Goal: Information Seeking & Learning: Learn about a topic

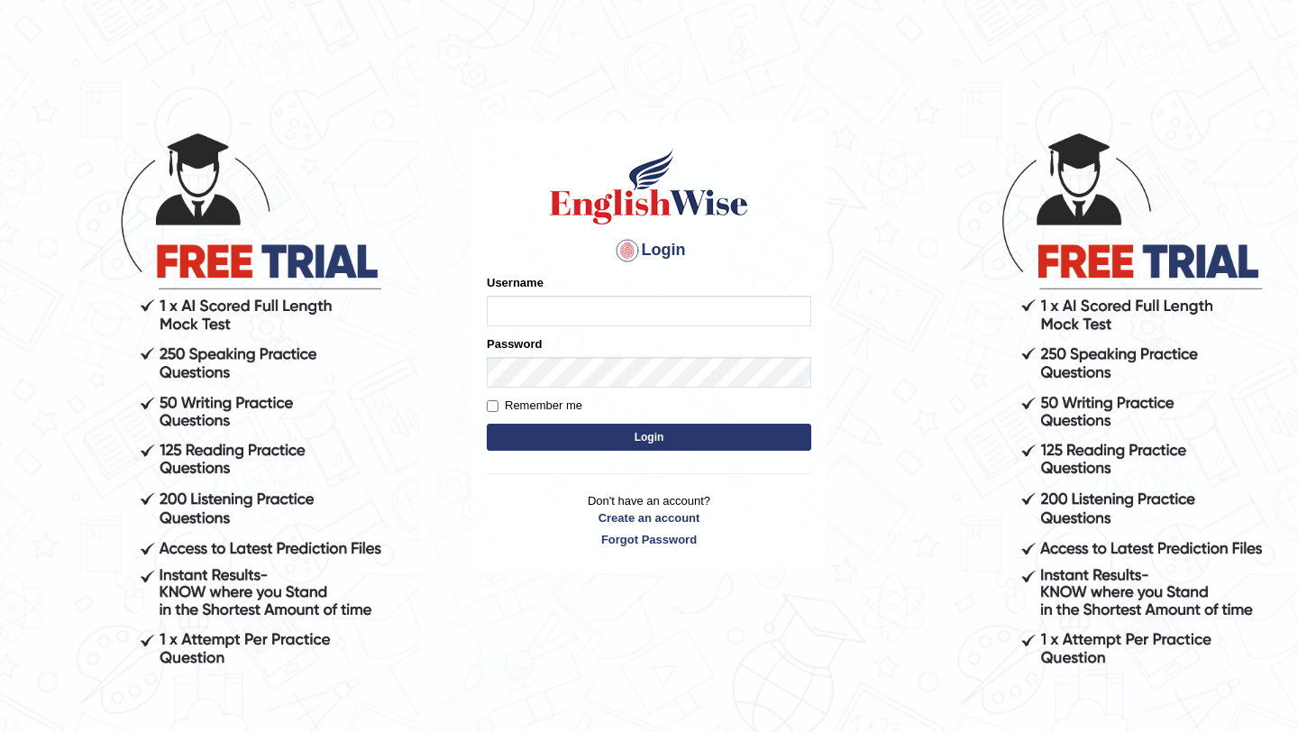
type input "jomarbanquisio91"
drag, startPoint x: 0, startPoint y: 0, endPoint x: 558, endPoint y: 443, distance: 712.7
click at [558, 443] on button "Login" at bounding box center [649, 437] width 324 height 27
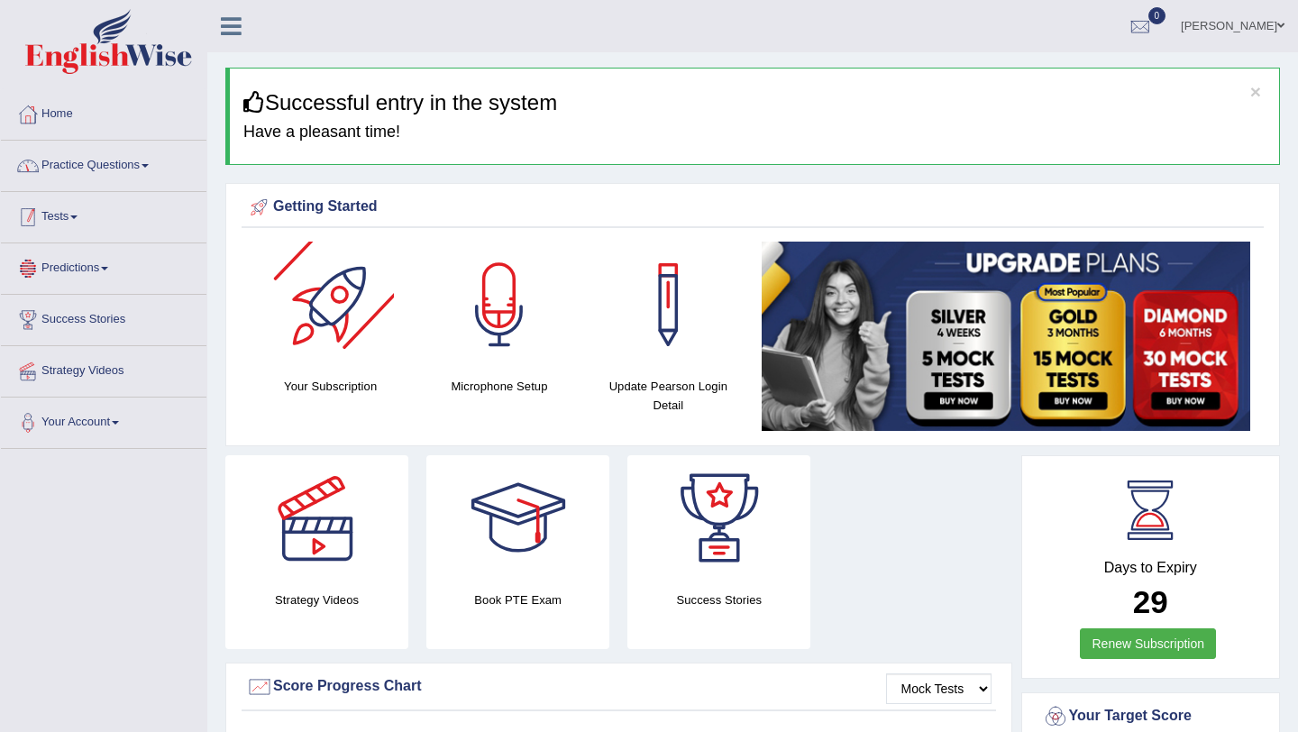
click at [162, 167] on link "Practice Questions" at bounding box center [104, 163] width 206 height 45
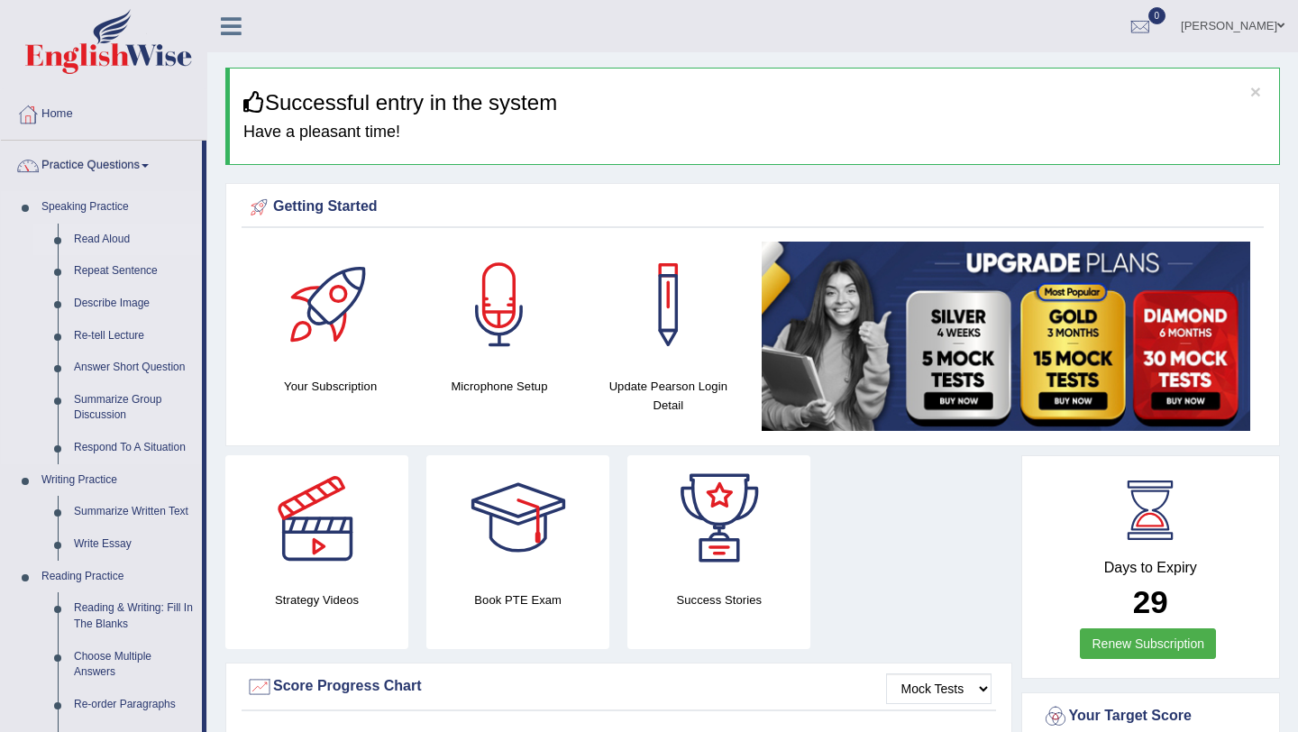
click at [131, 241] on link "Read Aloud" at bounding box center [134, 240] width 136 height 32
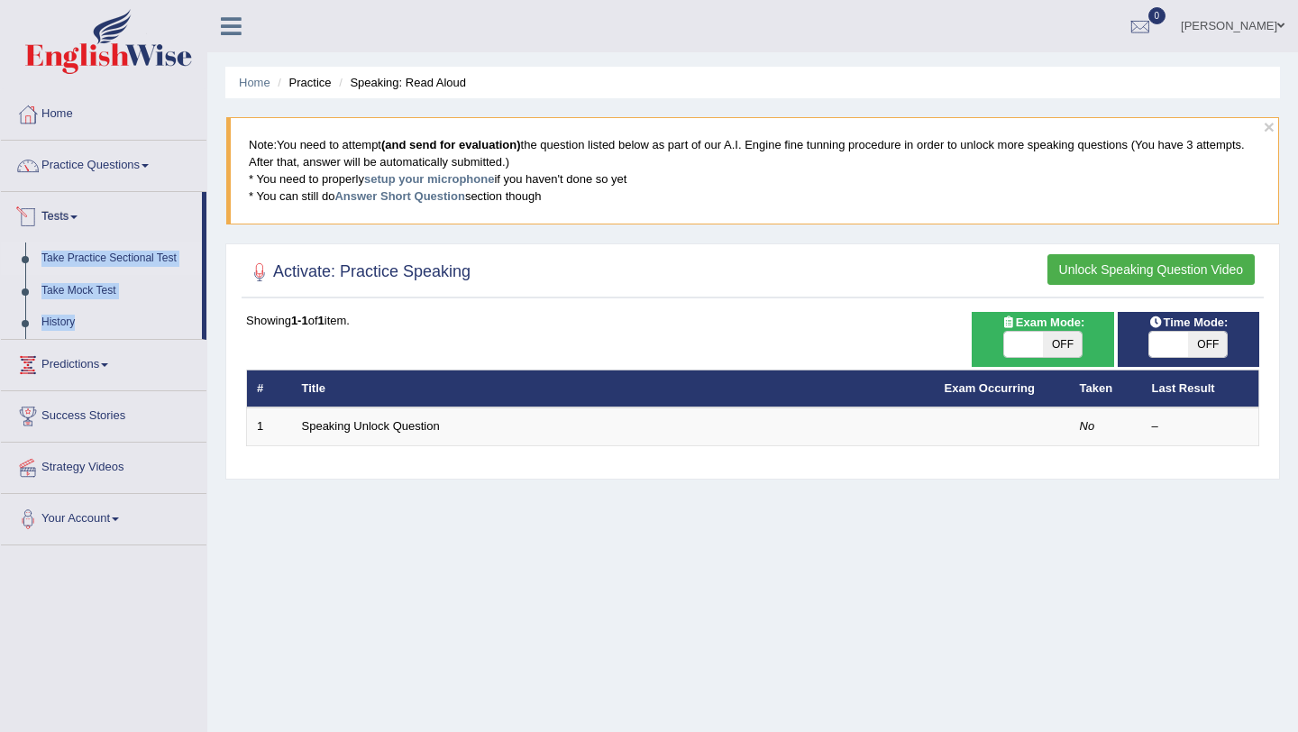
click at [120, 262] on link "Take Practice Sectional Test" at bounding box center [117, 258] width 169 height 32
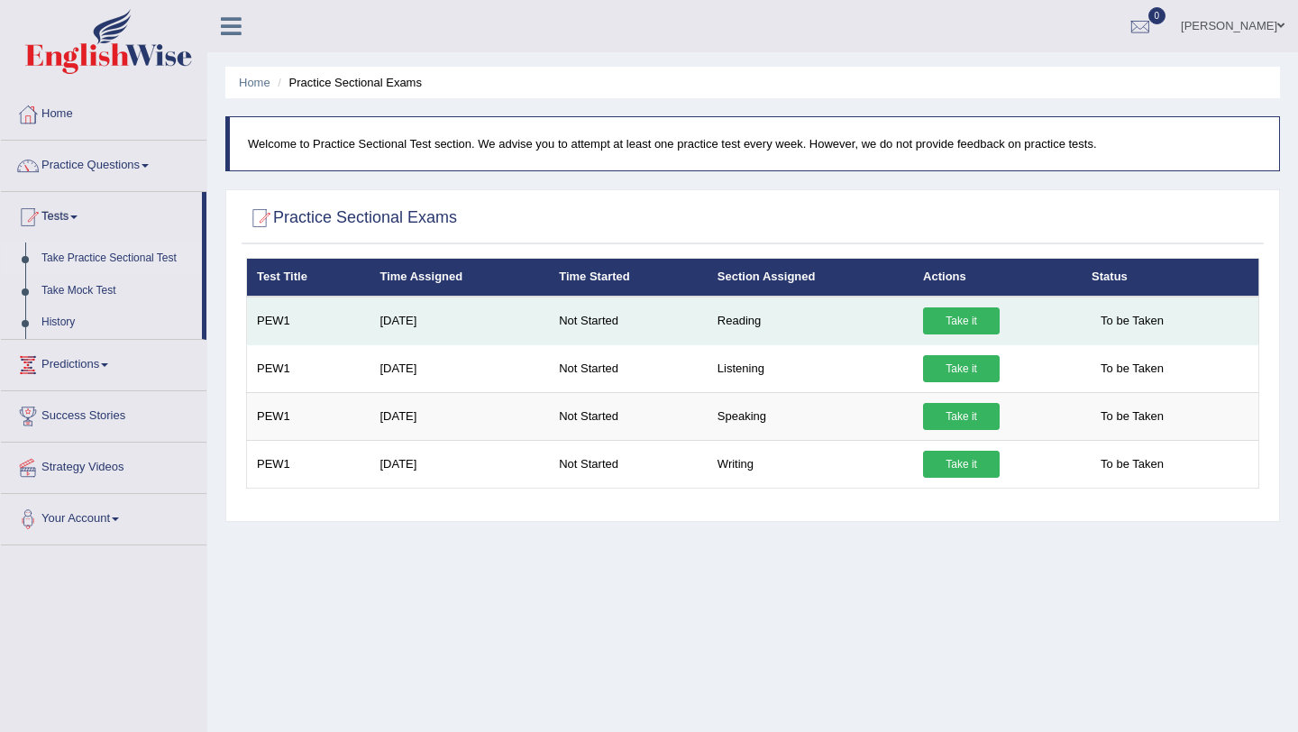
click at [973, 312] on link "Take it" at bounding box center [961, 320] width 77 height 27
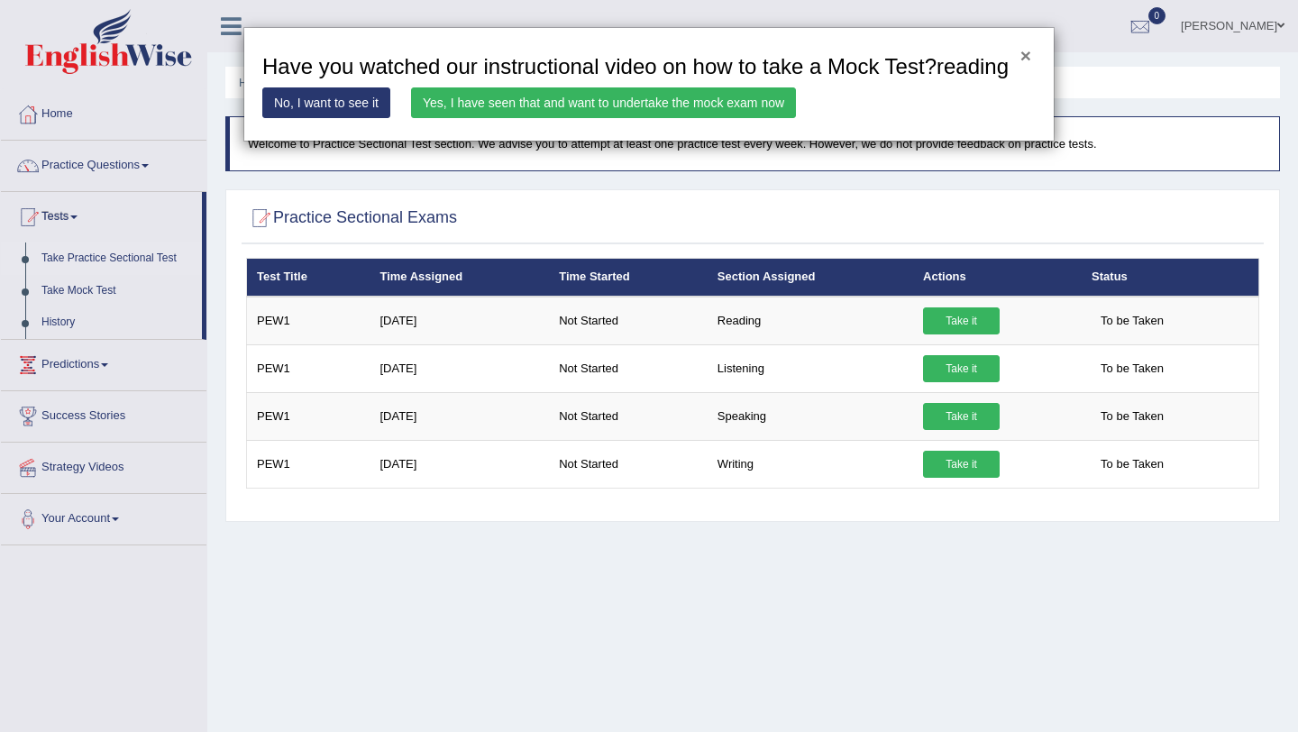
click at [1028, 59] on button "×" at bounding box center [1025, 55] width 11 height 19
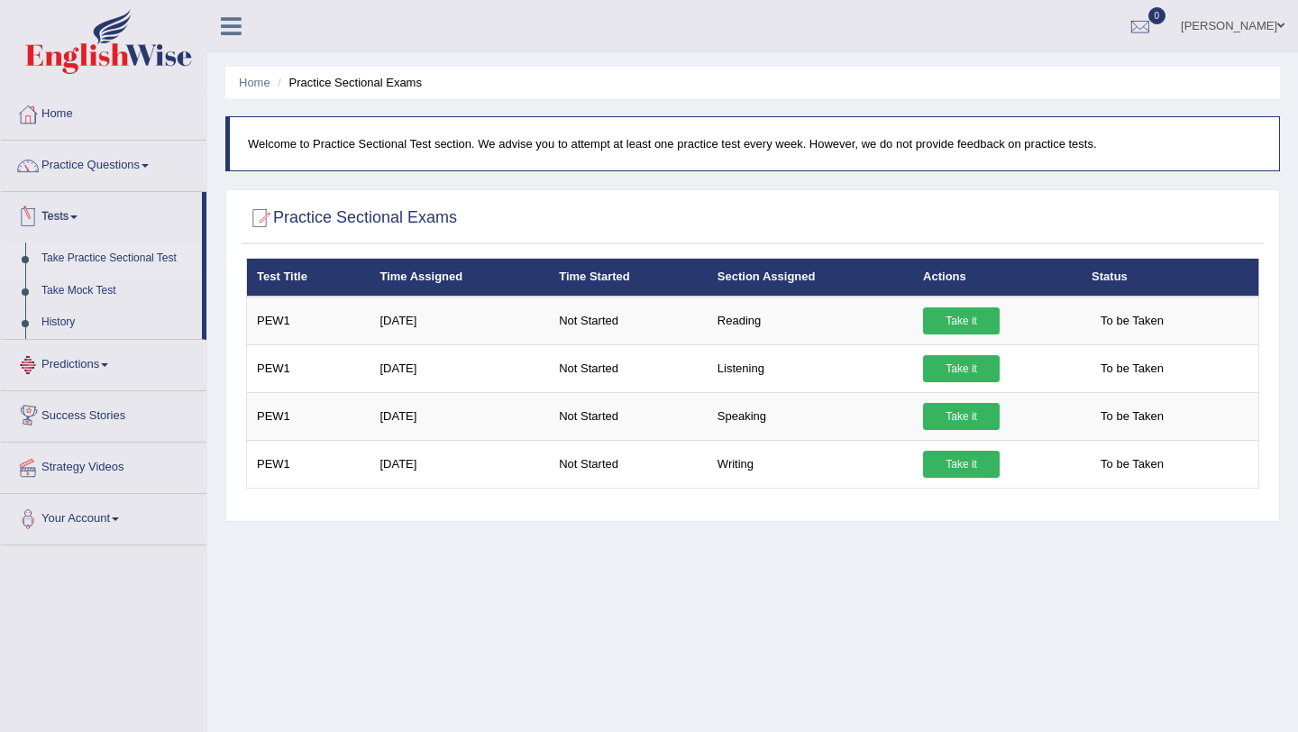
click at [78, 217] on span at bounding box center [73, 217] width 7 height 4
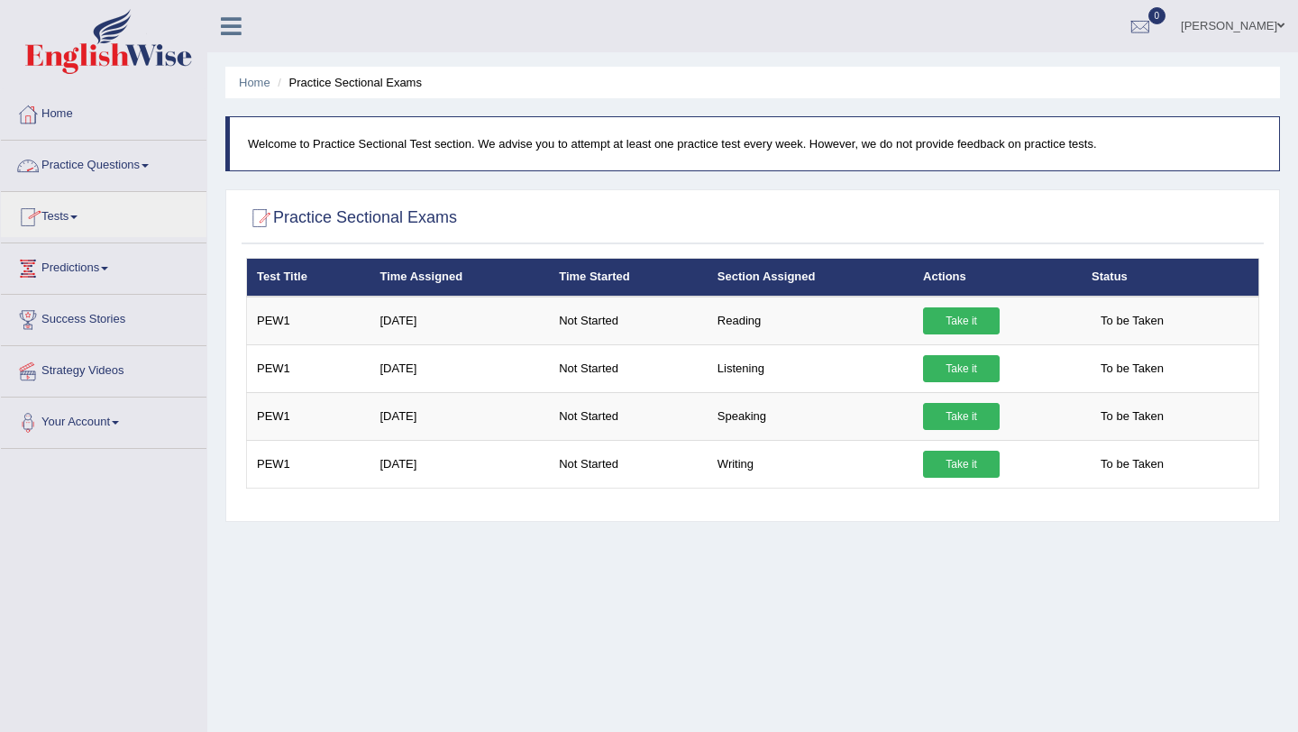
click at [156, 172] on link "Practice Questions" at bounding box center [104, 163] width 206 height 45
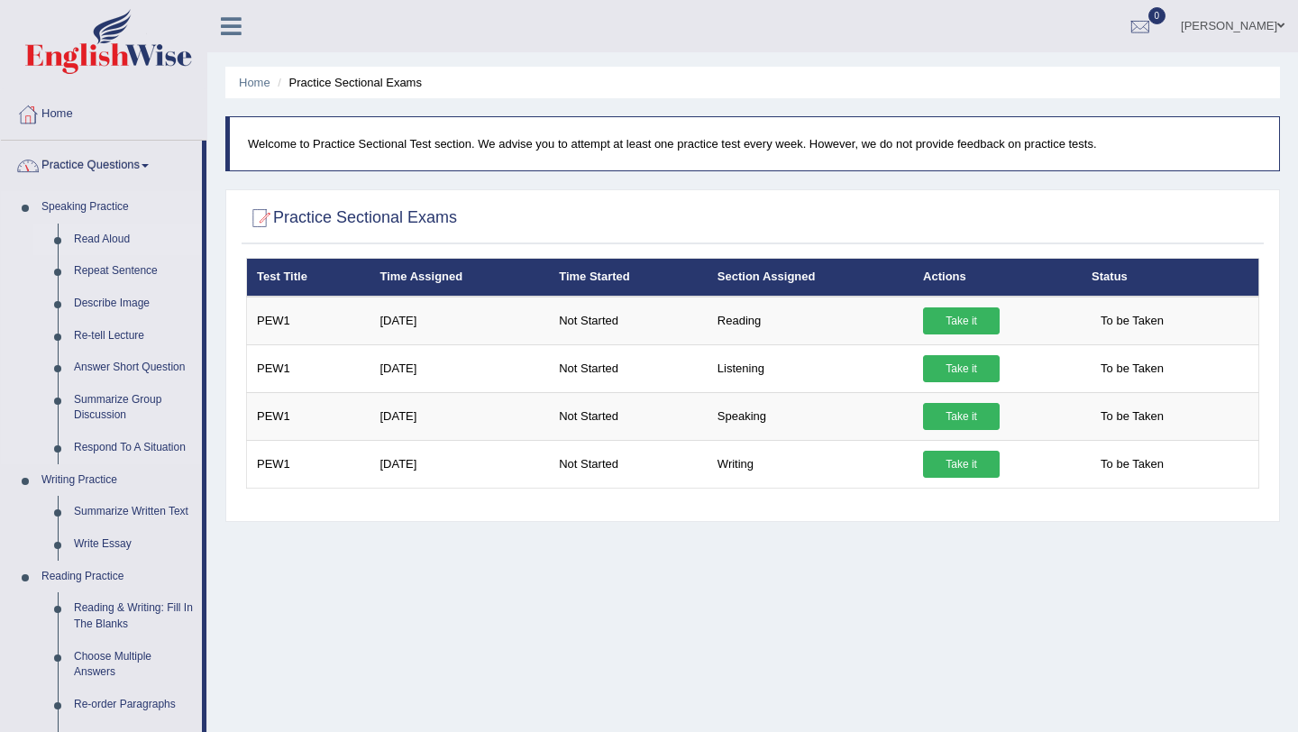
click at [124, 240] on link "Read Aloud" at bounding box center [134, 240] width 136 height 32
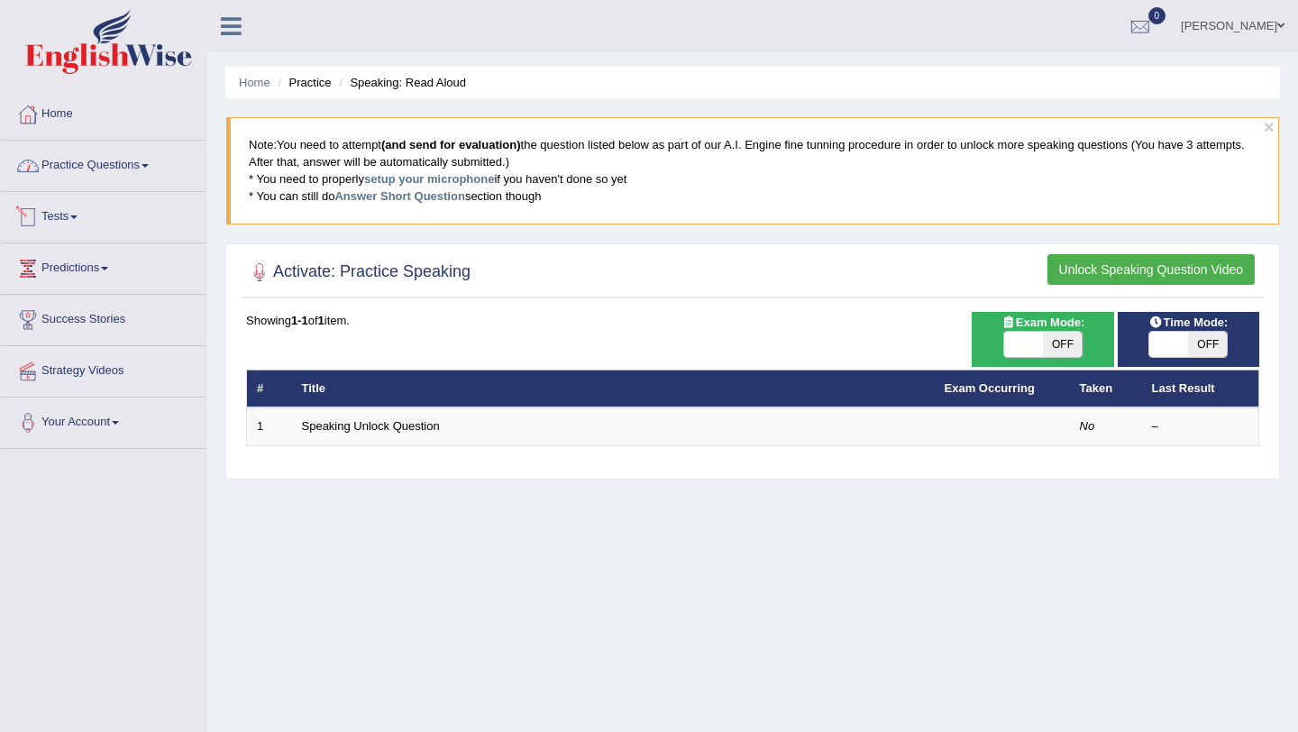
click at [142, 160] on link "Practice Questions" at bounding box center [104, 163] width 206 height 45
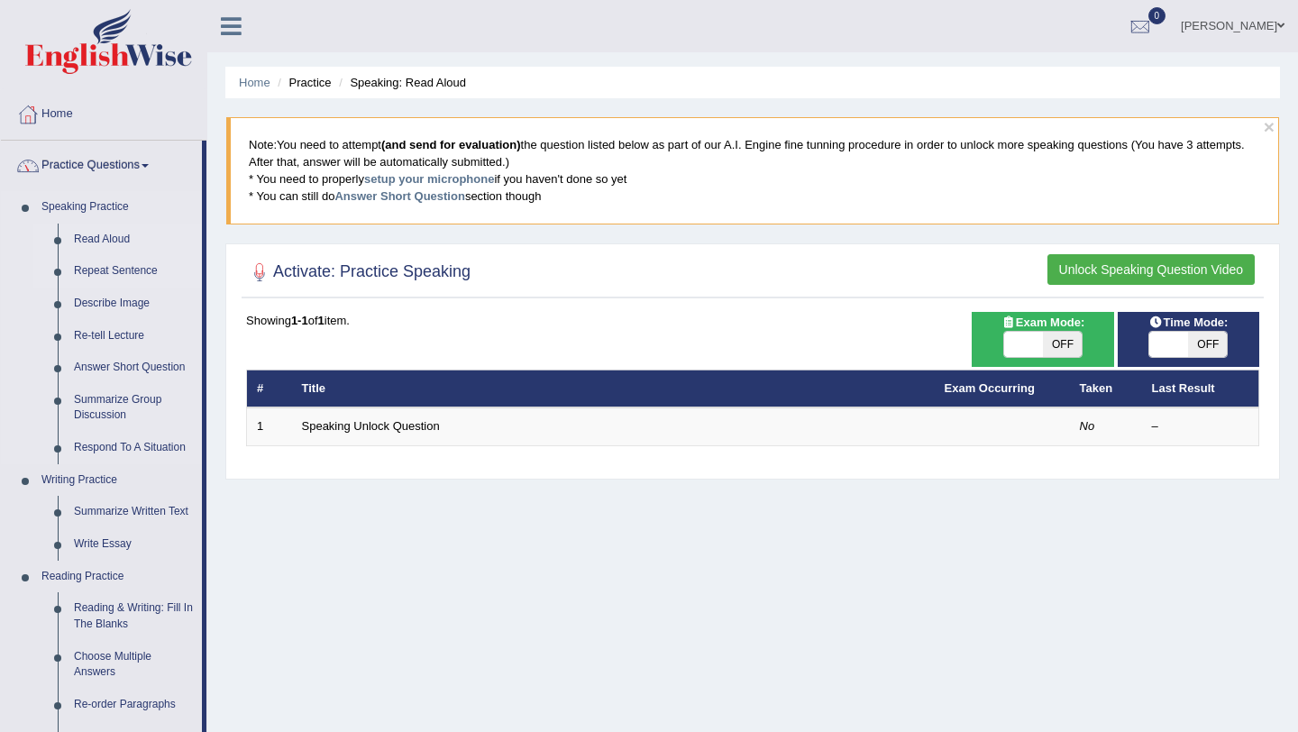
click at [121, 278] on link "Repeat Sentence" at bounding box center [134, 271] width 136 height 32
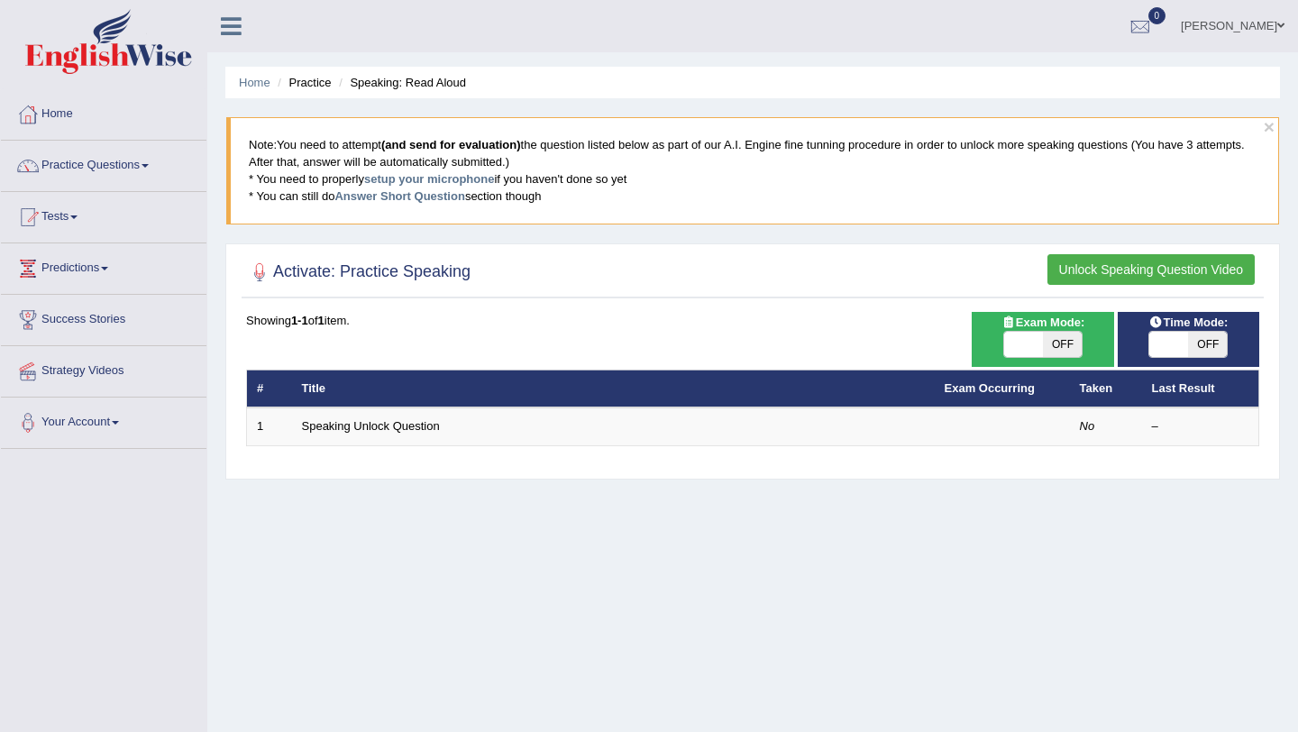
click at [1174, 277] on button "Unlock Speaking Question Video" at bounding box center [1150, 269] width 207 height 31
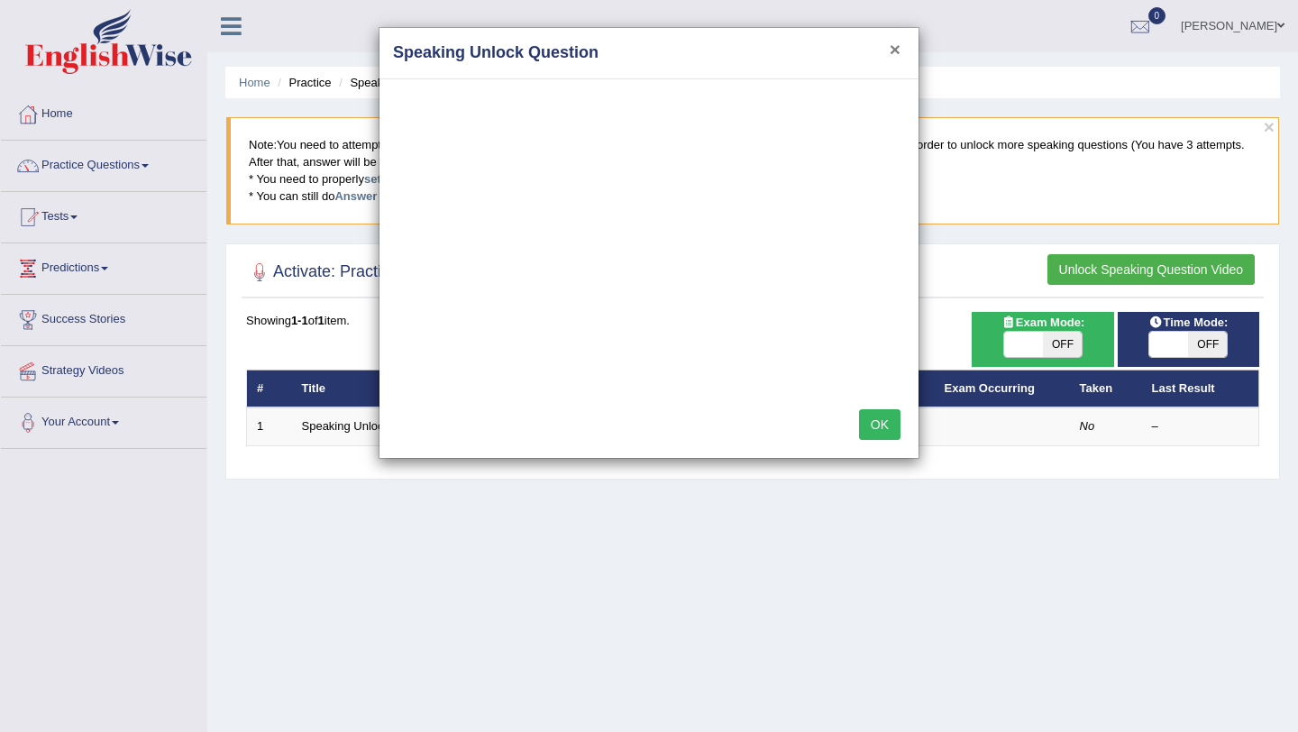
click at [895, 54] on button "×" at bounding box center [895, 49] width 11 height 19
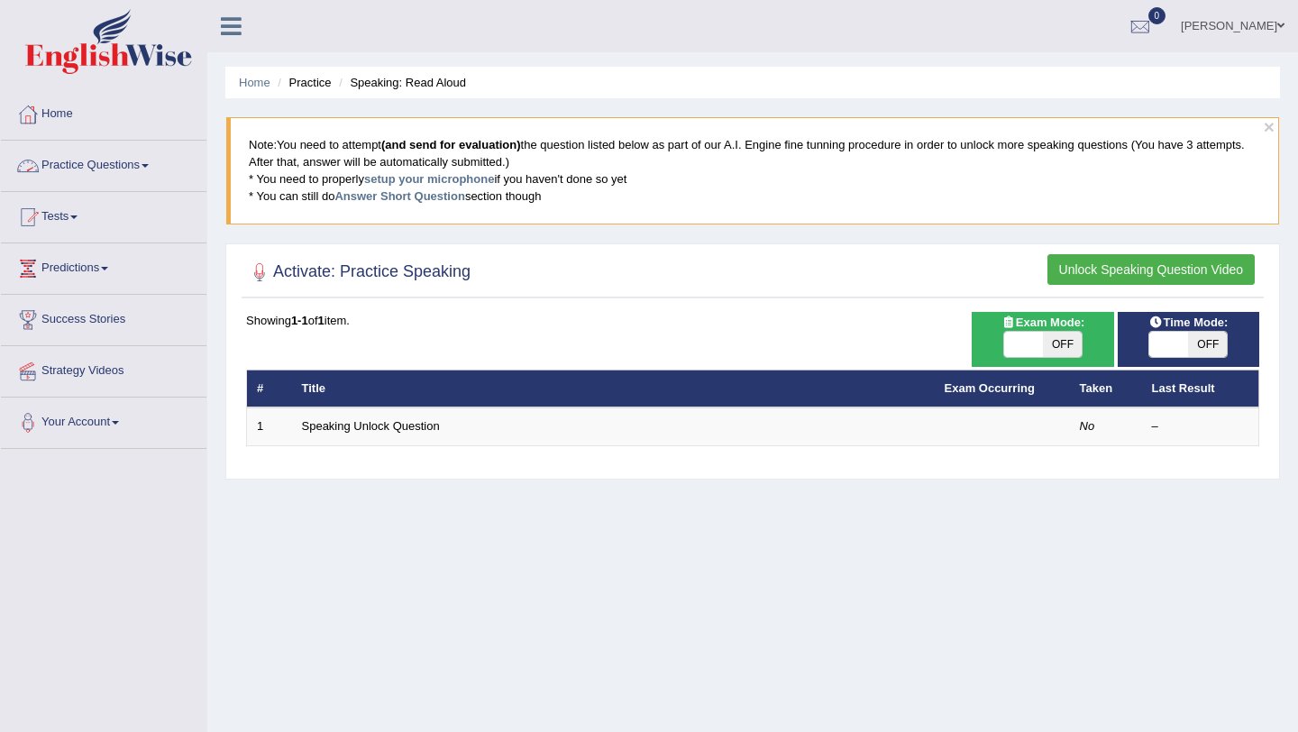
click at [132, 161] on link "Practice Questions" at bounding box center [104, 163] width 206 height 45
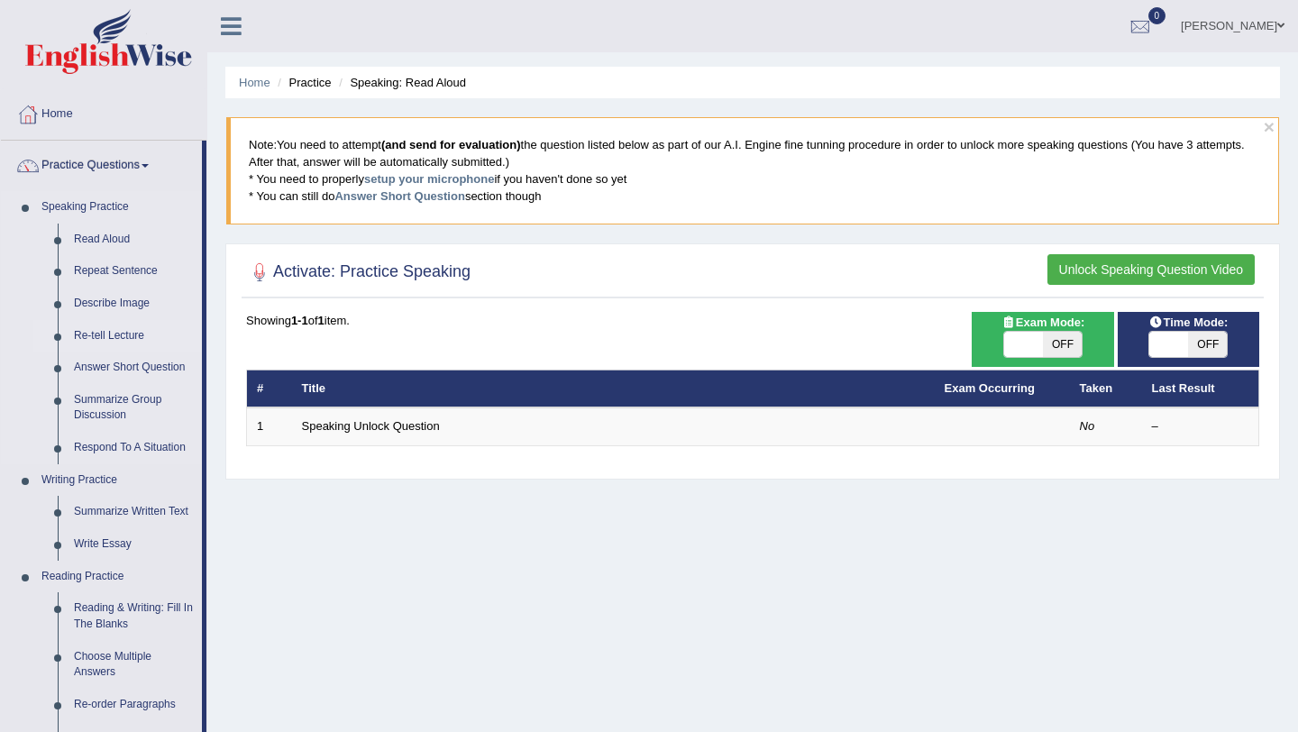
click at [129, 339] on link "Re-tell Lecture" at bounding box center [134, 336] width 136 height 32
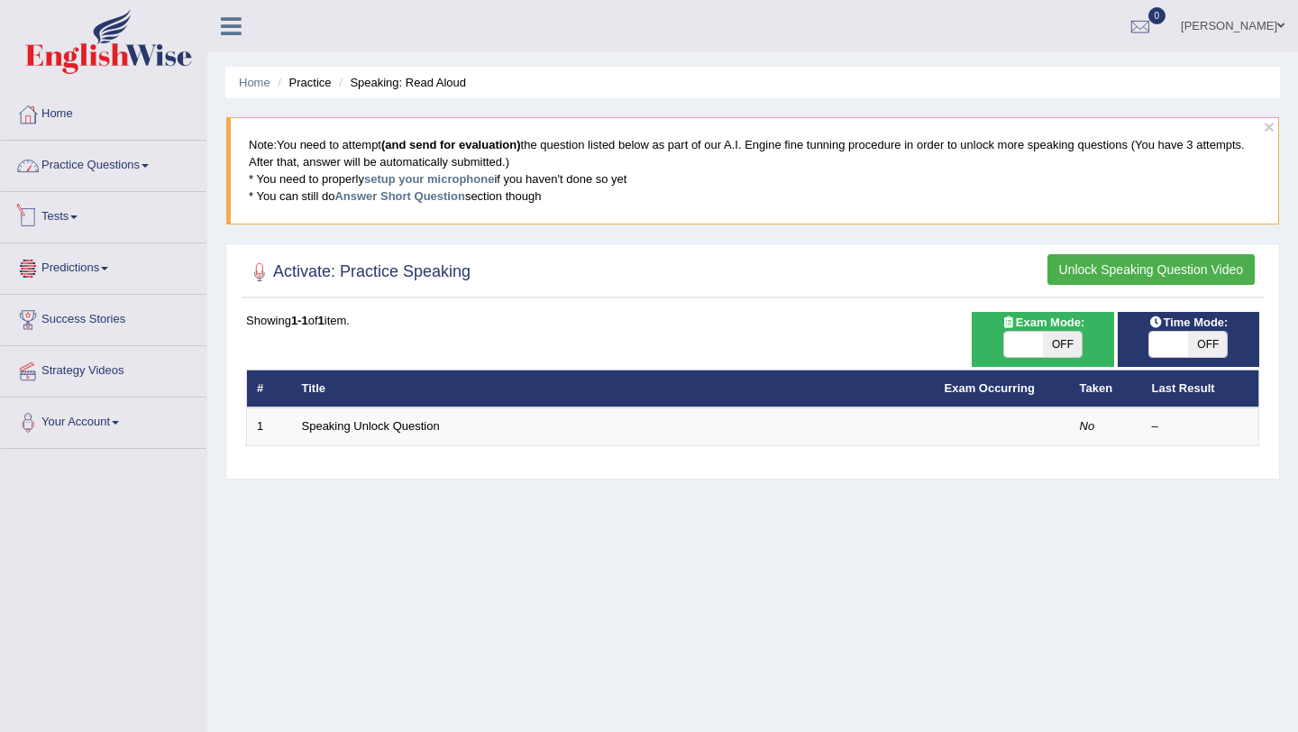
click at [139, 170] on link "Practice Questions" at bounding box center [104, 163] width 206 height 45
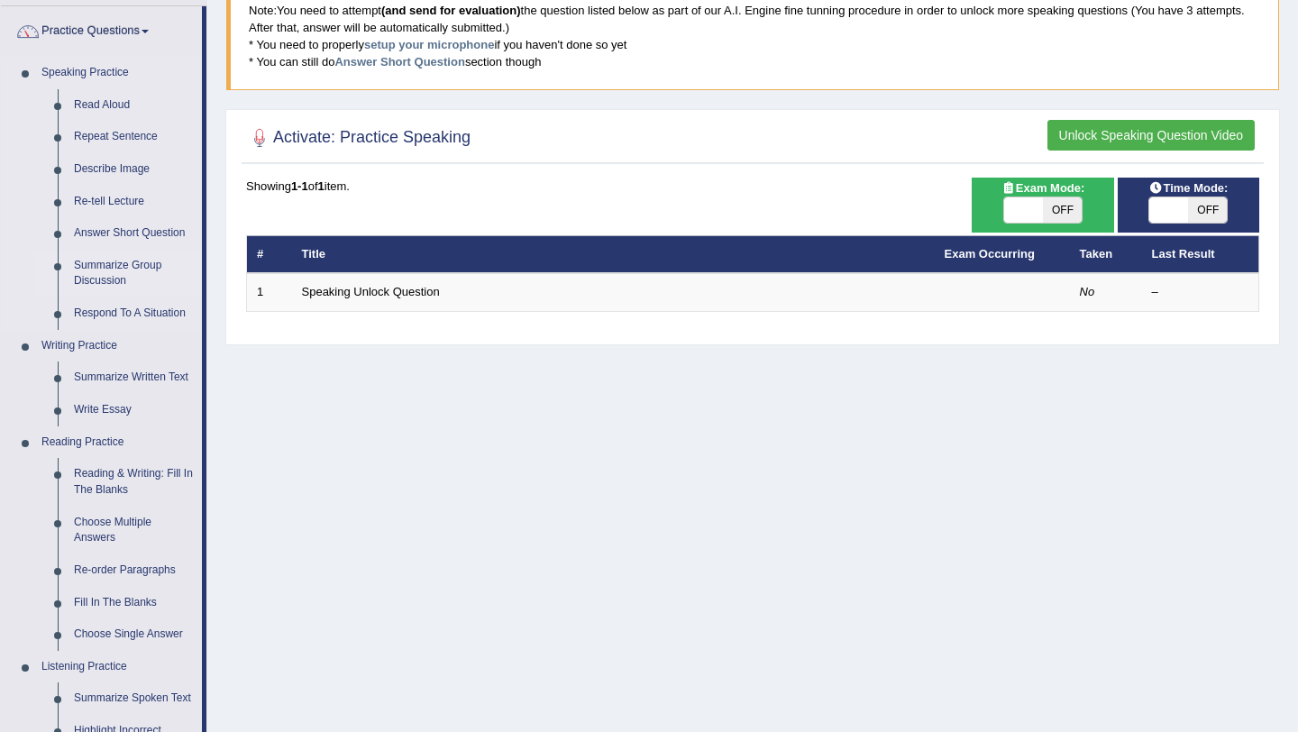
scroll to position [135, 0]
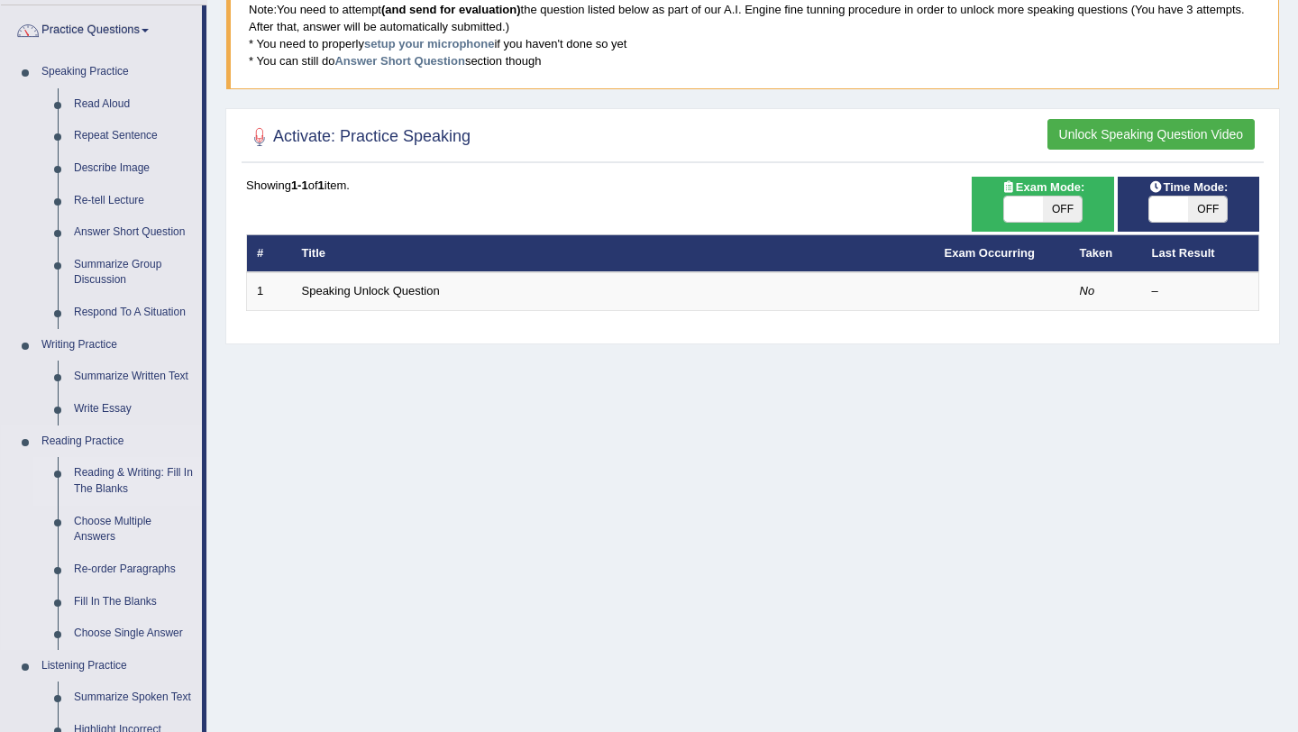
click at [101, 481] on link "Reading & Writing: Fill In The Blanks" at bounding box center [134, 481] width 136 height 48
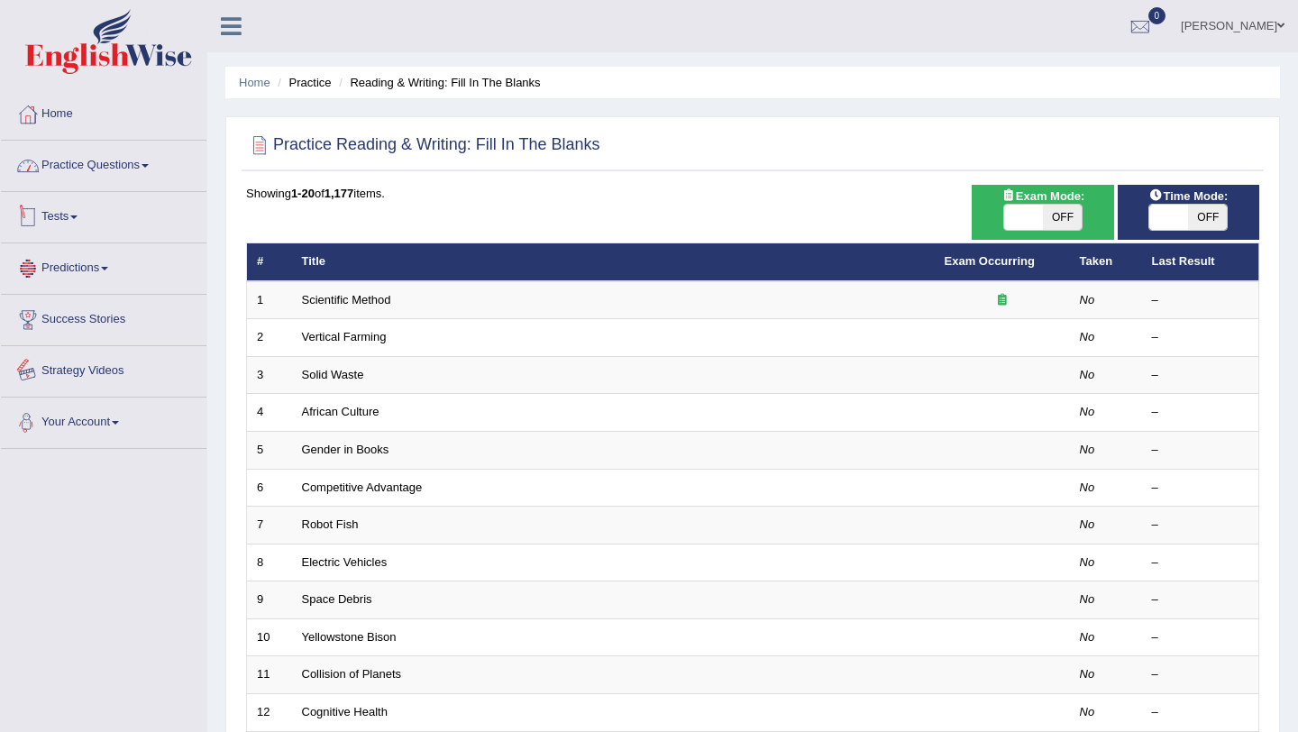
click at [154, 163] on link "Practice Questions" at bounding box center [104, 163] width 206 height 45
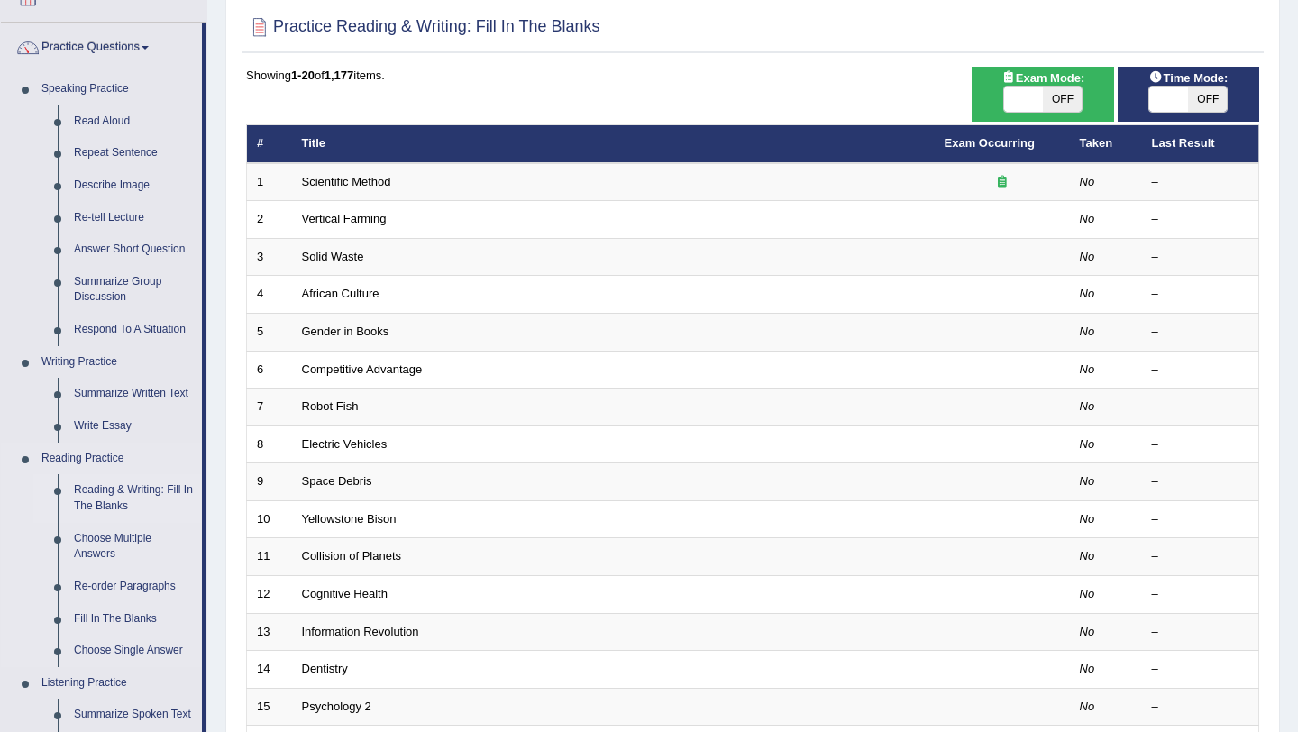
scroll to position [119, 0]
click at [112, 489] on link "Reading & Writing: Fill In The Blanks" at bounding box center [134, 497] width 136 height 48
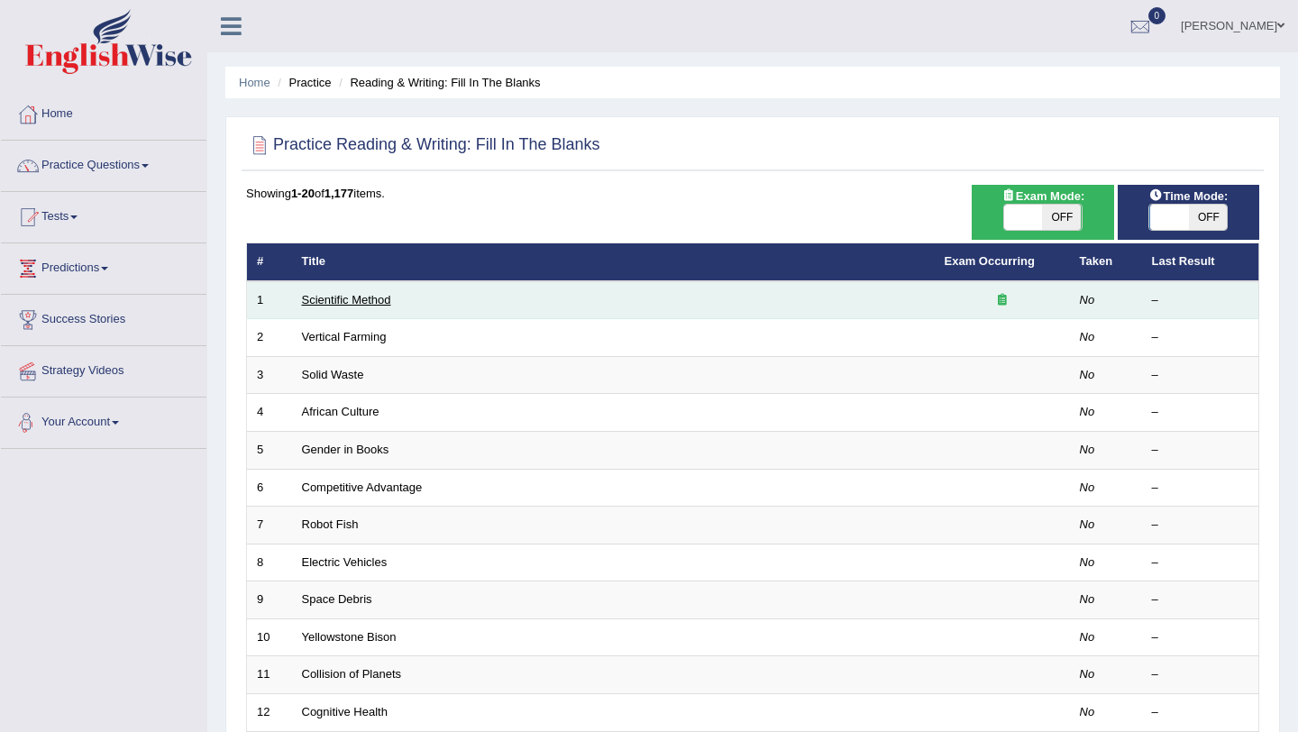
click at [381, 299] on link "Scientific Method" at bounding box center [346, 300] width 89 height 14
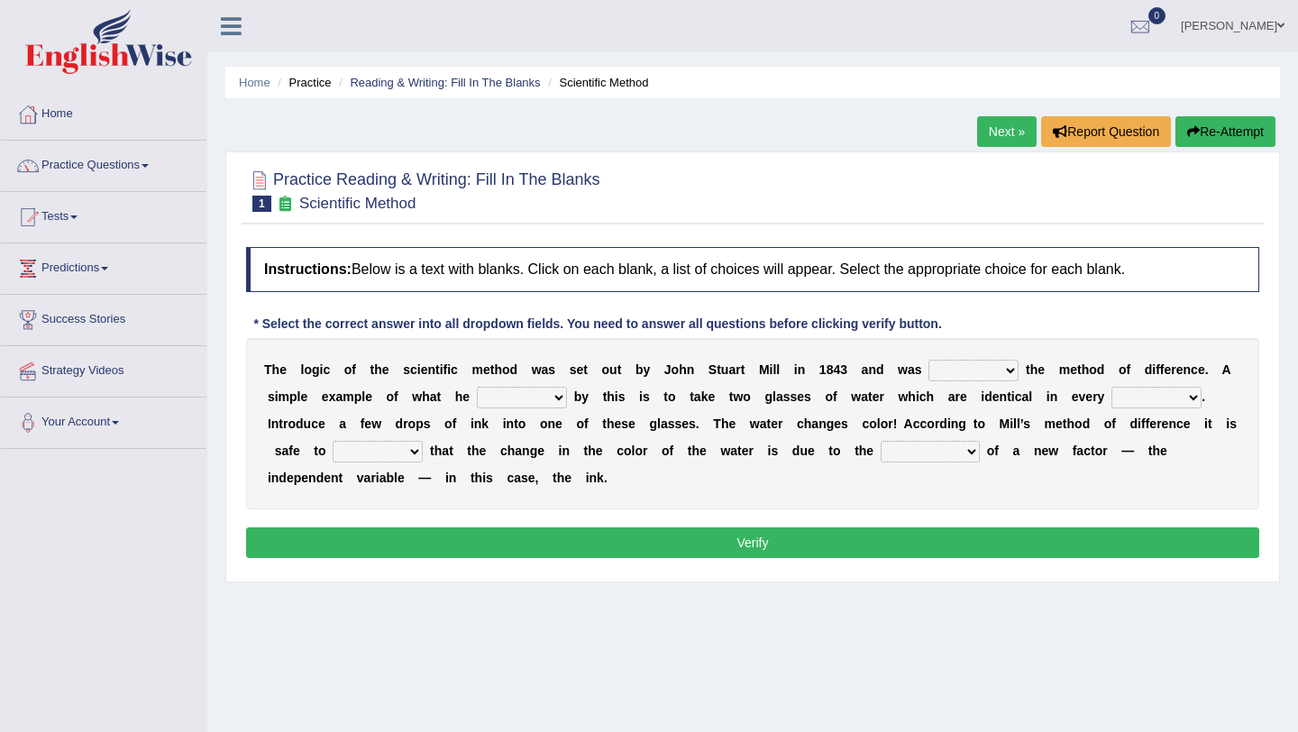
click at [997, 355] on div "T h e l o g i c o f t h e s c i e n t i f i c m e t h o d w a s s e t o u t b y…" at bounding box center [752, 423] width 1013 height 171
click at [997, 360] on select "pointed claimed demanded named" at bounding box center [973, 371] width 90 height 22
click at [945, 372] on select "pointed claimed demanded named" at bounding box center [973, 371] width 90 height 22
click at [955, 374] on select "pointed claimed demanded named" at bounding box center [973, 371] width 90 height 22
select select "demanded"
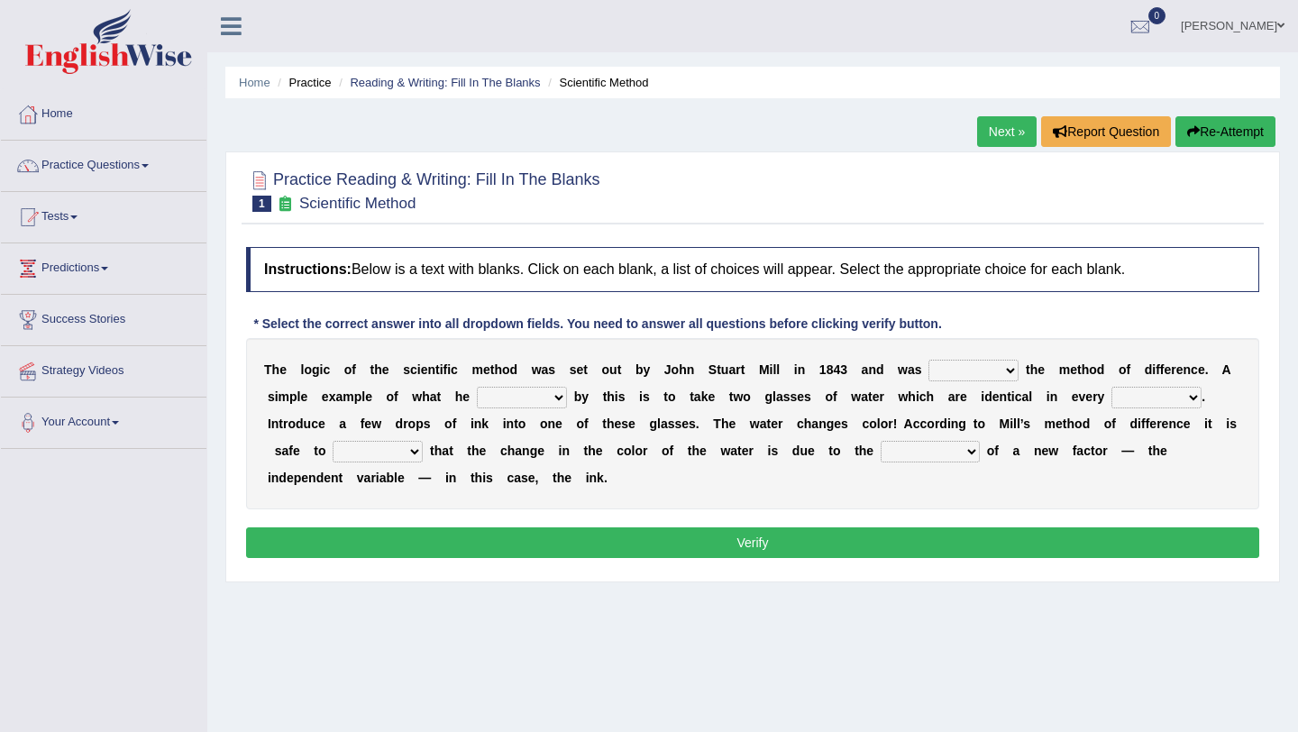
click at [928, 360] on select "pointed claimed demanded named" at bounding box center [973, 371] width 90 height 22
click at [535, 396] on select "capped charged found meant" at bounding box center [522, 398] width 90 height 22
select select "found"
click at [477, 387] on select "capped charged found meant" at bounding box center [522, 398] width 90 height 22
click at [1174, 393] on select "thought identity measure respect" at bounding box center [1156, 398] width 90 height 22
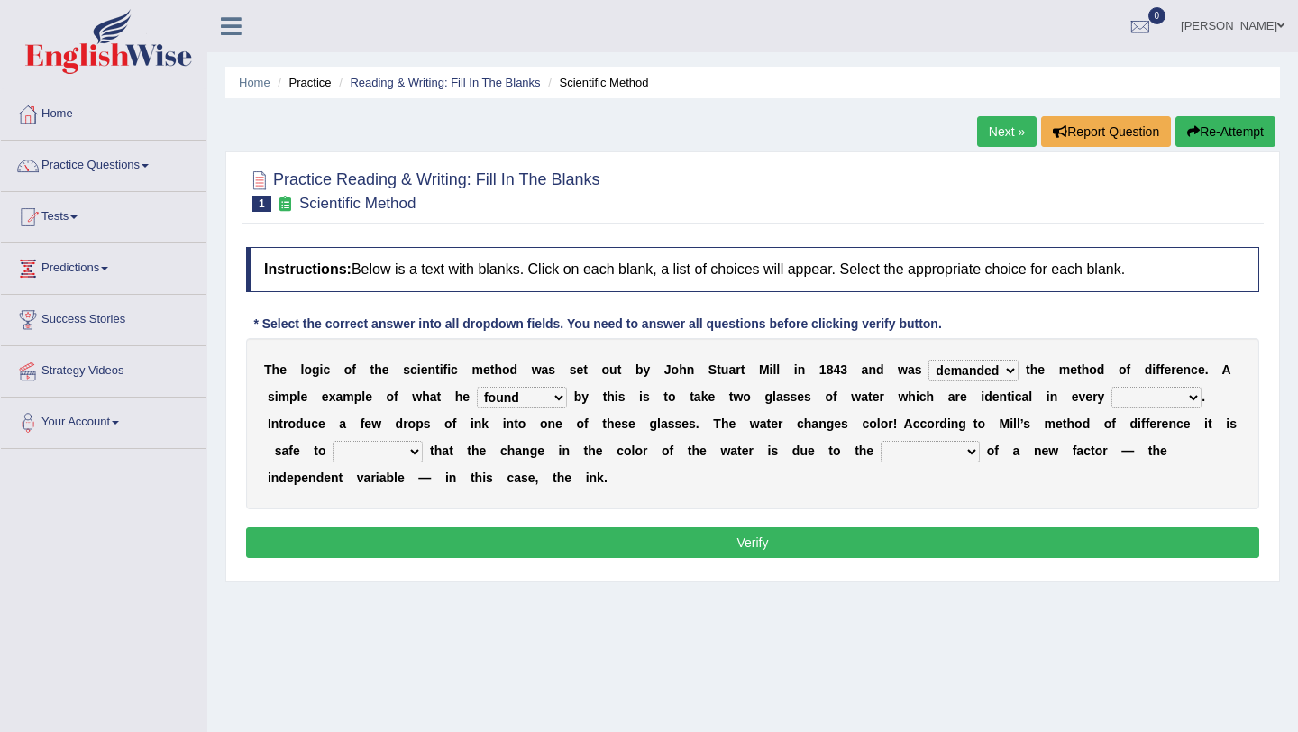
select select "measure"
click at [1112, 387] on select "thought identity measure respect" at bounding box center [1156, 398] width 90 height 22
click at [415, 452] on select "assume discuss prefer acclaim" at bounding box center [378, 452] width 90 height 22
select select "assume"
click at [333, 441] on select "assume discuss prefer acclaim" at bounding box center [378, 452] width 90 height 22
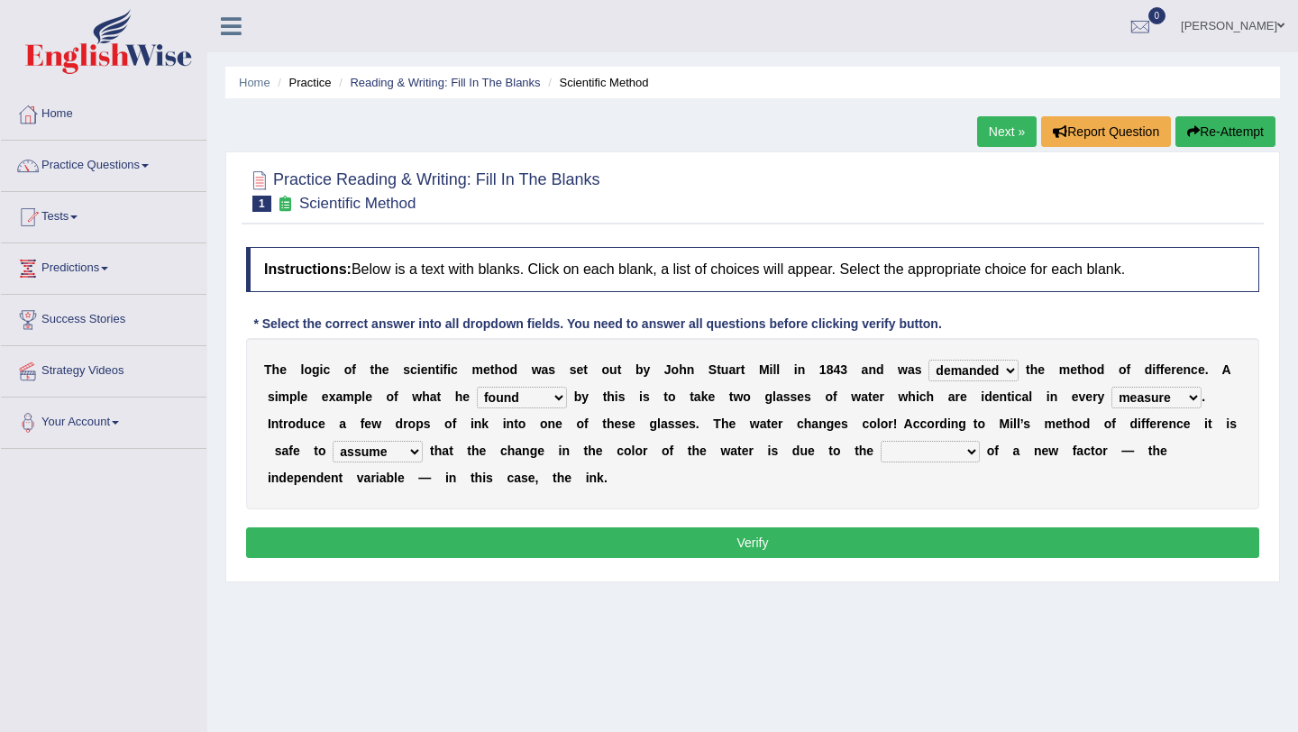
click at [916, 452] on select "introduction magnitude preparation purification" at bounding box center [930, 452] width 99 height 22
select select "purification"
click at [882, 441] on select "introduction magnitude preparation purification" at bounding box center [930, 452] width 99 height 22
click at [899, 539] on button "Verify" at bounding box center [752, 542] width 1013 height 31
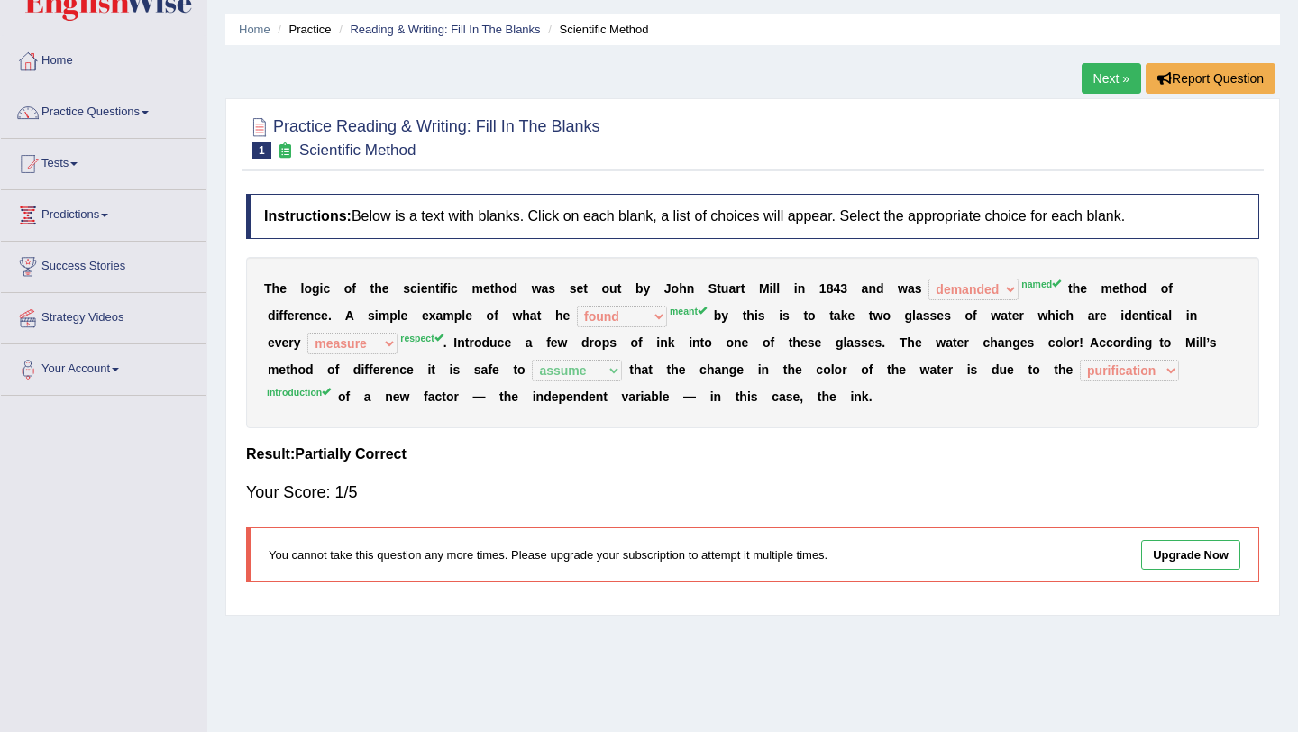
scroll to position [52, 0]
click at [1101, 82] on link "Next »" at bounding box center [1111, 79] width 59 height 31
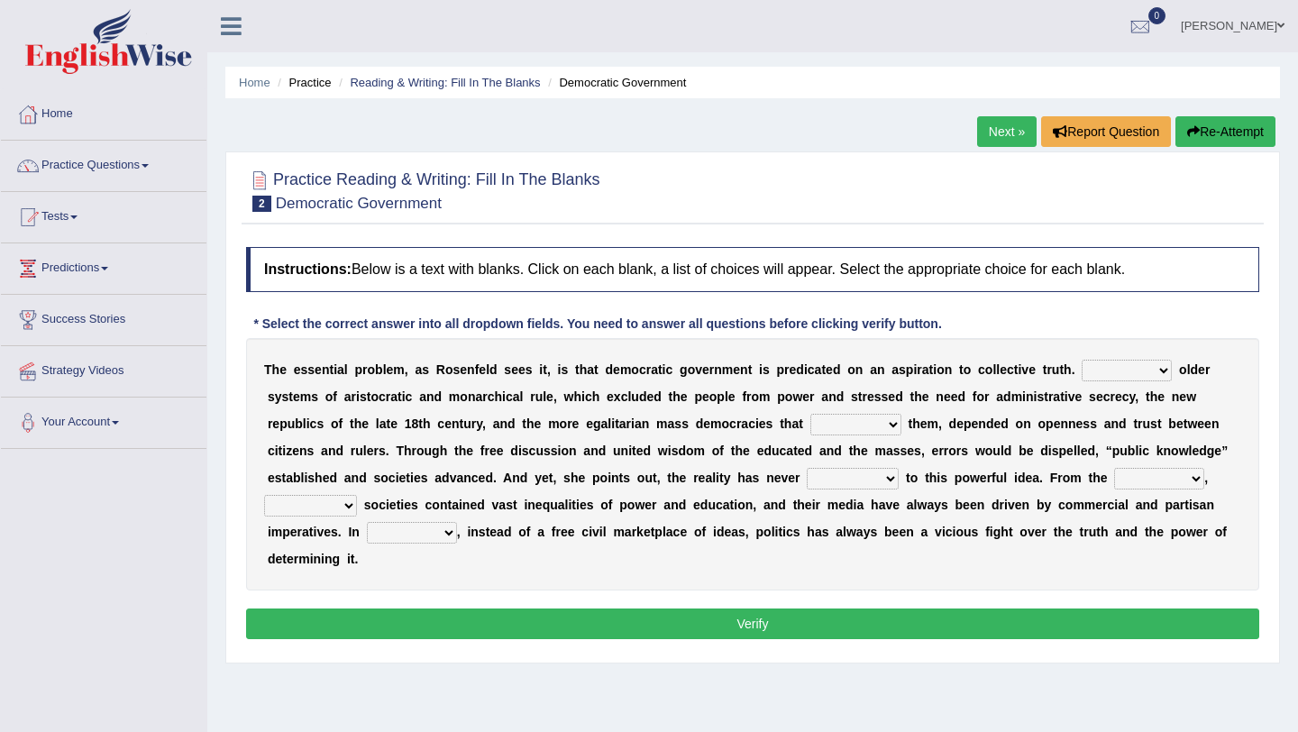
click at [1100, 367] on select "Like Unlike Likely Safely" at bounding box center [1127, 371] width 90 height 22
click at [1117, 370] on select "Like Unlike Likely Safely" at bounding box center [1127, 371] width 90 height 22
click at [1082, 360] on select "Like Unlike Likely Safely" at bounding box center [1127, 371] width 90 height 22
click at [1110, 372] on select "Like Unlike Likely Safely" at bounding box center [1127, 371] width 90 height 22
click at [1082, 360] on select "Like Unlike Likely Safely" at bounding box center [1127, 371] width 90 height 22
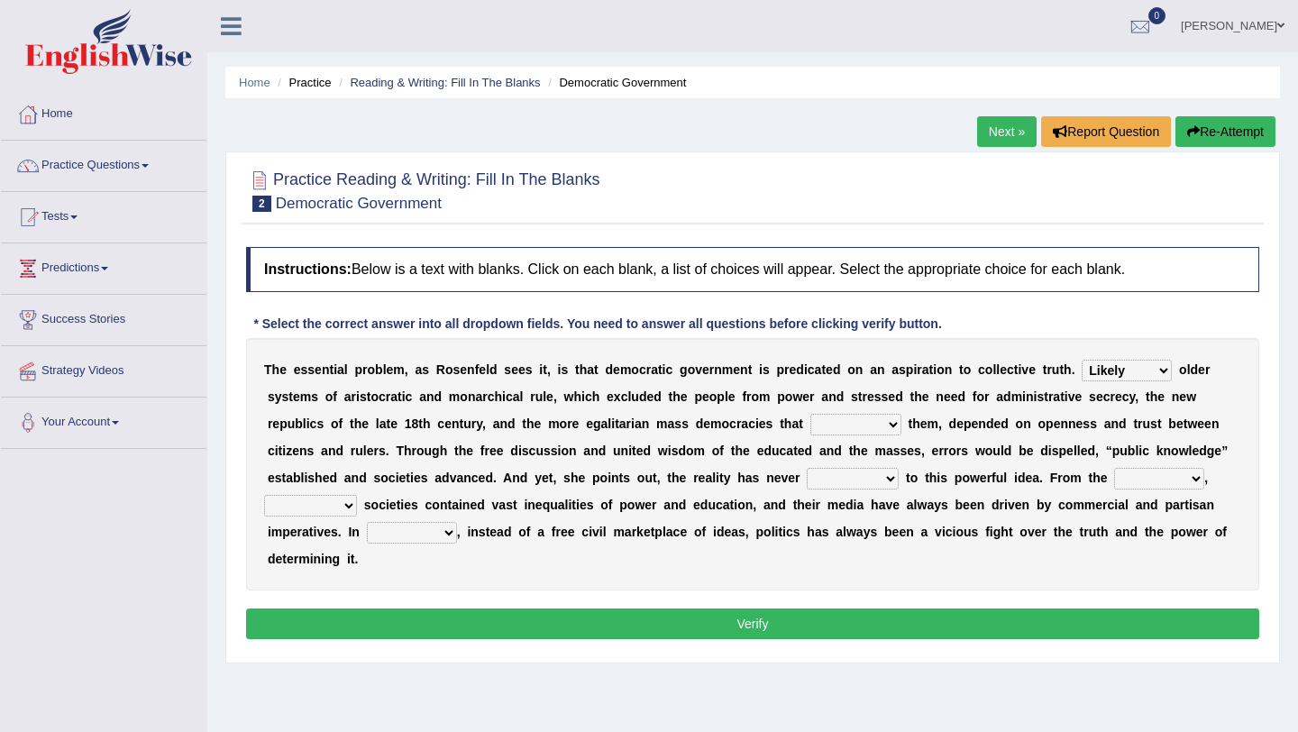
click at [1125, 372] on select "Like Unlike Likely Safely" at bounding box center [1127, 371] width 90 height 22
click at [1082, 360] on select "Like Unlike Likely Safely" at bounding box center [1127, 371] width 90 height 22
click at [1147, 365] on select "Like Unlike Likely Safely" at bounding box center [1127, 371] width 90 height 22
select select "Safely"
click at [1082, 360] on select "Like Unlike Likely Safely" at bounding box center [1127, 371] width 90 height 22
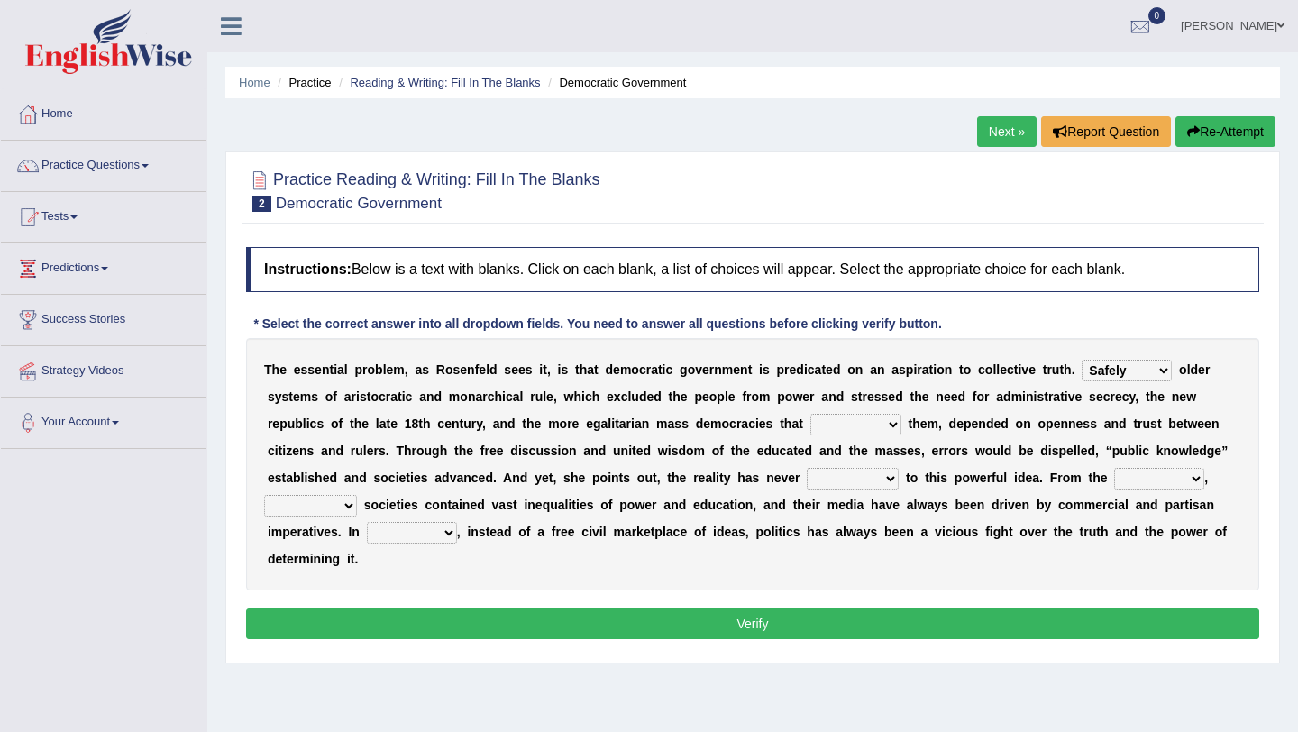
click at [836, 425] on select "readed grated succeeded printed" at bounding box center [855, 425] width 91 height 22
click at [861, 421] on select "readed grated succeeded printed" at bounding box center [855, 425] width 91 height 22
click at [811, 414] on select "readed grated succeeded printed" at bounding box center [855, 425] width 91 height 22
click at [873, 417] on select "readed grated succeeded printed" at bounding box center [855, 425] width 91 height 22
click at [811, 414] on select "readed grated succeeded printed" at bounding box center [855, 425] width 91 height 22
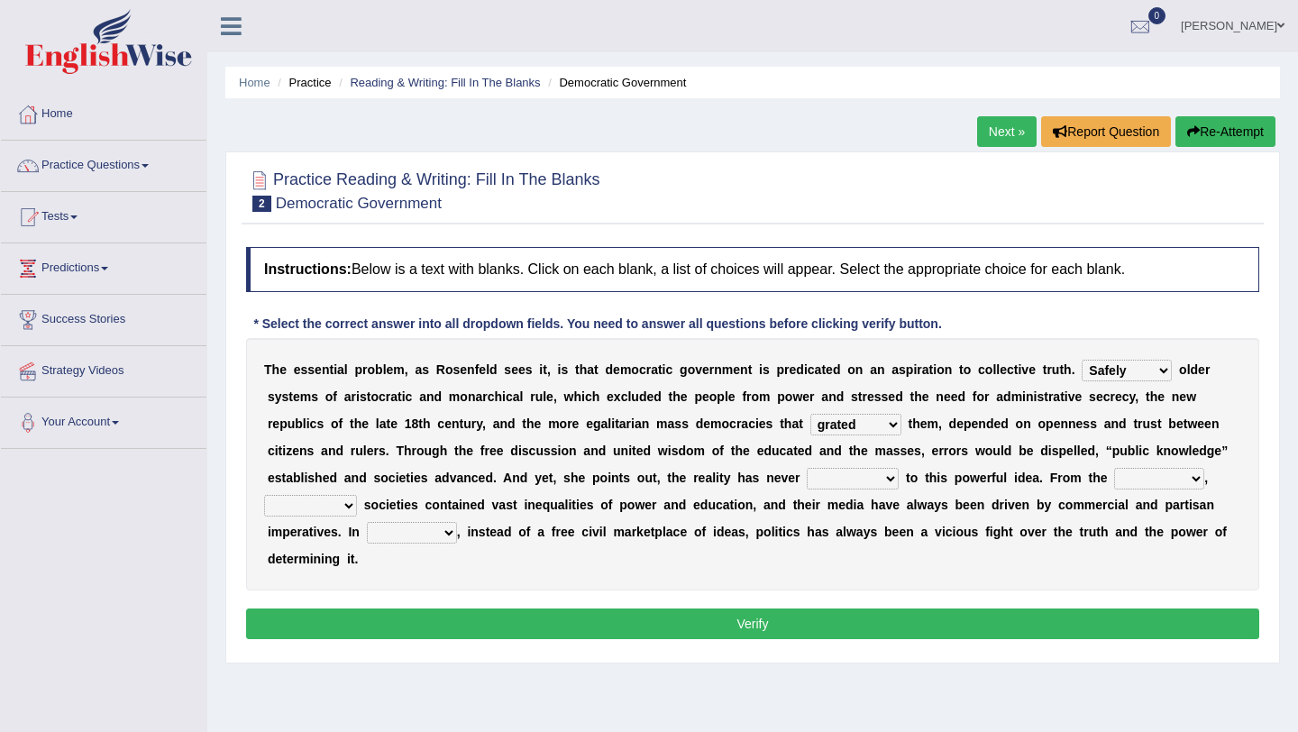
click at [836, 434] on select "readed grated succeeded printed" at bounding box center [855, 425] width 91 height 22
select select "succeeded"
click at [811, 414] on select "readed grated succeeded printed" at bounding box center [855, 425] width 91 height 22
click at [833, 484] on select "saved up stood up brought up lived up" at bounding box center [853, 479] width 92 height 22
select select "stood up"
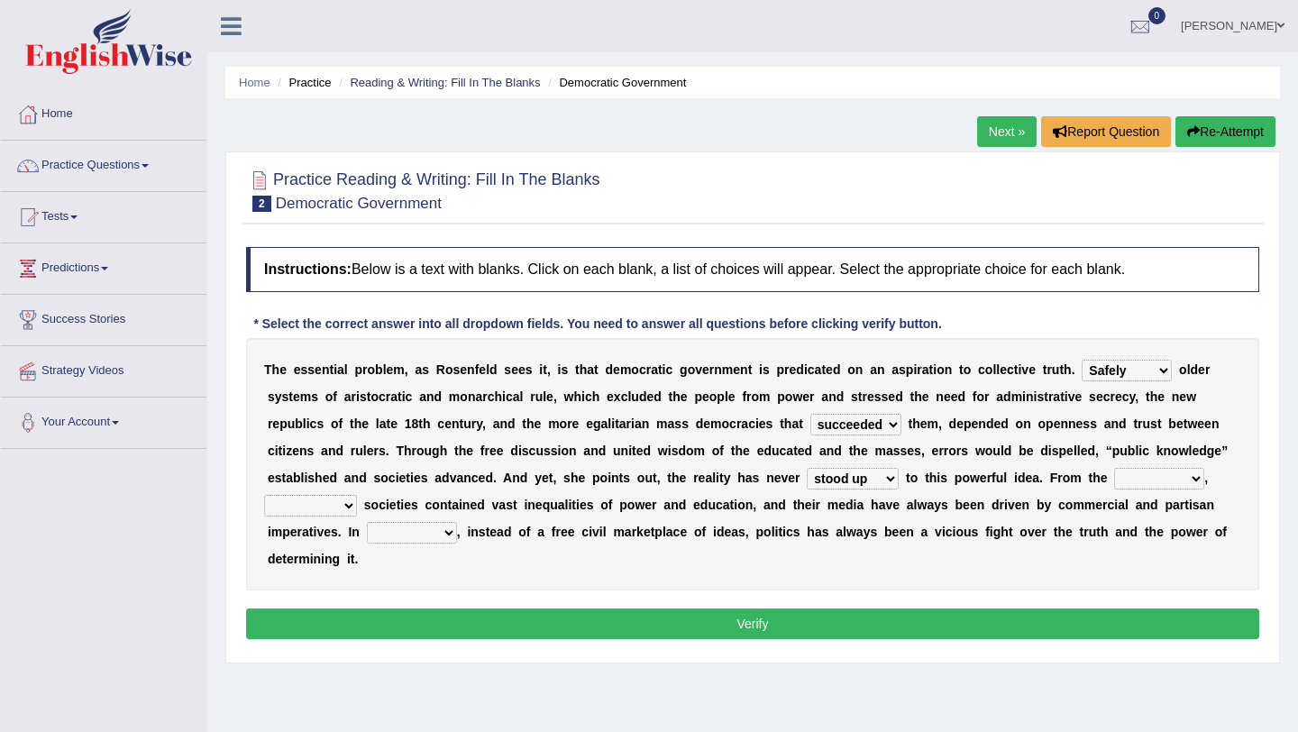
click at [807, 468] on select "saved up stood up brought up lived up" at bounding box center [853, 479] width 92 height 22
click at [1127, 484] on select "outset ranged stood caught" at bounding box center [1159, 479] width 90 height 22
select select "ranged"
click at [1114, 468] on select "outset ranged stood caught" at bounding box center [1159, 479] width 90 height 22
click at [274, 502] on select "freedom democratic media stilled" at bounding box center [310, 506] width 93 height 22
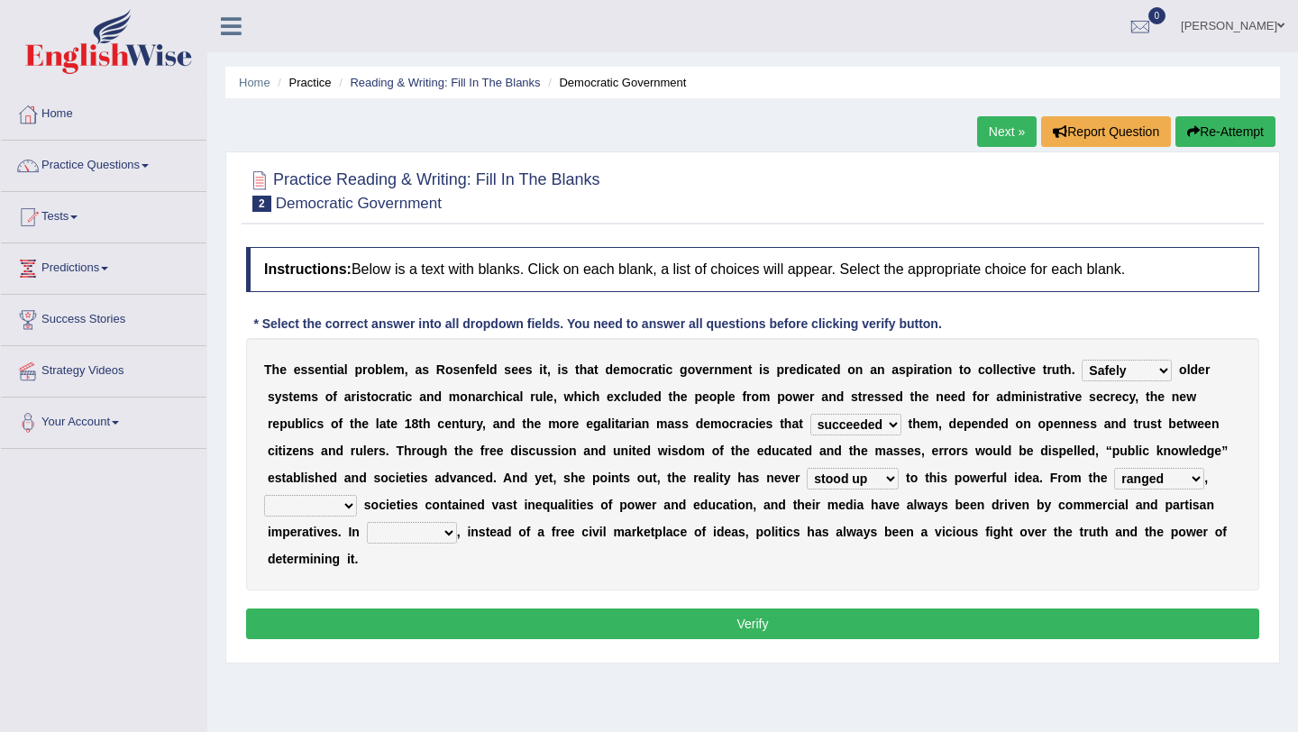
select select "democratic"
click at [264, 495] on select "freedom democratic media stilled" at bounding box center [310, 506] width 93 height 22
click at [1164, 484] on select "outset ranged stood caught" at bounding box center [1159, 479] width 90 height 22
click at [429, 534] on select "power practice ideas fought" at bounding box center [412, 533] width 90 height 22
click at [367, 522] on select "power practice ideas fought" at bounding box center [412, 533] width 90 height 22
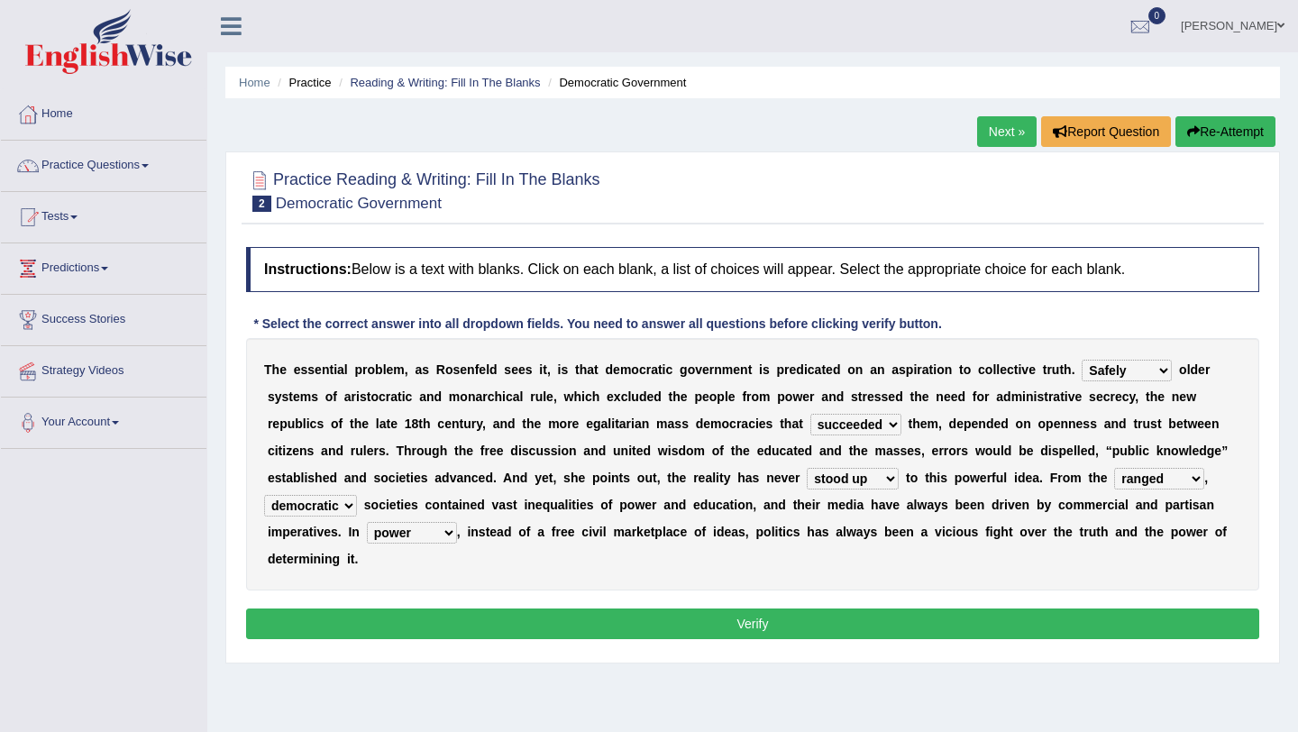
click at [424, 534] on select "power practice ideas fought" at bounding box center [412, 533] width 90 height 22
click at [367, 522] on select "power practice ideas fought" at bounding box center [412, 533] width 90 height 22
click at [439, 535] on select "power practice ideas fought" at bounding box center [412, 533] width 90 height 22
click at [367, 522] on select "power practice ideas fought" at bounding box center [412, 533] width 90 height 22
click at [434, 537] on select "power practice ideas fought" at bounding box center [412, 533] width 90 height 22
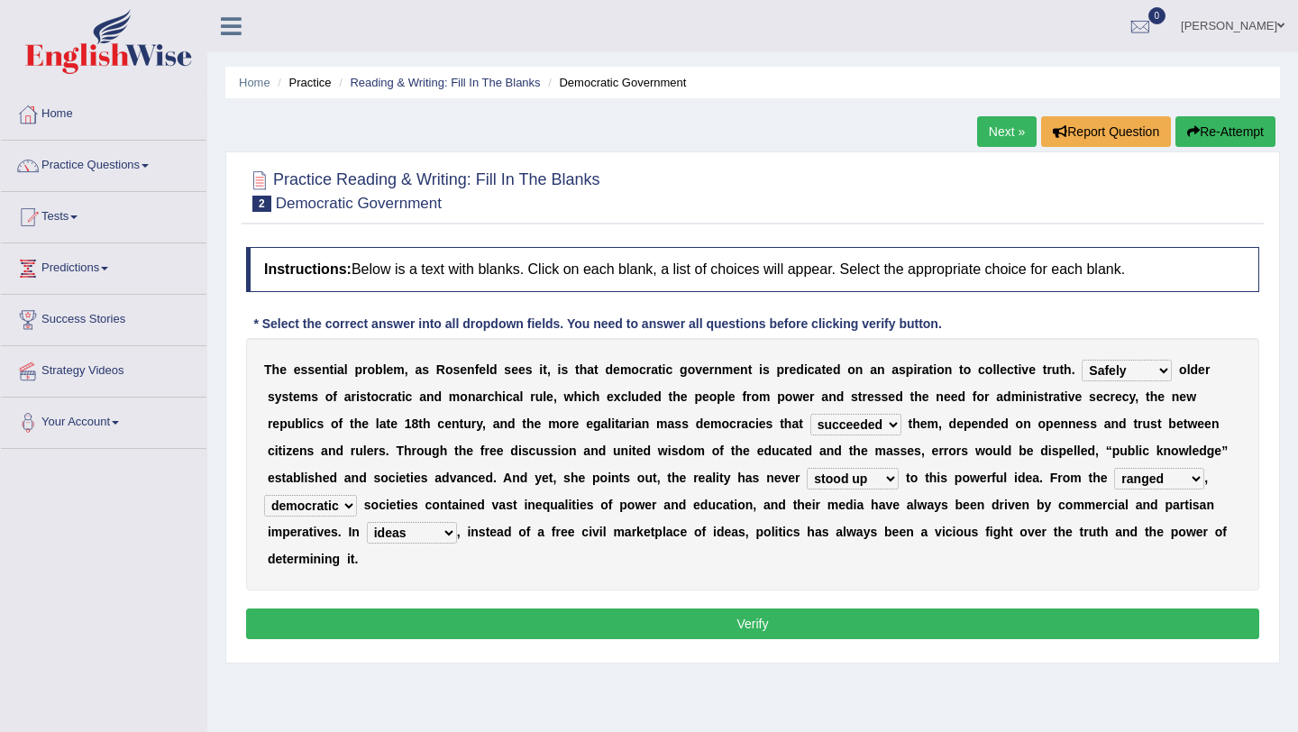
select select "fought"
click at [367, 522] on select "power practice ideas fought" at bounding box center [412, 533] width 90 height 22
click at [481, 633] on button "Verify" at bounding box center [752, 623] width 1013 height 31
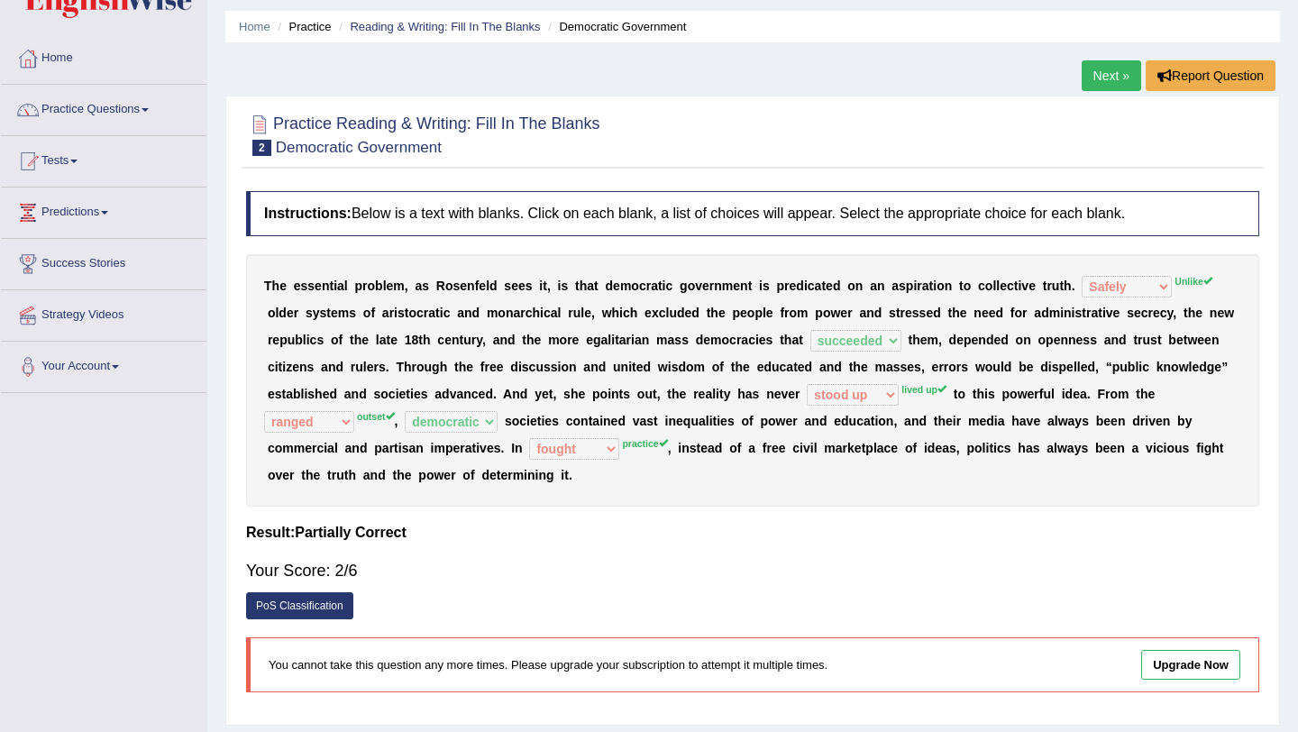
scroll to position [59, 0]
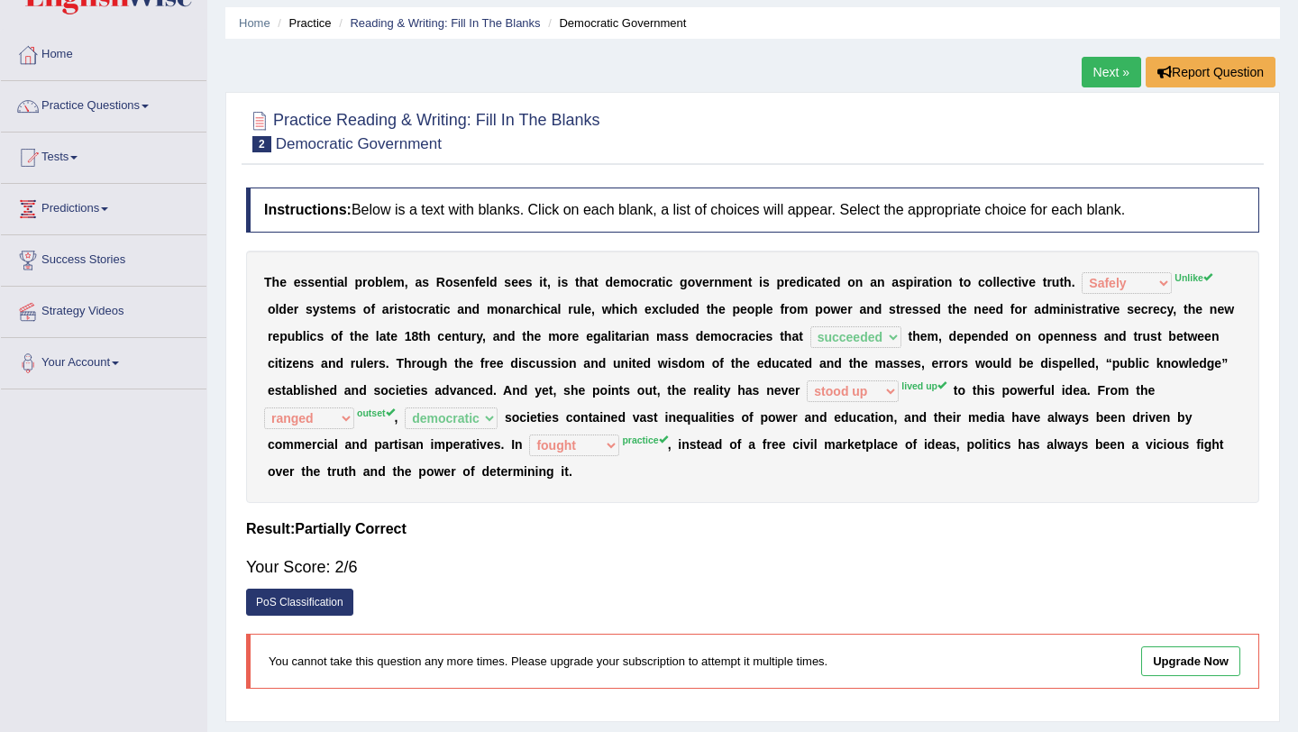
click at [1111, 63] on link "Next »" at bounding box center [1111, 72] width 59 height 31
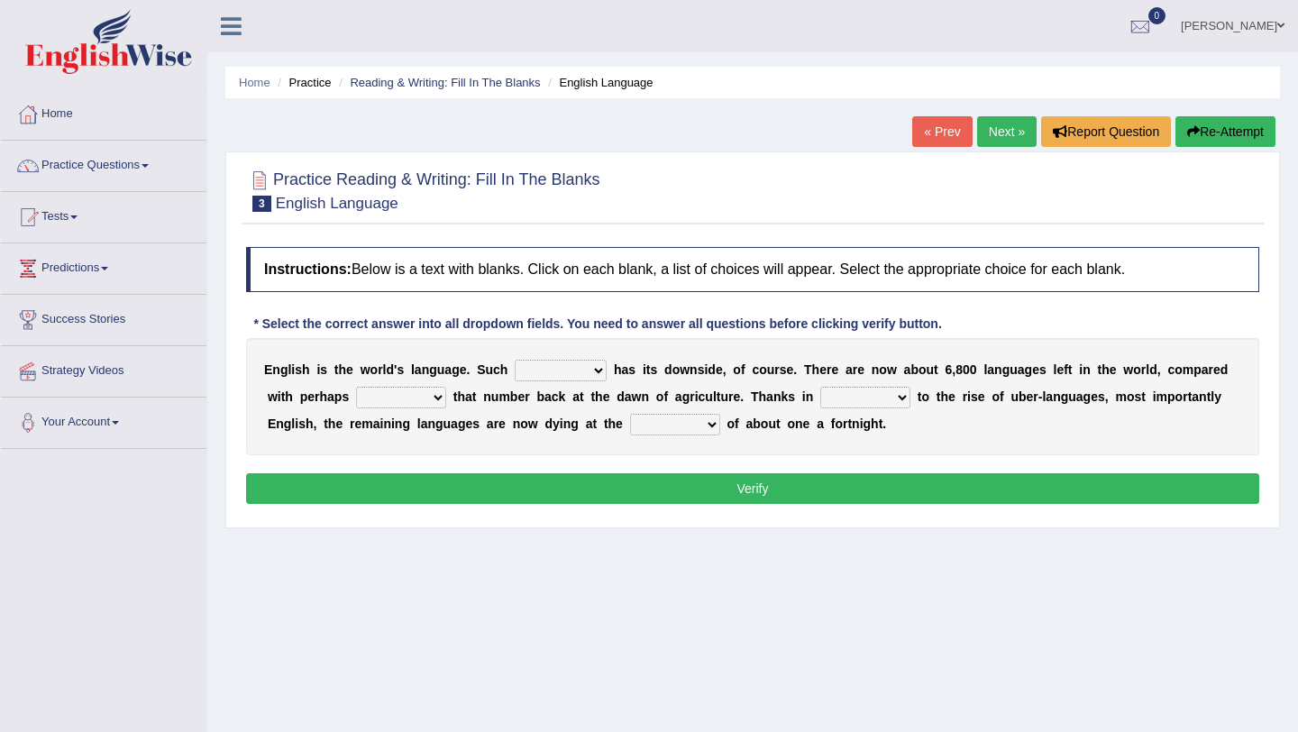
click at [568, 368] on select "power idea subject dominance" at bounding box center [561, 371] width 92 height 22
select select "idea"
click at [515, 360] on select "power idea subject dominance" at bounding box center [561, 371] width 92 height 22
click at [405, 403] on select "rise twice firstly never" at bounding box center [401, 398] width 90 height 22
select select "twice"
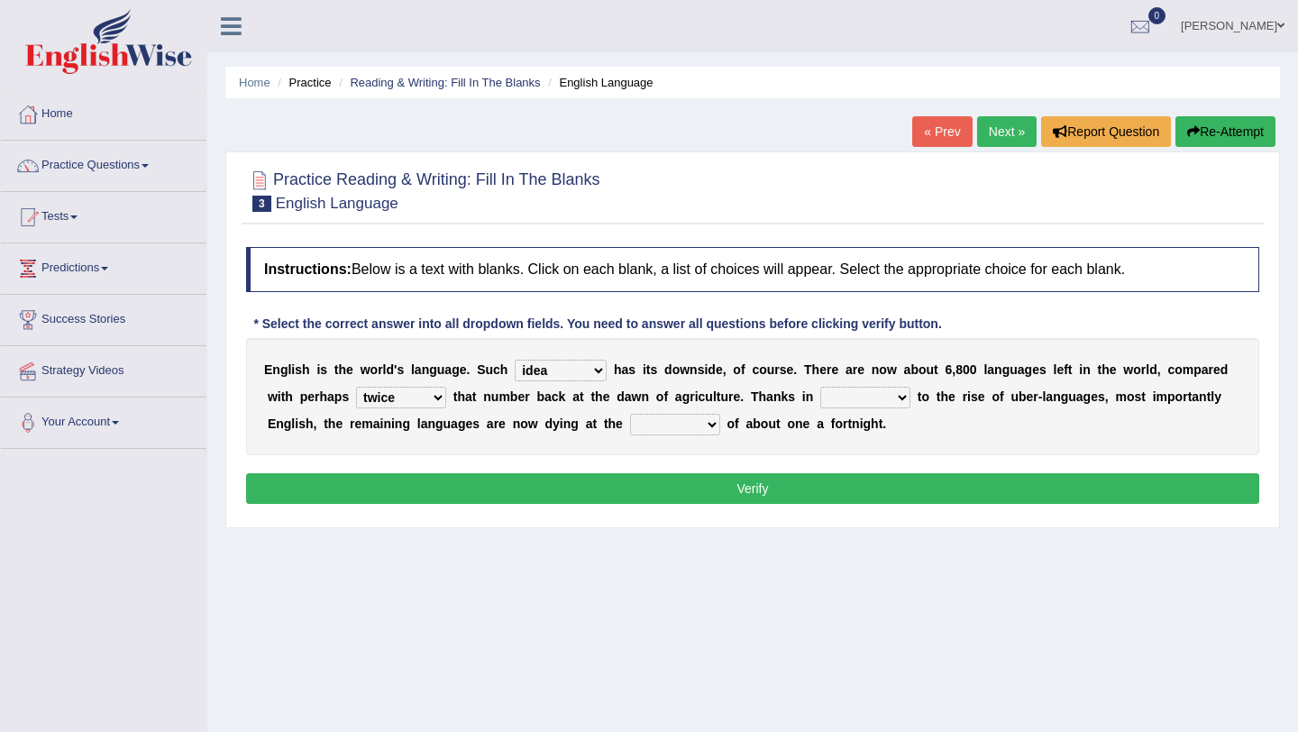
click at [356, 387] on select "rise twice firstly never" at bounding box center [401, 398] width 90 height 22
click at [847, 396] on select "rare start part bother" at bounding box center [865, 398] width 90 height 22
select select "part"
click at [821, 387] on select "rare start part bother" at bounding box center [865, 398] width 90 height 22
click at [637, 425] on select "state rate wait great" at bounding box center [675, 425] width 90 height 22
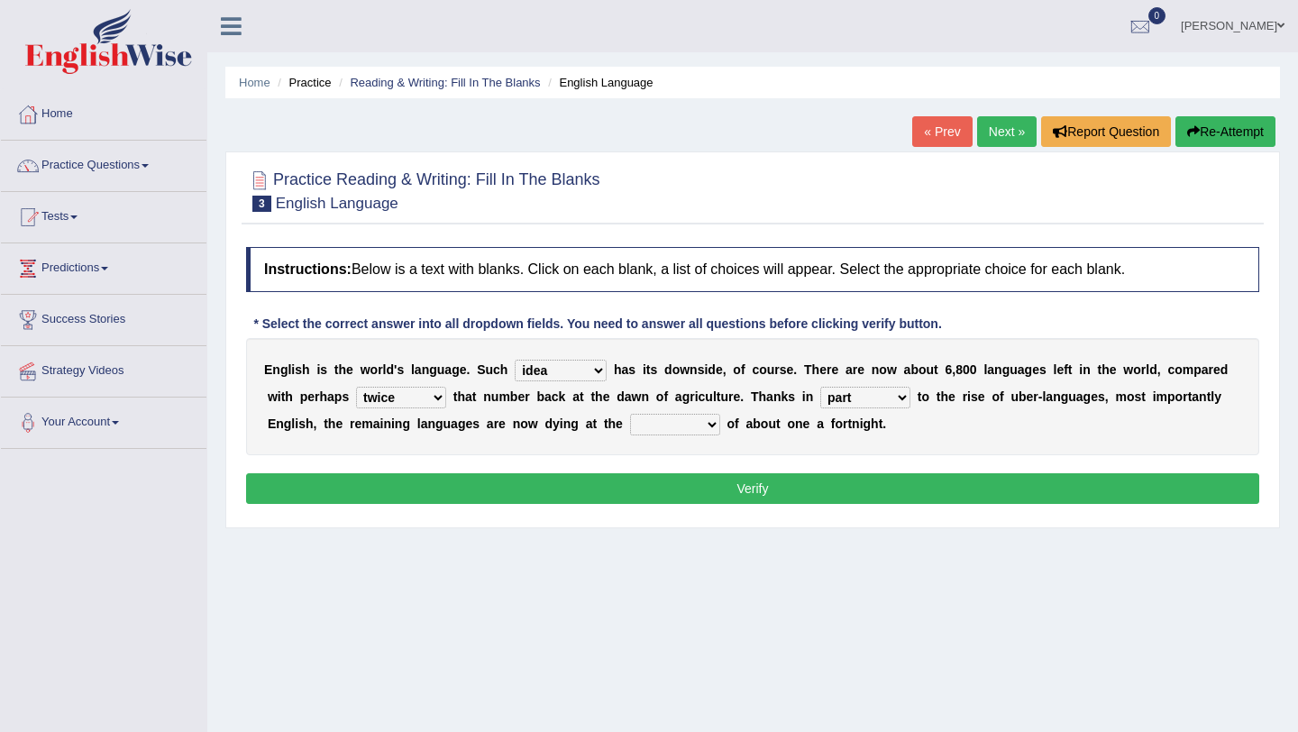
select select "state"
click at [630, 414] on select "state rate wait great" at bounding box center [675, 425] width 90 height 22
click at [655, 489] on button "Verify" at bounding box center [752, 488] width 1013 height 31
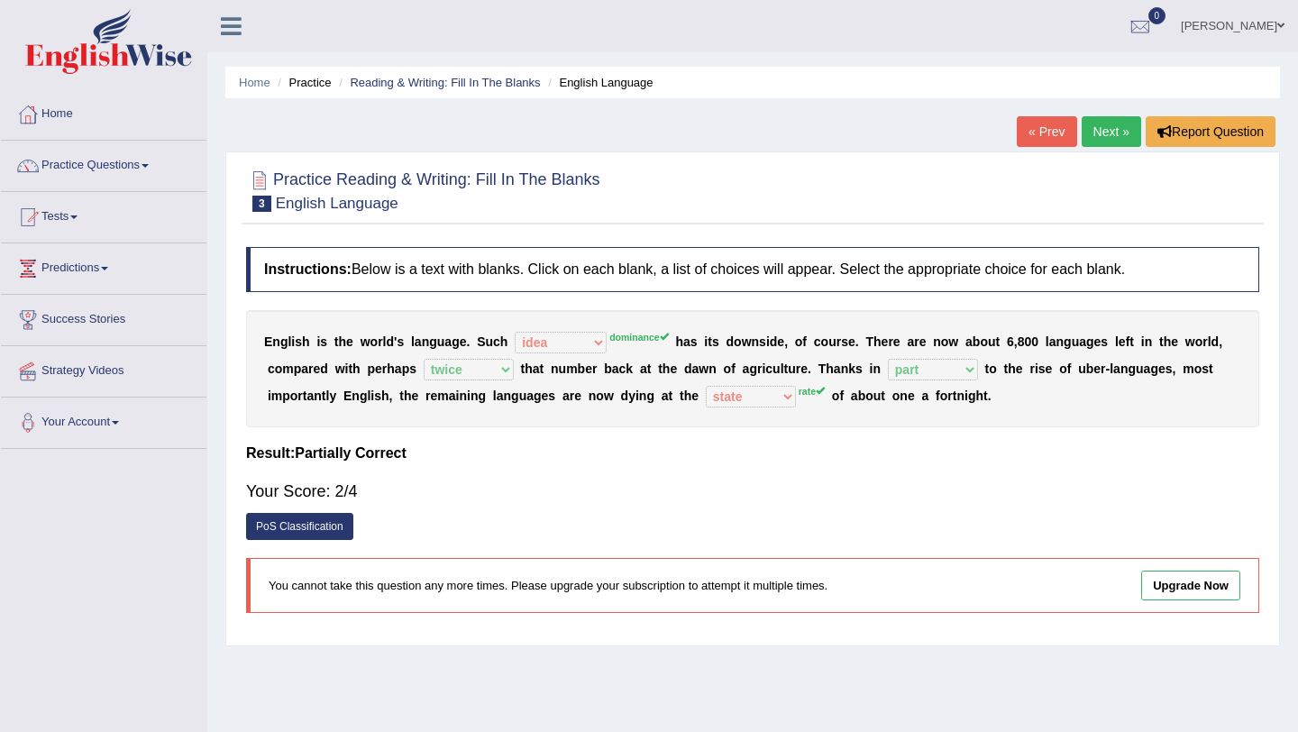
click at [1110, 133] on link "Next »" at bounding box center [1111, 131] width 59 height 31
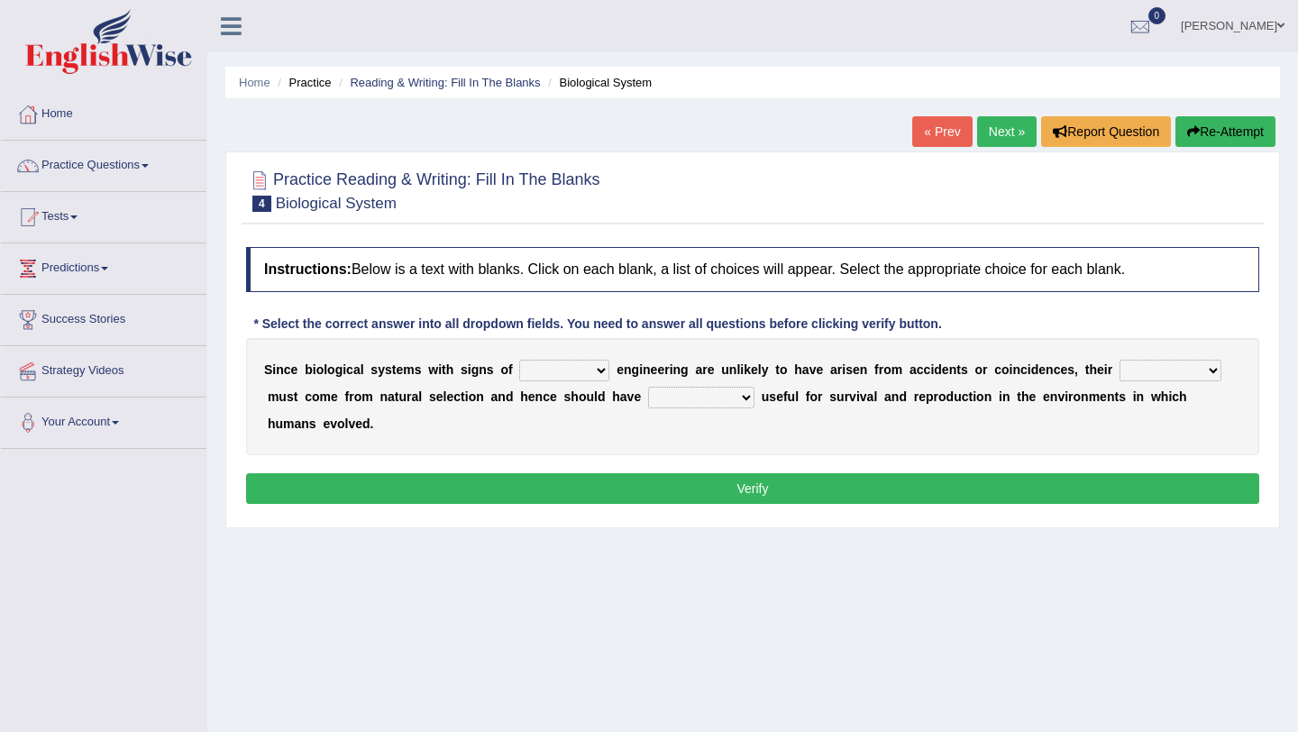
click at [566, 373] on select "system national extra complex" at bounding box center [564, 371] width 90 height 22
select select "national"
click at [519, 360] on select "system national extra complex" at bounding box center [564, 371] width 90 height 22
click at [1132, 373] on select "presence organisation registration structures" at bounding box center [1170, 371] width 102 height 22
select select "structures"
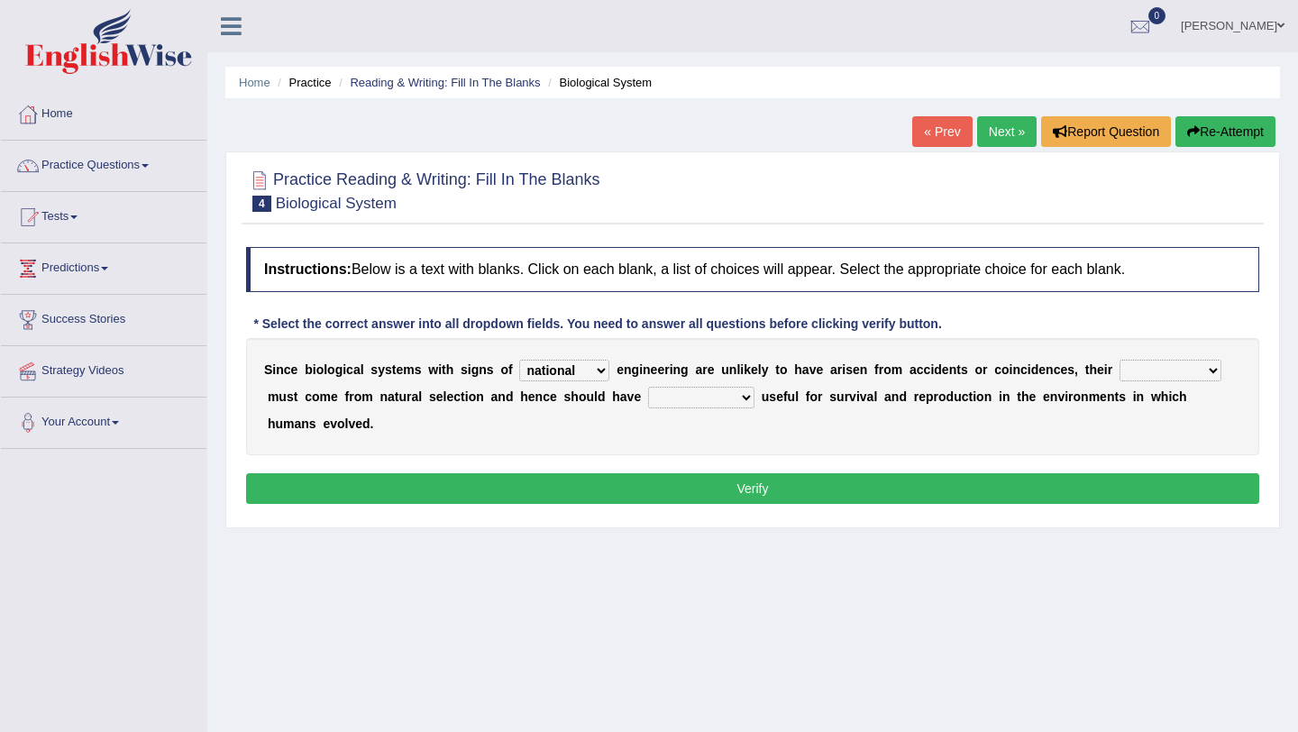
click at [1119, 360] on select "presence organisation registration structures" at bounding box center [1170, 371] width 102 height 22
click at [669, 394] on select "functions cultures samples introductions" at bounding box center [701, 398] width 106 height 22
select select "functions"
click at [648, 387] on select "functions cultures samples introductions" at bounding box center [701, 398] width 106 height 22
click at [716, 485] on button "Verify" at bounding box center [752, 488] width 1013 height 31
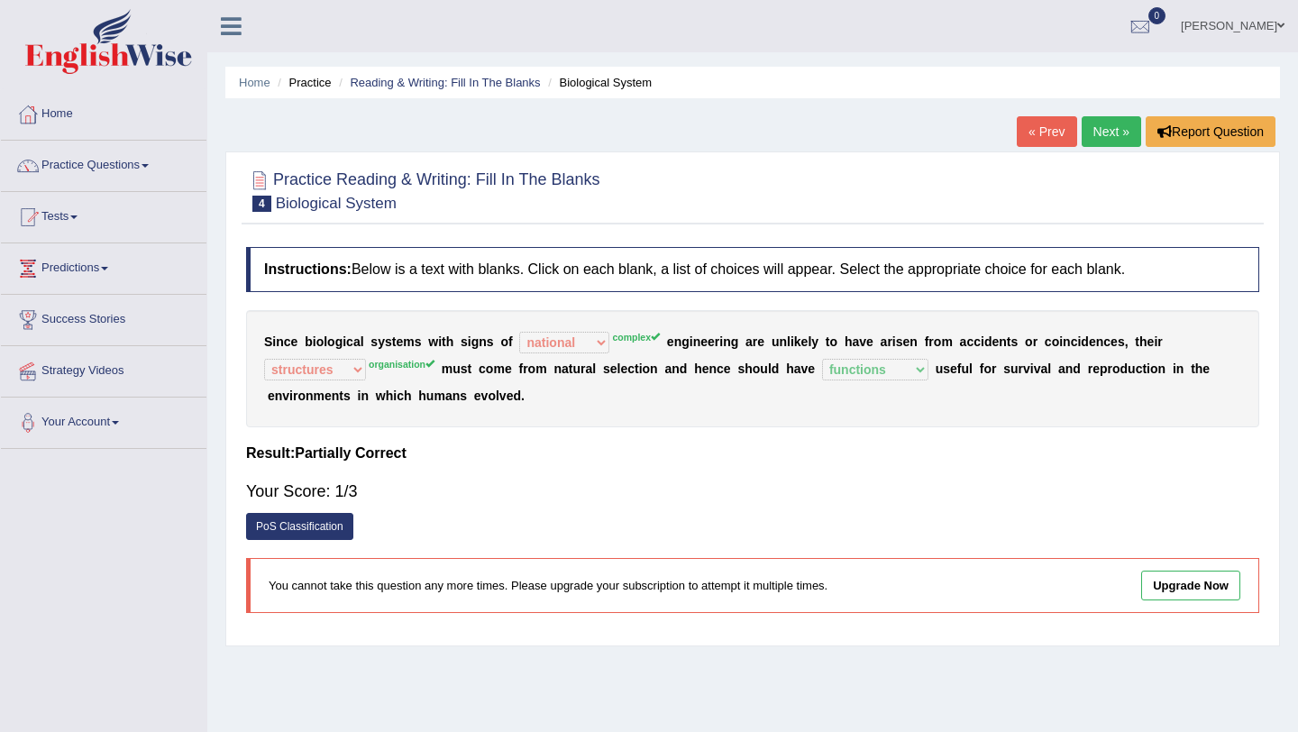
click at [1118, 145] on link "Next »" at bounding box center [1111, 131] width 59 height 31
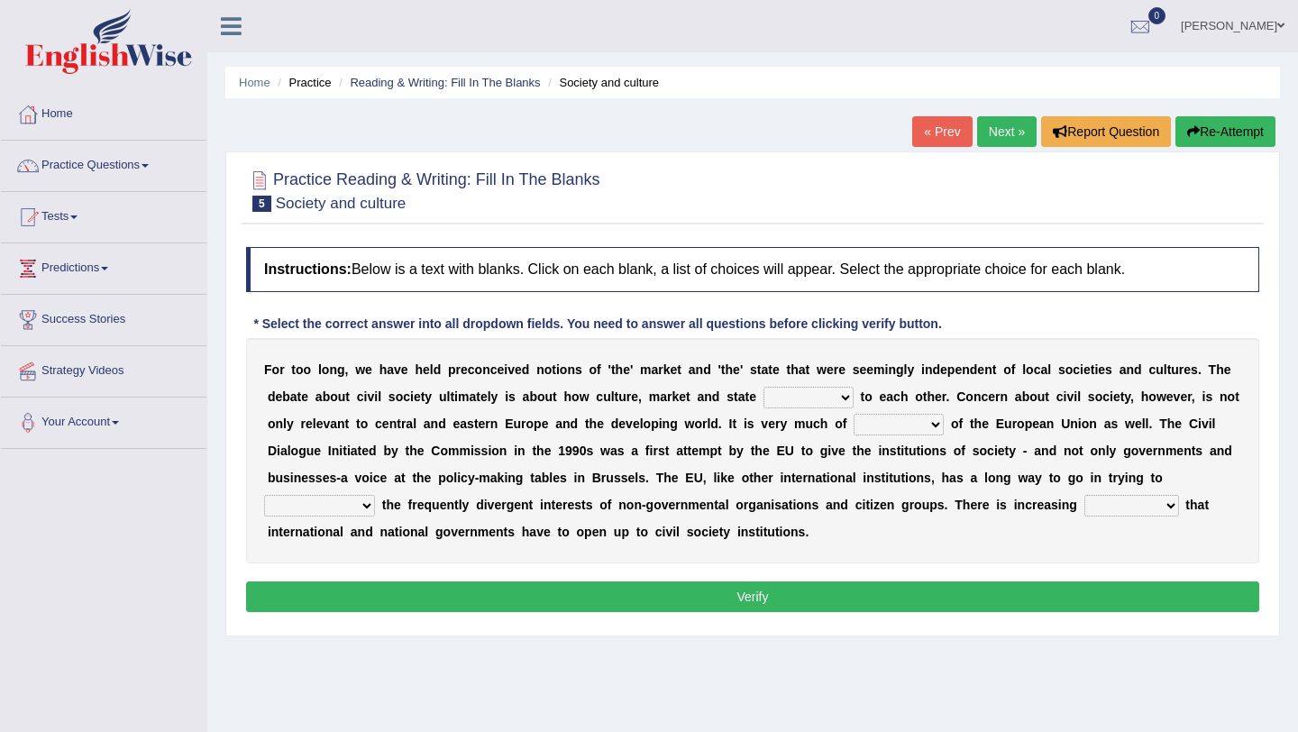
click at [783, 398] on select "stay relate bring telling" at bounding box center [808, 398] width 90 height 22
click at [810, 398] on select "stay relate bring telling" at bounding box center [808, 398] width 90 height 22
select select "relate"
click at [763, 387] on select "stay relate bring telling" at bounding box center [808, 398] width 90 height 22
click at [873, 418] on select "interest brought shown suspect" at bounding box center [899, 425] width 90 height 22
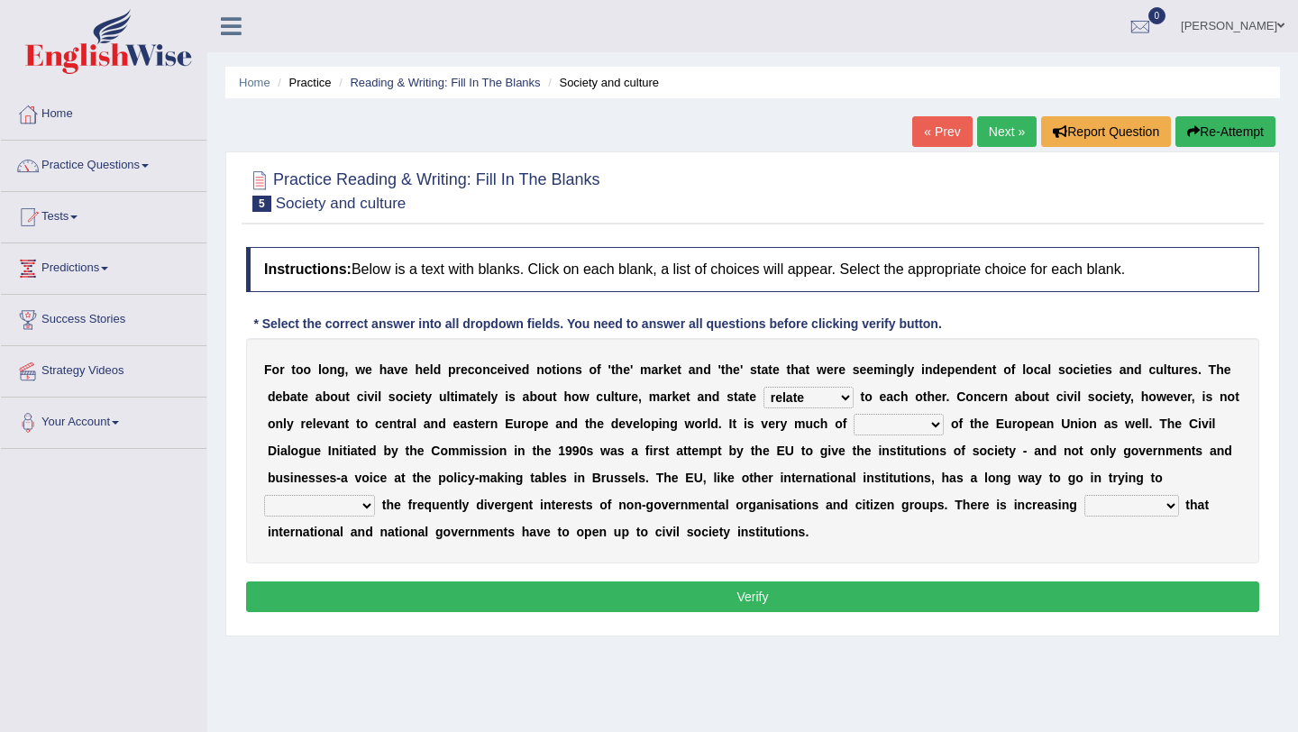
select select "interest"
click at [854, 414] on select "interest brought shown suspect" at bounding box center [899, 425] width 90 height 22
click at [896, 428] on select "interest brought shown suspect" at bounding box center [899, 425] width 90 height 22
click at [343, 499] on select "indulge express supreme accommodate" at bounding box center [319, 506] width 111 height 22
select select "accommodate"
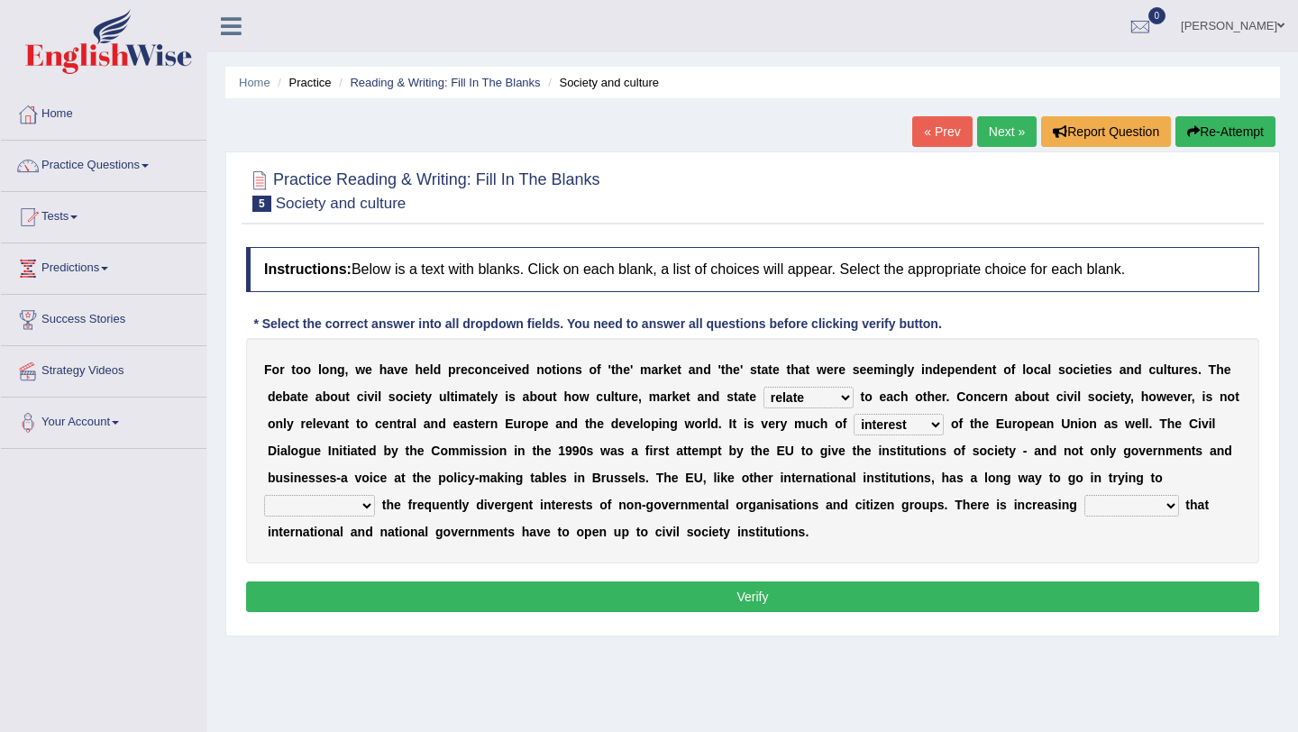
click at [264, 495] on select "indulge express supreme accommodate" at bounding box center [319, 506] width 111 height 22
click at [1099, 507] on select "tolerance expression recognition sample" at bounding box center [1131, 506] width 95 height 22
click at [1084, 495] on select "tolerance expression recognition sample" at bounding box center [1131, 506] width 95 height 22
click at [1141, 512] on select "tolerance expression recognition sample" at bounding box center [1131, 506] width 95 height 22
select select "expression"
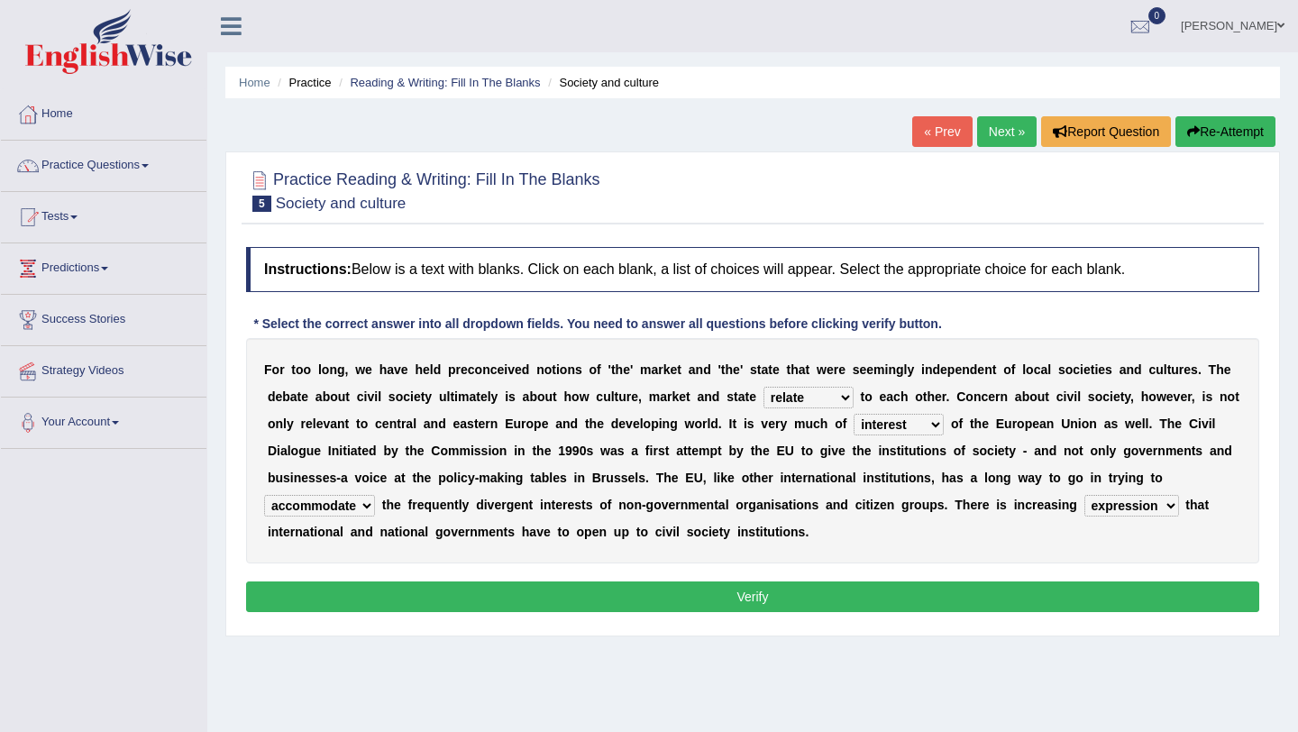
click at [1084, 495] on select "tolerance expression recognition sample" at bounding box center [1131, 506] width 95 height 22
click at [652, 596] on button "Verify" at bounding box center [752, 596] width 1013 height 31
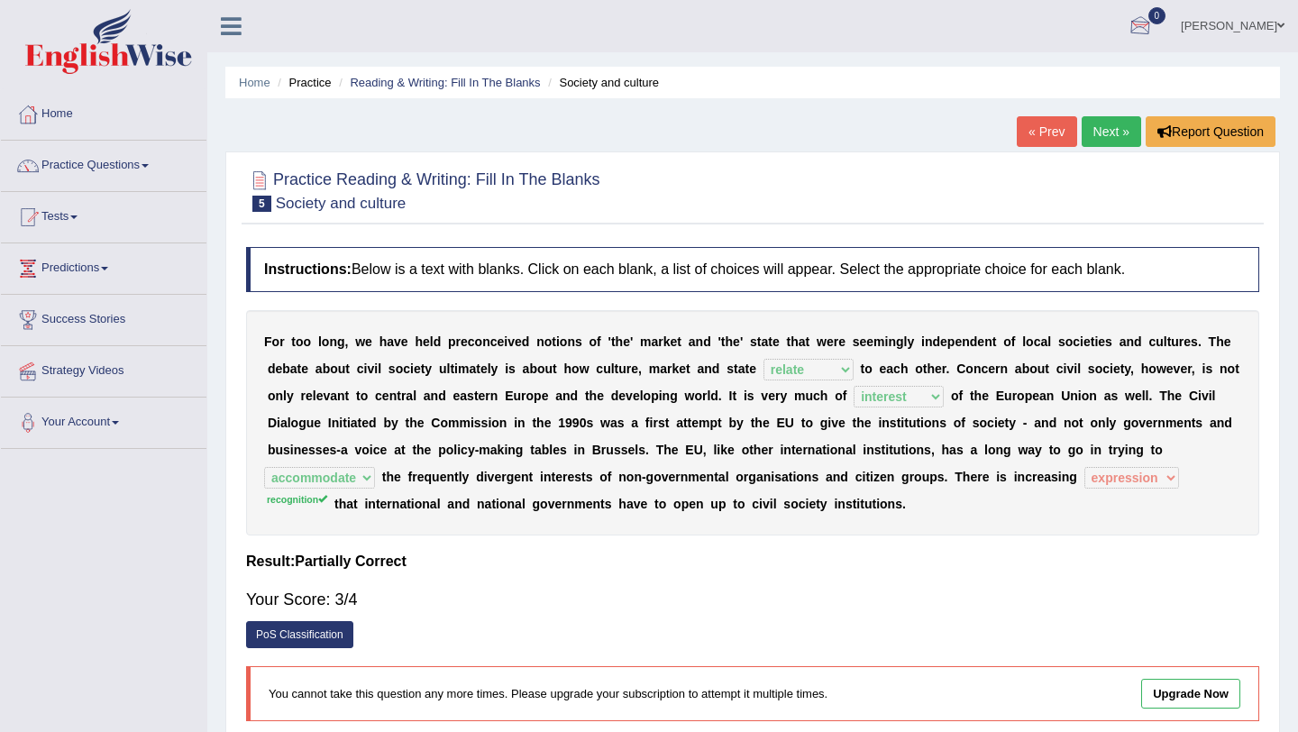
click at [1098, 128] on link "Next »" at bounding box center [1111, 131] width 59 height 31
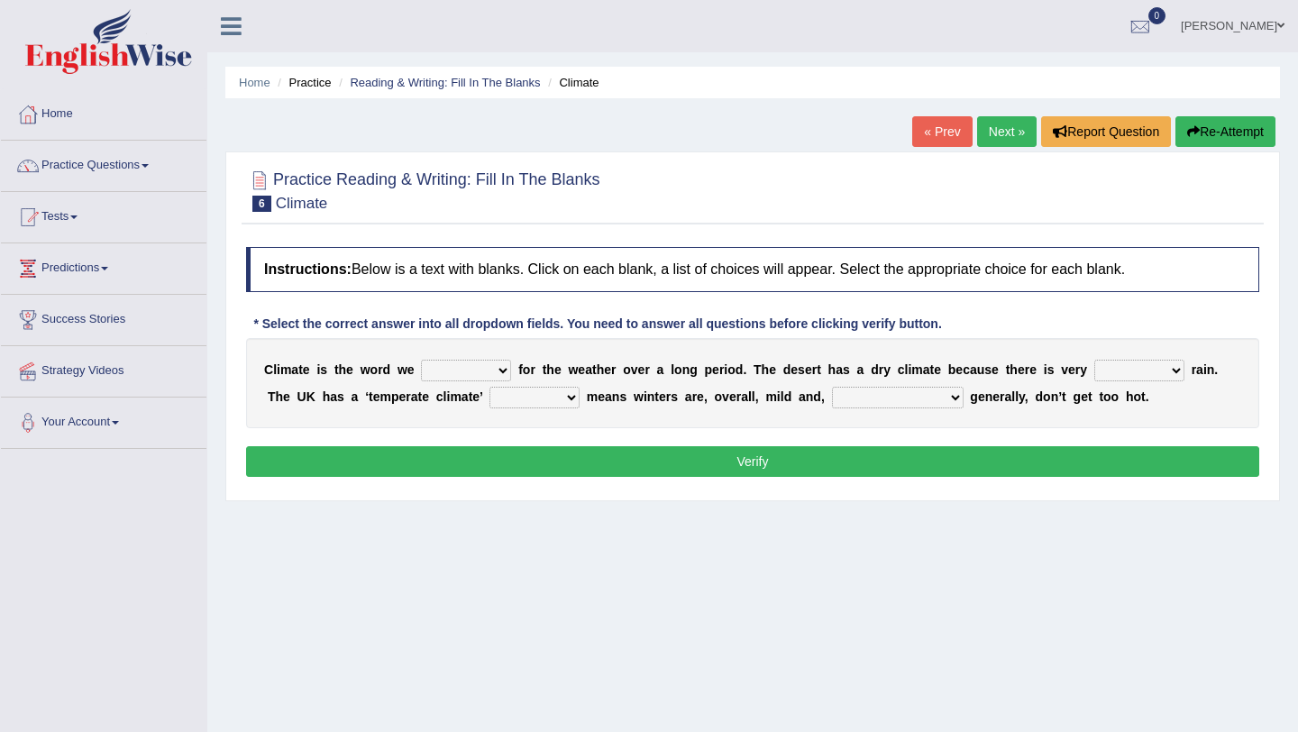
click at [449, 370] on select "give take use throw" at bounding box center [466, 371] width 90 height 22
select select "use"
click at [422, 360] on select "give take use throw" at bounding box center [466, 371] width 90 height 22
click at [1115, 377] on select "much little least less" at bounding box center [1139, 371] width 90 height 22
click at [1112, 369] on select "much little least less" at bounding box center [1139, 371] width 90 height 22
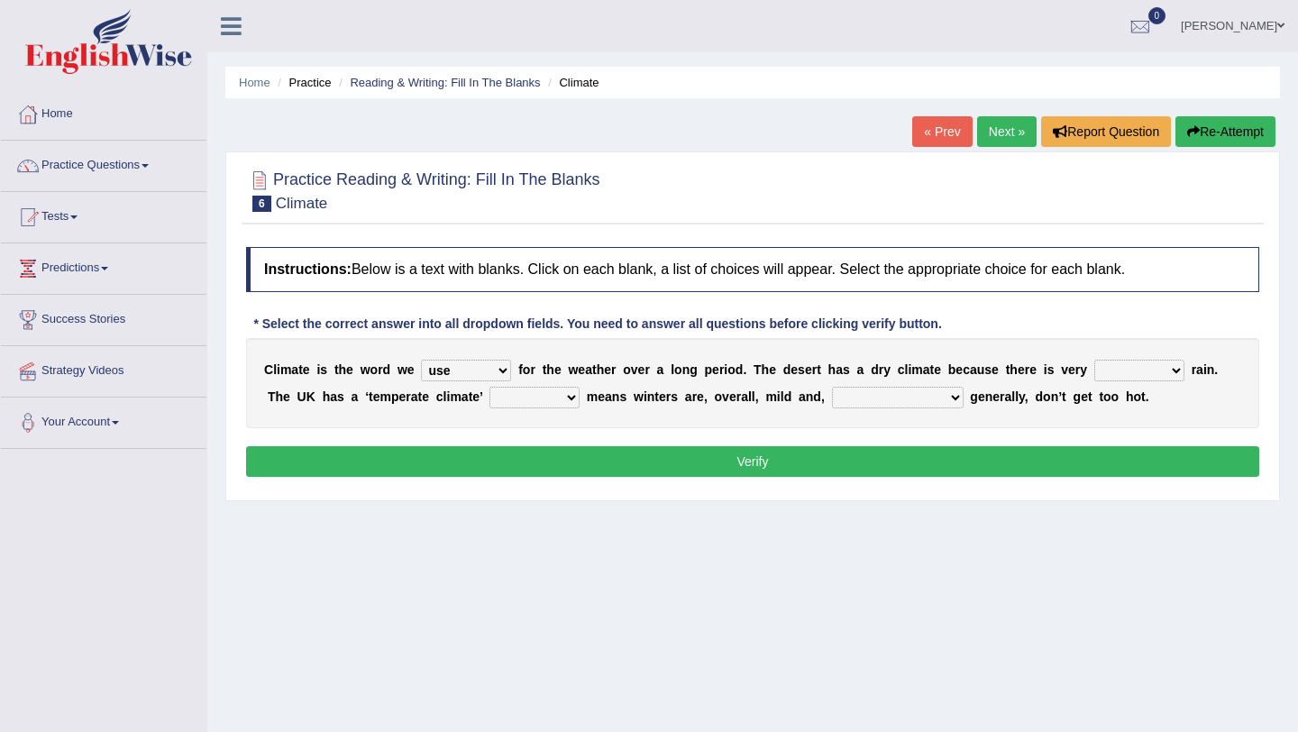
select select "less"
click at [1096, 360] on select "much little least less" at bounding box center [1139, 371] width 90 height 22
click at [485, 384] on div "C l i m a t e i s t h e w o r d w e give take use throw f o r t h e w e a t h e…" at bounding box center [752, 383] width 1013 height 90
click at [485, 374] on select "give take use throw" at bounding box center [466, 371] width 90 height 22
click at [566, 399] on select "when where which where" at bounding box center [534, 398] width 90 height 22
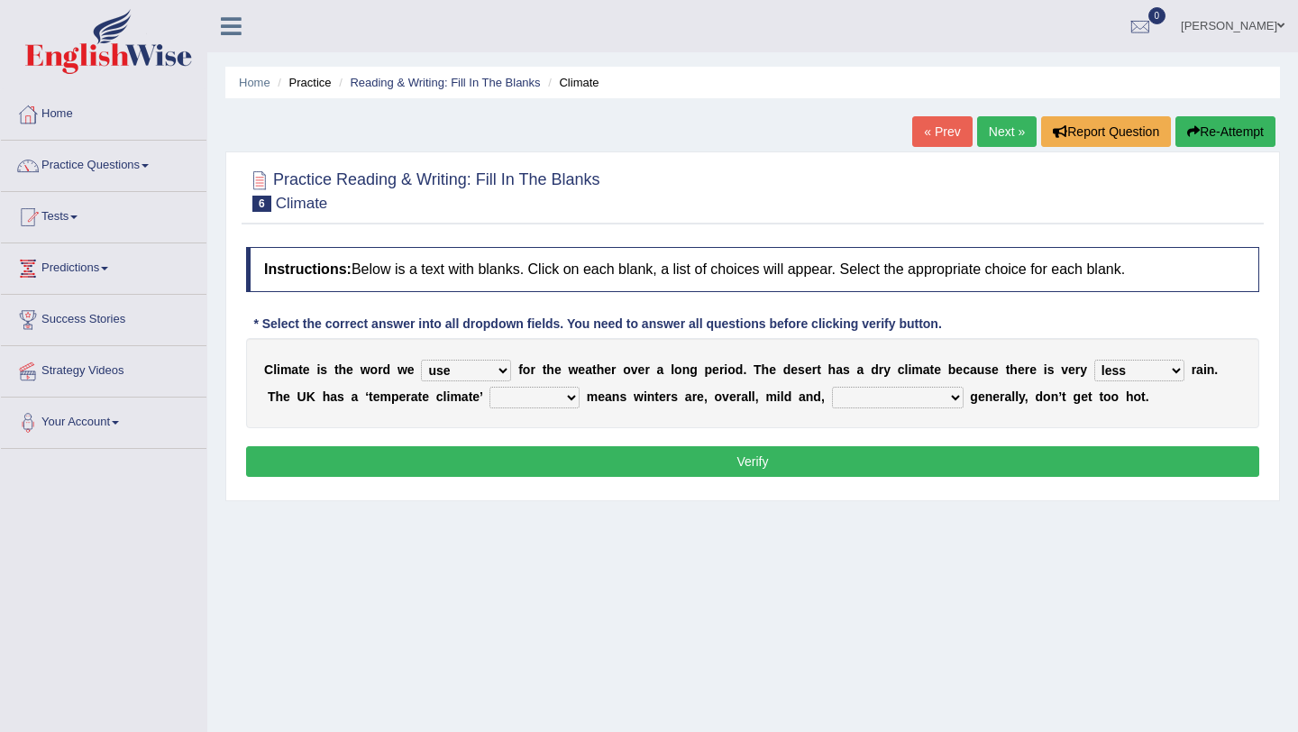
select select "which"
click at [492, 387] on select "when where which where" at bounding box center [534, 398] width 90 height 22
click at [857, 399] on select "weather [PERSON_NAME] [PERSON_NAME] warmer" at bounding box center [898, 398] width 132 height 22
select select "[PERSON_NAME]"
click at [834, 387] on select "weather [PERSON_NAME] [PERSON_NAME] warmer" at bounding box center [898, 398] width 132 height 22
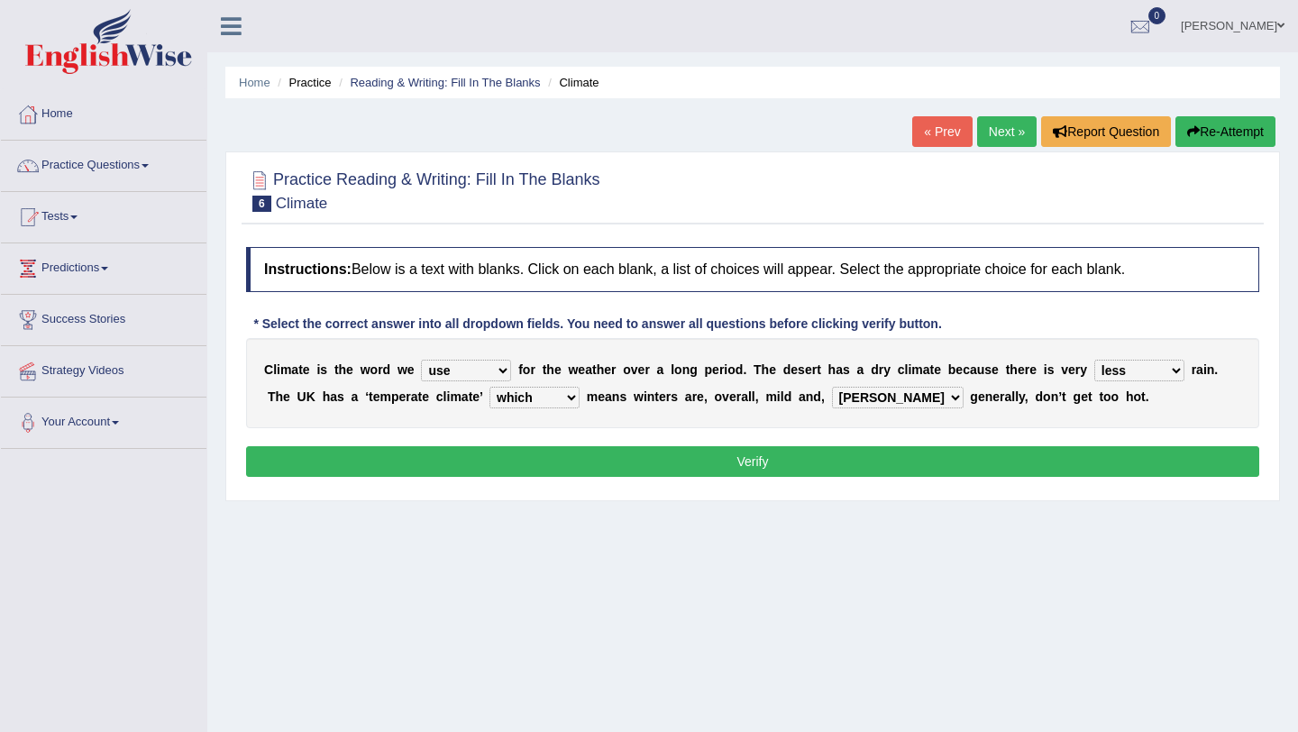
click at [866, 388] on select "weather [PERSON_NAME] [PERSON_NAME] warmer" at bounding box center [898, 398] width 132 height 22
click at [880, 460] on button "Verify" at bounding box center [752, 461] width 1013 height 31
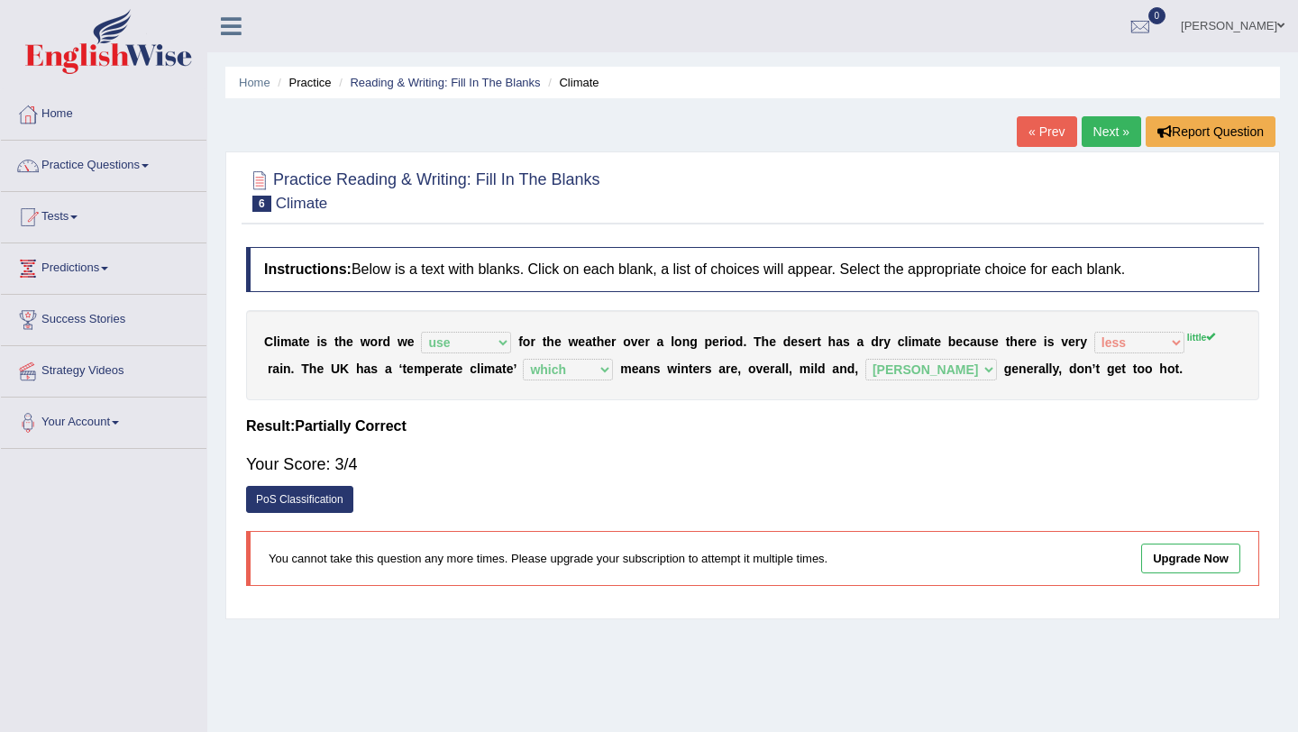
click at [1108, 139] on link "Next »" at bounding box center [1111, 131] width 59 height 31
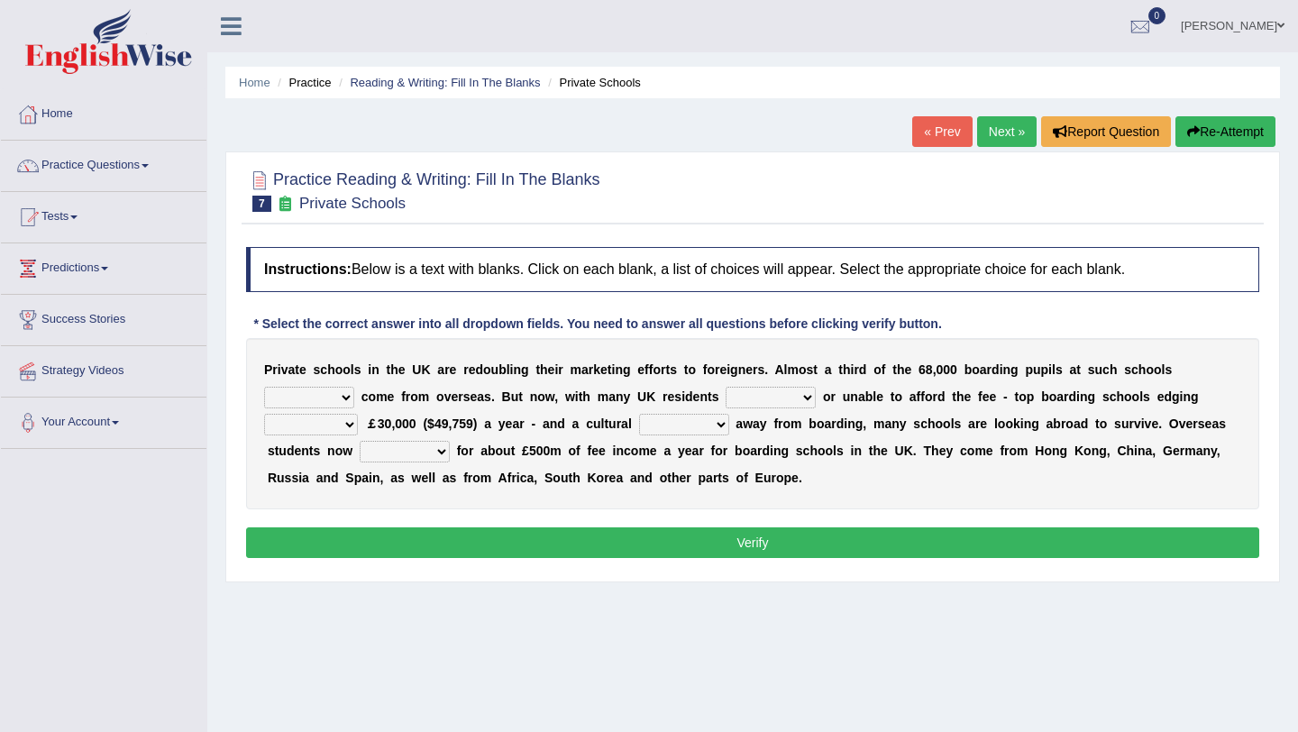
click at [316, 396] on select "all set already great news" at bounding box center [309, 398] width 90 height 22
select select "already"
click at [264, 387] on select "all set already great news" at bounding box center [309, 398] width 90 height 22
click at [759, 392] on select "answering unwilling realising storing" at bounding box center [771, 398] width 90 height 22
select select "unwilling"
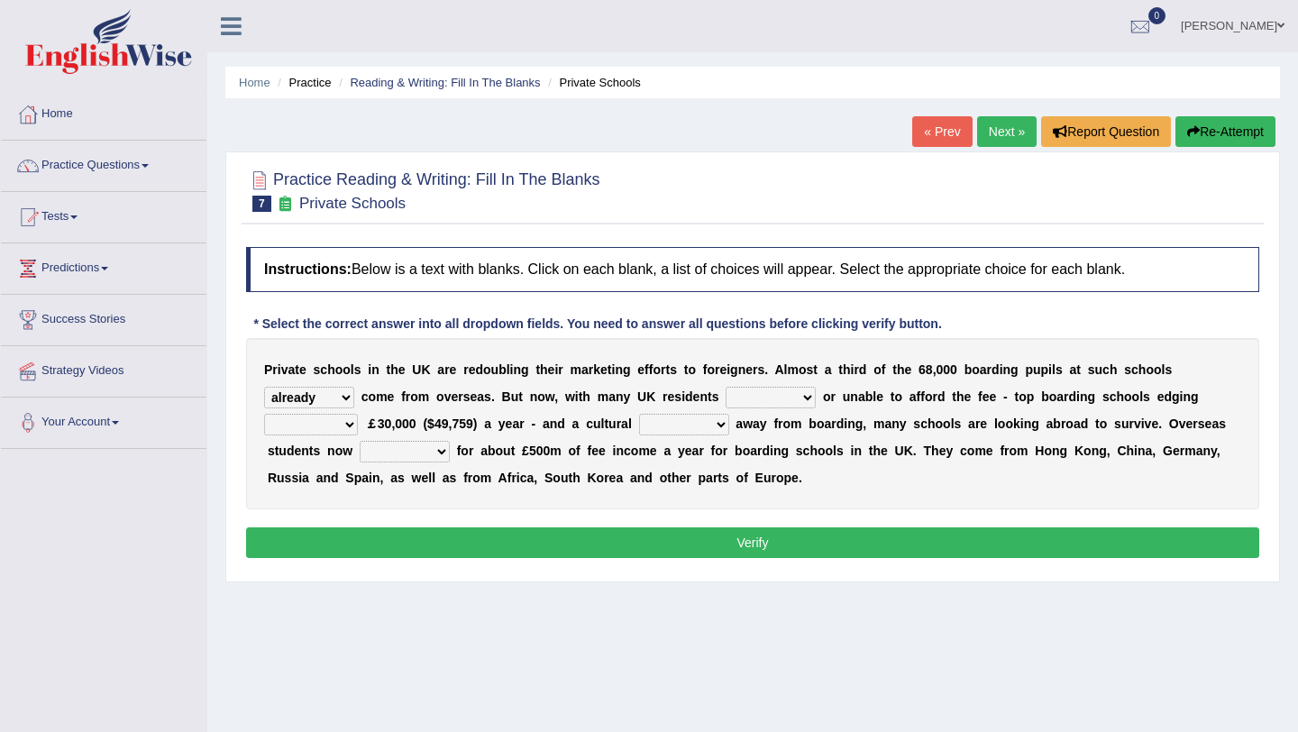
click at [726, 387] on select "answering unwilling realising storing" at bounding box center [771, 398] width 90 height 22
click at [338, 418] on select "rewards towards notification amounting" at bounding box center [311, 425] width 94 height 22
click at [264, 414] on select "rewards towards notification amounting" at bounding box center [311, 425] width 94 height 22
click at [334, 427] on select "rewards towards notification amounting" at bounding box center [311, 425] width 94 height 22
select select "towards"
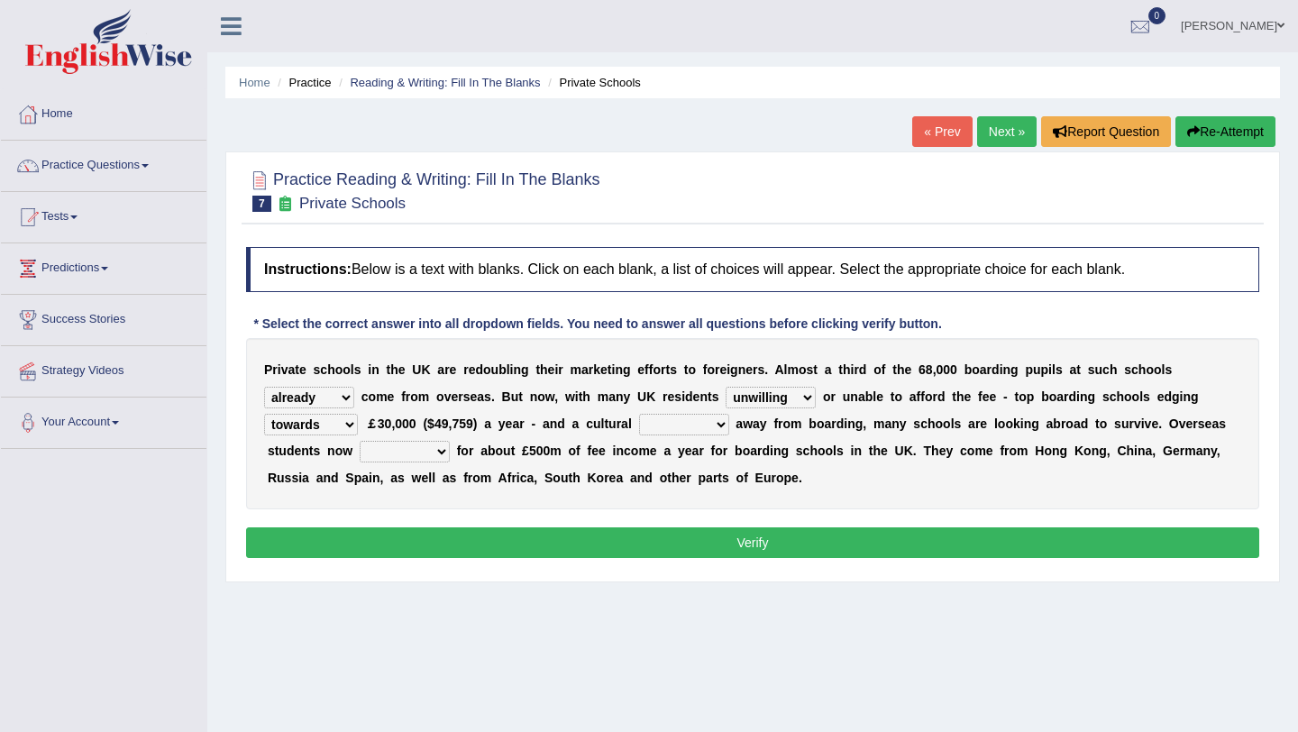
click at [264, 414] on select "rewards towards notification amounting" at bounding box center [311, 425] width 94 height 22
click at [656, 426] on select "go rattle shatter shift" at bounding box center [684, 425] width 90 height 22
click at [639, 414] on select "go rattle shatter shift" at bounding box center [684, 425] width 90 height 22
click at [670, 430] on select "go rattle shatter shift" at bounding box center [684, 425] width 90 height 22
select select "go"
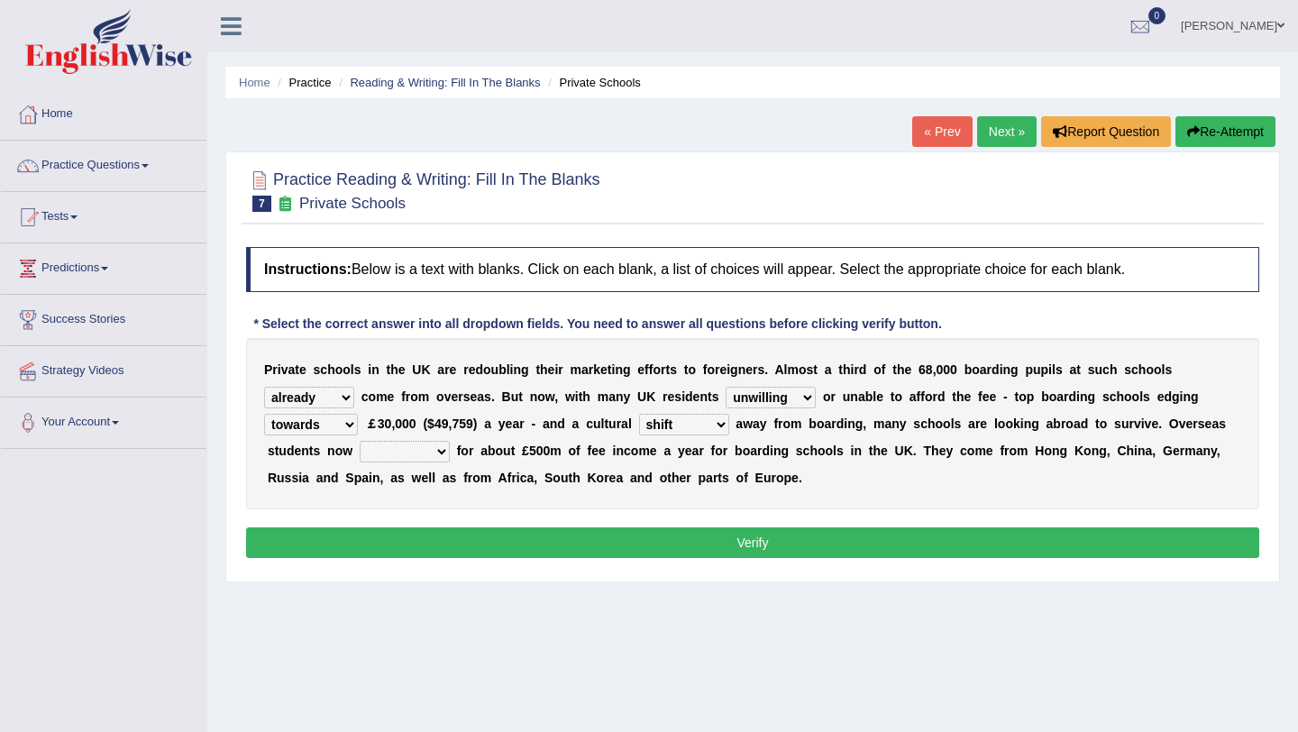
click at [639, 414] on select "go rattle shatter shift" at bounding box center [684, 425] width 90 height 22
click at [428, 460] on select "hold think account say" at bounding box center [405, 452] width 90 height 22
select select "hold"
click at [360, 441] on select "hold think account say" at bounding box center [405, 452] width 90 height 22
click at [417, 455] on select "hold think account say" at bounding box center [405, 452] width 90 height 22
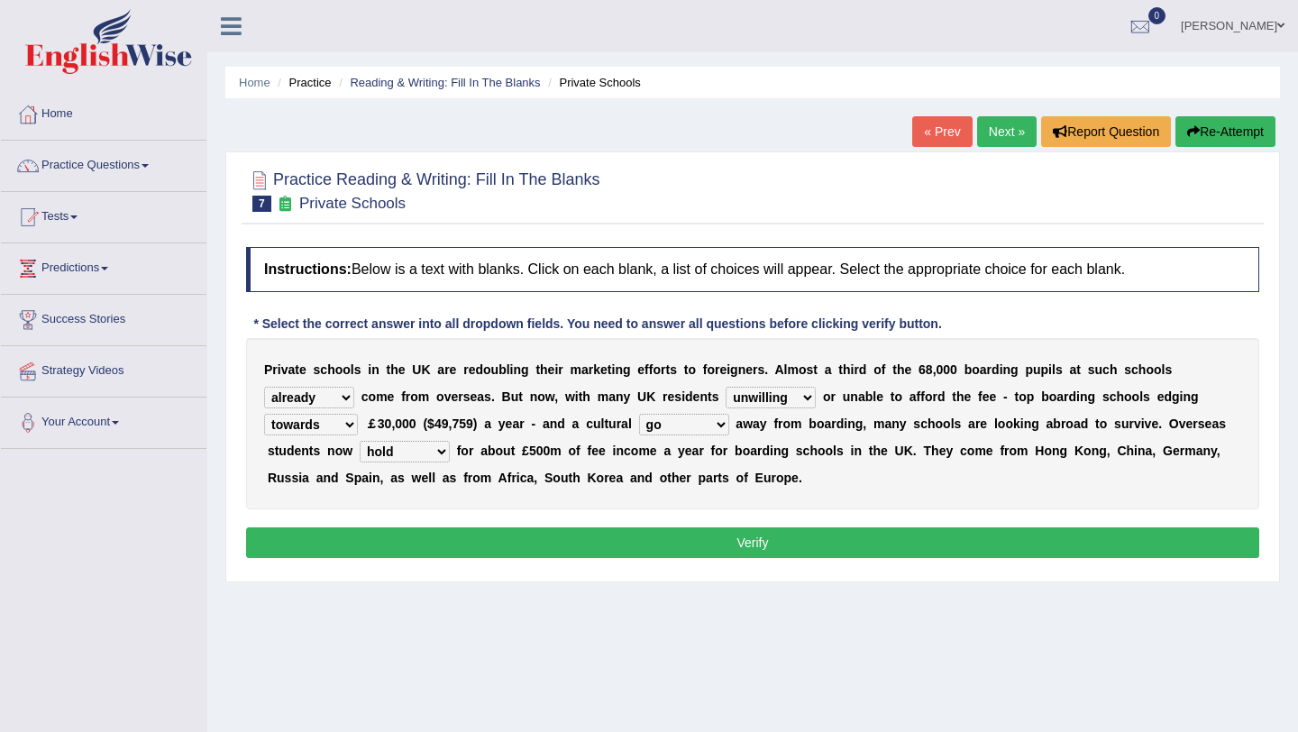
click at [495, 528] on button "Verify" at bounding box center [752, 542] width 1013 height 31
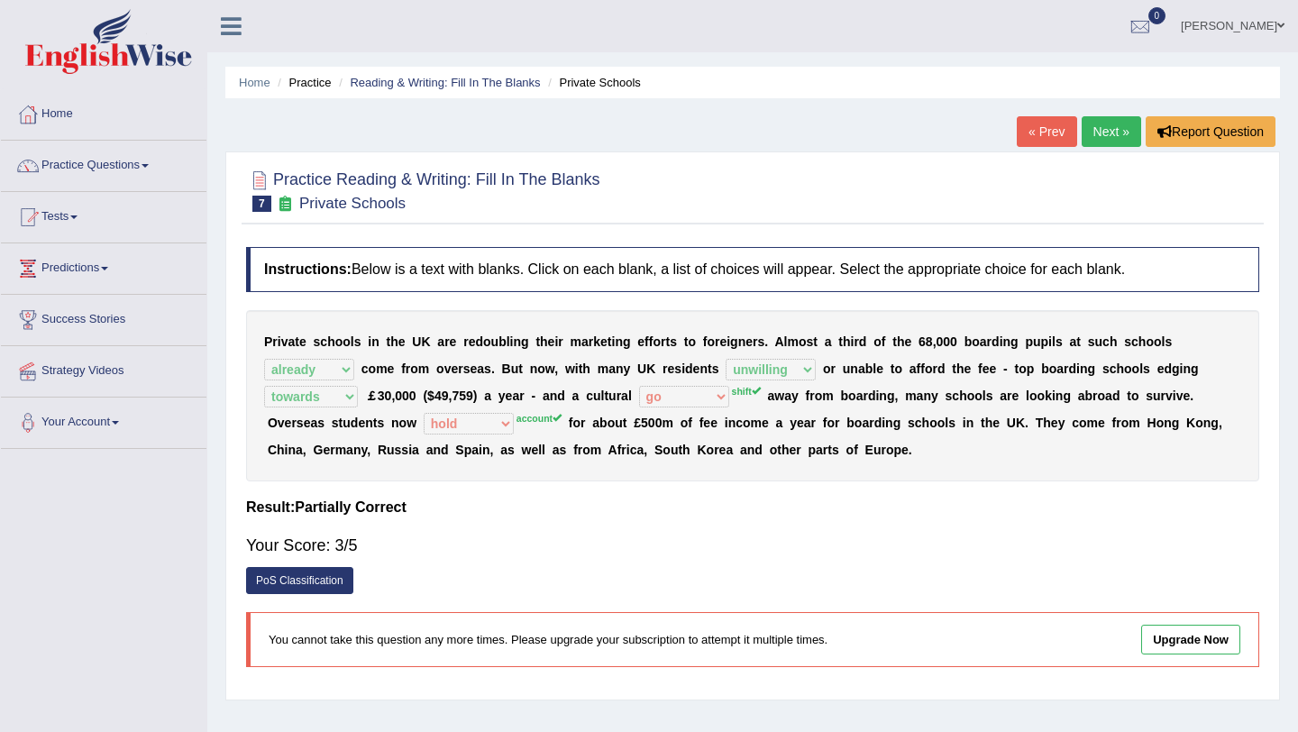
click at [1113, 133] on link "Next »" at bounding box center [1111, 131] width 59 height 31
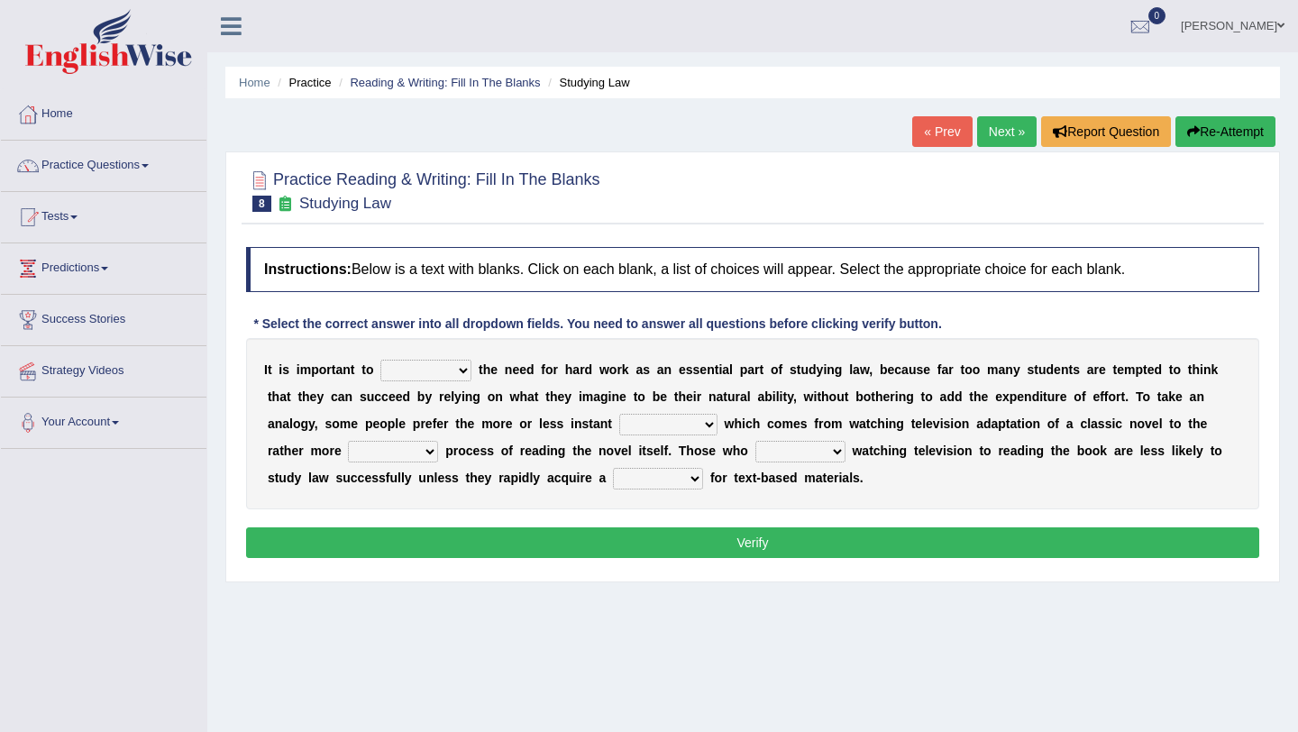
click at [453, 371] on select "emphasise criticise adjust replicate" at bounding box center [425, 371] width 91 height 22
click at [453, 373] on select "emphasise criticise adjust replicate" at bounding box center [425, 371] width 91 height 22
select select "emphasise"
click at [380, 360] on select "emphasise criticise adjust replicate" at bounding box center [425, 371] width 91 height 22
click at [136, 170] on link "Practice Questions" at bounding box center [104, 163] width 206 height 45
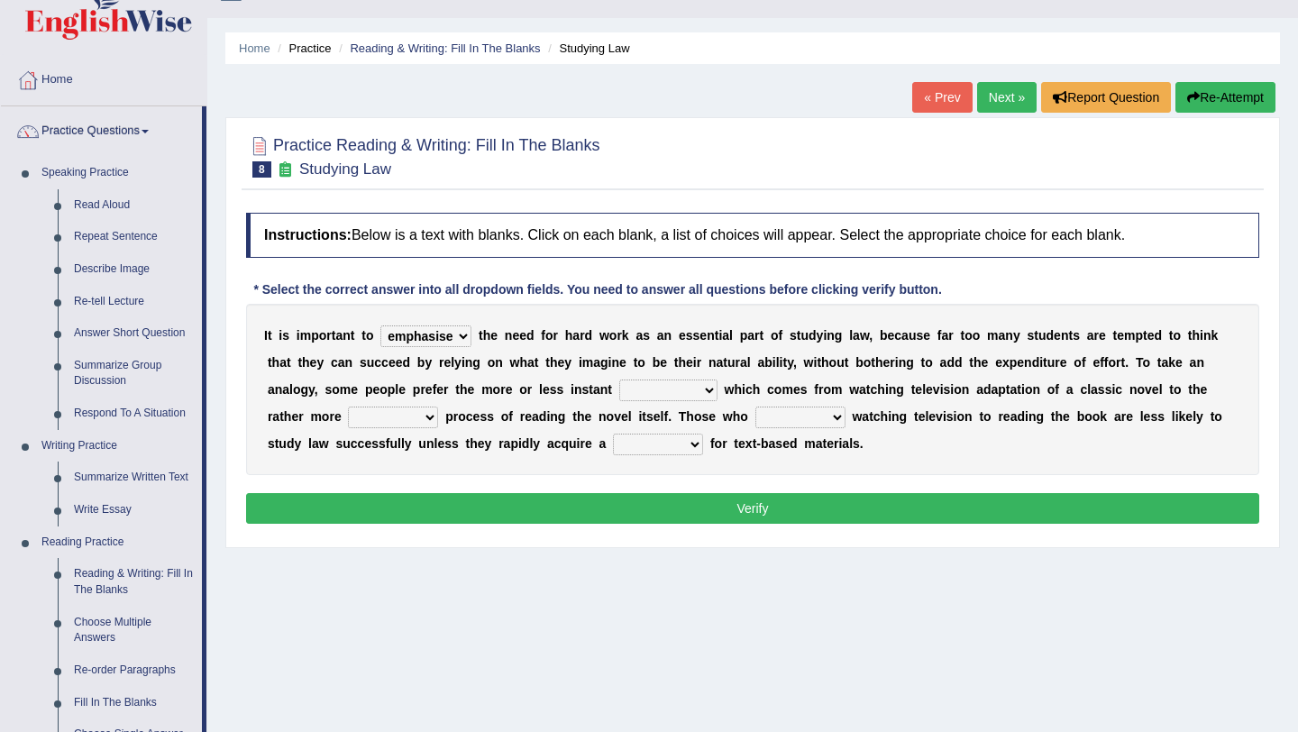
scroll to position [36, 0]
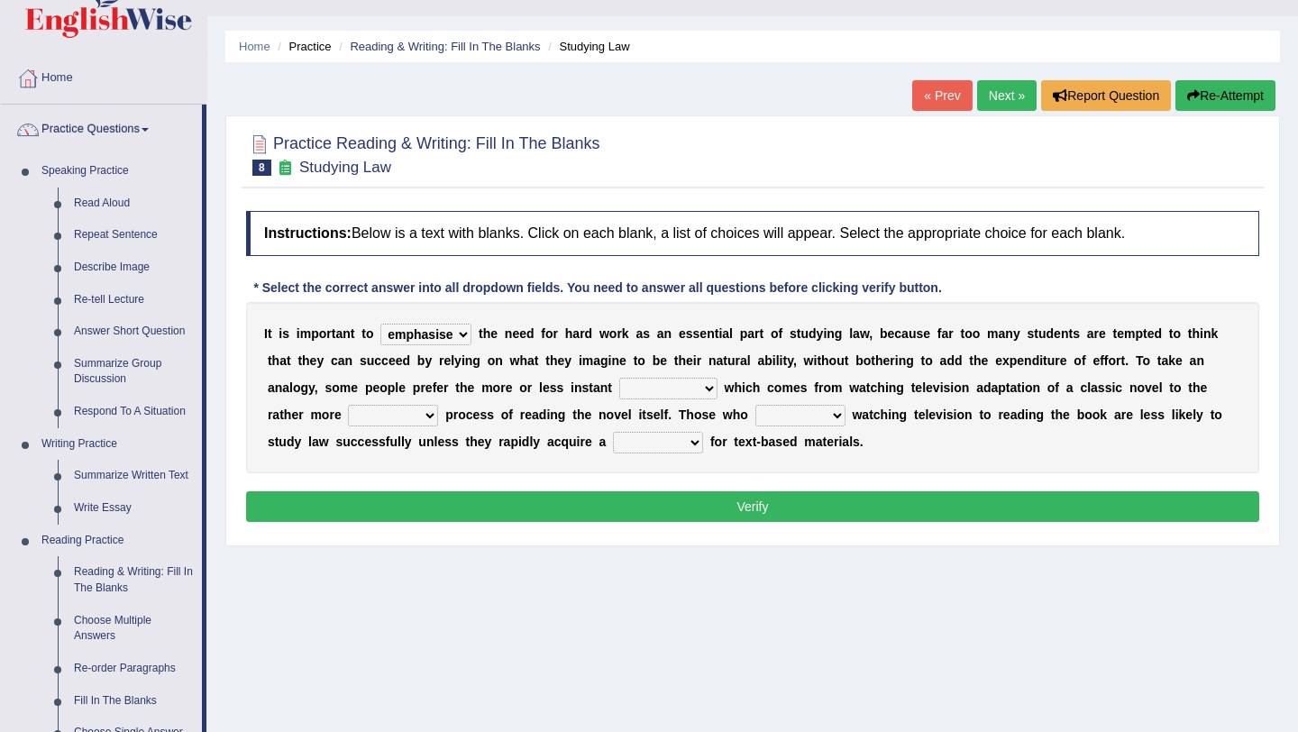
click at [687, 392] on select "satisfaction reaction gratification adjusted" at bounding box center [668, 389] width 98 height 22
select select "gratification"
click at [619, 378] on select "satisfaction reaction gratification adjusted" at bounding box center [668, 389] width 98 height 22
click at [353, 408] on select "fulfilling laborious acquire broken" at bounding box center [393, 416] width 90 height 22
select select "fulfilling"
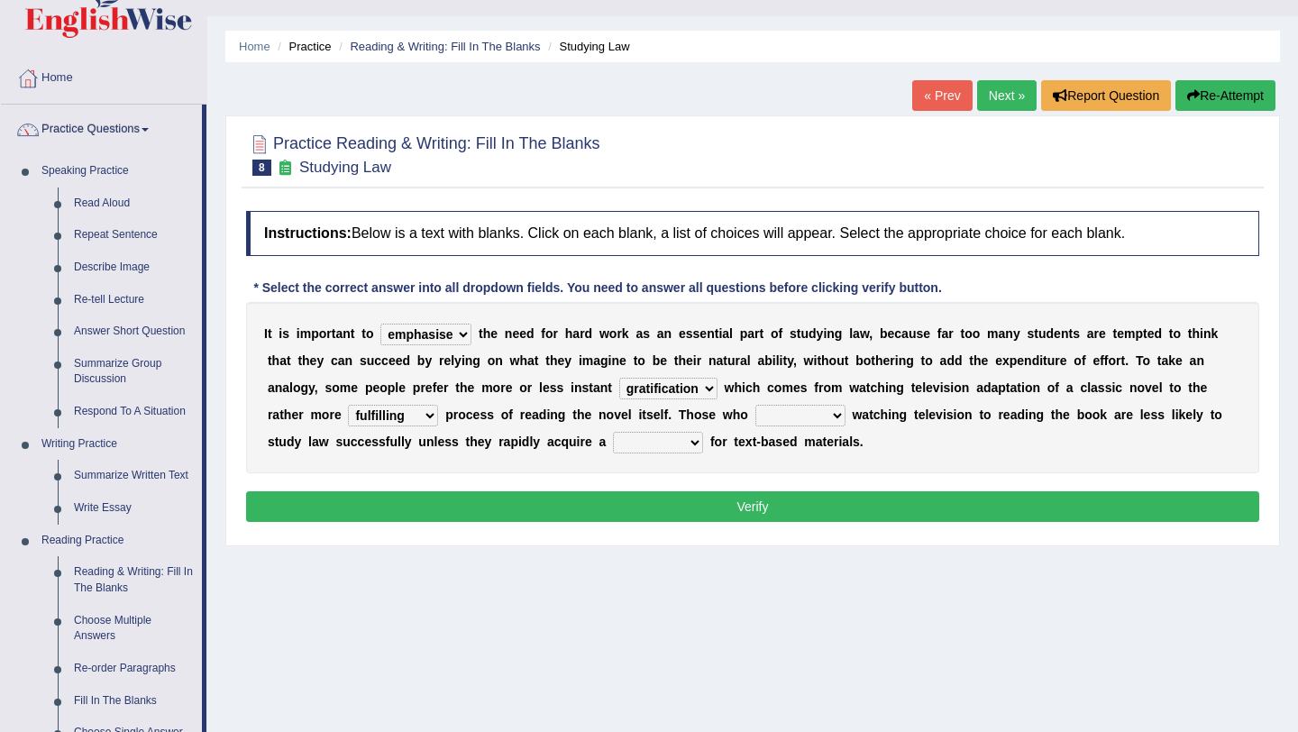
click at [349, 405] on select "fulfilling laborious acquire broken" at bounding box center [393, 416] width 90 height 22
click at [806, 421] on select "refer prefer stuff knot" at bounding box center [800, 416] width 90 height 22
select select "prefer"
click at [755, 405] on select "refer prefer stuff knot" at bounding box center [800, 416] width 90 height 22
click at [651, 451] on select "judgement waste taste set" at bounding box center [658, 443] width 90 height 22
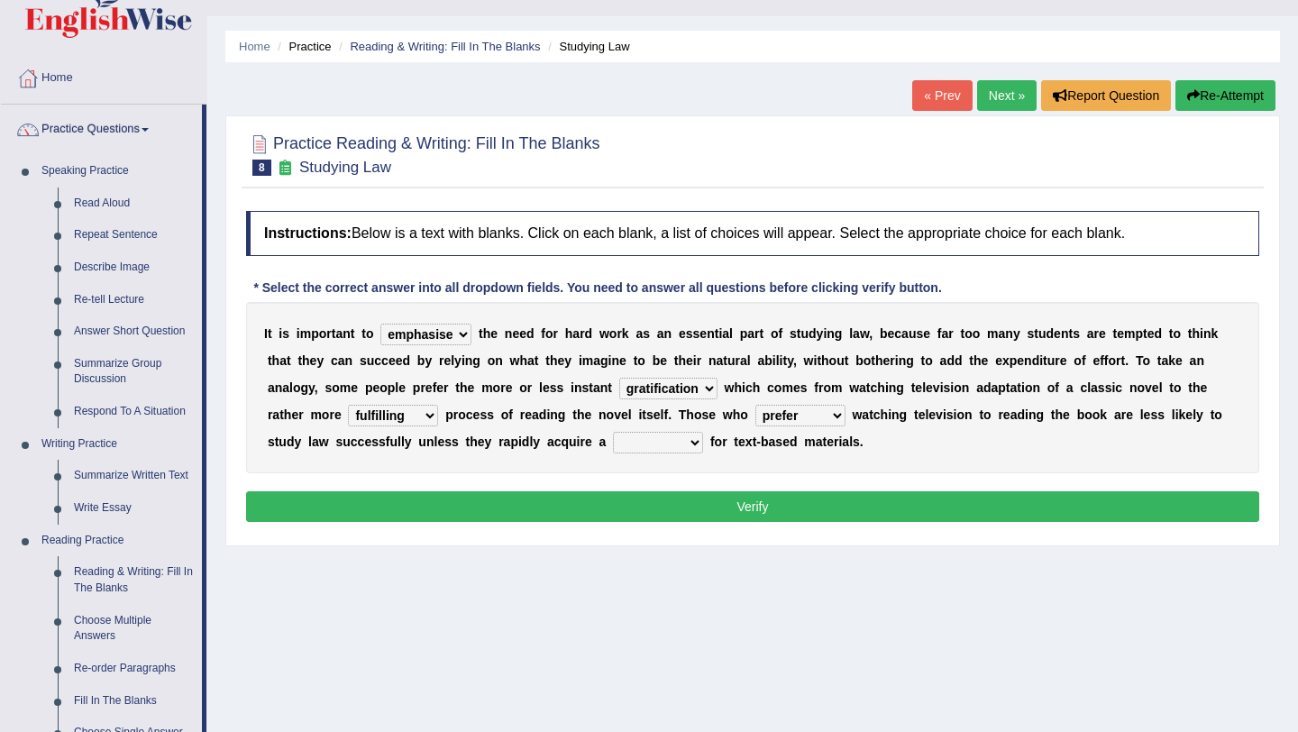
select select "taste"
click at [613, 432] on select "judgement waste taste set" at bounding box center [658, 443] width 90 height 22
click at [653, 506] on button "Verify" at bounding box center [752, 506] width 1013 height 31
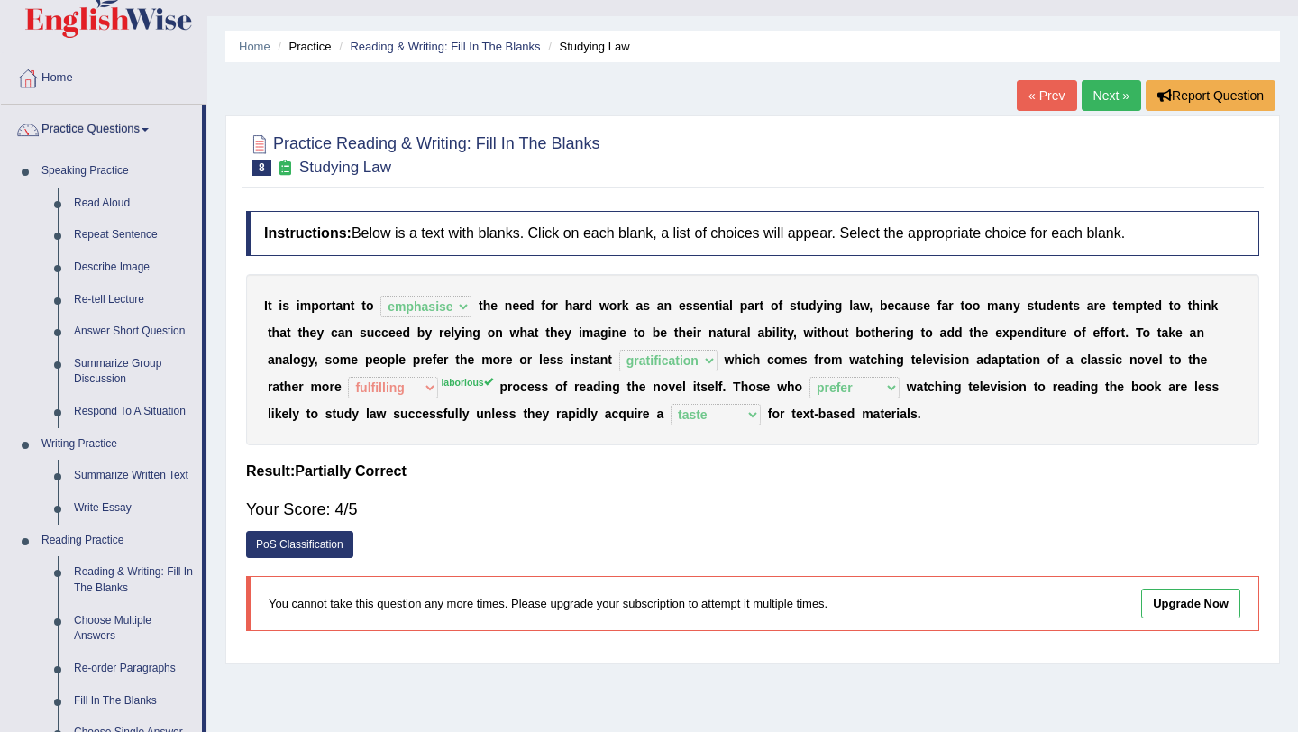
click at [1099, 103] on link "Next »" at bounding box center [1111, 95] width 59 height 31
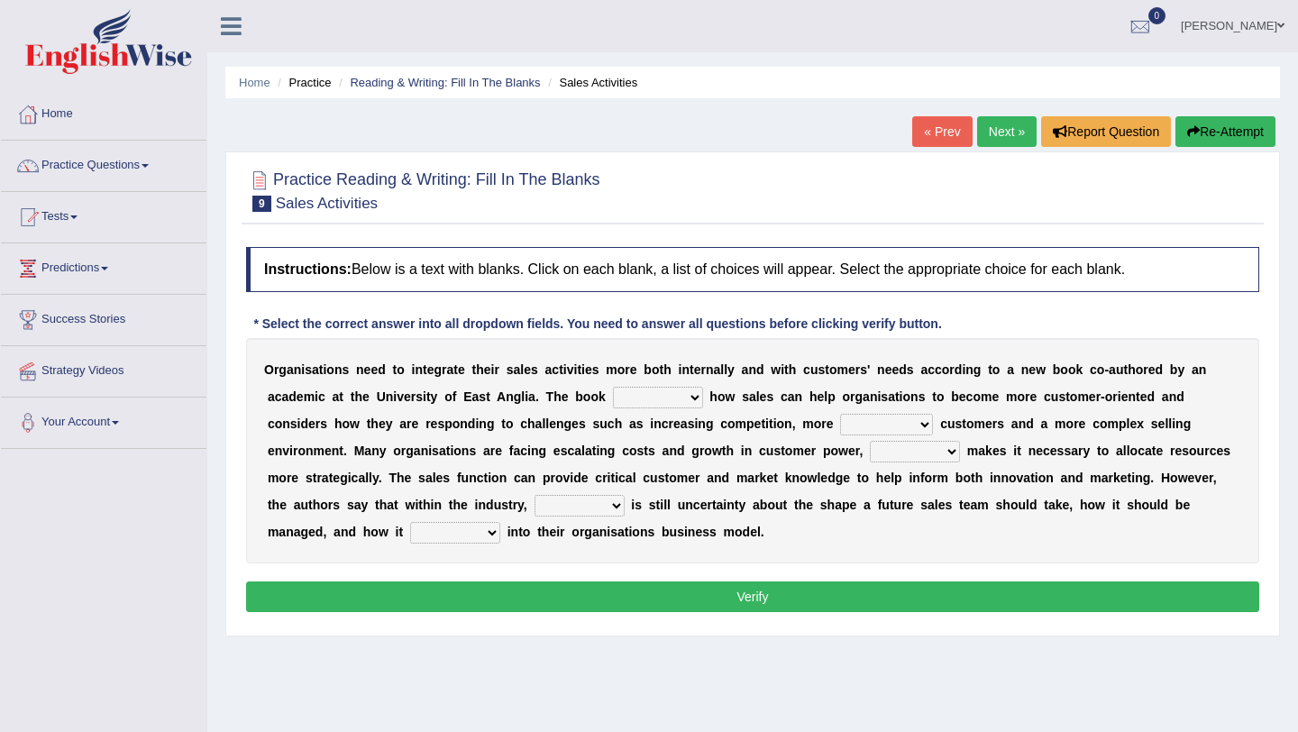
click at [644, 407] on select "expresses addresses injects inspires" at bounding box center [658, 398] width 90 height 22
select select "inspires"
click at [613, 387] on select "expresses addresses injects inspires" at bounding box center [658, 398] width 90 height 22
click at [875, 424] on select "greater valued increased demanding" at bounding box center [886, 425] width 93 height 22
click at [840, 414] on select "greater valued increased demanding" at bounding box center [886, 425] width 93 height 22
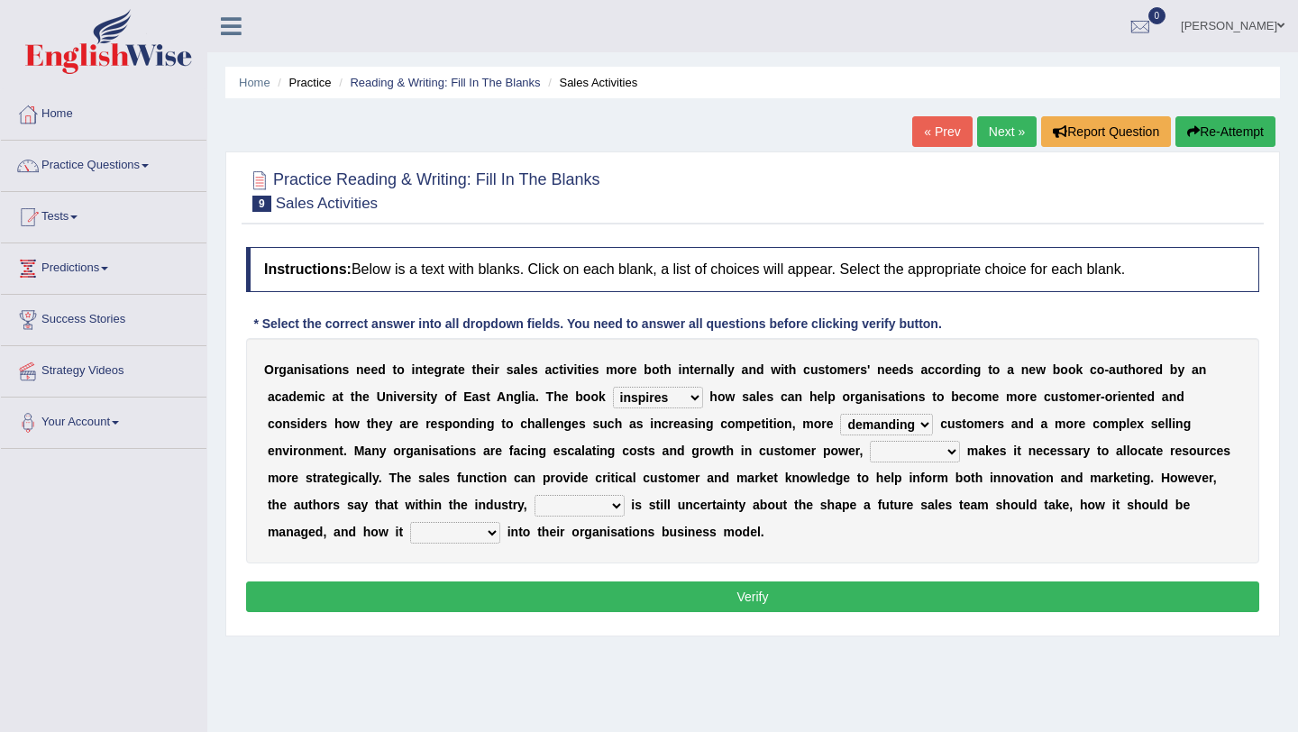
click at [863, 434] on select "greater valued increased demanding" at bounding box center [886, 425] width 93 height 22
select select "valued"
click at [840, 414] on select "greater valued increased demanding" at bounding box center [886, 425] width 93 height 22
click at [934, 461] on select "when where which what" at bounding box center [915, 452] width 90 height 22
select select "where"
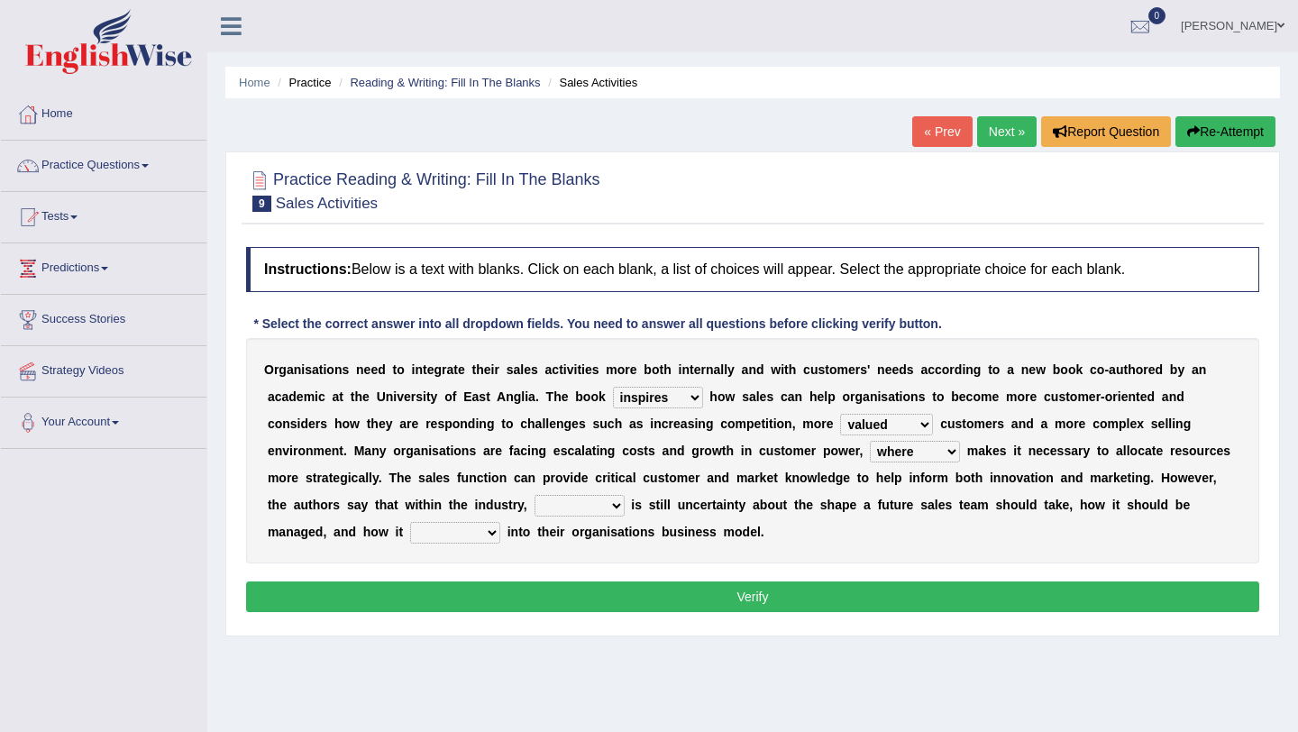
click at [870, 441] on select "when where which what" at bounding box center [915, 452] width 90 height 22
click at [926, 452] on select "when where which what" at bounding box center [915, 452] width 90 height 22
click at [598, 510] on select "there their this that" at bounding box center [580, 506] width 90 height 22
select select "there"
click at [535, 495] on select "there their this that" at bounding box center [580, 506] width 90 height 22
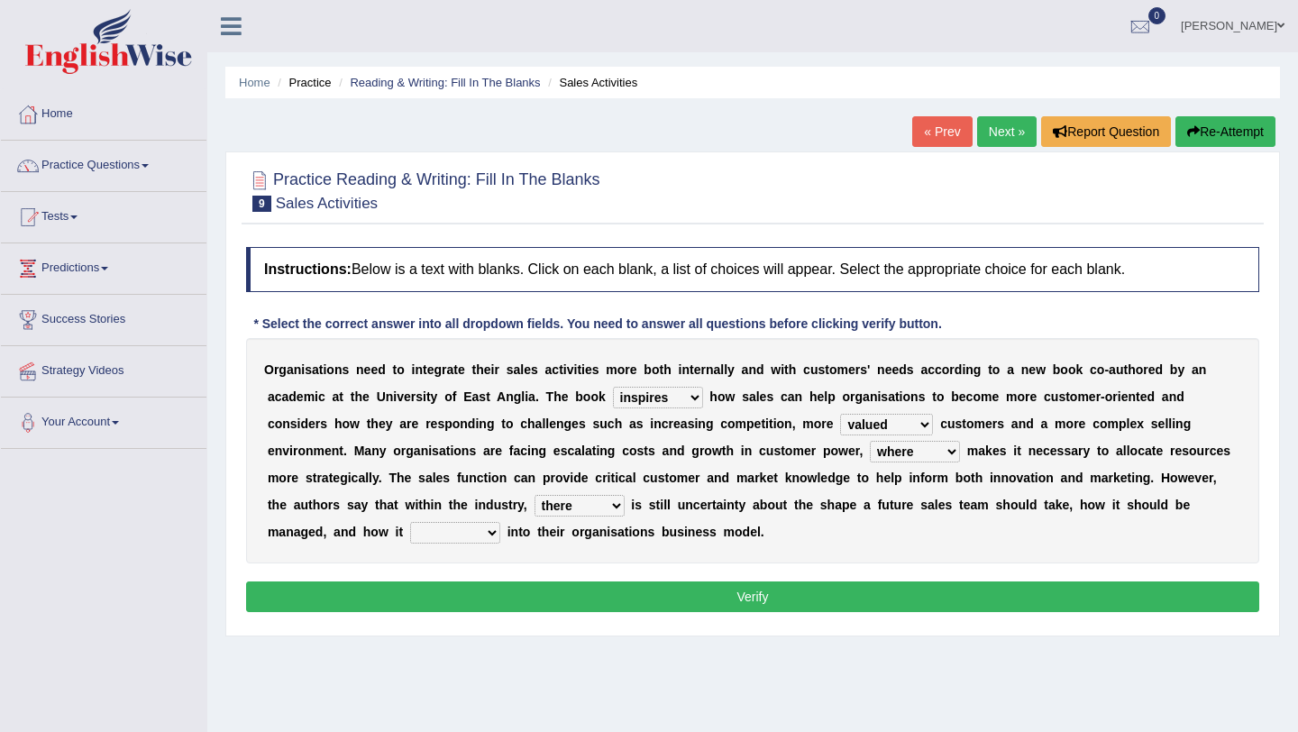
click at [591, 510] on select "there their this that" at bounding box center [580, 506] width 90 height 22
click at [429, 535] on select "forges fills fits forgets" at bounding box center [455, 533] width 90 height 22
select select "fits"
click at [410, 522] on select "forges fills fits forgets" at bounding box center [455, 533] width 90 height 22
click at [453, 603] on button "Verify" at bounding box center [752, 596] width 1013 height 31
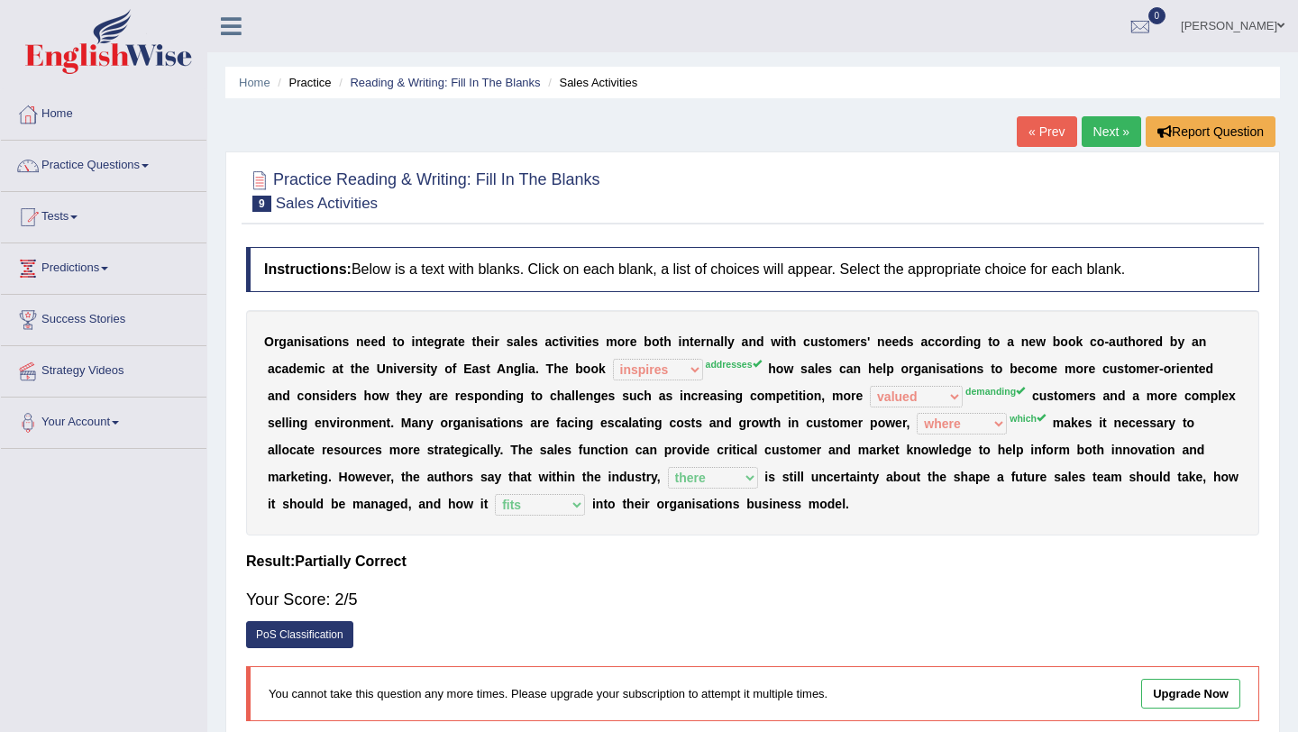
click at [1112, 122] on link "Next »" at bounding box center [1111, 131] width 59 height 31
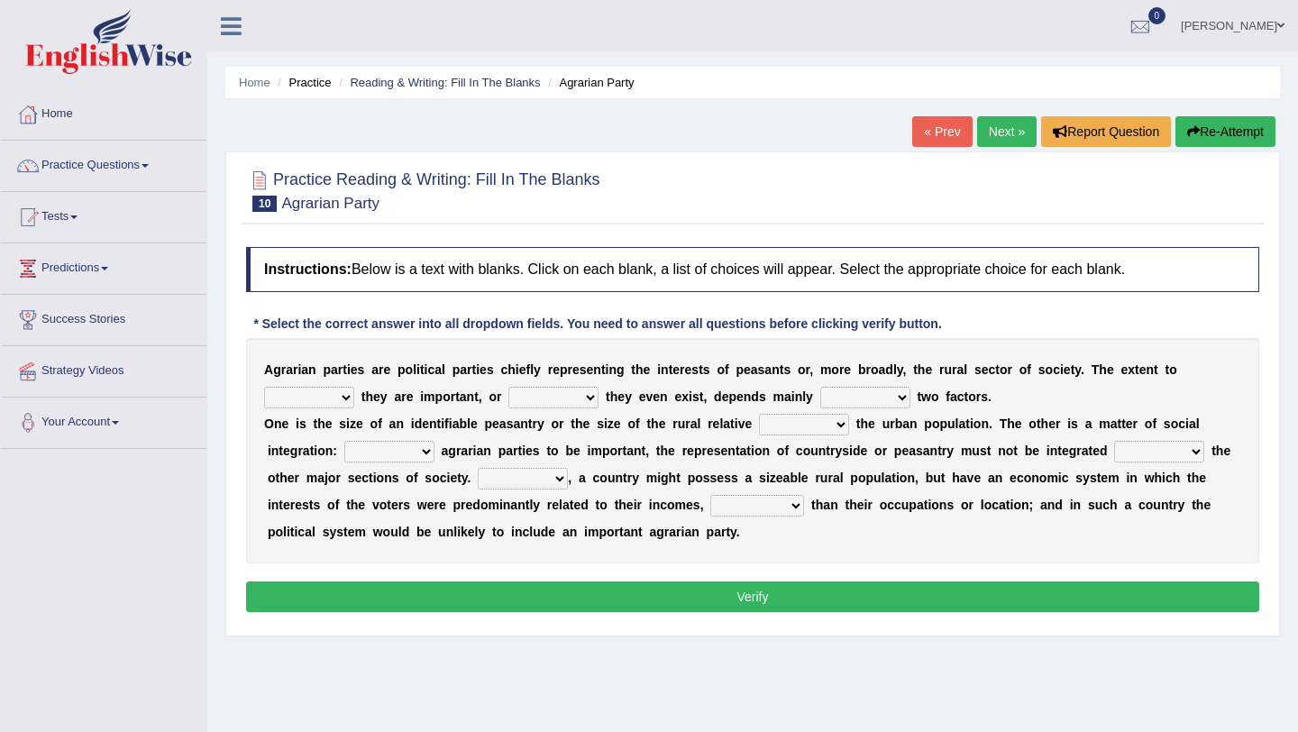
click at [345, 395] on select "where which when were" at bounding box center [309, 398] width 90 height 22
select select "which"
click at [264, 387] on select "where which when were" at bounding box center [309, 398] width 90 height 22
click at [542, 400] on select "other neither either whether" at bounding box center [553, 398] width 90 height 22
select select "neither"
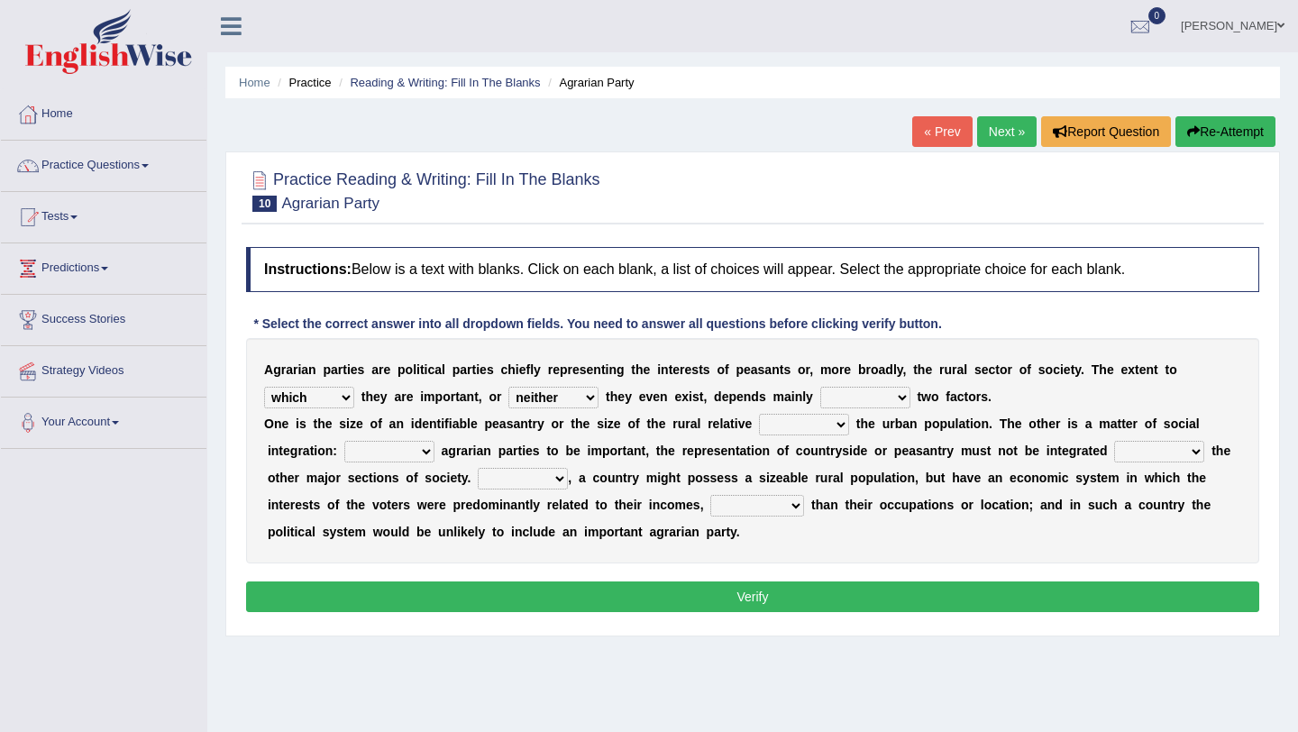
click at [508, 387] on select "other neither either whether" at bounding box center [553, 398] width 90 height 22
click at [837, 402] on select "in on is the" at bounding box center [865, 398] width 90 height 22
select select "on"
click at [820, 387] on select "in on is the" at bounding box center [865, 398] width 90 height 22
click at [780, 425] on select "is to the was" at bounding box center [804, 425] width 90 height 22
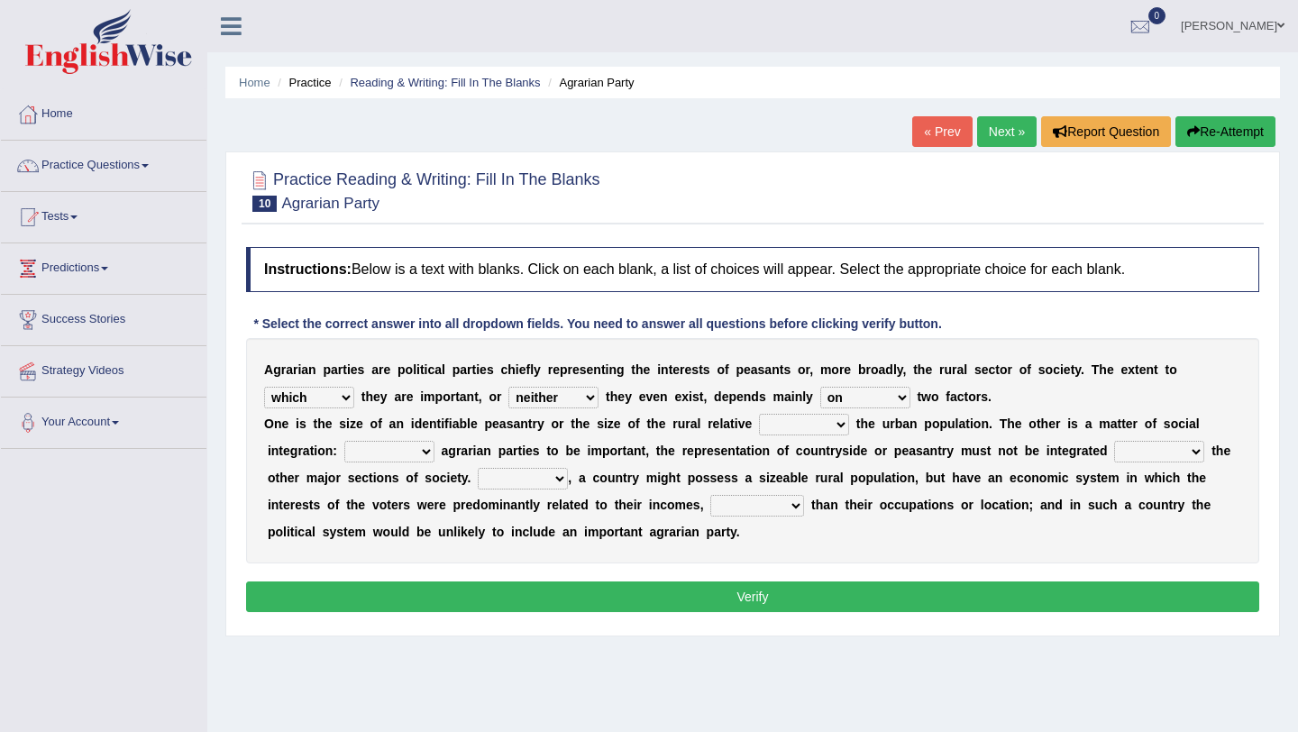
select select "the"
click at [759, 414] on select "is to the was" at bounding box center [804, 425] width 90 height 22
click at [380, 444] on select "From For First Fair" at bounding box center [389, 452] width 90 height 22
click at [381, 453] on select "From For First Fair" at bounding box center [389, 452] width 90 height 22
select select "From"
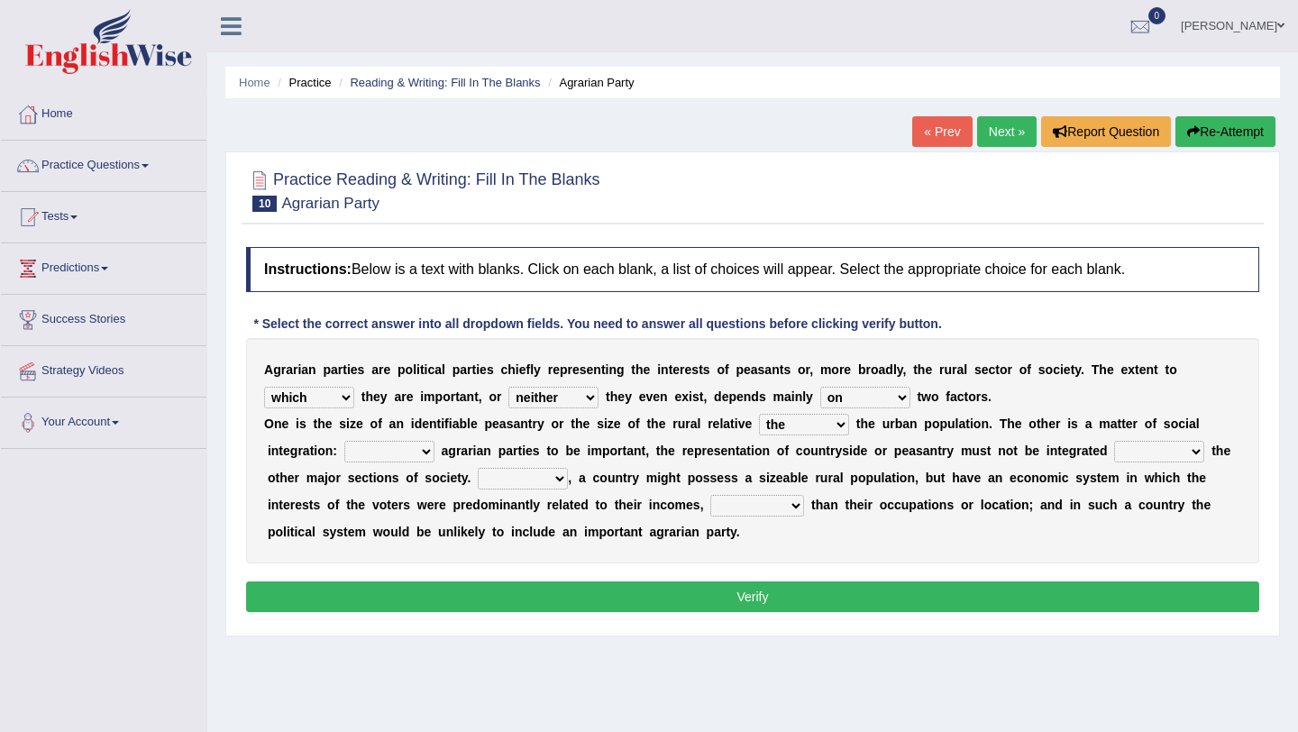
click at [344, 441] on select "From For First Fair" at bounding box center [389, 452] width 90 height 22
click at [1142, 454] on select "will when were with" at bounding box center [1159, 452] width 90 height 22
select select "with"
click at [1115, 441] on select "will when were with" at bounding box center [1159, 452] width 90 height 22
click at [541, 475] on select "Then There Thus Their" at bounding box center [523, 479] width 90 height 22
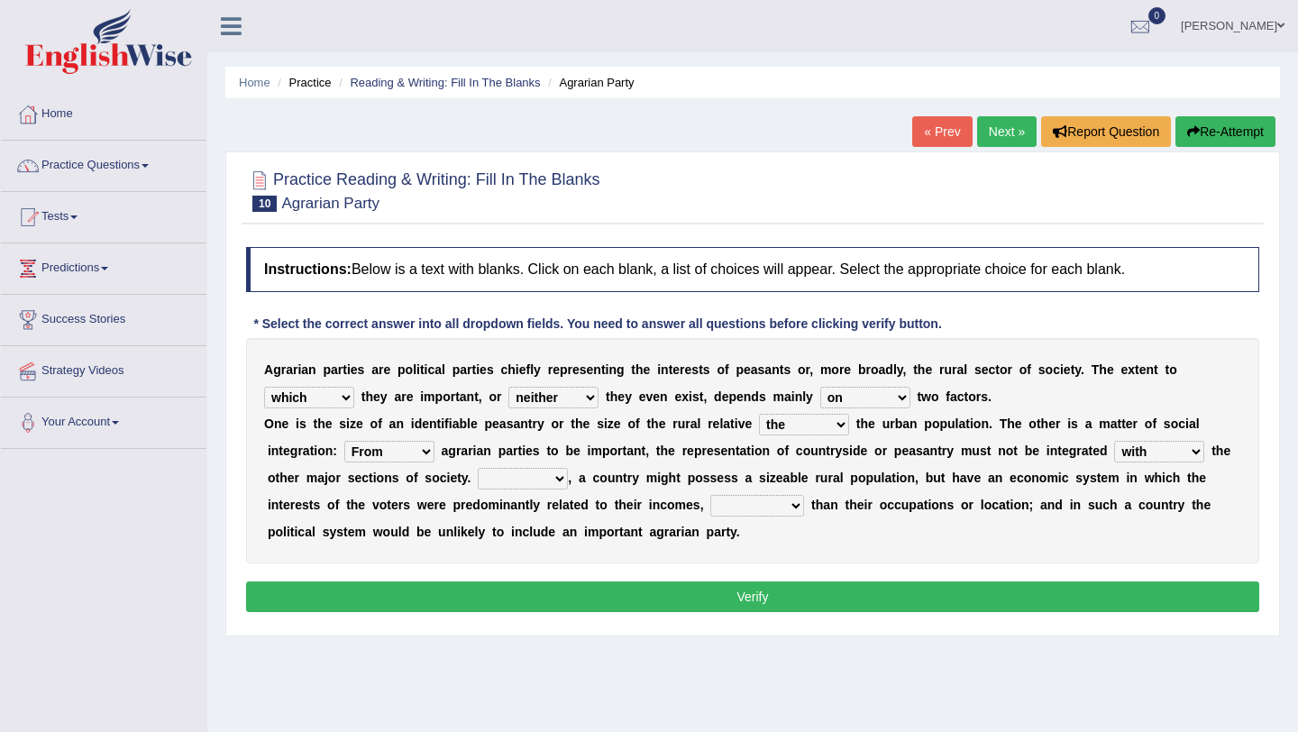
select select "Thus"
click at [478, 468] on select "Then There Thus Their" at bounding box center [523, 479] width 90 height 22
click at [532, 465] on div "A g r a r i a n p a r t i e s a r e p o l i t i c a l p a r t i e s c h i e f l…" at bounding box center [752, 450] width 1013 height 225
click at [532, 478] on select "Then There Thus Their" at bounding box center [523, 479] width 90 height 22
click at [773, 504] on select "whether rather greater many other" at bounding box center [757, 506] width 94 height 22
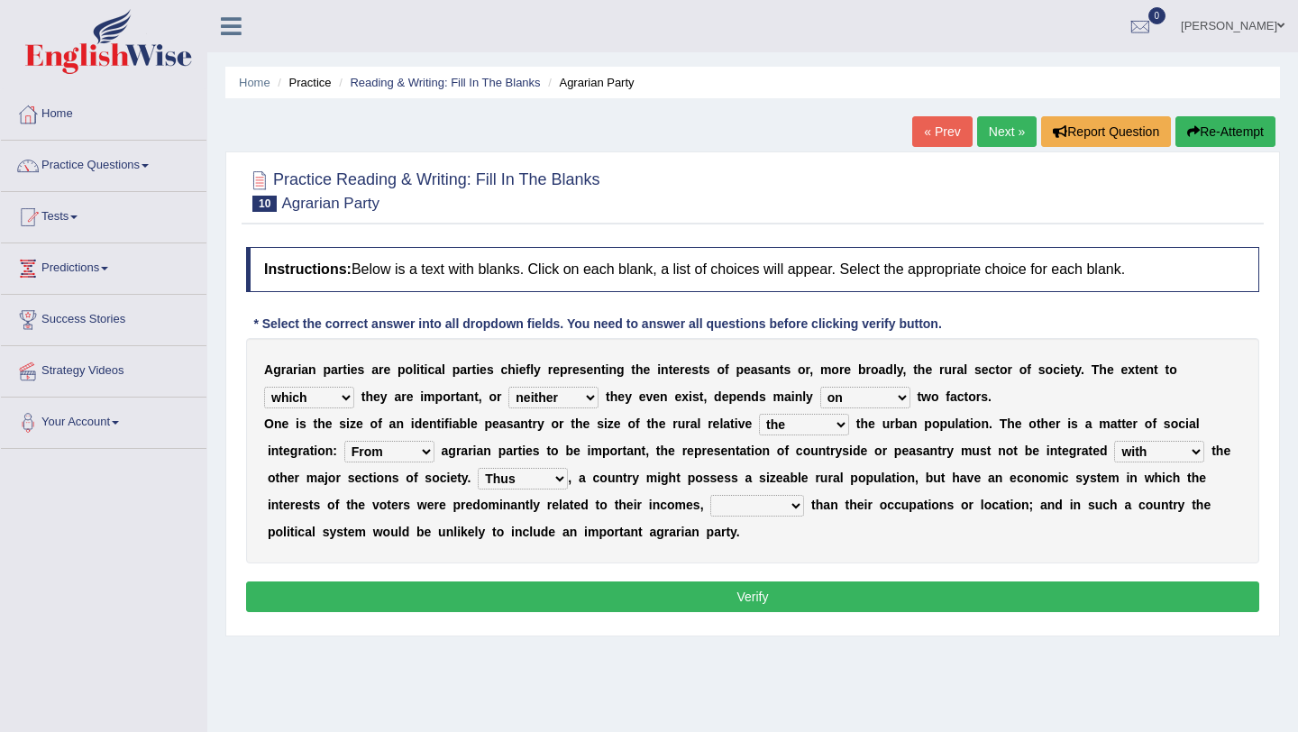
select select "greater"
click at [710, 495] on select "whether rather greater many other" at bounding box center [757, 506] width 94 height 22
click at [751, 506] on select "whether rather greater many other" at bounding box center [757, 506] width 94 height 22
click at [792, 599] on button "Verify" at bounding box center [752, 596] width 1013 height 31
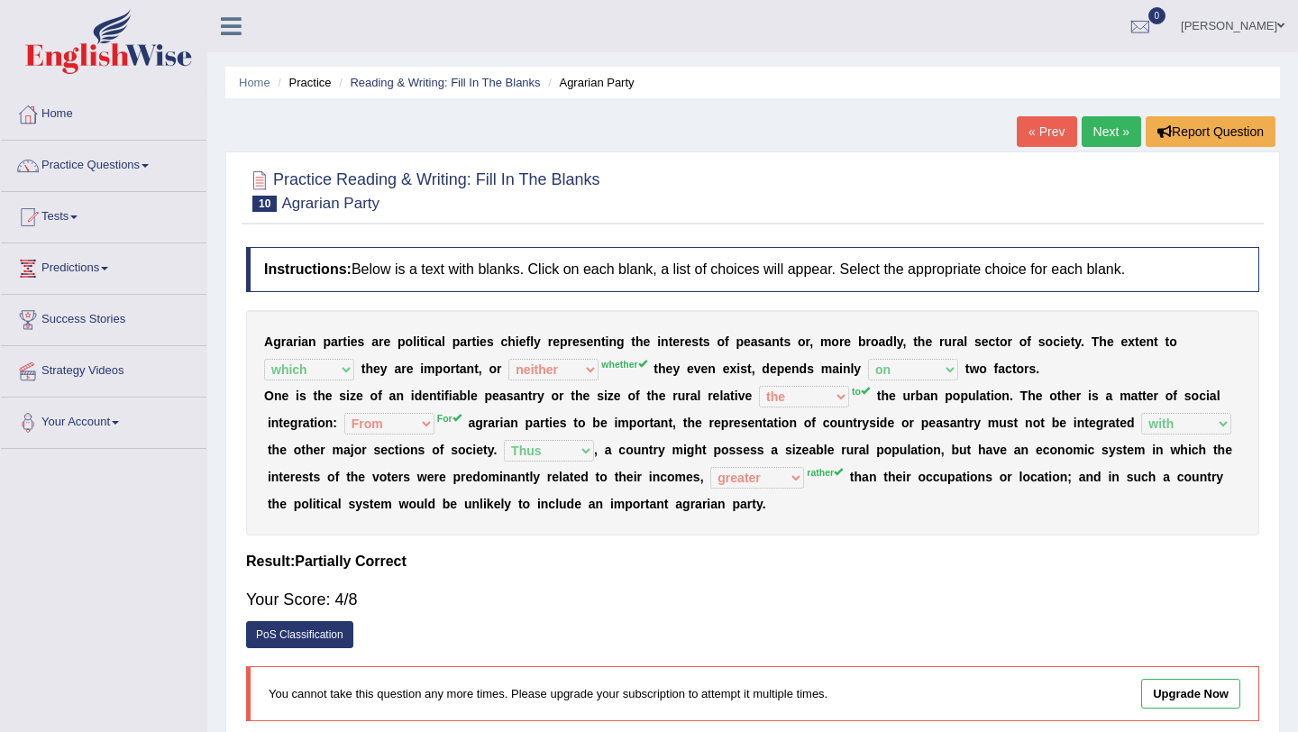
click at [1105, 122] on link "Next »" at bounding box center [1111, 131] width 59 height 31
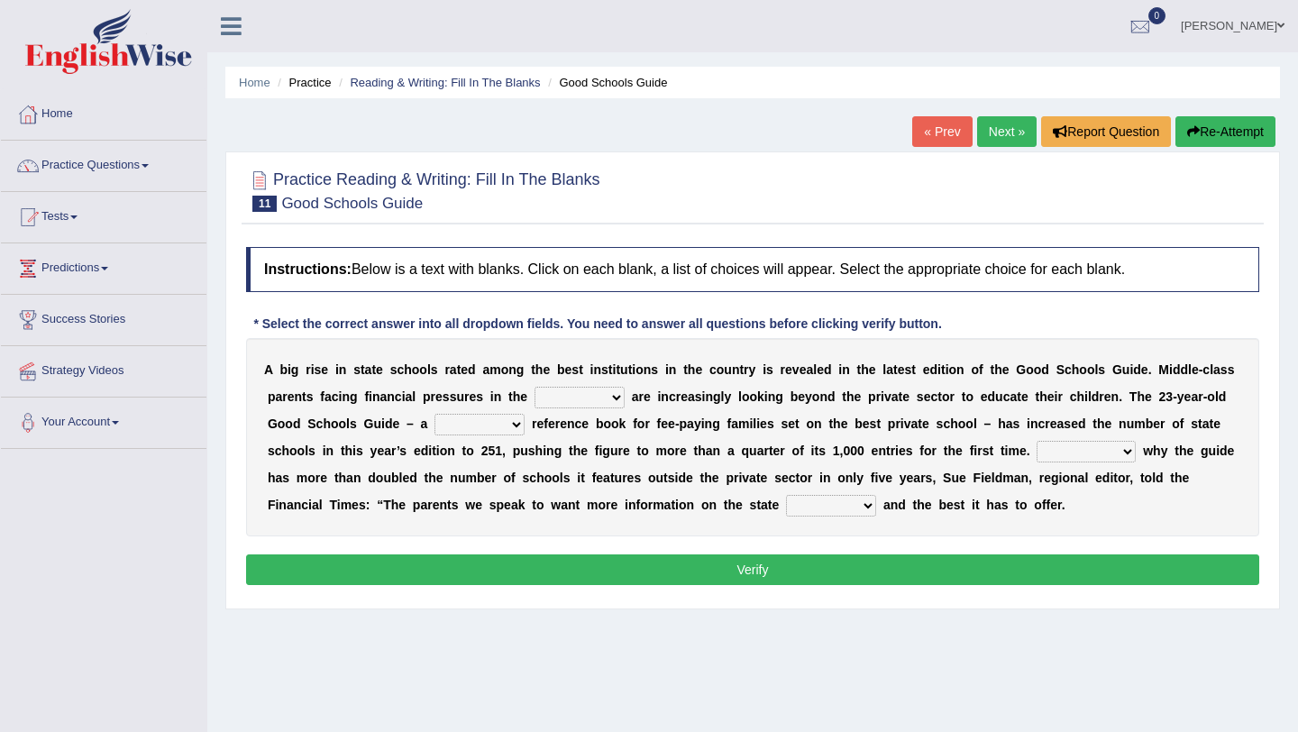
click at [563, 398] on select "downturn inturn external subjective" at bounding box center [580, 398] width 90 height 22
click at [567, 396] on select "downturn inturn external subjective" at bounding box center [580, 398] width 90 height 22
click at [539, 398] on select "downturn inturn external subjective" at bounding box center [580, 398] width 90 height 22
click at [535, 387] on select "downturn inturn external subjective" at bounding box center [580, 398] width 90 height 22
click at [615, 397] on select "downturn inturn external subjective" at bounding box center [580, 398] width 90 height 22
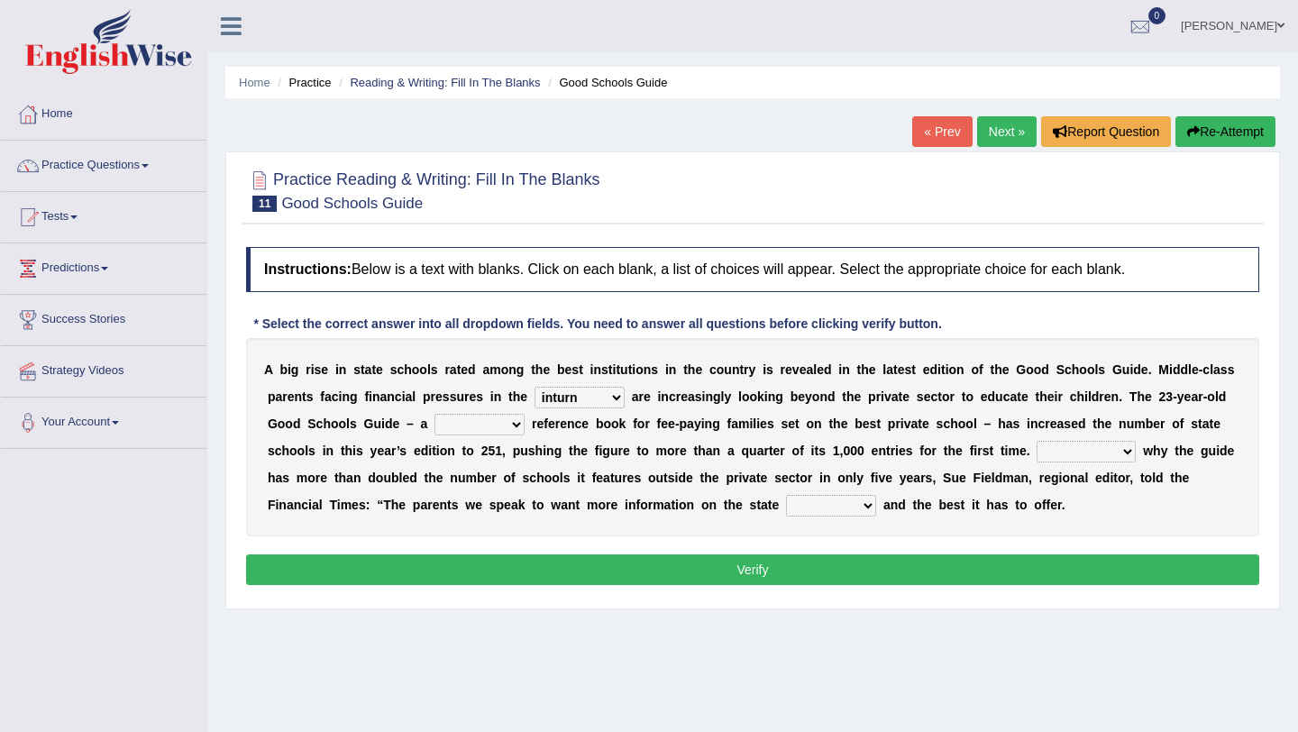
select select "external"
click at [535, 387] on select "downturn inturn external subjective" at bounding box center [580, 398] width 90 height 22
click at [599, 399] on select "downturn inturn external subjective" at bounding box center [580, 398] width 90 height 22
click at [454, 428] on select "nicee kind allure popular" at bounding box center [479, 425] width 90 height 22
click at [434, 414] on select "nicee kind allure popular" at bounding box center [479, 425] width 90 height 22
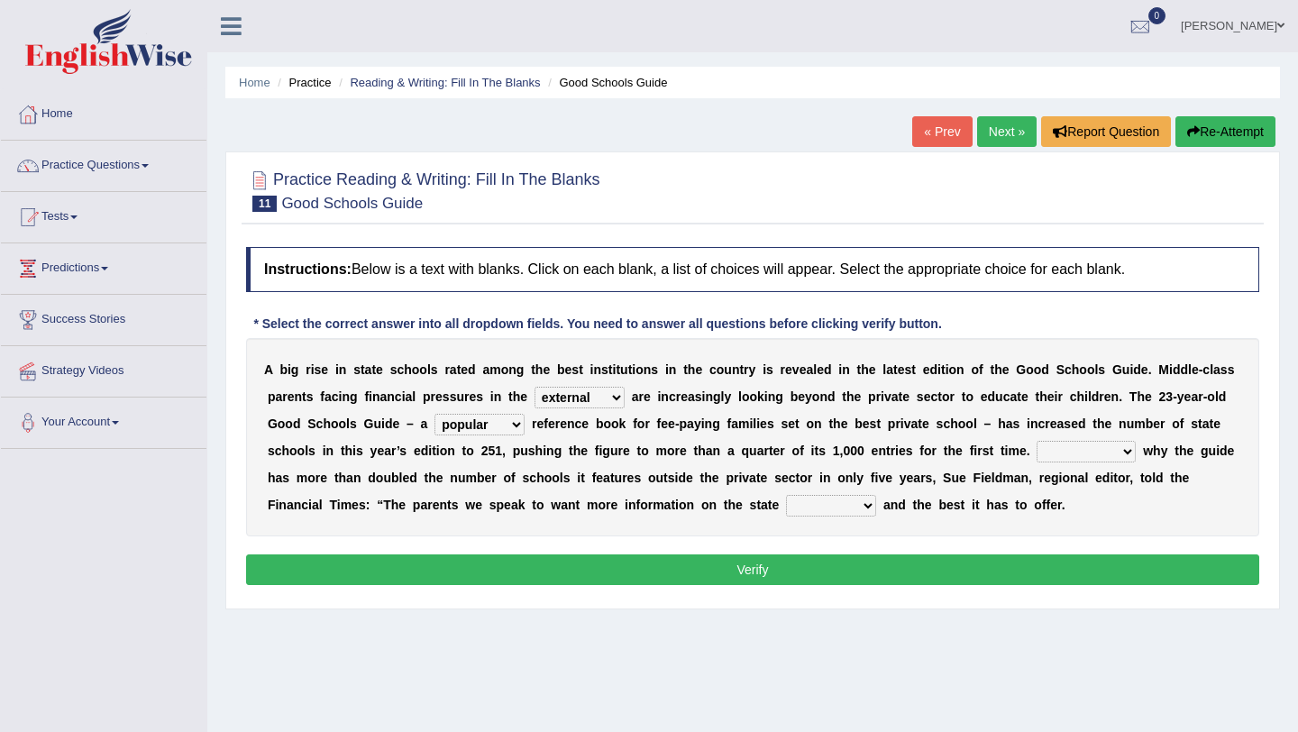
click at [593, 425] on b at bounding box center [592, 423] width 7 height 14
click at [507, 425] on select "nicee kind allure popular" at bounding box center [479, 425] width 90 height 22
select select "nicee"
click at [434, 414] on select "nicee kind allure popular" at bounding box center [479, 425] width 90 height 22
click at [1054, 449] on select "Entertaining Exploring Explaining Exorting" at bounding box center [1086, 452] width 99 height 22
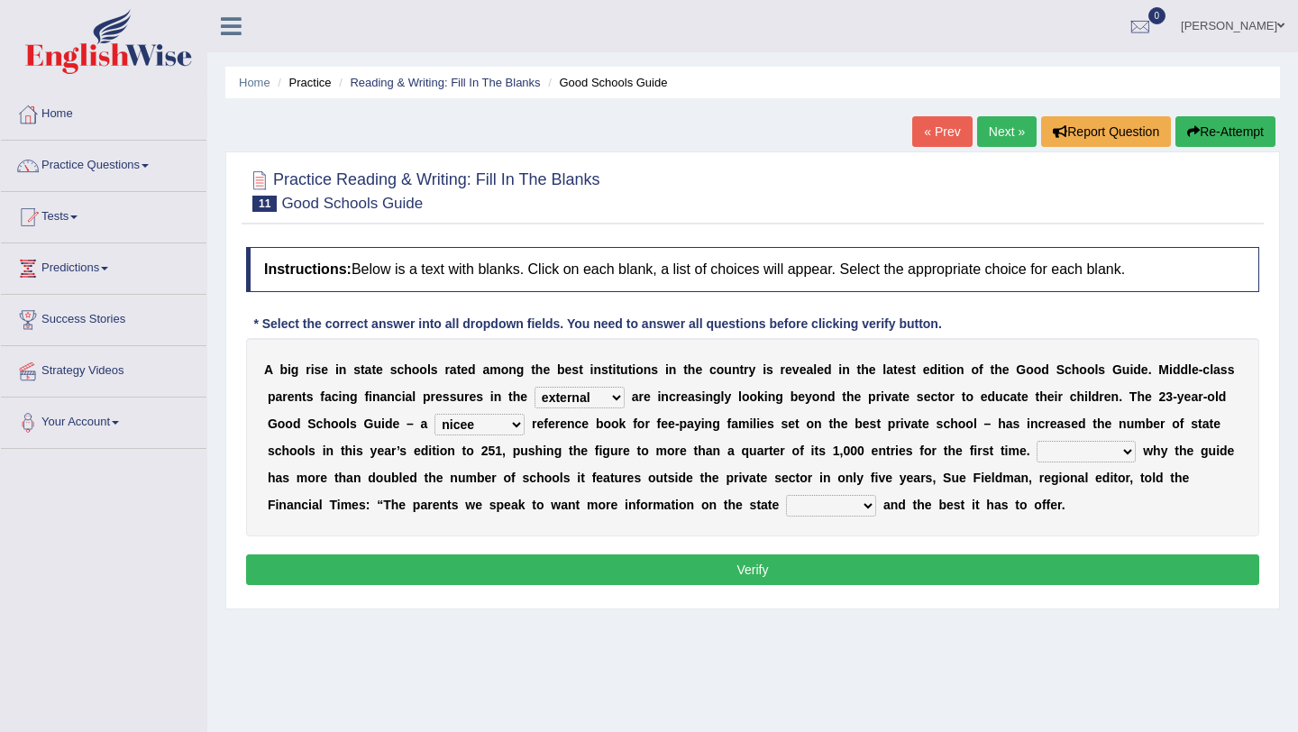
select select "Explaining"
click at [1037, 441] on select "Entertaining Exploring Explaining Exorting" at bounding box center [1086, 452] width 99 height 22
click at [1105, 457] on select "Entertaining Exploring Explaining Exorting" at bounding box center [1086, 452] width 99 height 22
click at [811, 501] on select "factor sector vector collector" at bounding box center [831, 506] width 90 height 22
click at [801, 508] on select "factor sector vector collector" at bounding box center [831, 506] width 90 height 22
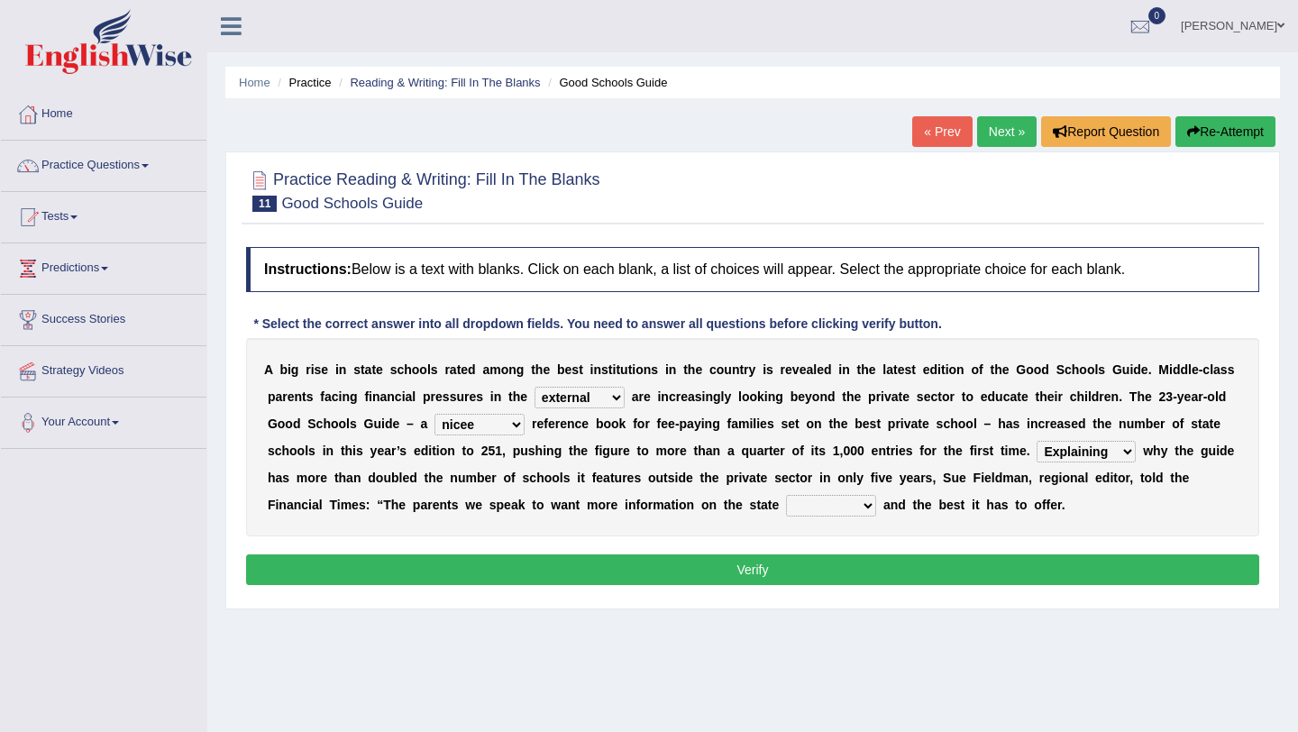
select select "sector"
click at [786, 495] on select "factor sector vector collector" at bounding box center [831, 506] width 90 height 22
click at [796, 575] on button "Verify" at bounding box center [752, 569] width 1013 height 31
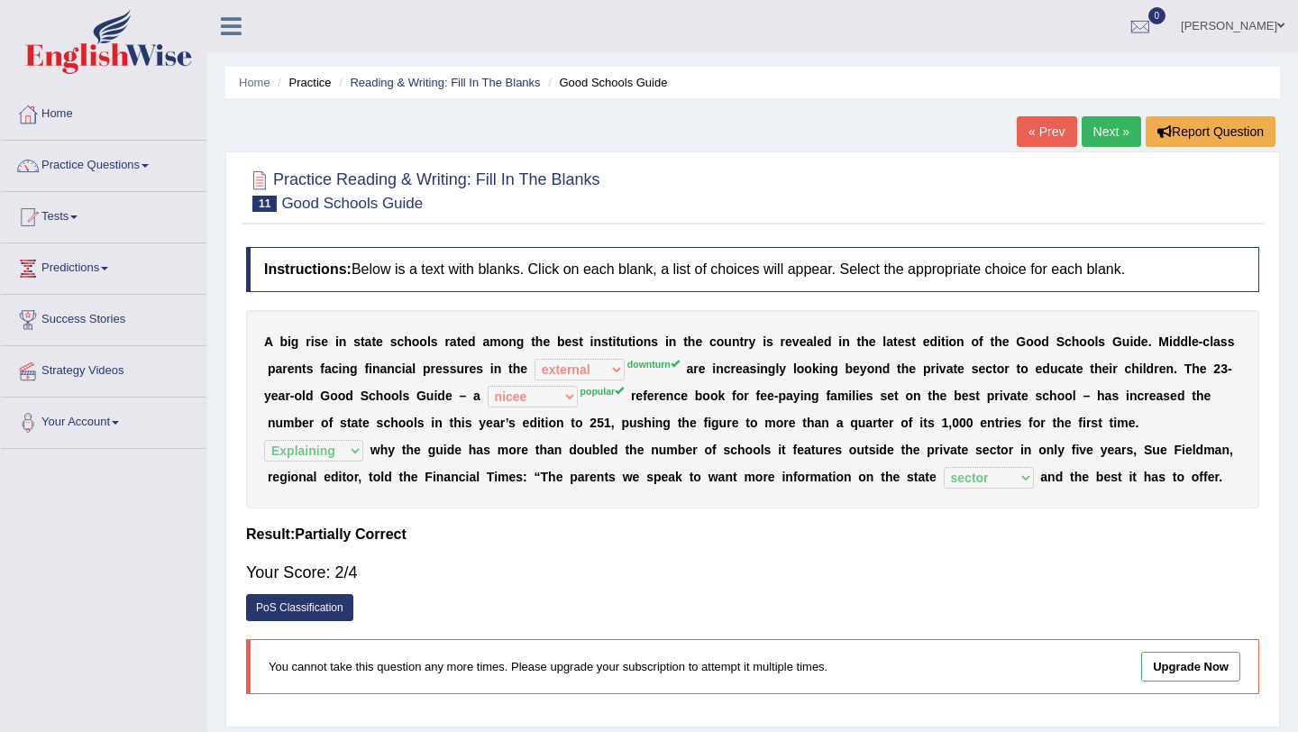
scroll to position [14, 0]
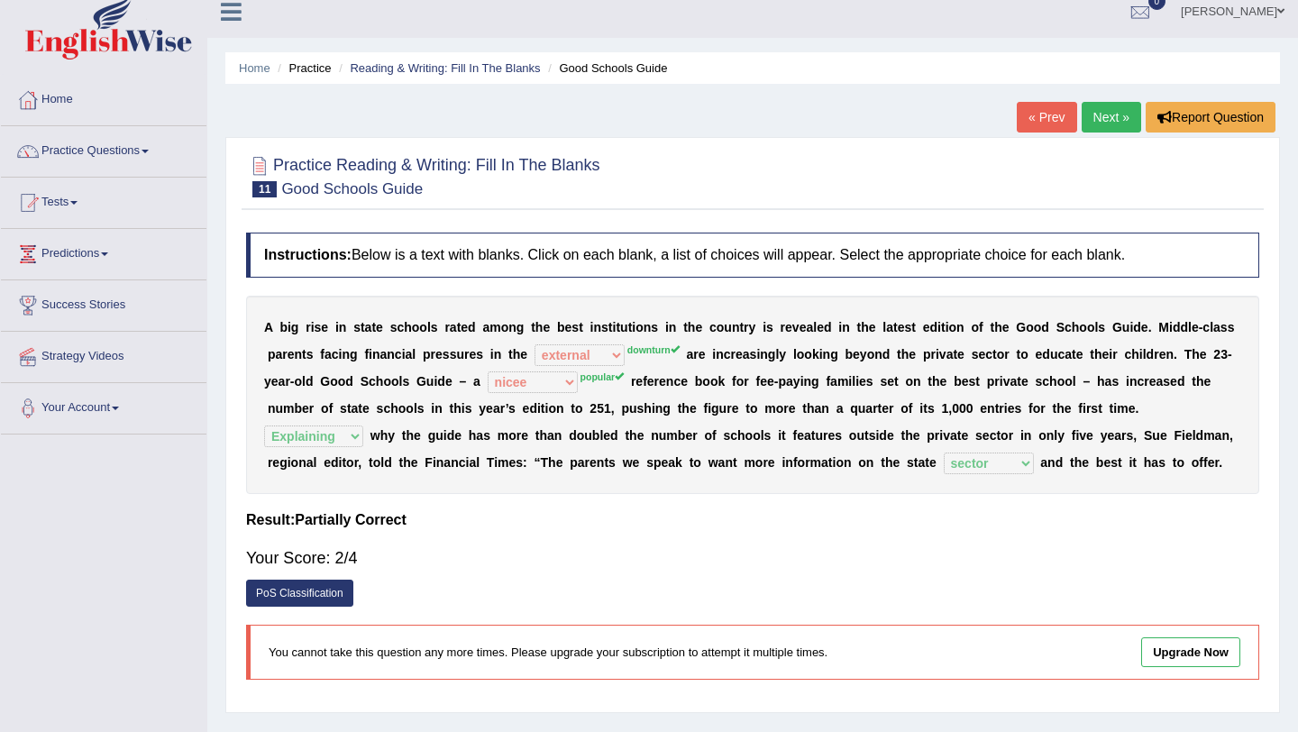
click at [1093, 122] on link "Next »" at bounding box center [1111, 117] width 59 height 31
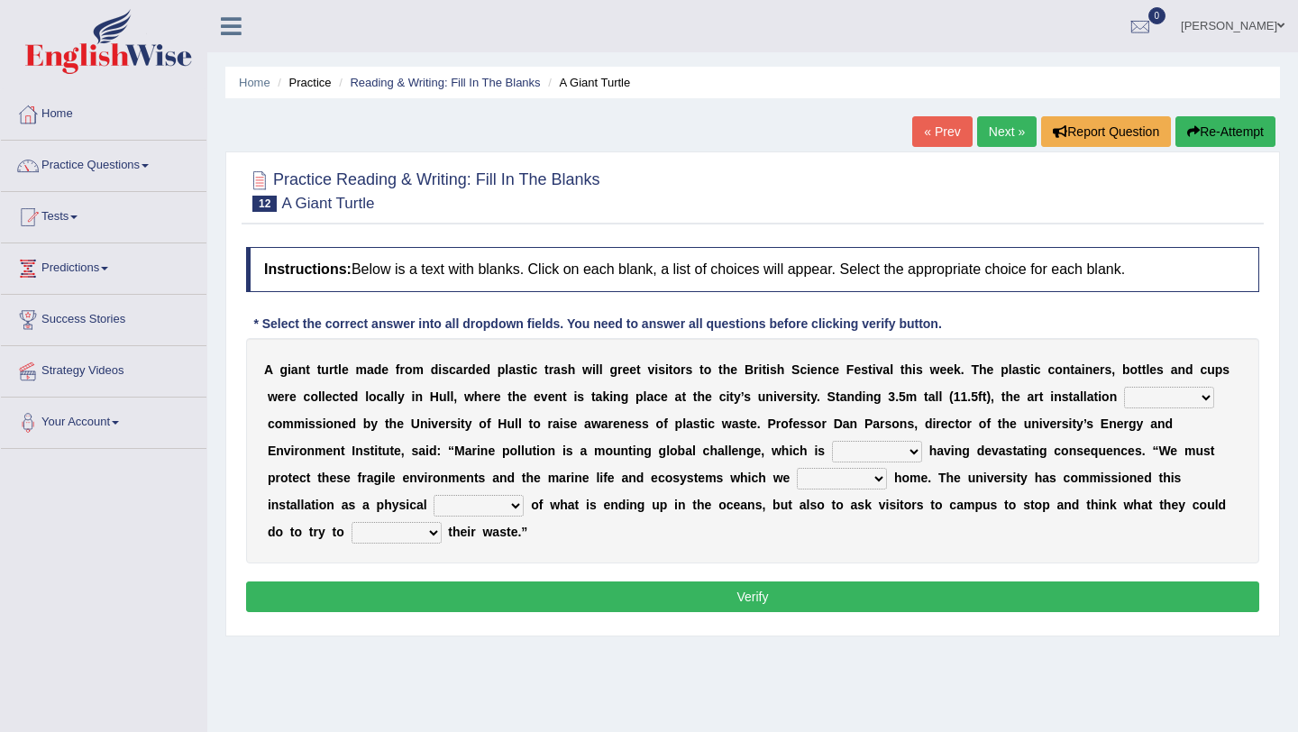
click at [1153, 397] on select "was the when were" at bounding box center [1169, 398] width 90 height 22
select select "was"
click at [1124, 387] on select "was the when were" at bounding box center [1169, 398] width 90 height 22
click at [866, 457] on select "ready already steady eveready" at bounding box center [877, 452] width 90 height 22
select select "already"
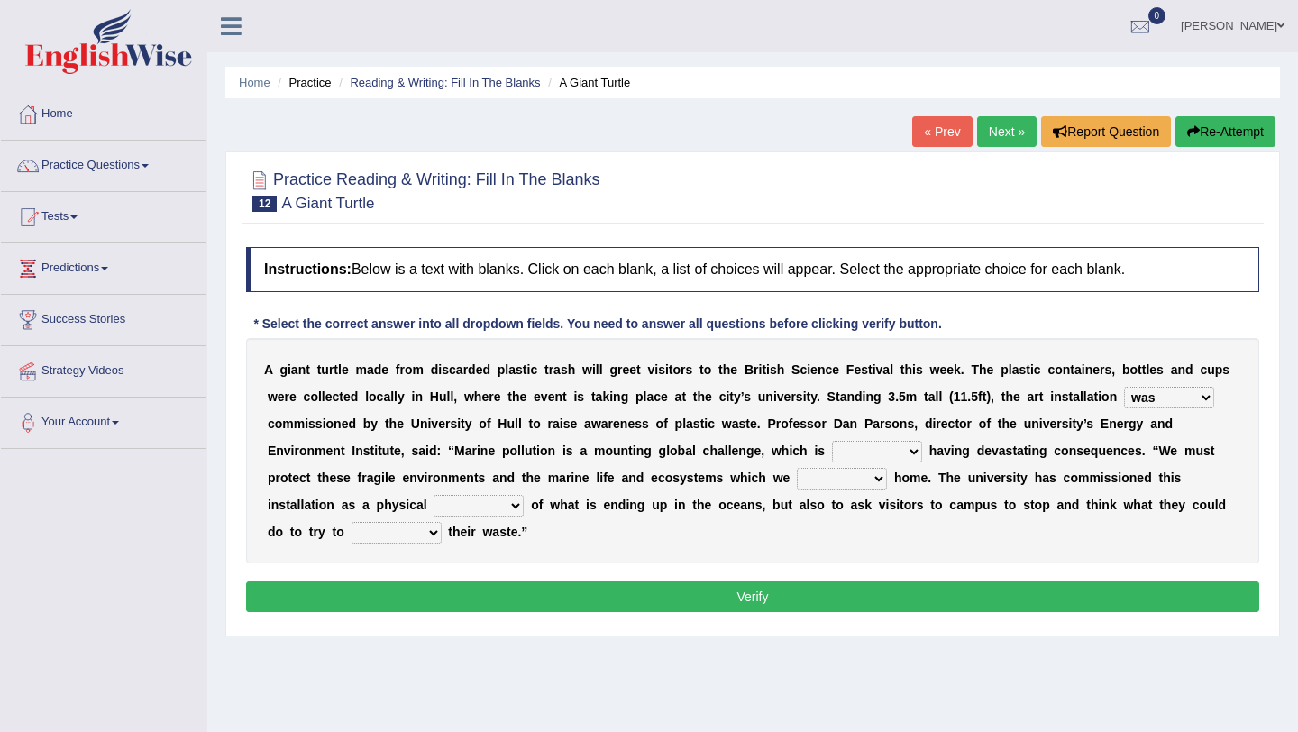
click at [832, 441] on select "ready already steady eveready" at bounding box center [877, 452] width 90 height 22
click at [819, 481] on select "get stay pay call" at bounding box center [842, 479] width 90 height 22
click at [851, 481] on select "get stay pay call" at bounding box center [842, 479] width 90 height 22
select select "call"
click at [797, 468] on select "get stay pay call" at bounding box center [842, 479] width 90 height 22
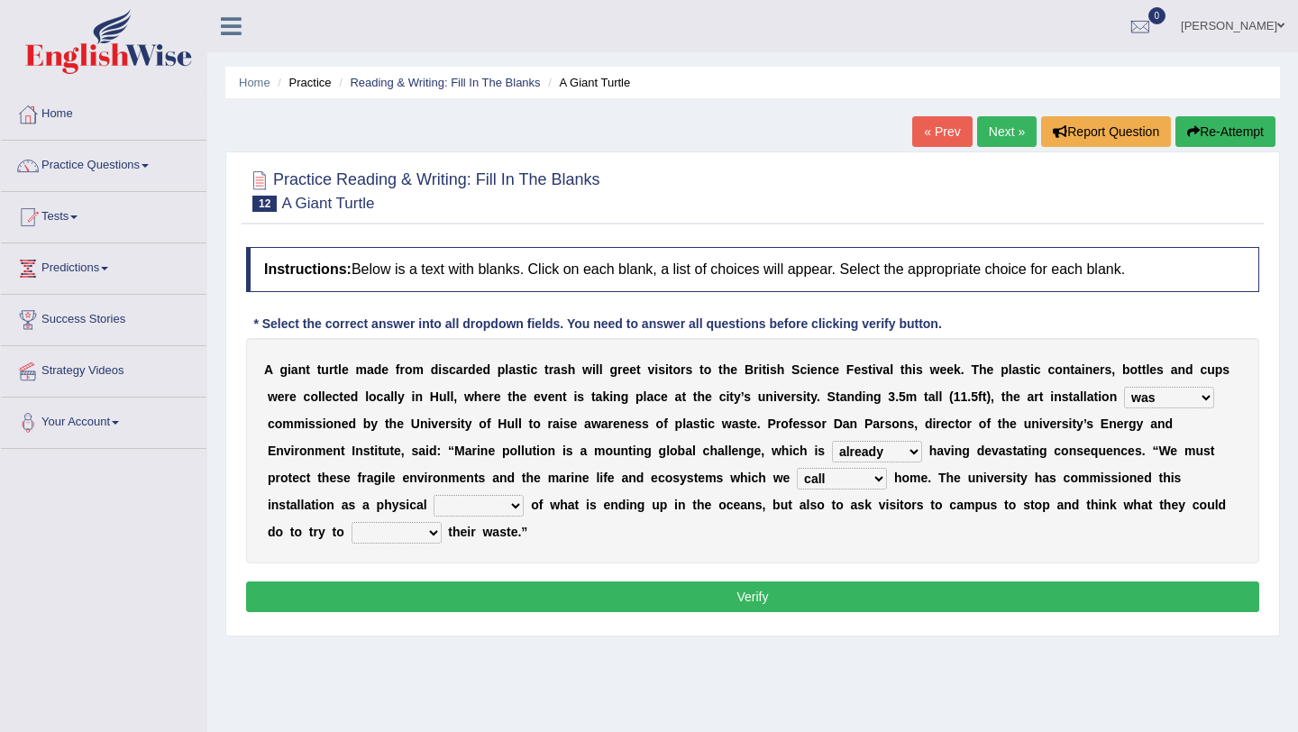
click at [505, 509] on select "slider reminder divider grinder" at bounding box center [479, 506] width 90 height 22
select select "reminder"
click at [434, 495] on select "slider reminder divider grinder" at bounding box center [479, 506] width 90 height 22
click at [398, 532] on select "allure suit route reduce" at bounding box center [397, 533] width 90 height 22
select select "reduce"
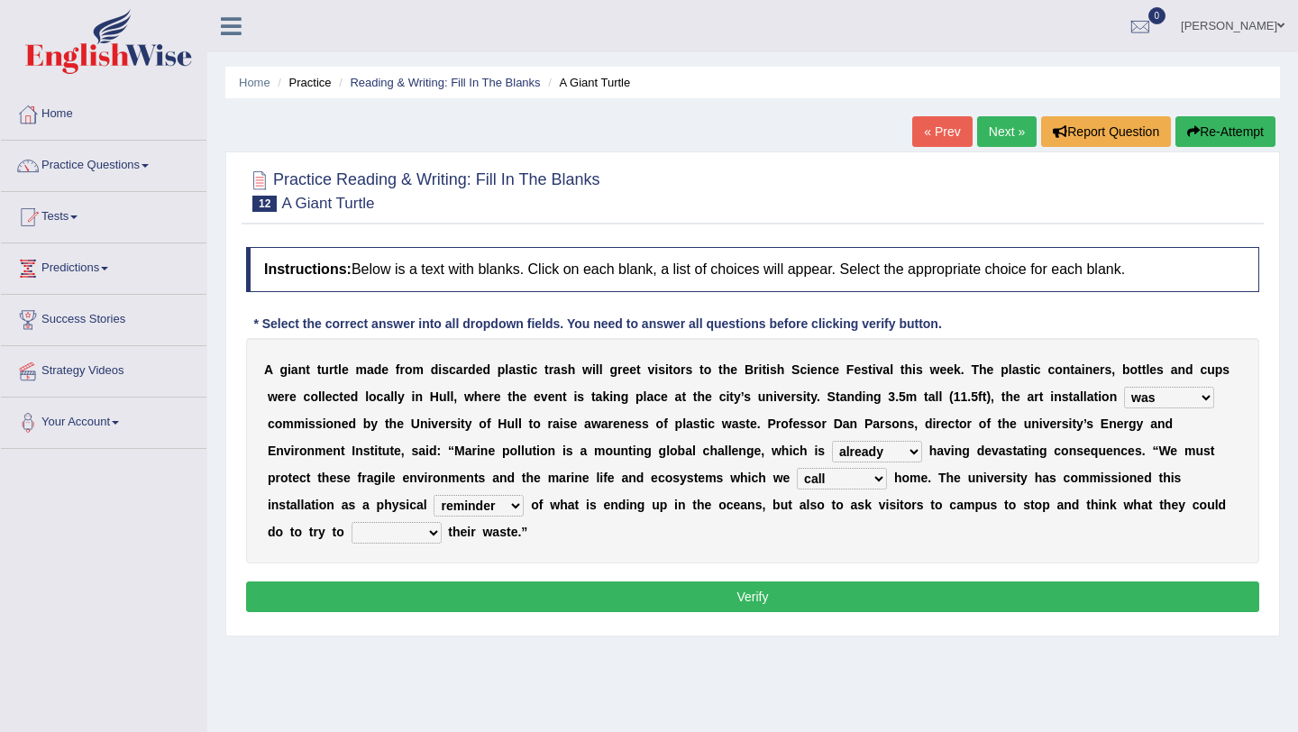
click at [352, 522] on select "allure suit route reduce" at bounding box center [397, 533] width 90 height 22
click at [444, 591] on button "Verify" at bounding box center [752, 596] width 1013 height 31
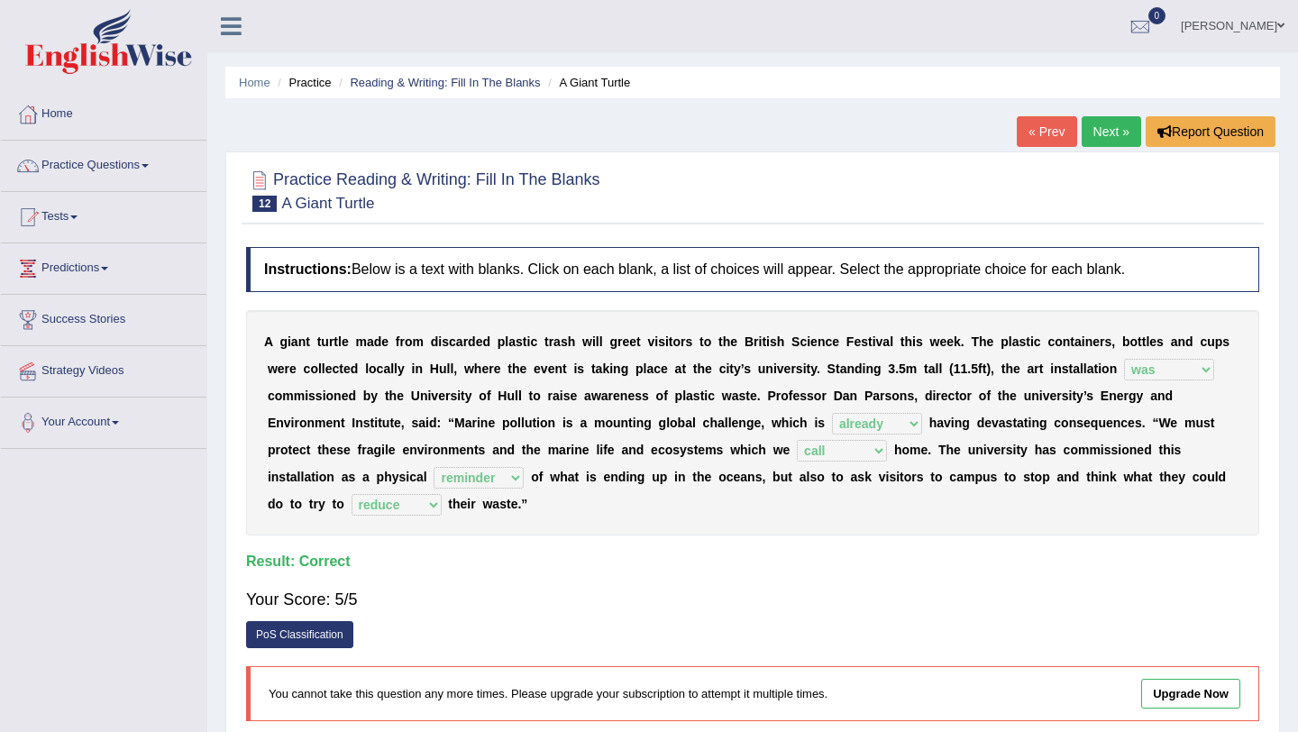
click at [1098, 125] on link "Next »" at bounding box center [1111, 131] width 59 height 31
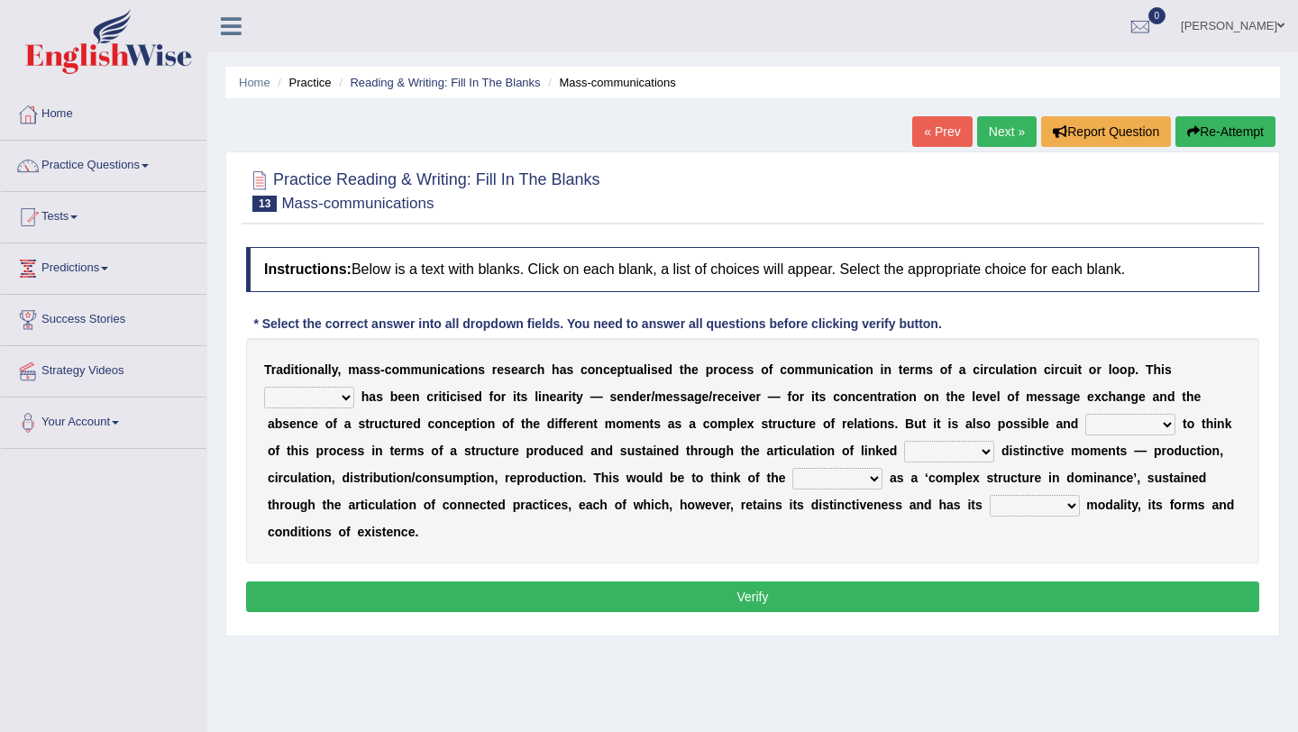
click at [333, 402] on select "odd added model creature" at bounding box center [309, 398] width 90 height 22
click at [333, 396] on select "odd added model creature" at bounding box center [309, 398] width 90 height 22
select select "creature"
click at [264, 387] on select "odd added model creature" at bounding box center [309, 398] width 90 height 22
click at [1129, 428] on select "careful useful helpful hopeful" at bounding box center [1130, 425] width 90 height 22
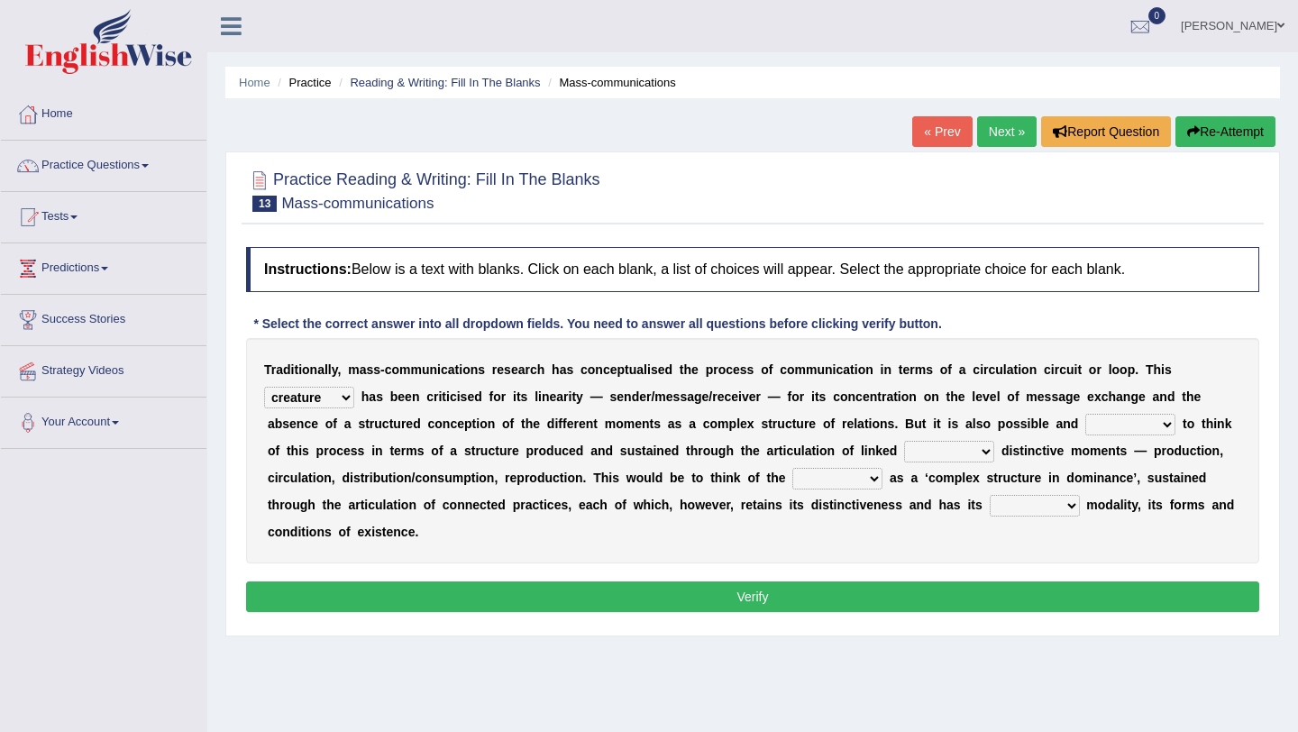
select select "helpful"
click at [1085, 414] on select "careful useful helpful hopeful" at bounding box center [1130, 425] width 90 height 22
click at [921, 458] on select "and but here more" at bounding box center [949, 452] width 90 height 22
click at [904, 441] on select "and but here more" at bounding box center [949, 452] width 90 height 22
click at [928, 449] on select "and but here more" at bounding box center [949, 452] width 90 height 22
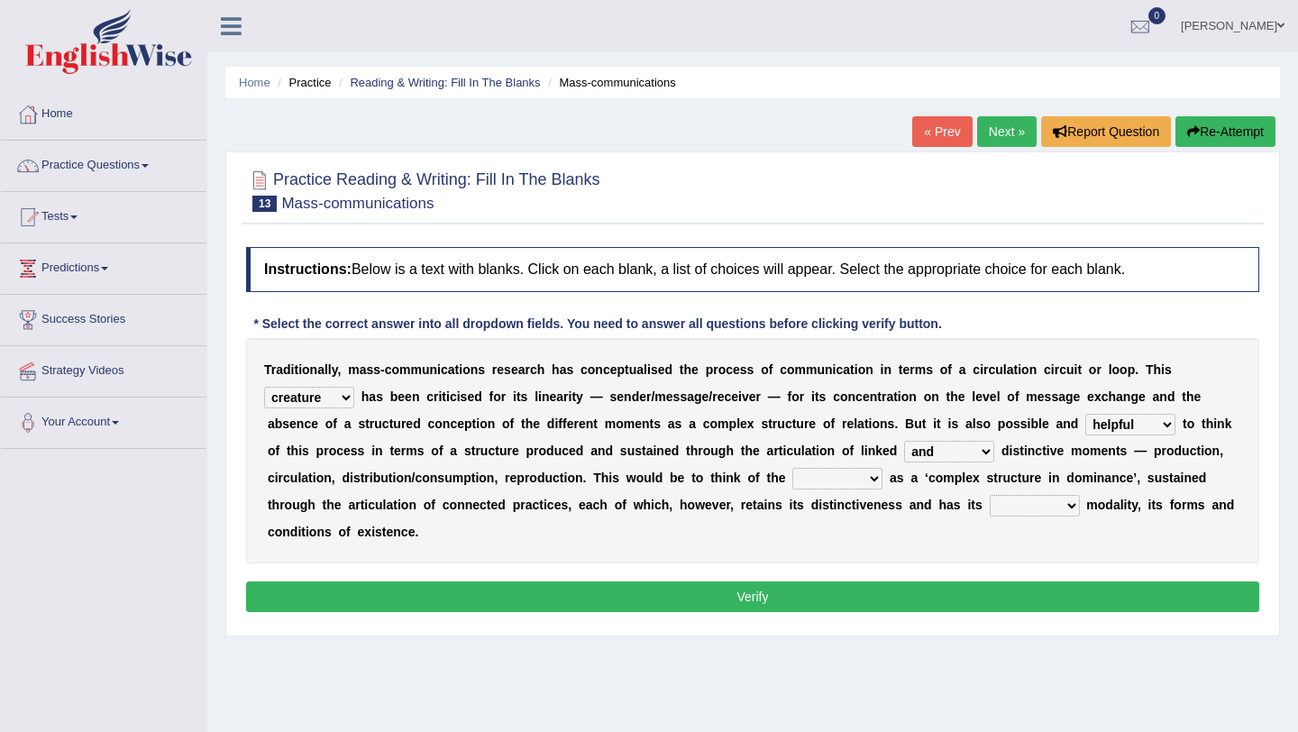
click at [904, 441] on select "and but here more" at bounding box center [949, 452] width 90 height 22
click at [925, 448] on select "and but here more" at bounding box center [949, 452] width 90 height 22
select select "more"
click at [904, 441] on select "and but here more" at bounding box center [949, 452] width 90 height 22
click at [801, 481] on select "process reccess access stress" at bounding box center [837, 479] width 90 height 22
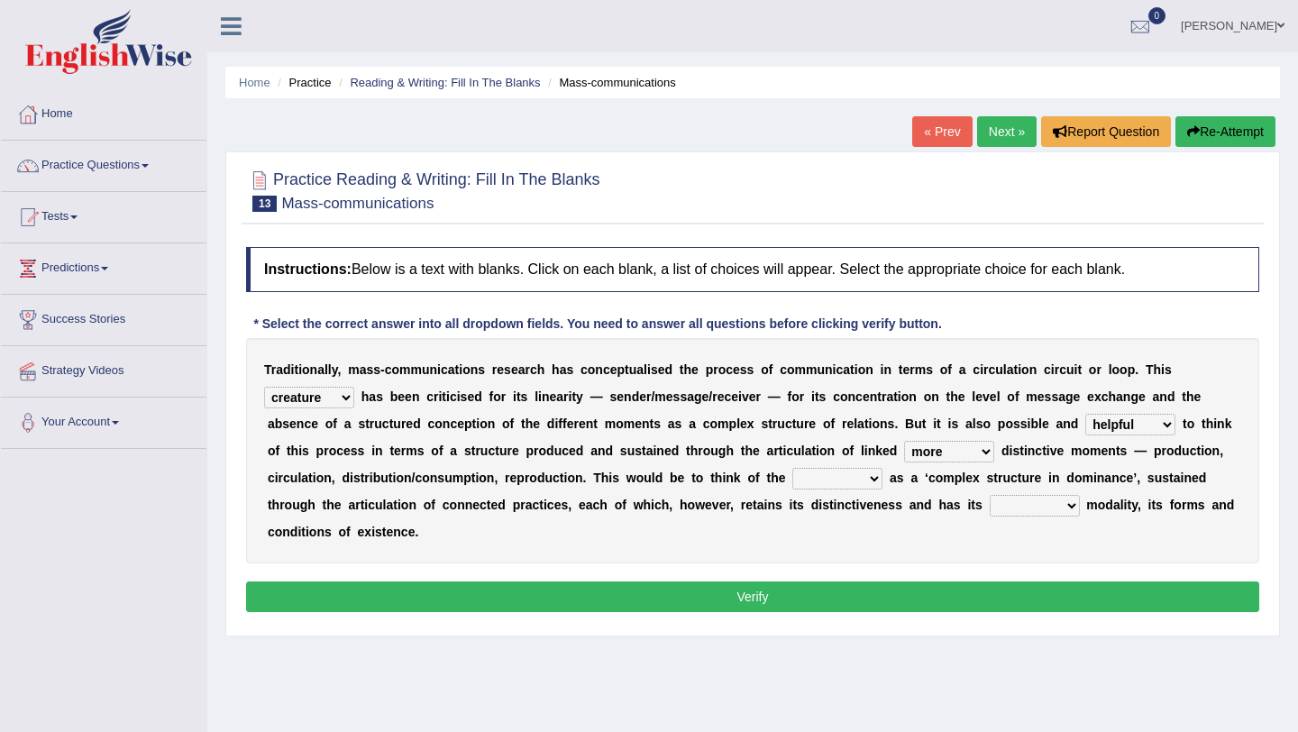
select select "process"
click at [792, 468] on select "process reccess access stress" at bounding box center [837, 479] width 90 height 22
click at [1019, 509] on select "real calm specific adheric" at bounding box center [1035, 506] width 90 height 22
select select "real"
click at [990, 495] on select "real calm specific adheric" at bounding box center [1035, 506] width 90 height 22
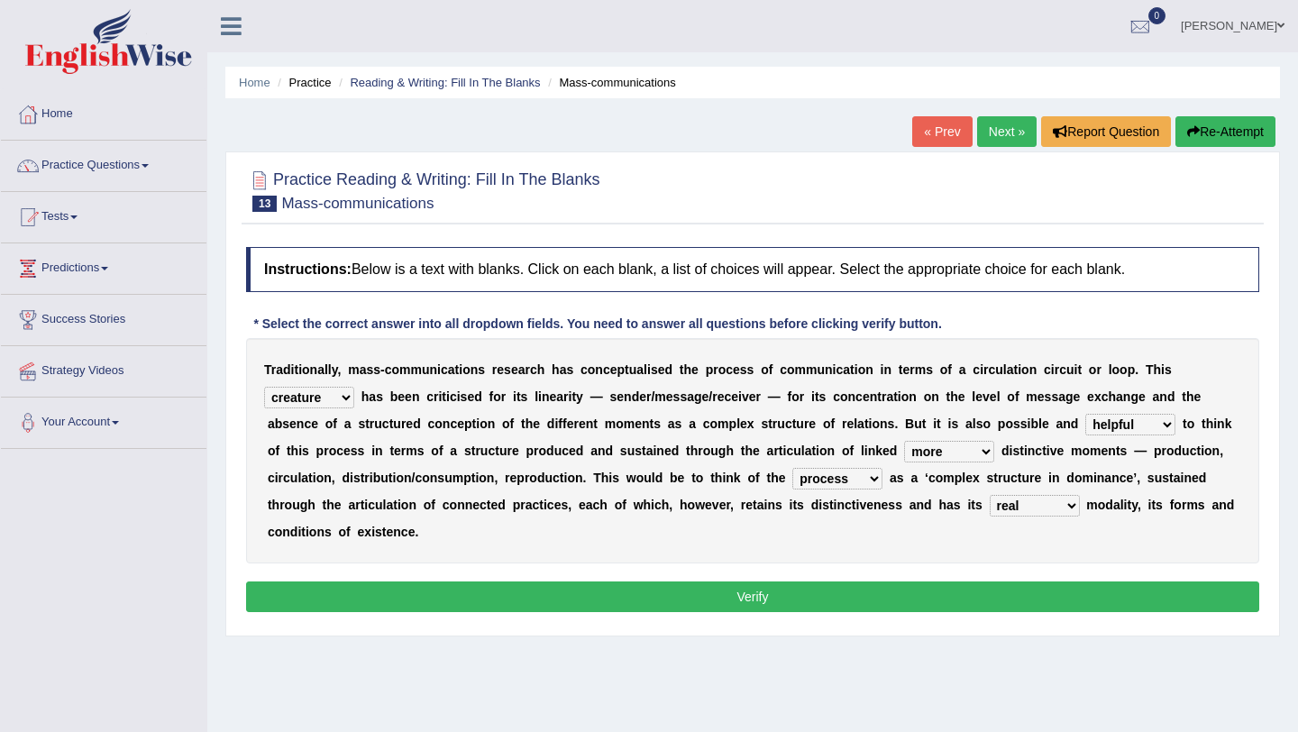
click at [787, 594] on button "Verify" at bounding box center [752, 596] width 1013 height 31
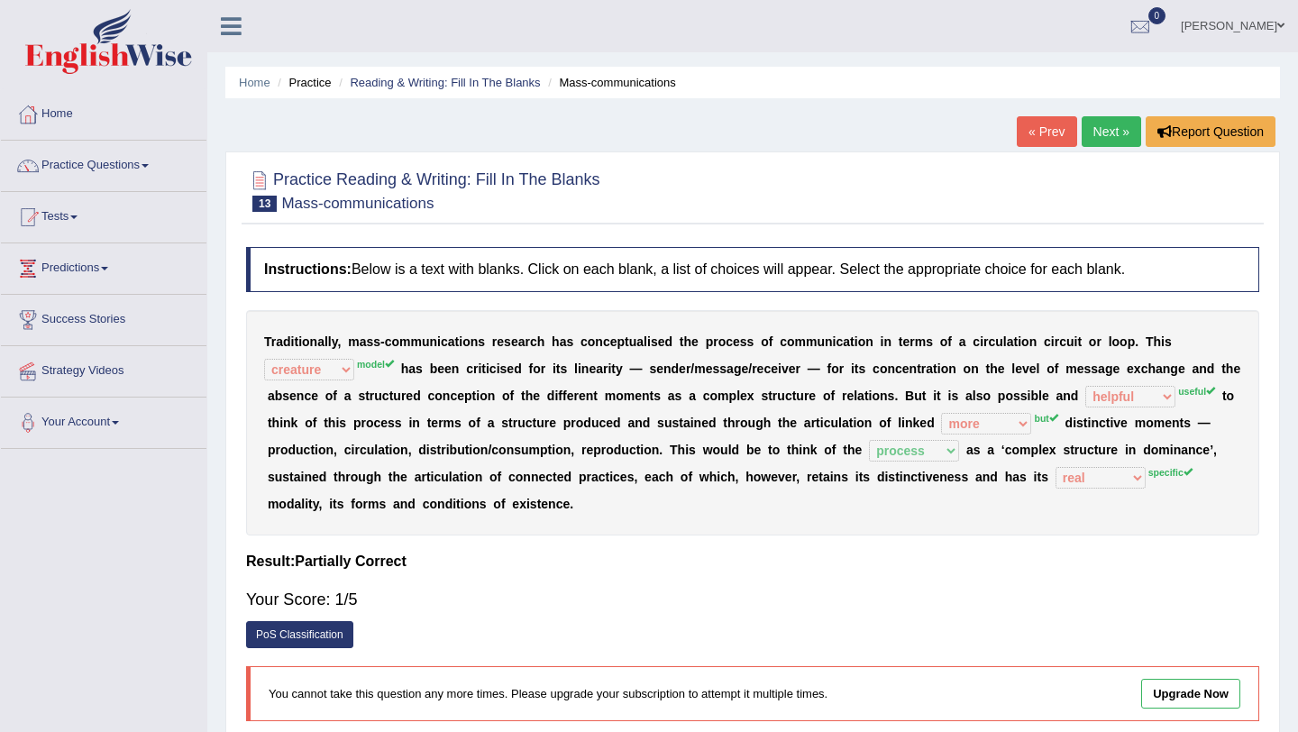
click at [1095, 132] on link "Next »" at bounding box center [1111, 131] width 59 height 31
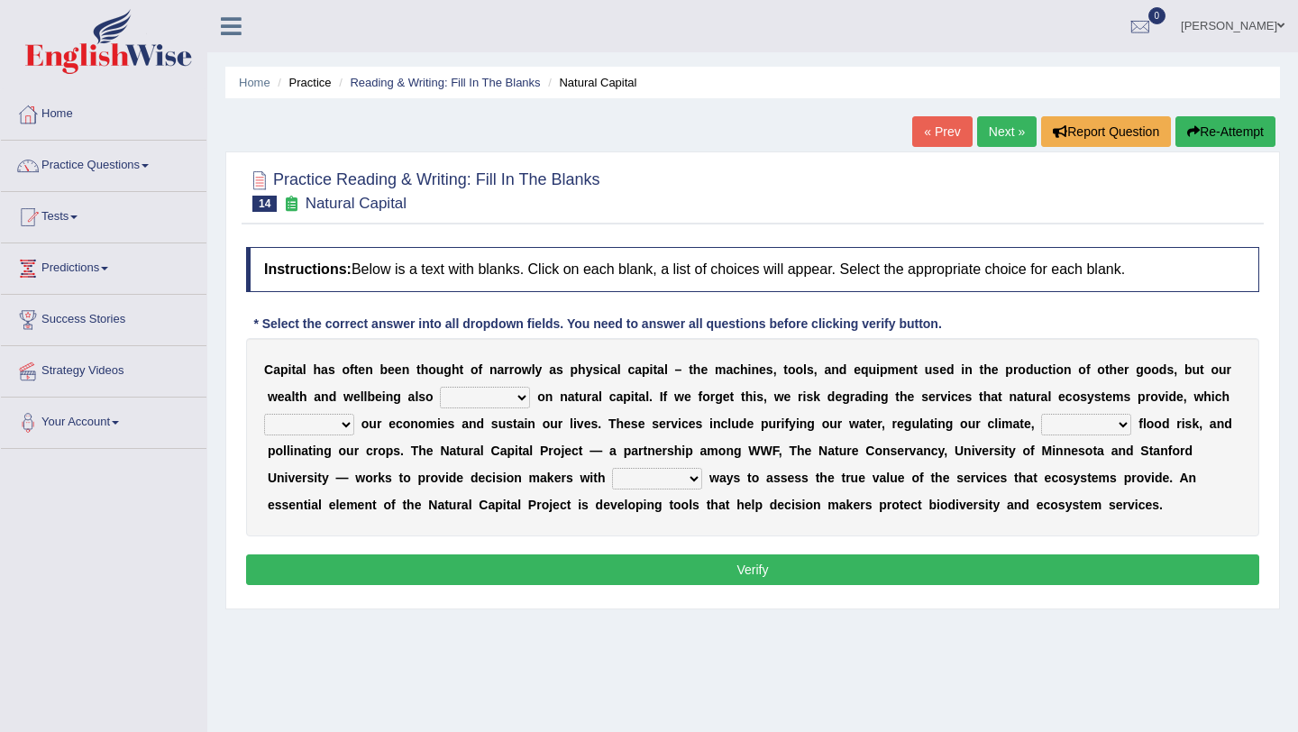
click at [480, 399] on select "rely reply supply apply" at bounding box center [485, 398] width 90 height 22
select select "rely"
click at [440, 387] on select "rely reply supply apply" at bounding box center [485, 398] width 90 height 22
click at [306, 422] on select "import report support export" at bounding box center [309, 425] width 90 height 22
select select "support"
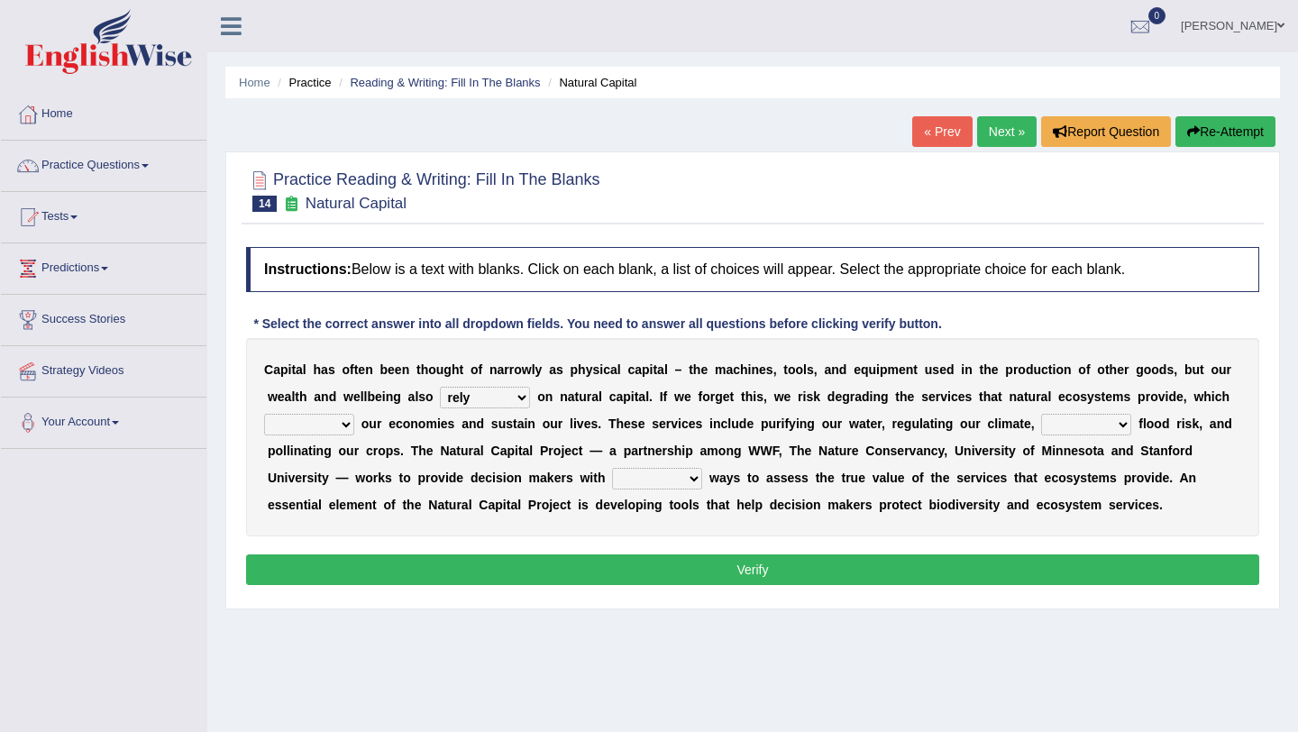
click at [264, 414] on select "import report support export" at bounding box center [309, 425] width 90 height 22
click at [1059, 427] on select "bringing lacking staggering reducing" at bounding box center [1086, 425] width 90 height 22
select select "reducing"
click at [1041, 414] on select "bringing lacking staggering reducing" at bounding box center [1086, 425] width 90 height 22
click at [632, 486] on select "liable powerful strong reliable" at bounding box center [657, 479] width 90 height 22
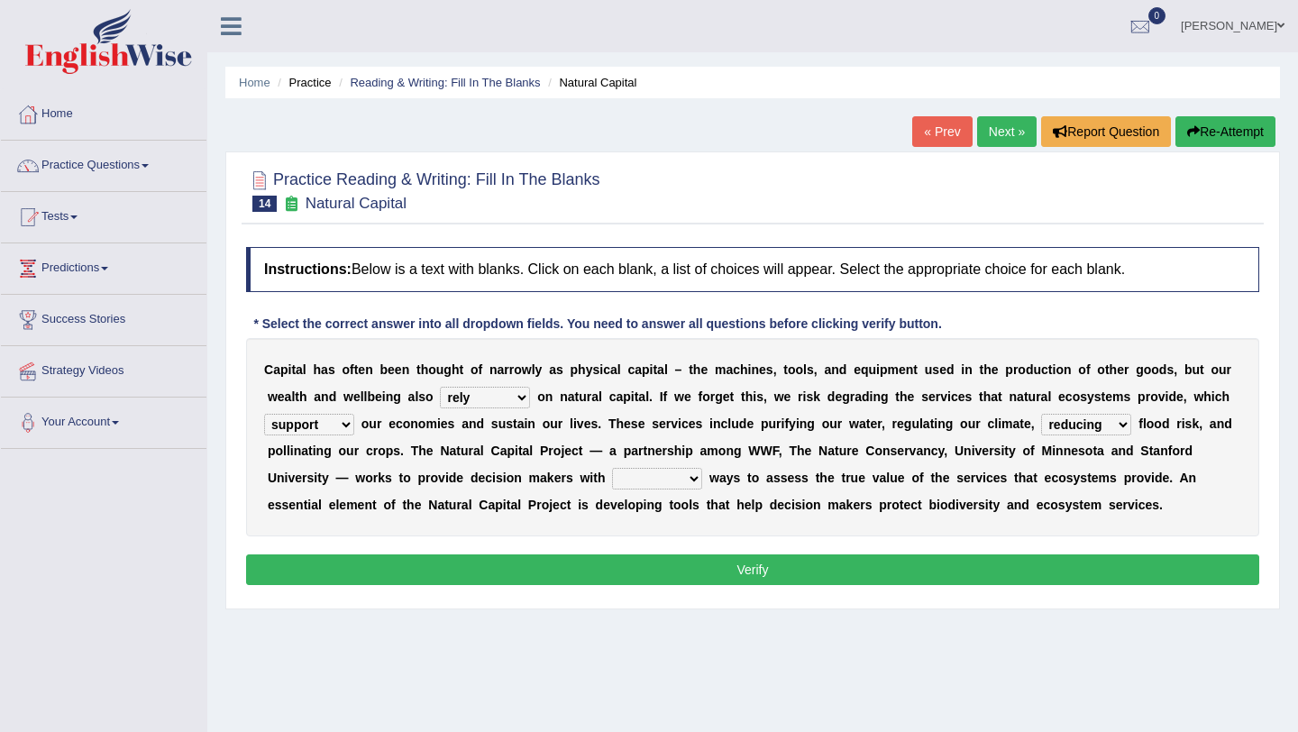
select select "reliable"
click at [612, 468] on select "liable powerful strong reliable" at bounding box center [657, 479] width 90 height 22
click at [687, 567] on button "Verify" at bounding box center [752, 569] width 1013 height 31
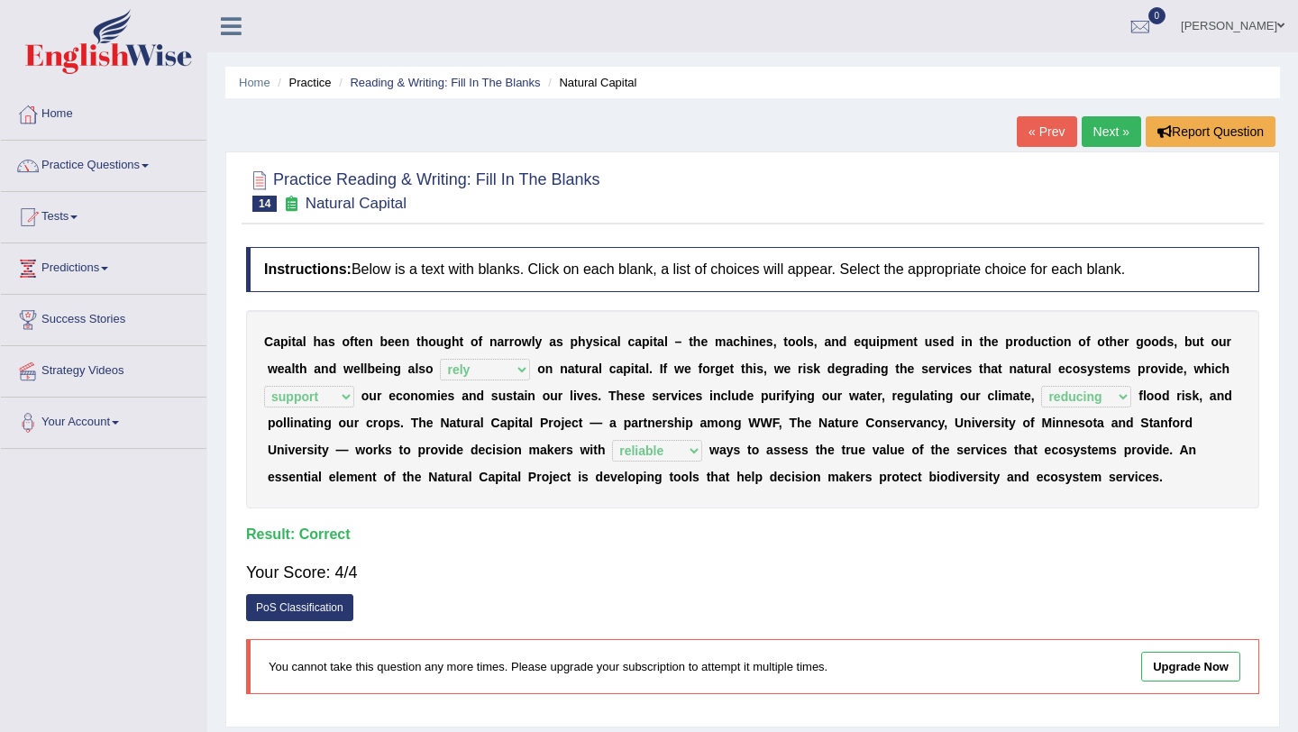
click at [1099, 131] on link "Next »" at bounding box center [1111, 131] width 59 height 31
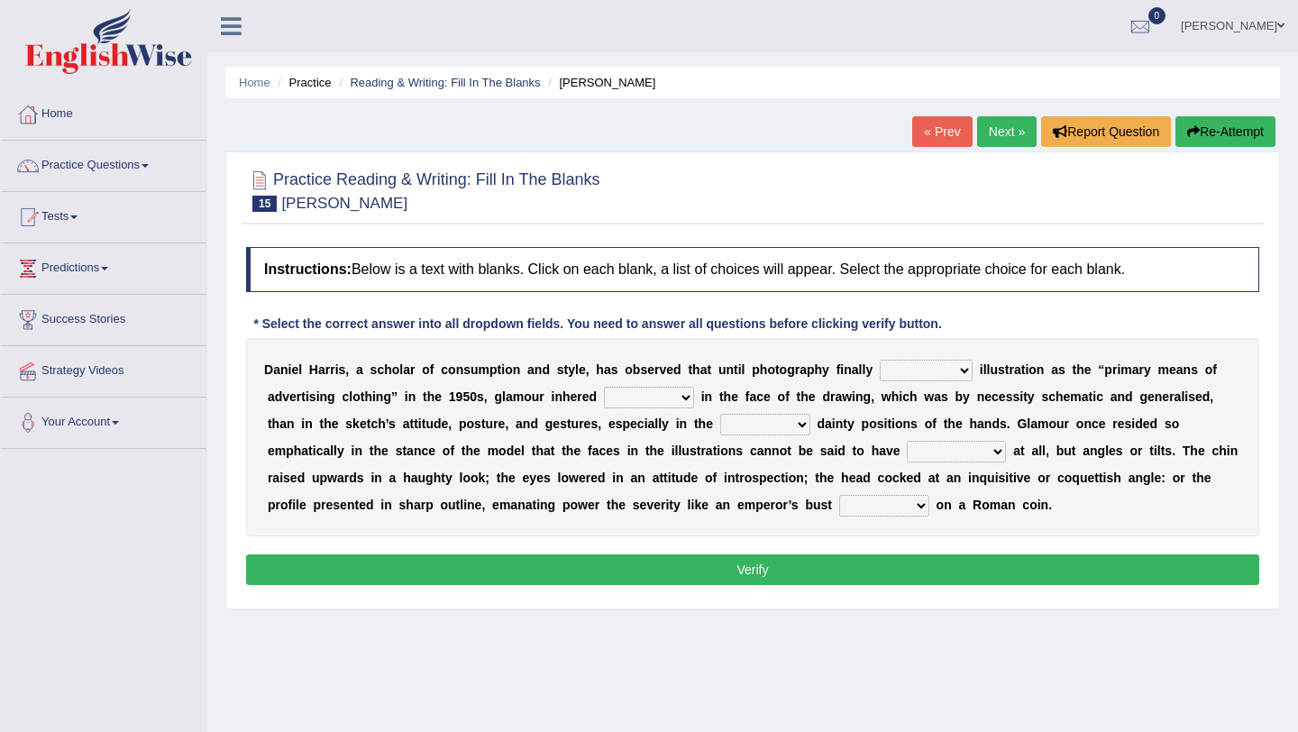
click at [903, 374] on select "supplanted removed supplied assorted" at bounding box center [926, 371] width 93 height 22
click at [908, 363] on select "supplanted removed supplied assorted" at bounding box center [926, 371] width 93 height 22
click at [880, 360] on select "supplanted removed supplied assorted" at bounding box center [926, 371] width 93 height 22
click at [923, 381] on select "supplanted removed supplied assorted" at bounding box center [926, 371] width 93 height 22
select select "supplied"
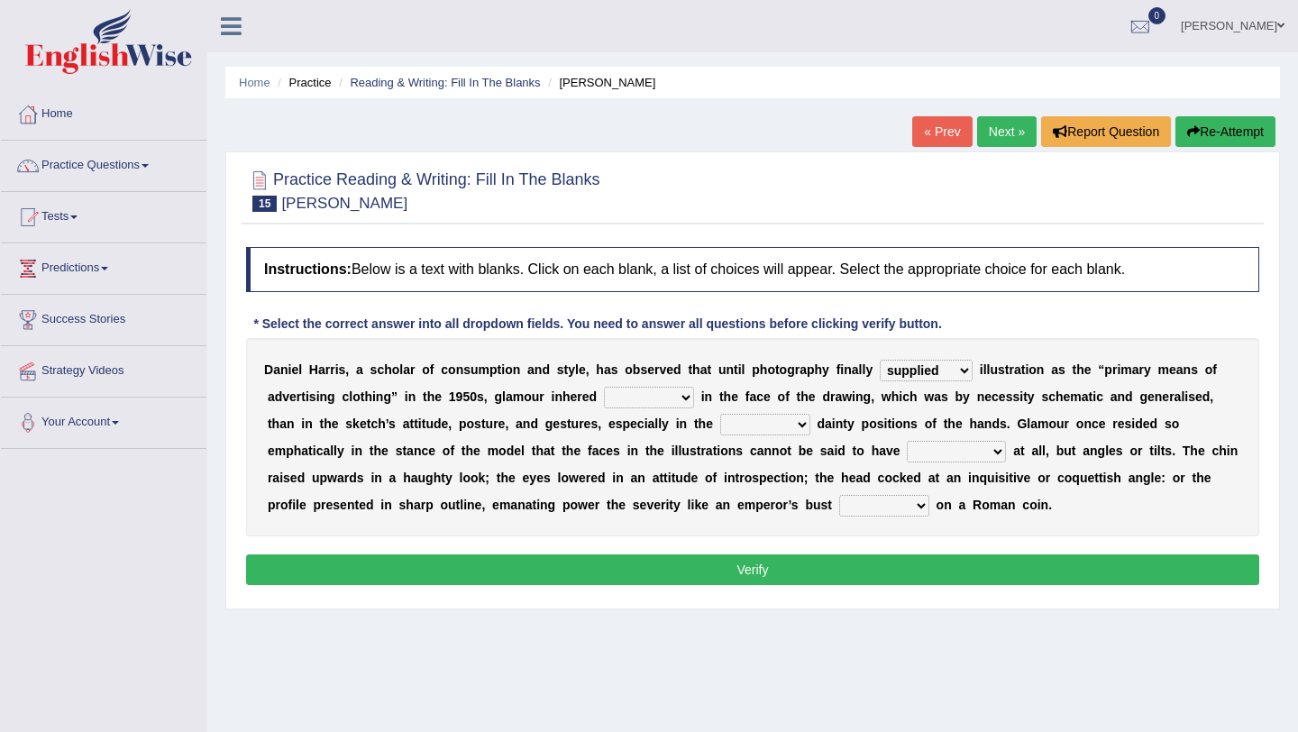
click at [880, 360] on select "supplanted removed supplied assorted" at bounding box center [926, 371] width 93 height 22
click at [617, 401] on select "more many lack less" at bounding box center [649, 398] width 90 height 22
click at [644, 398] on select "more many lack less" at bounding box center [649, 398] width 90 height 22
select select "many"
click at [604, 387] on select "more many lack less" at bounding box center [649, 398] width 90 height 22
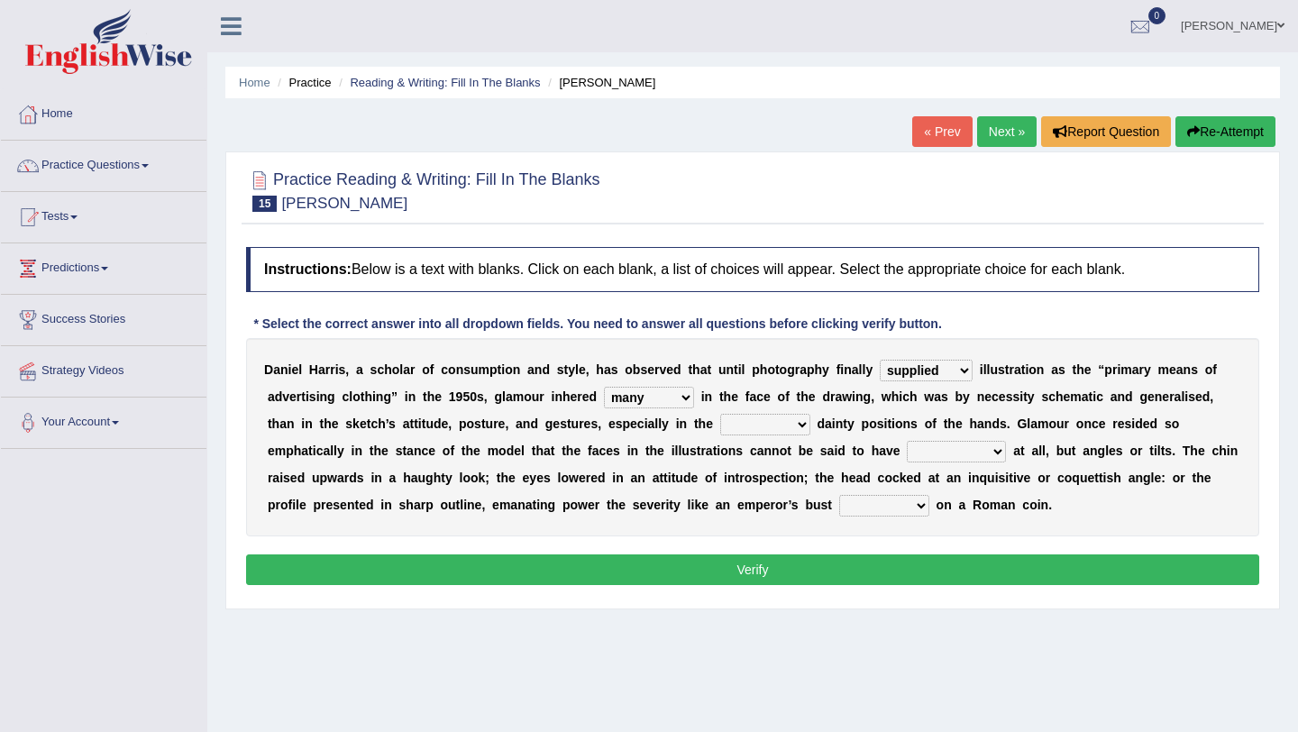
click at [745, 434] on select "full exact strangely effective" at bounding box center [765, 425] width 90 height 22
select select "strangely"
click at [720, 414] on select "full exact strangely effective" at bounding box center [765, 425] width 90 height 22
click at [933, 461] on select "impressed dubbing expressions extensions" at bounding box center [956, 452] width 99 height 22
select select "impressed"
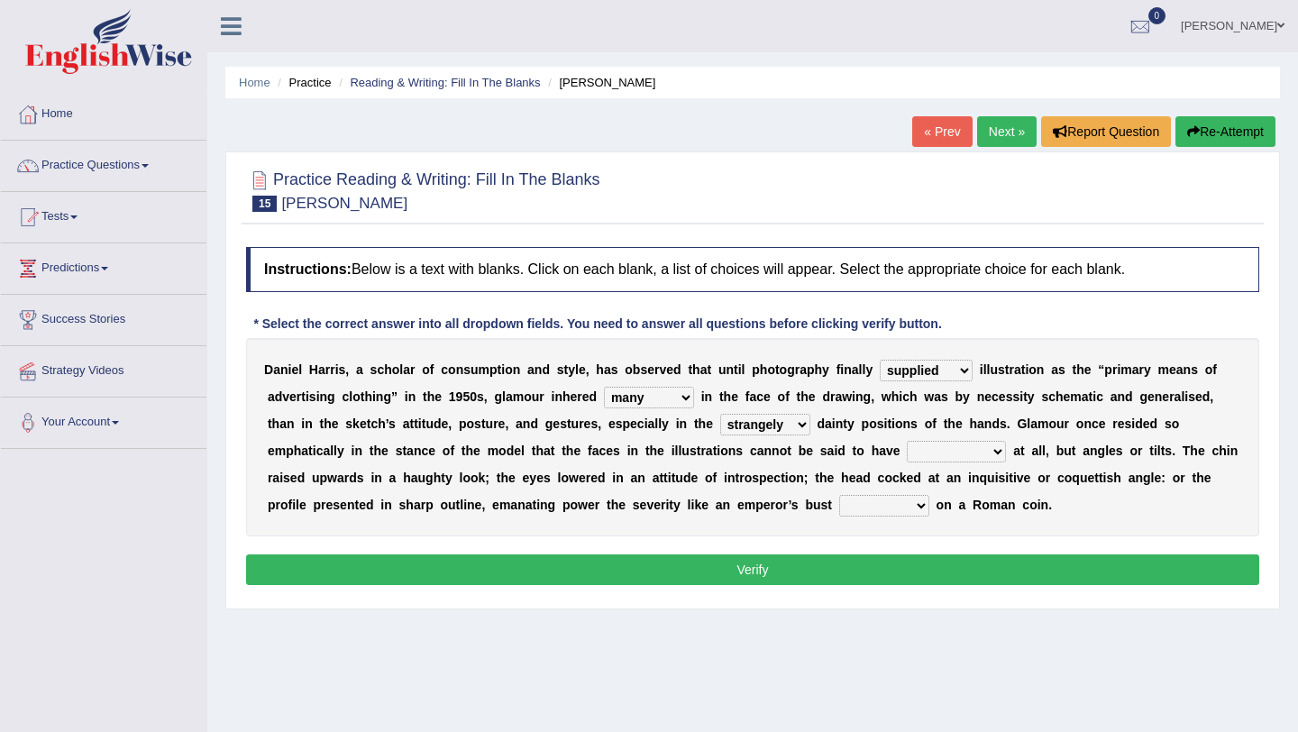
click at [907, 441] on select "impressed dubbing expressions extensions" at bounding box center [956, 452] width 99 height 22
click at [939, 445] on select "impressed dubbing expressions extensions" at bounding box center [956, 452] width 99 height 22
click at [890, 507] on select "bossed legalized rebell embossed" at bounding box center [884, 506] width 90 height 22
select select "embossed"
click at [839, 495] on select "bossed legalized rebell embossed" at bounding box center [884, 506] width 90 height 22
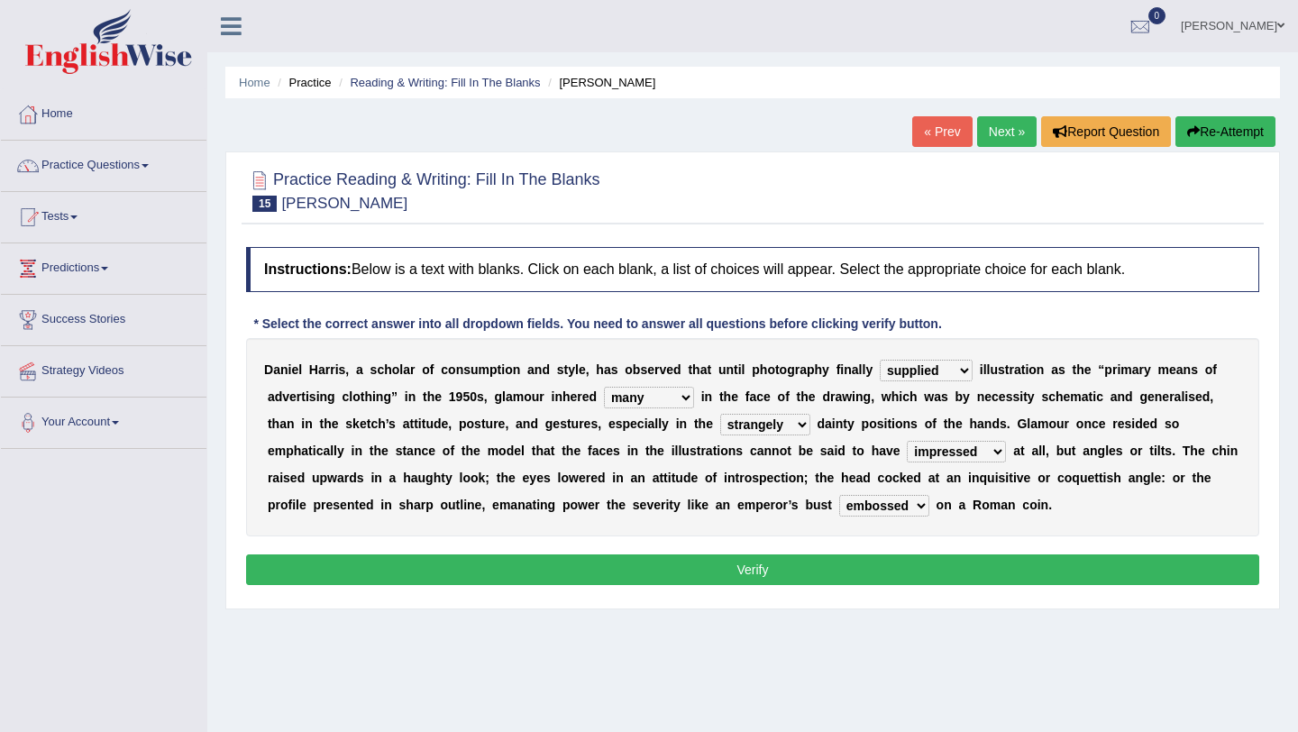
click at [893, 551] on div "Instructions: Below is a text with blanks. Click on each blank, a list of choic…" at bounding box center [753, 418] width 1022 height 361
click at [893, 556] on button "Verify" at bounding box center [752, 569] width 1013 height 31
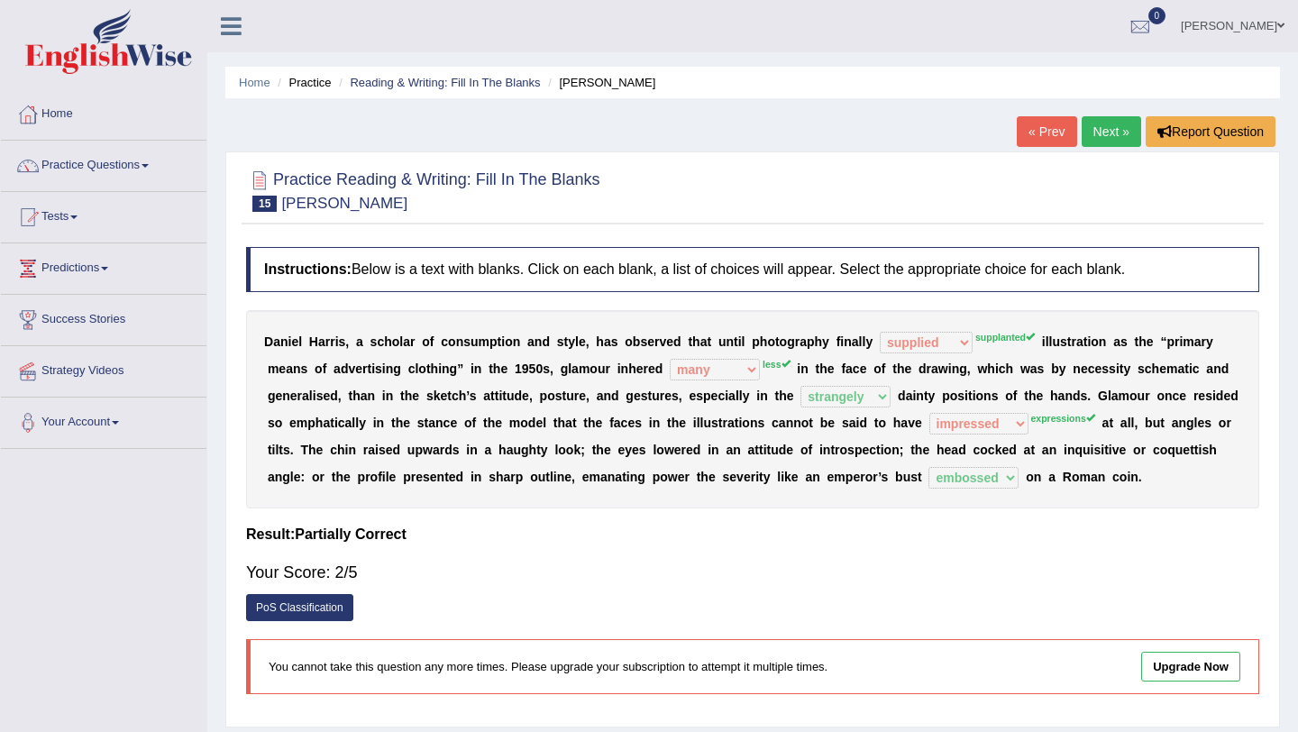
click at [1106, 139] on link "Next »" at bounding box center [1111, 131] width 59 height 31
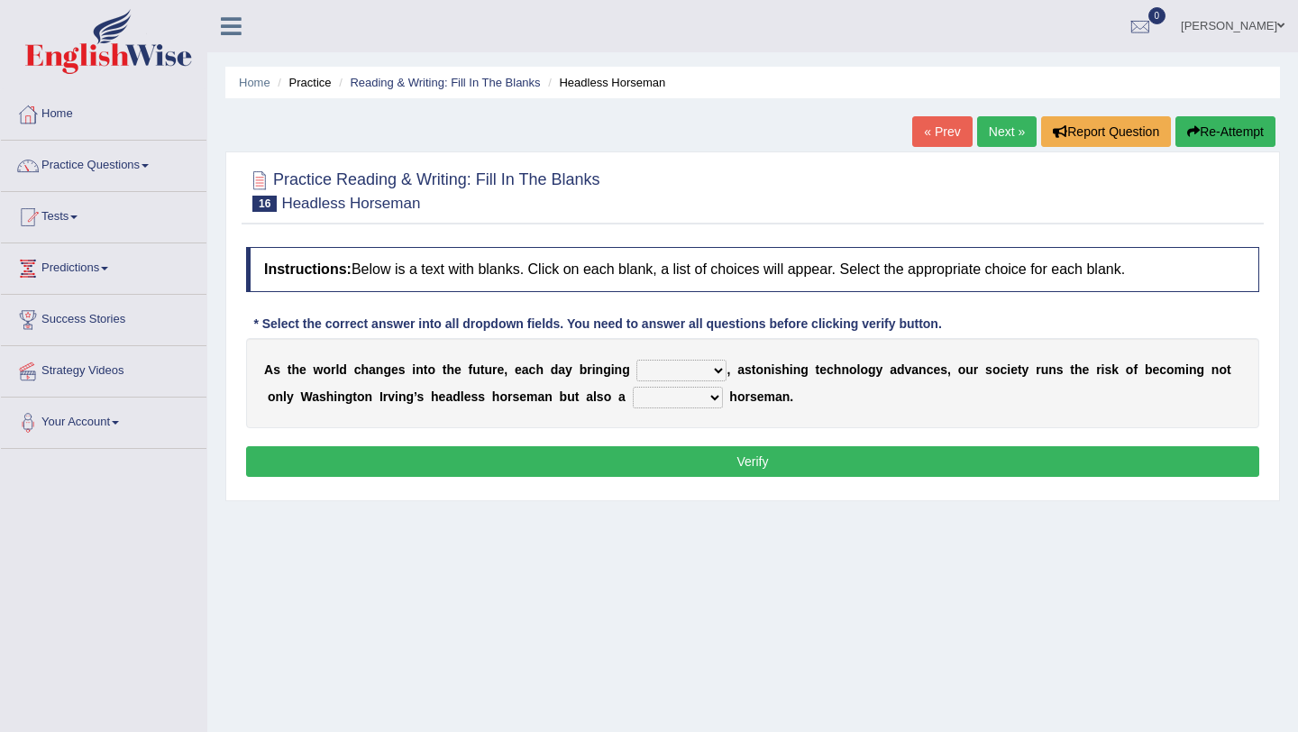
click at [686, 372] on select "back new front extra" at bounding box center [681, 371] width 90 height 22
select select "back"
click at [636, 360] on select "back new front extra" at bounding box center [681, 371] width 90 height 22
click at [690, 402] on select "heartless rude nice kind" at bounding box center [678, 398] width 90 height 22
select select "heartless"
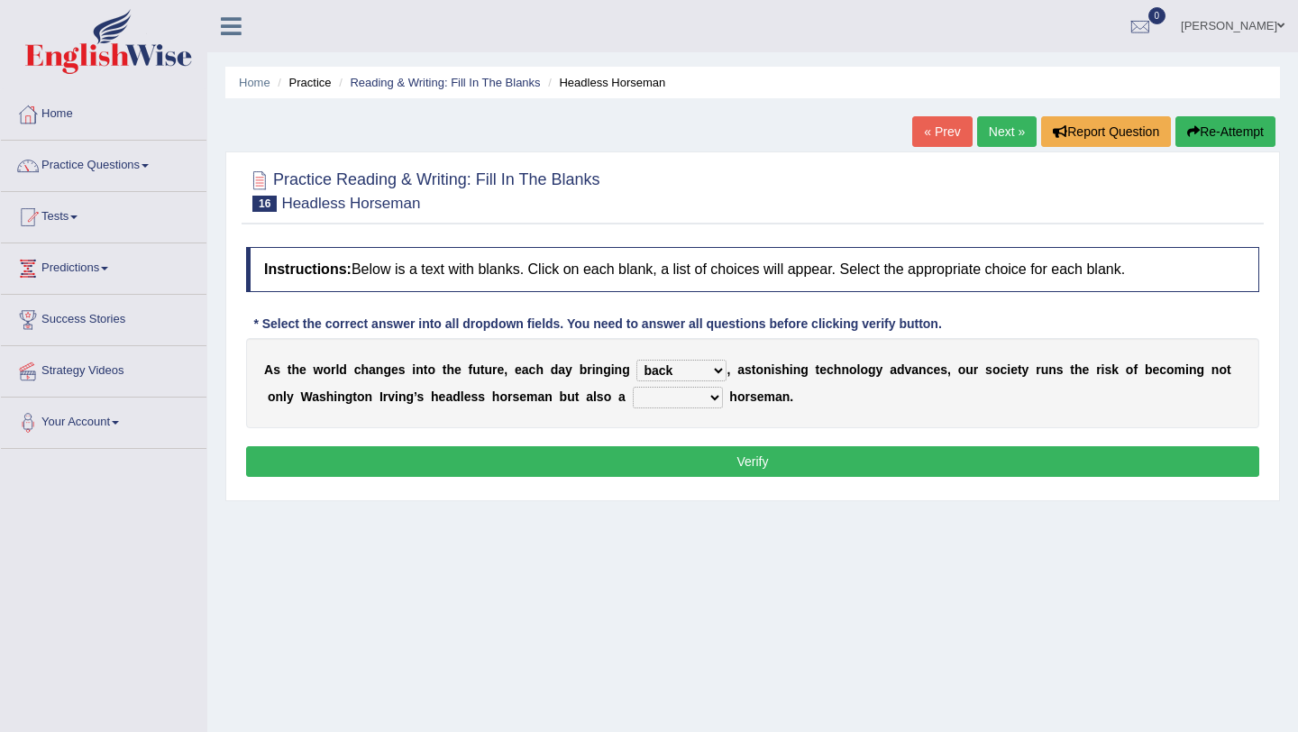
click at [633, 387] on select "heartless rude nice kind" at bounding box center [678, 398] width 90 height 22
click at [689, 454] on button "Verify" at bounding box center [752, 461] width 1013 height 31
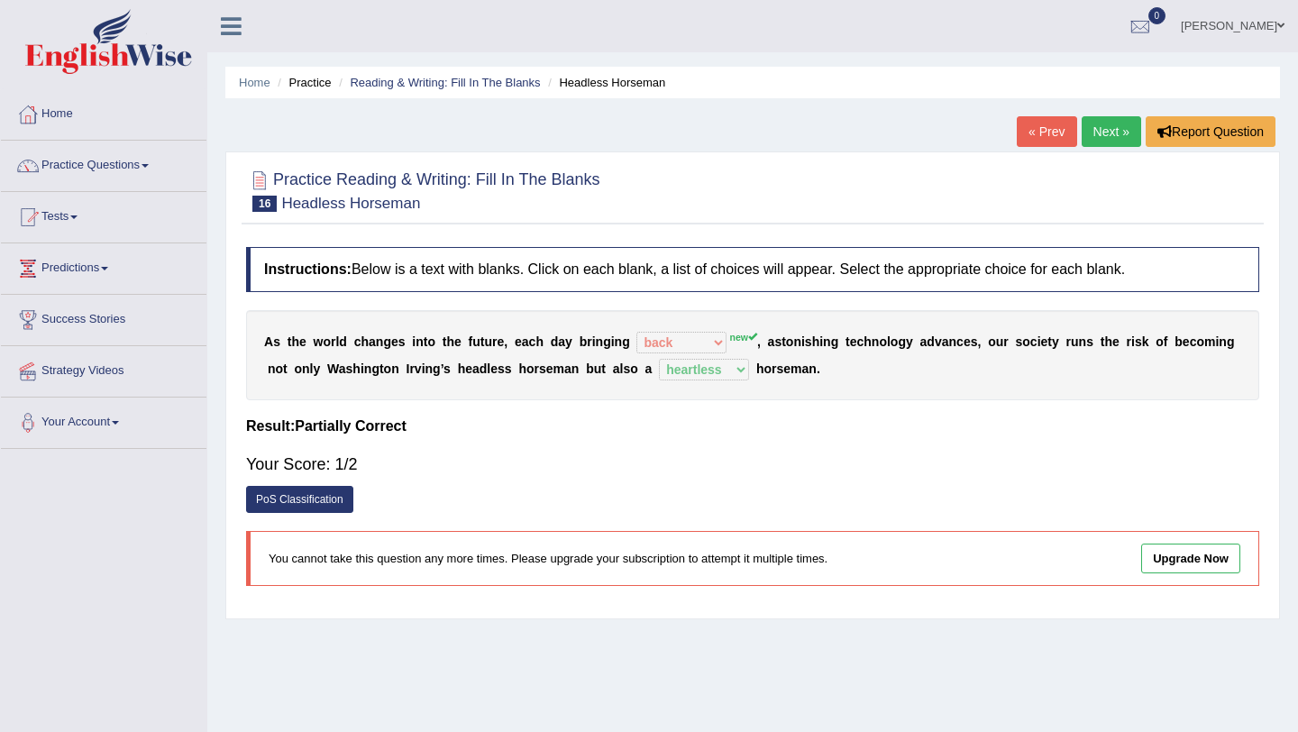
click at [1098, 130] on link "Next »" at bounding box center [1111, 131] width 59 height 31
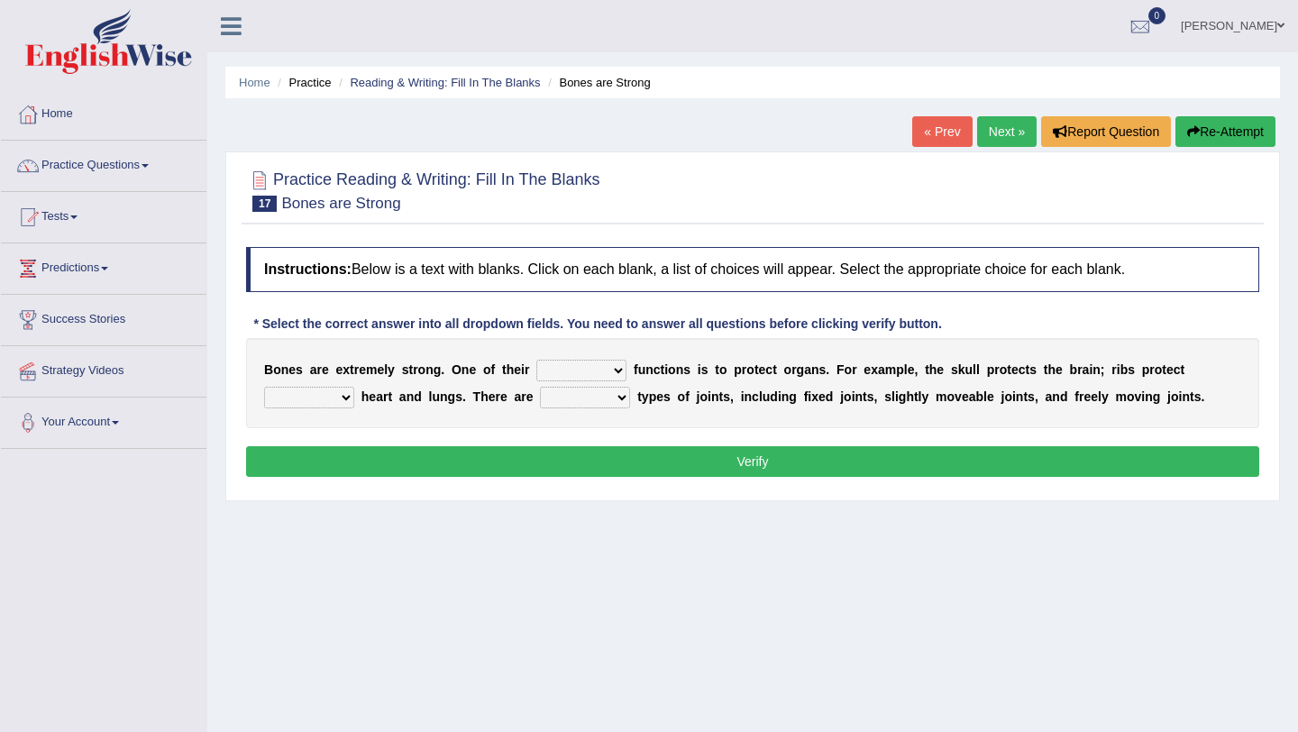
click at [559, 372] on select "first main stable important" at bounding box center [581, 371] width 90 height 22
select select "important"
click at [536, 360] on select "first main stable important" at bounding box center [581, 371] width 90 height 22
click at [345, 398] on select "then there this the" at bounding box center [309, 398] width 90 height 22
select select "the"
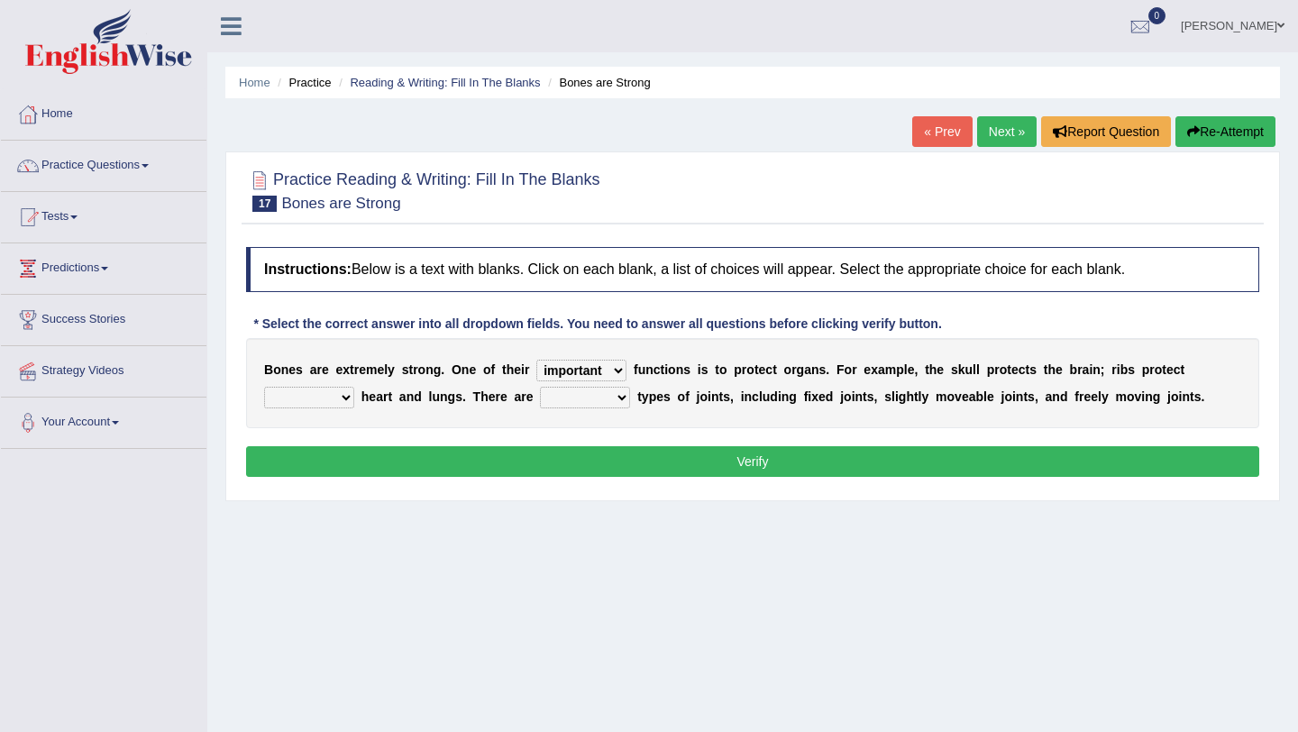
click at [264, 387] on select "then there this the" at bounding box center [309, 398] width 90 height 22
click at [577, 403] on select "several many three seperate" at bounding box center [585, 398] width 90 height 22
select select "several"
click at [540, 387] on select "several many three seperate" at bounding box center [585, 398] width 90 height 22
click at [588, 468] on button "Verify" at bounding box center [752, 461] width 1013 height 31
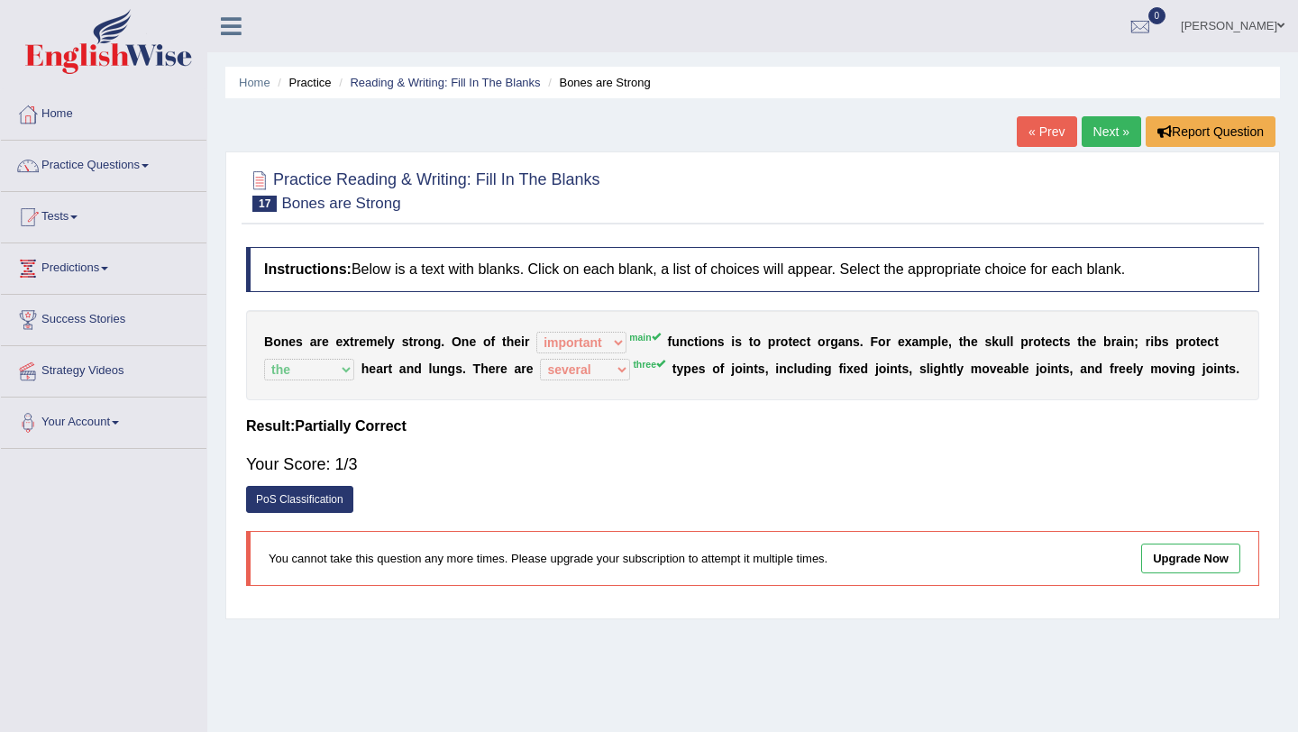
click at [1121, 128] on link "Next »" at bounding box center [1111, 131] width 59 height 31
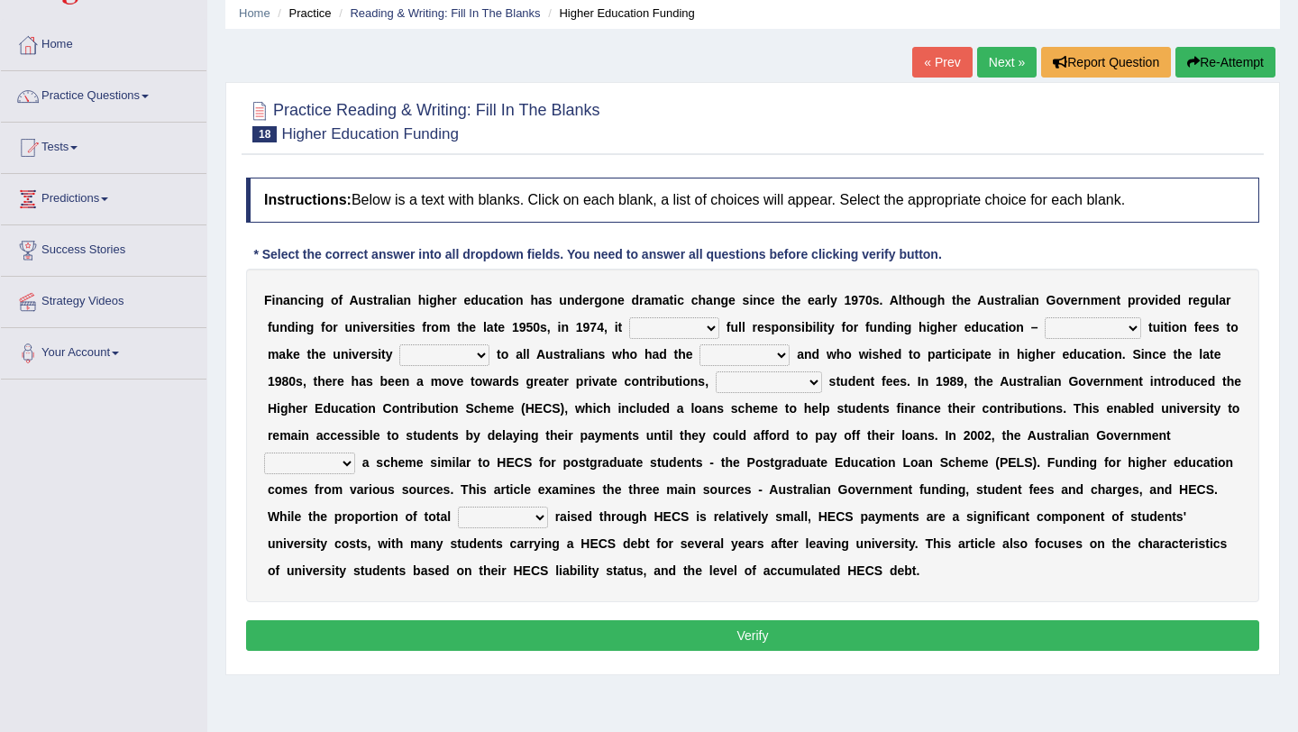
scroll to position [78, 0]
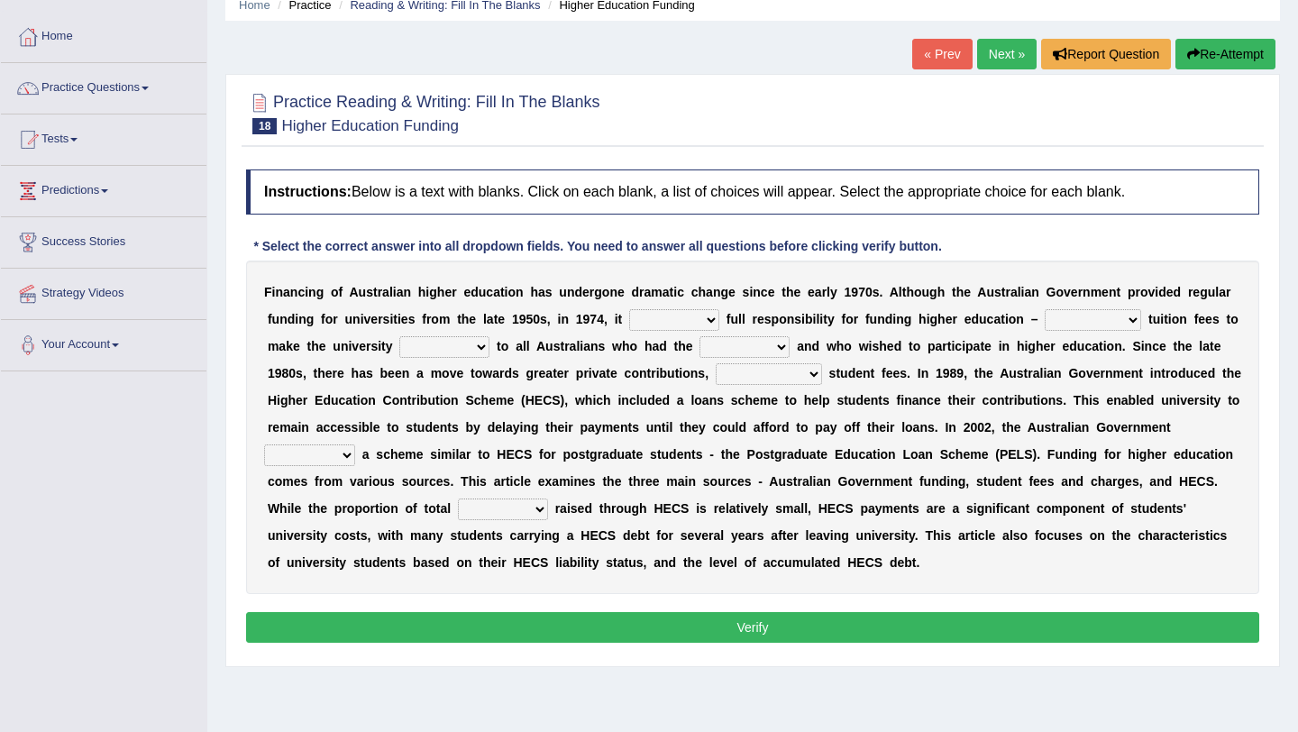
click at [660, 323] on select "affirmed assumed allured attacked" at bounding box center [674, 320] width 90 height 22
select select "affirmed"
click at [629, 309] on select "affirmed assumed allured attacked" at bounding box center [674, 320] width 90 height 22
click at [1061, 313] on select "polishing astonishing ravishing abolishing" at bounding box center [1093, 320] width 96 height 22
select select "polishing"
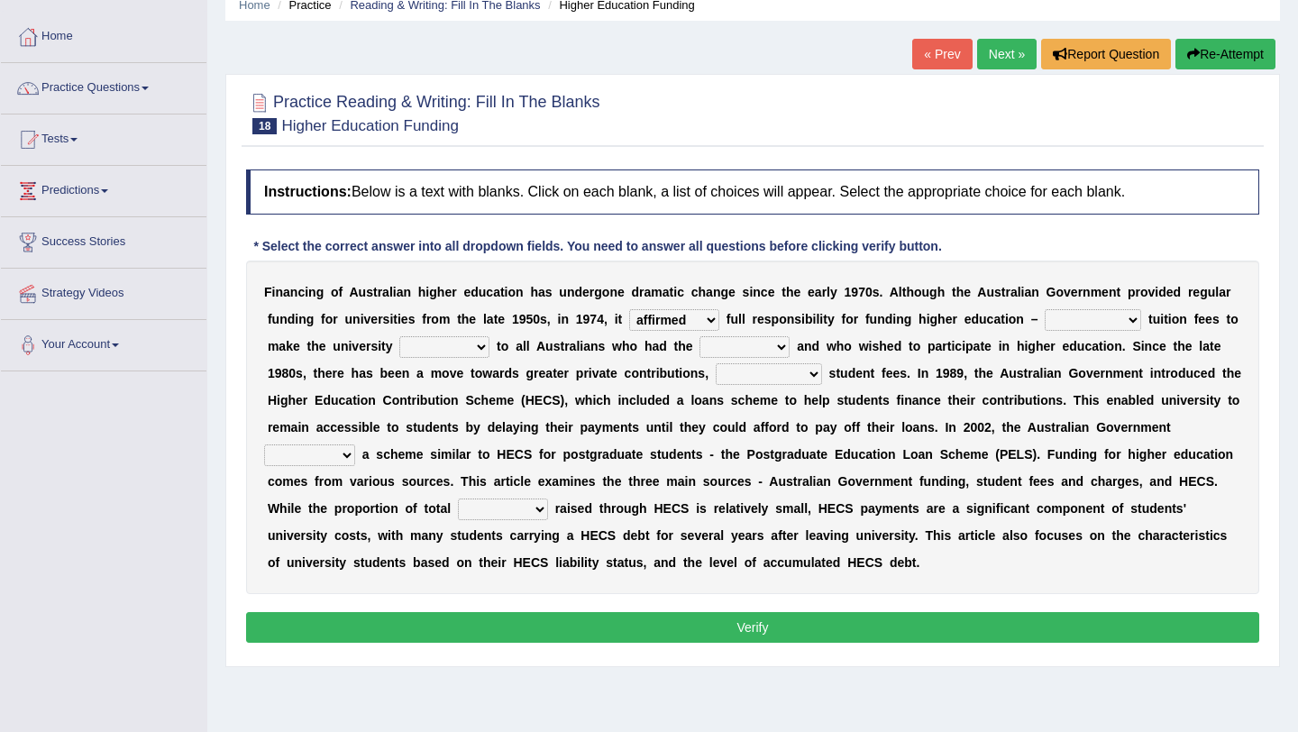
click at [1045, 309] on select "polishing astonishing ravishing abolishing" at bounding box center [1093, 320] width 96 height 22
click at [417, 342] on select "accessible excessed accessed recessible" at bounding box center [444, 347] width 90 height 22
select select "accessible"
click at [399, 336] on select "accessible excessed accessed recessible" at bounding box center [444, 347] width 90 height 22
click at [737, 347] on select "credit added ability steaded" at bounding box center [744, 347] width 90 height 22
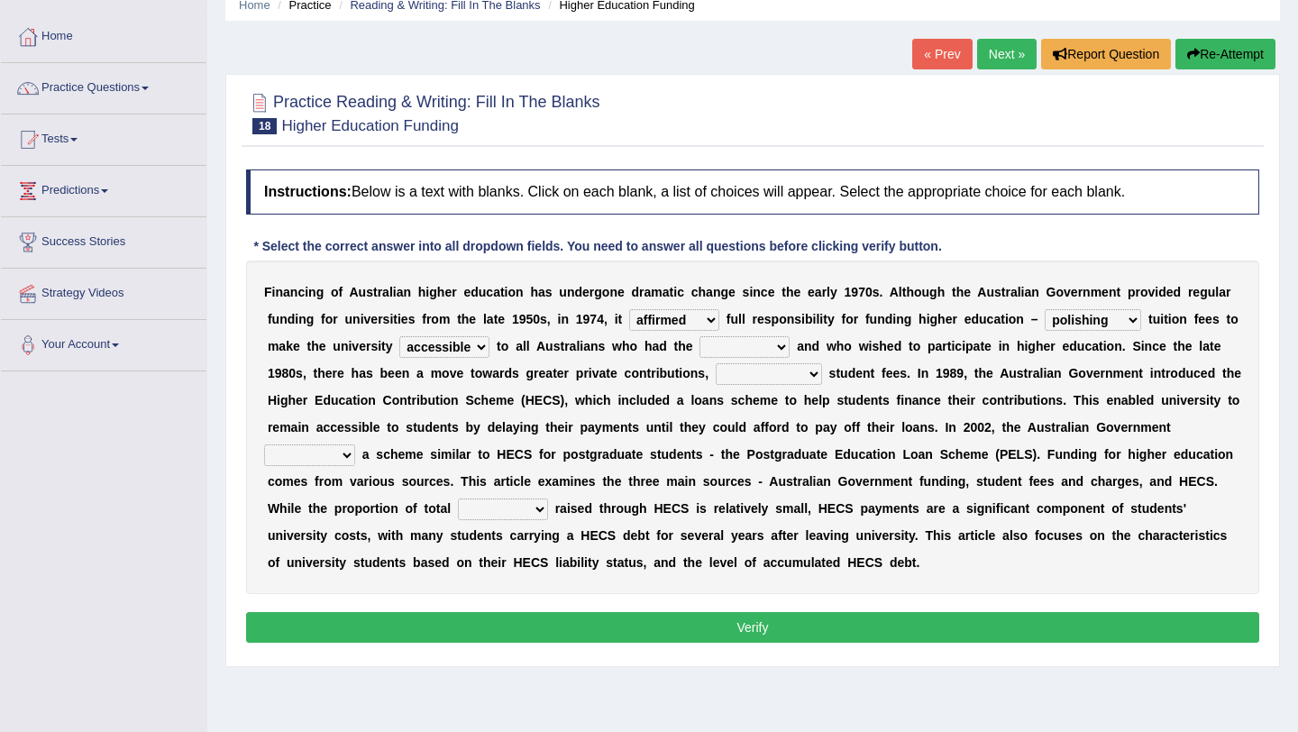
select select "ability"
click at [699, 336] on select "credit added ability steaded" at bounding box center [744, 347] width 90 height 22
click at [742, 378] on select "ridiculously particularly sustainability accessibility" at bounding box center [769, 374] width 106 height 22
select select "particularly"
click at [716, 363] on select "ridiculously particularly sustainability accessibility" at bounding box center [769, 374] width 106 height 22
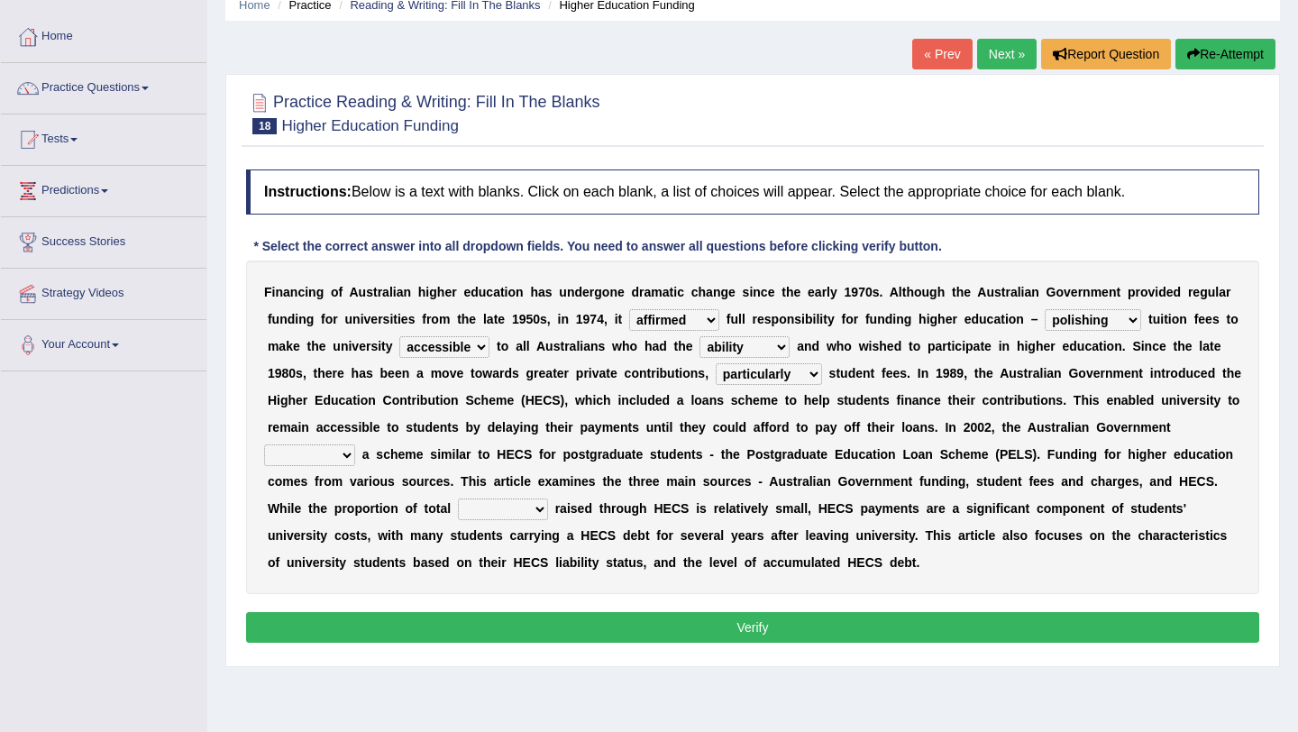
click at [316, 451] on select "reduced affused refused introduced" at bounding box center [309, 455] width 91 height 22
select select "introduced"
click at [264, 444] on select "reduced affused refused introduced" at bounding box center [309, 455] width 91 height 22
click at [521, 512] on select "money revenue losses funds" at bounding box center [503, 509] width 90 height 22
select select "funds"
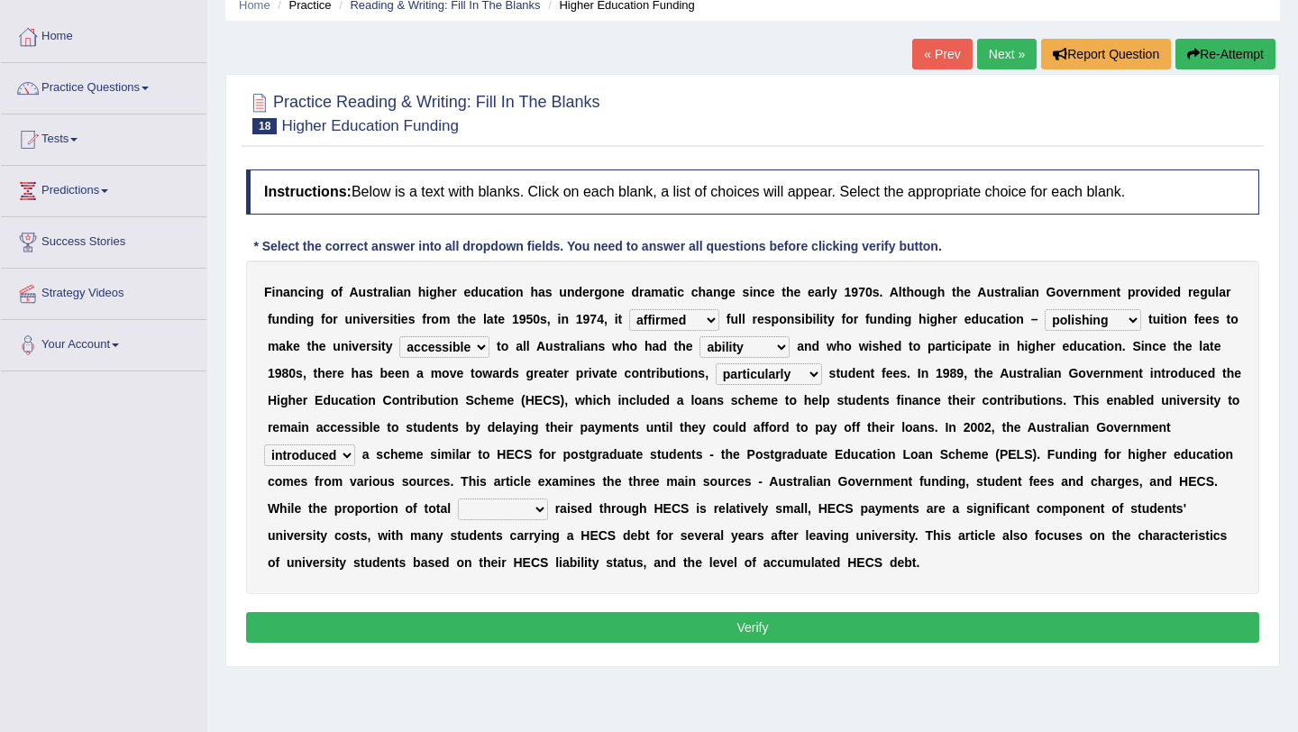
click at [458, 498] on select "money revenue losses funds" at bounding box center [503, 509] width 90 height 22
click at [528, 634] on button "Verify" at bounding box center [752, 627] width 1013 height 31
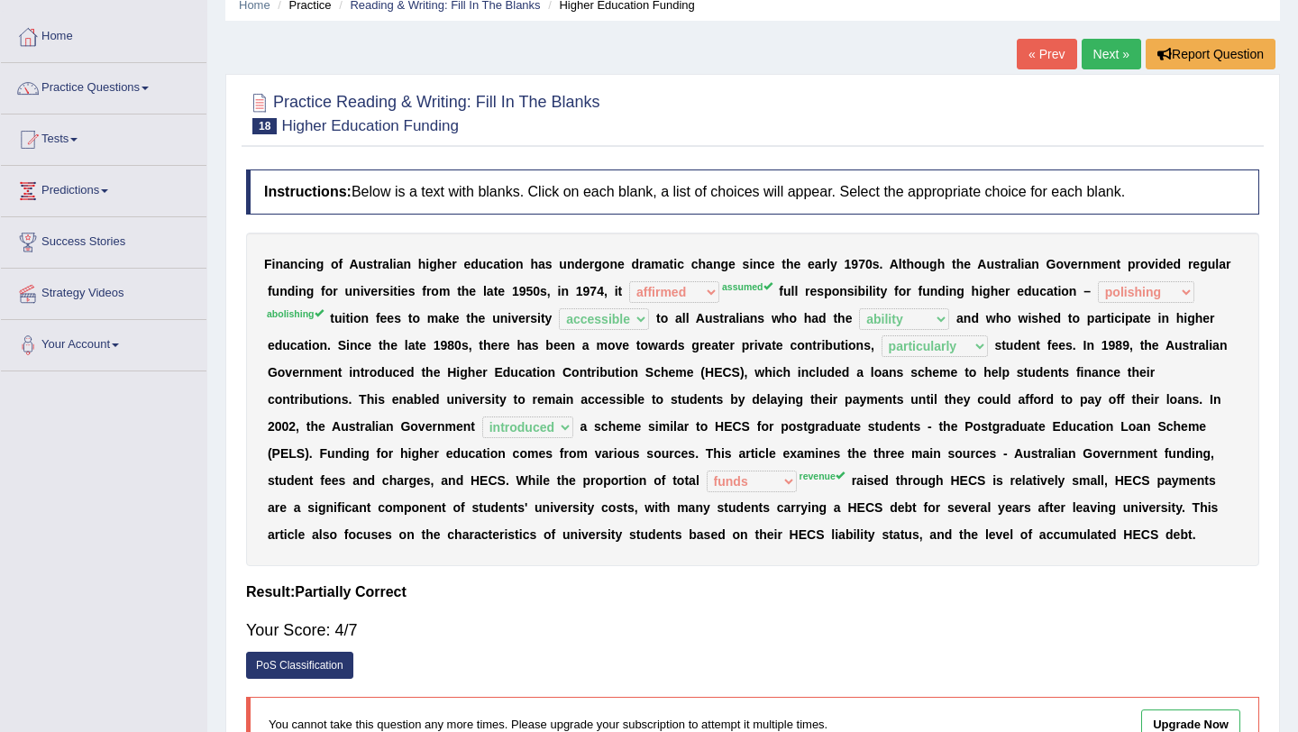
click at [1102, 53] on link "Next »" at bounding box center [1111, 54] width 59 height 31
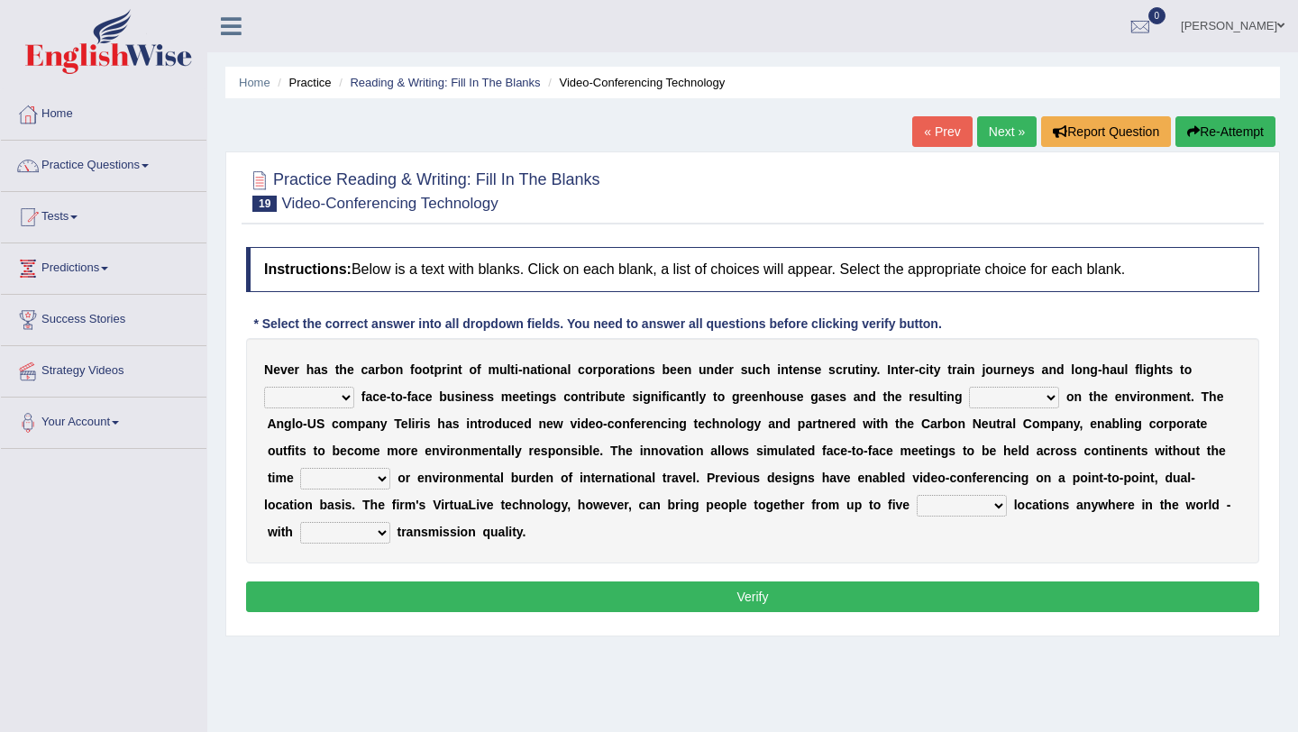
click at [984, 404] on select "stress pain rest strain" at bounding box center [1014, 398] width 90 height 22
select select "stress"
click at [969, 387] on select "stress pain rest strain" at bounding box center [1014, 398] width 90 height 22
click at [356, 463] on div "N e v e r h a s t h e c a r b o n f o o t p r i n t o f m u l t i - n a t i o n…" at bounding box center [752, 450] width 1013 height 225
click at [356, 469] on select "pressure leisure stable measure" at bounding box center [345, 479] width 90 height 22
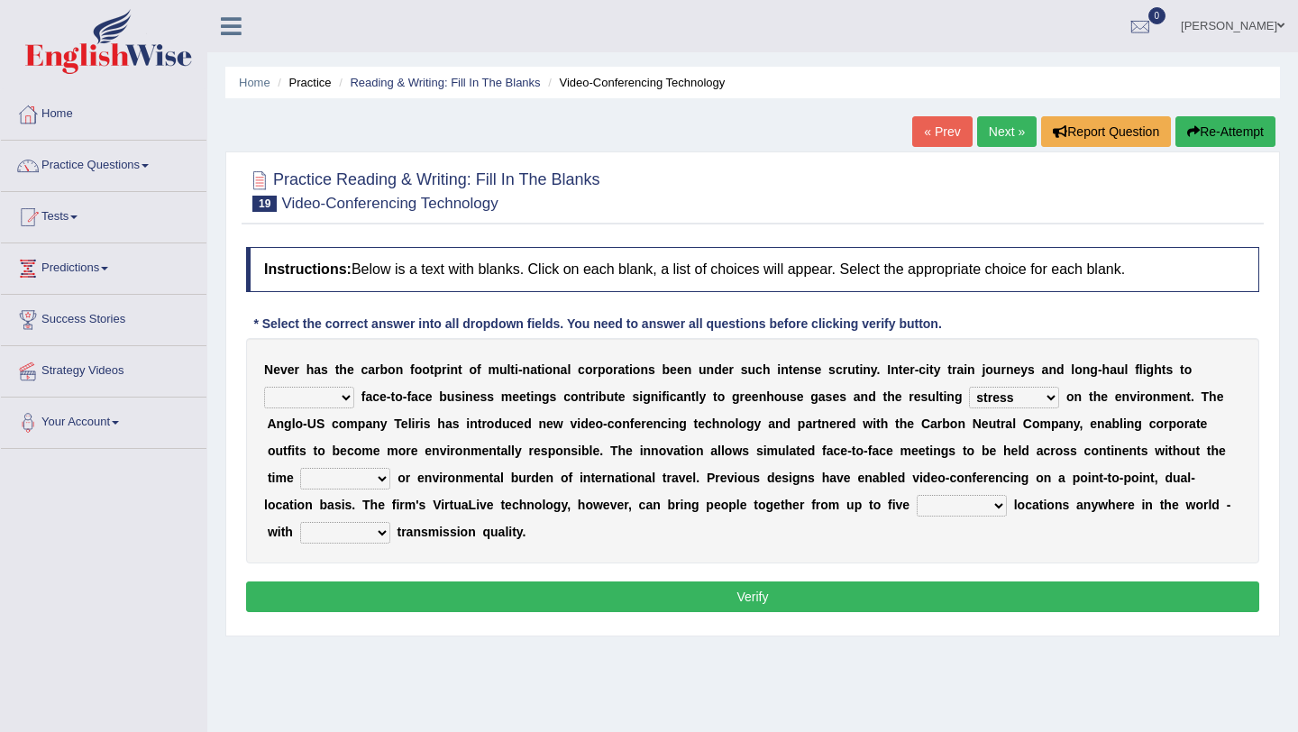
select select "pressure"
click at [300, 468] on select "pressure leisure stable measure" at bounding box center [345, 479] width 90 height 22
click at [357, 483] on select "pressure leisure stable measure" at bounding box center [345, 479] width 90 height 22
click at [955, 511] on select "different great separate suspect" at bounding box center [962, 506] width 90 height 22
select select "different"
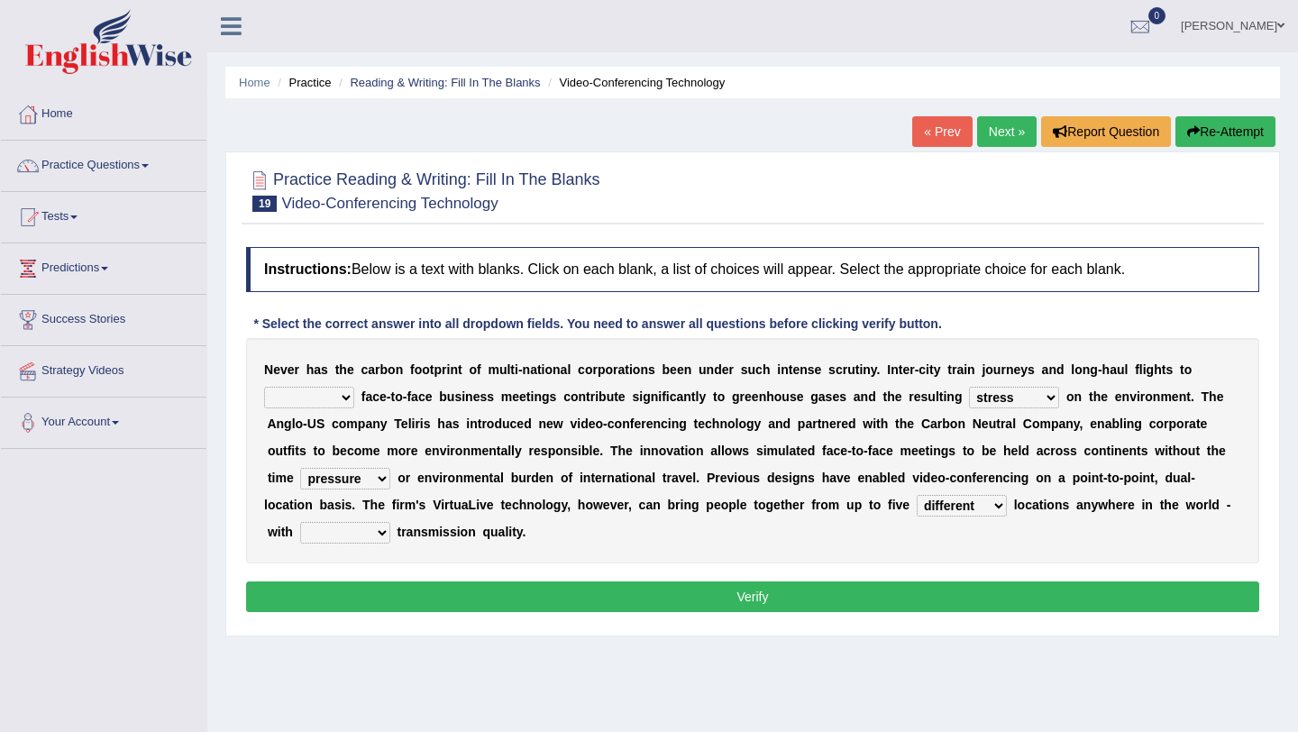
click at [917, 495] on select "different great separate suspect" at bounding box center [962, 506] width 90 height 22
click at [385, 526] on select "called suspected unrivalled tribled" at bounding box center [345, 533] width 90 height 22
select select "suspected"
click at [300, 522] on select "called suspected unrivalled tribled" at bounding box center [345, 533] width 90 height 22
click at [387, 589] on button "Verify" at bounding box center [752, 596] width 1013 height 31
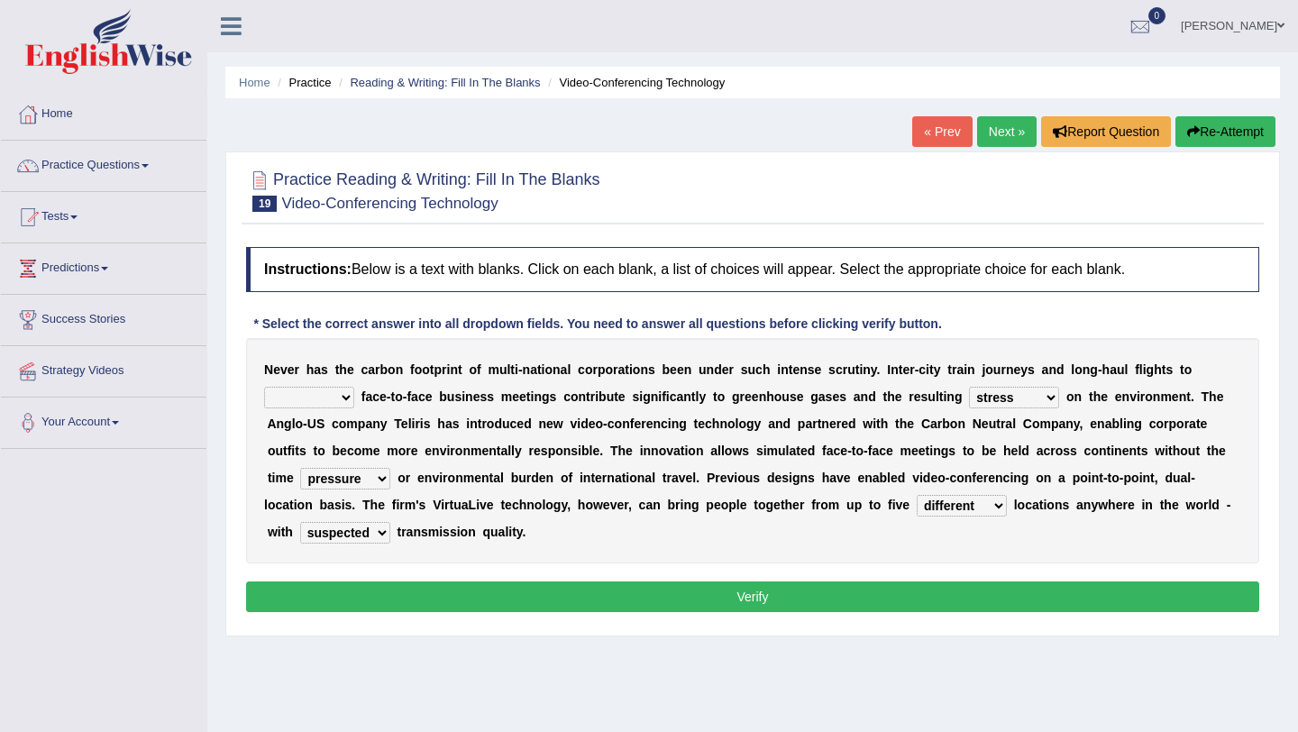
click at [301, 405] on select "take show conduct extend" at bounding box center [309, 398] width 90 height 22
click at [309, 389] on select "take show conduct extend" at bounding box center [309, 398] width 90 height 22
click at [264, 387] on select "take show conduct extend" at bounding box center [309, 398] width 90 height 22
click at [319, 401] on select "take show conduct extend" at bounding box center [309, 398] width 90 height 22
select select "conduct"
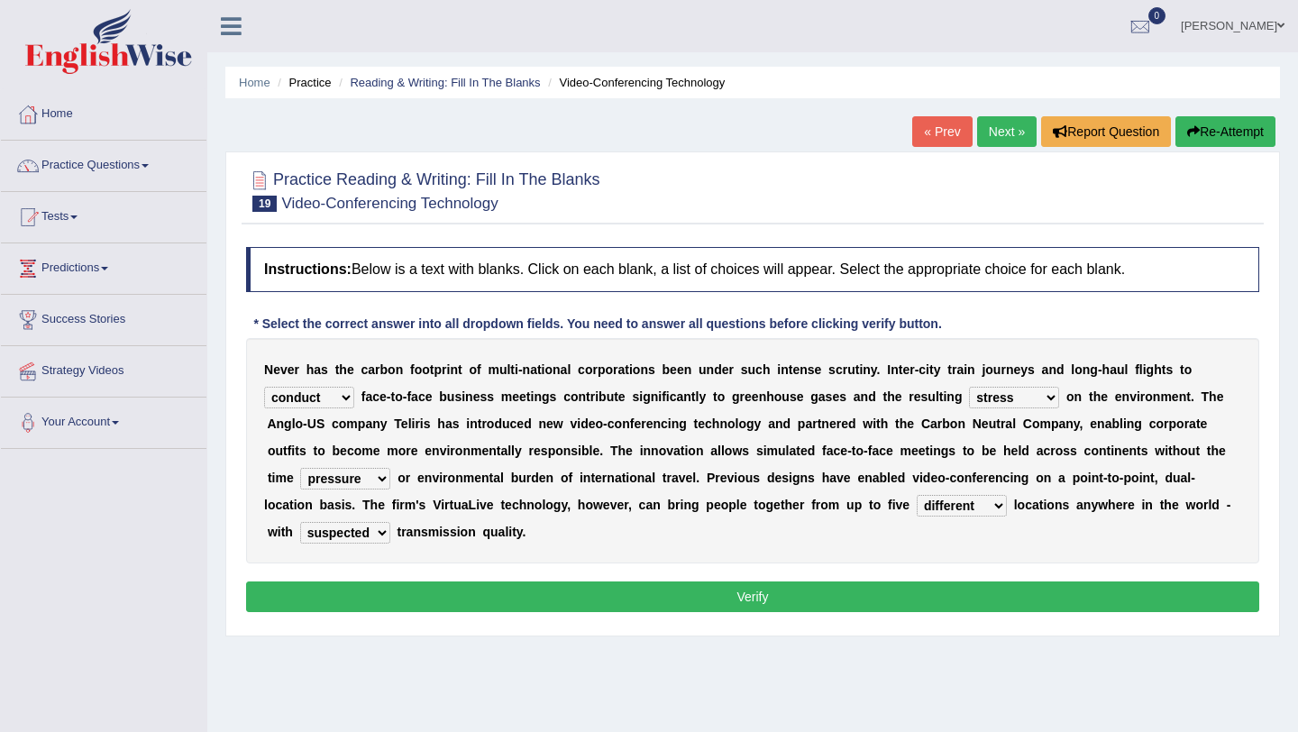
click at [264, 387] on select "take show conduct extend" at bounding box center [309, 398] width 90 height 22
click at [409, 590] on button "Verify" at bounding box center [752, 596] width 1013 height 31
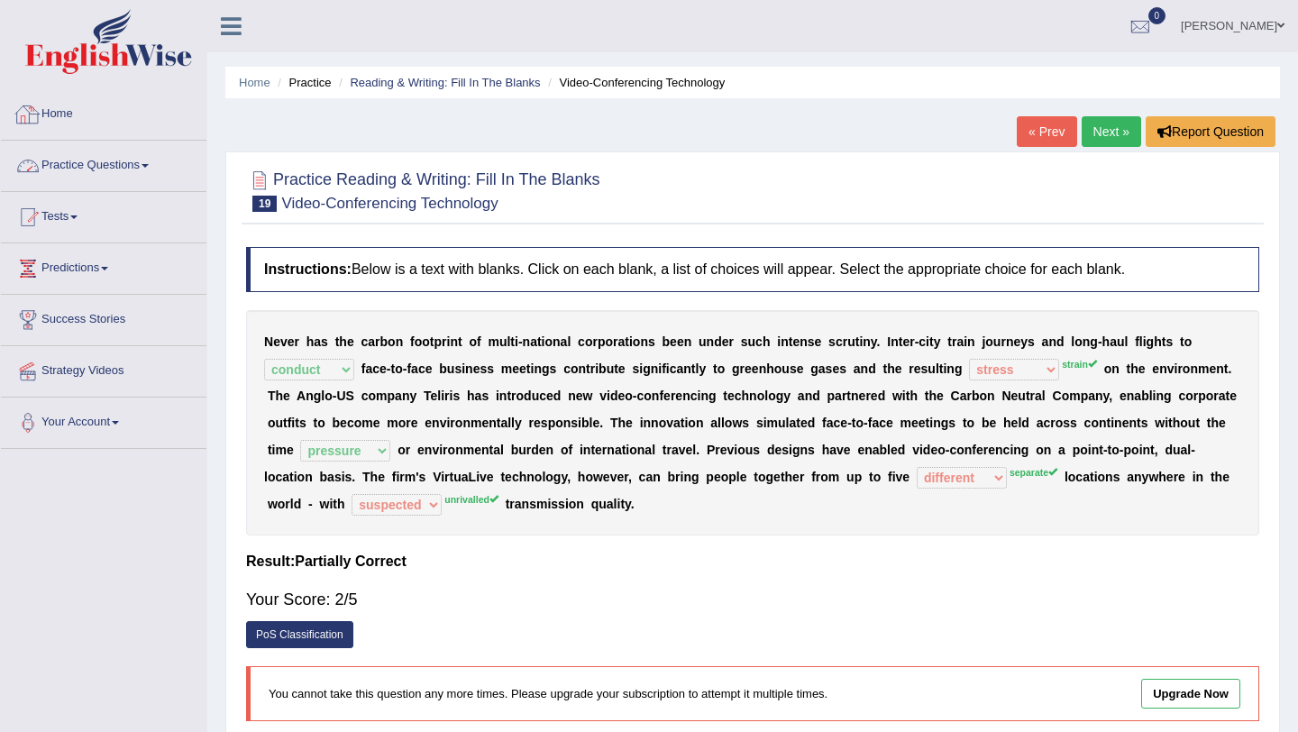
click at [138, 157] on link "Practice Questions" at bounding box center [104, 163] width 206 height 45
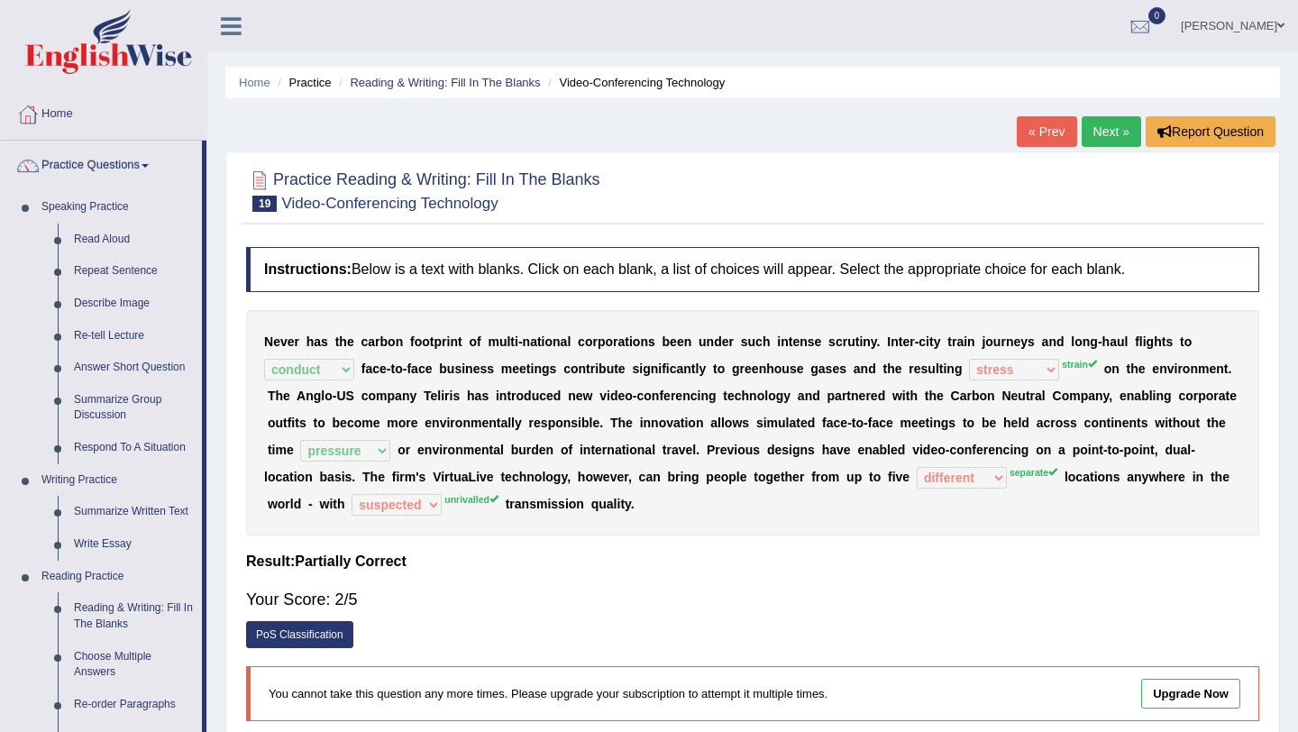
click at [1094, 129] on link "Next »" at bounding box center [1111, 131] width 59 height 31
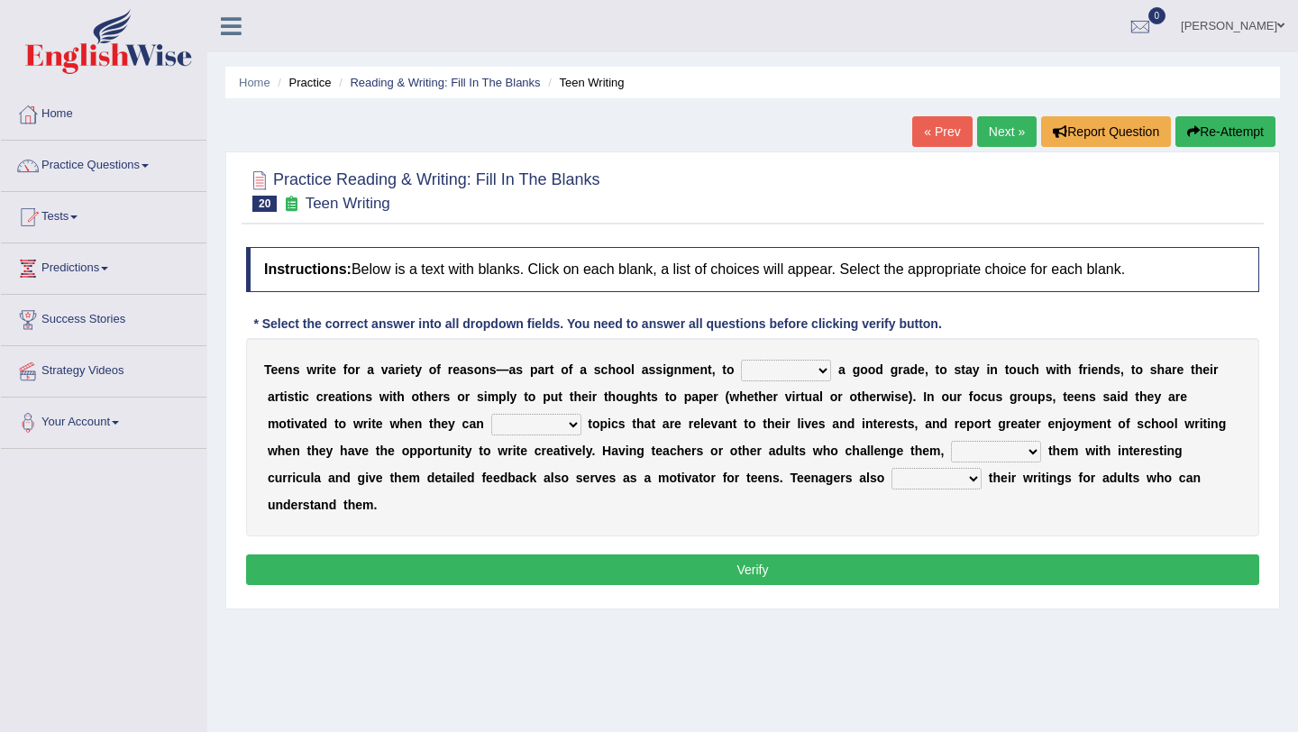
click at [751, 373] on select "take get give held" at bounding box center [786, 371] width 90 height 22
select select "get"
click at [741, 360] on select "take get give held" at bounding box center [786, 371] width 90 height 22
click at [524, 425] on select "show handle subscribe select" at bounding box center [536, 425] width 90 height 22
select select "select"
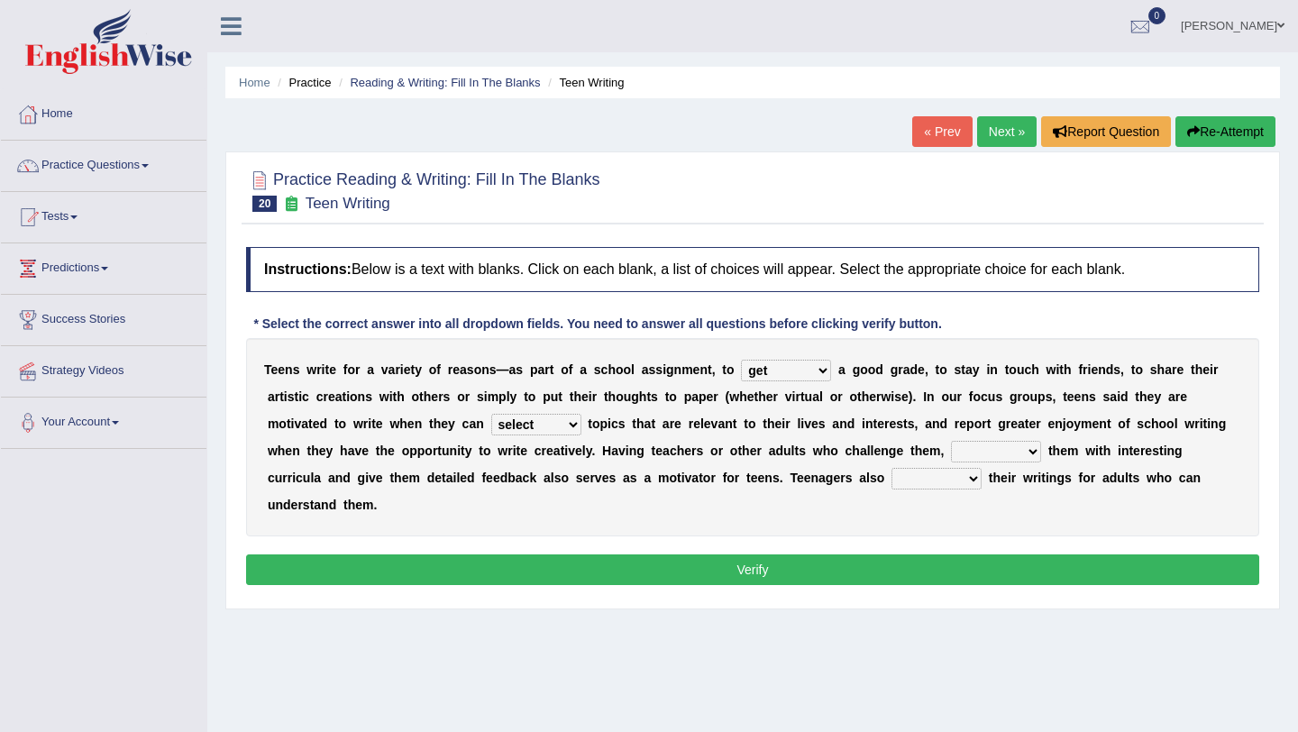
click at [492, 414] on select "show handle subscribe select" at bounding box center [536, 425] width 90 height 22
click at [977, 453] on select "shower present exempt fill" at bounding box center [996, 452] width 90 height 22
click at [951, 441] on select "shower present exempt fill" at bounding box center [996, 452] width 90 height 22
click at [971, 455] on select "shower present exempt fill" at bounding box center [996, 452] width 90 height 22
select select "fill"
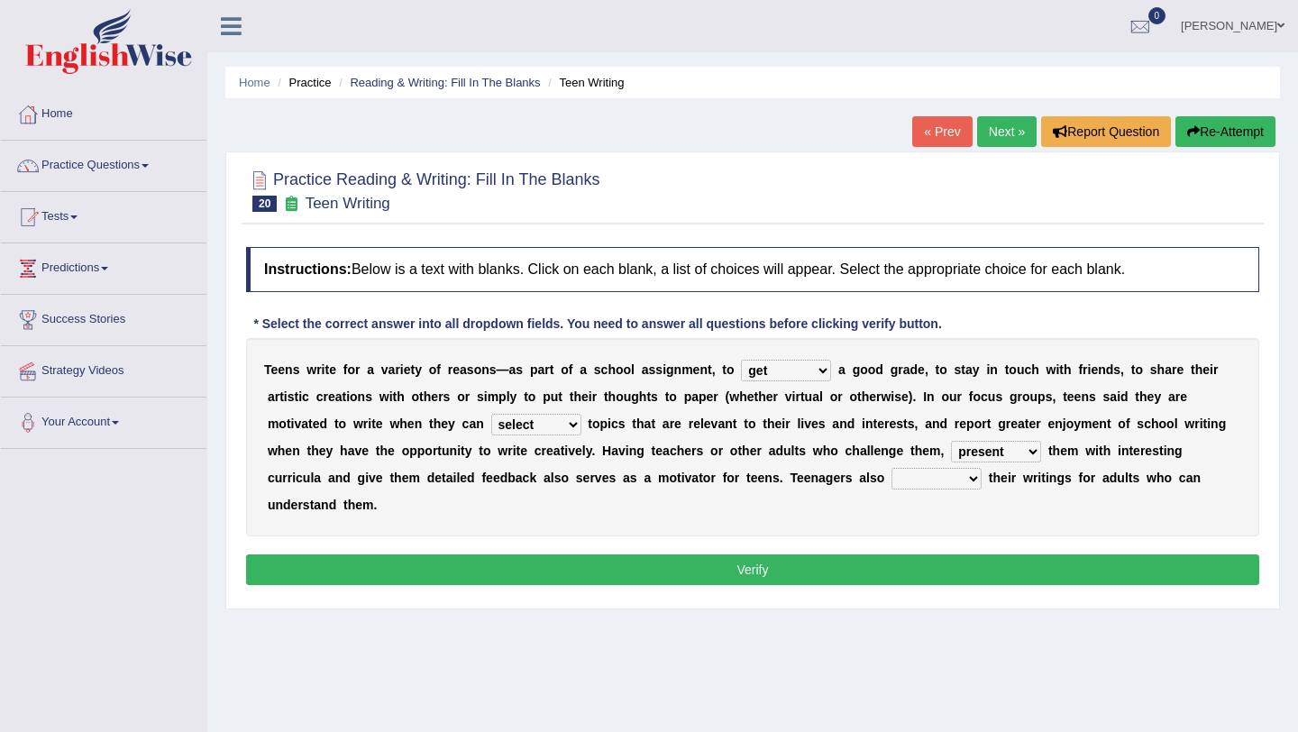
click at [951, 441] on select "shower present exempt fill" at bounding box center [996, 452] width 90 height 22
click at [927, 481] on select "compose recite show serve" at bounding box center [936, 479] width 90 height 22
select select "show"
click at [891, 468] on select "compose recite show serve" at bounding box center [936, 479] width 90 height 22
click at [935, 484] on select "compose recite show serve" at bounding box center [936, 479] width 90 height 22
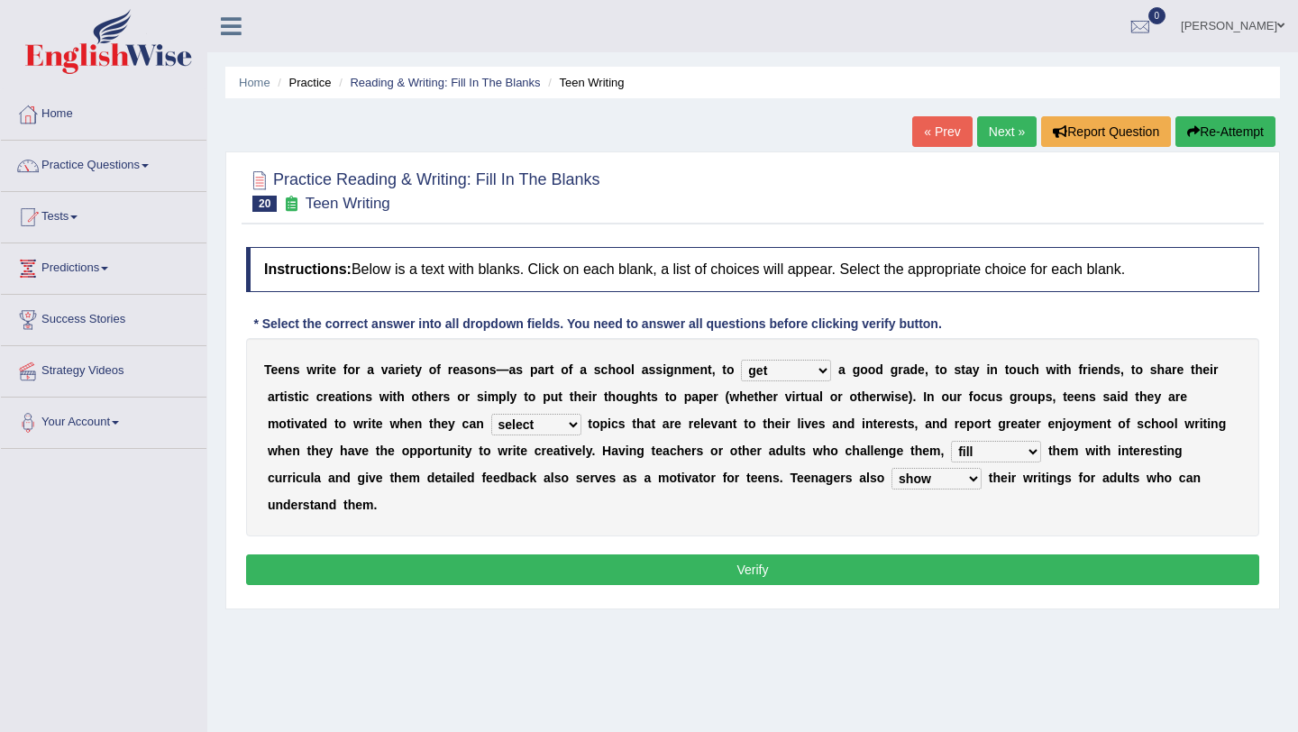
click at [734, 553] on div "Instructions: Below is a text with blanks. Click on each blank, a list of choic…" at bounding box center [753, 418] width 1022 height 361
click at [734, 562] on button "Verify" at bounding box center [752, 569] width 1013 height 31
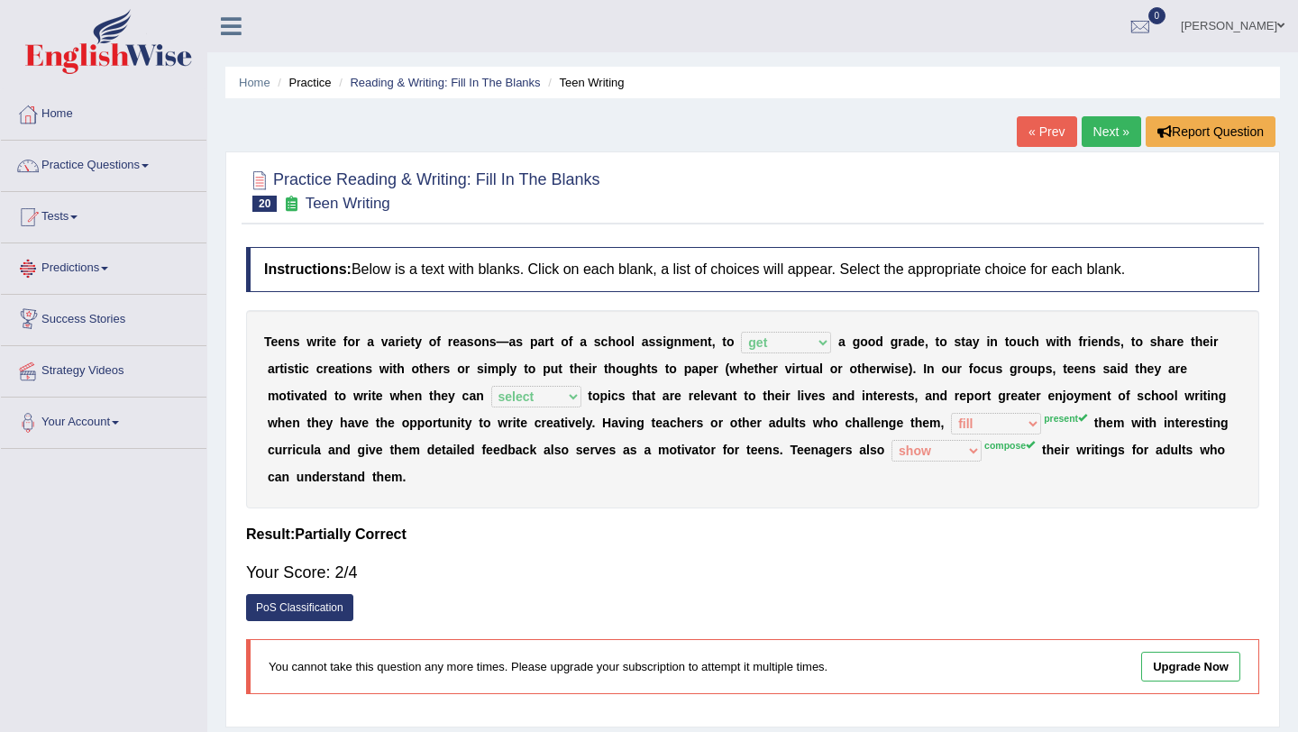
click at [130, 276] on link "Predictions" at bounding box center [104, 265] width 206 height 45
click at [139, 176] on link "Practice Questions" at bounding box center [104, 163] width 206 height 45
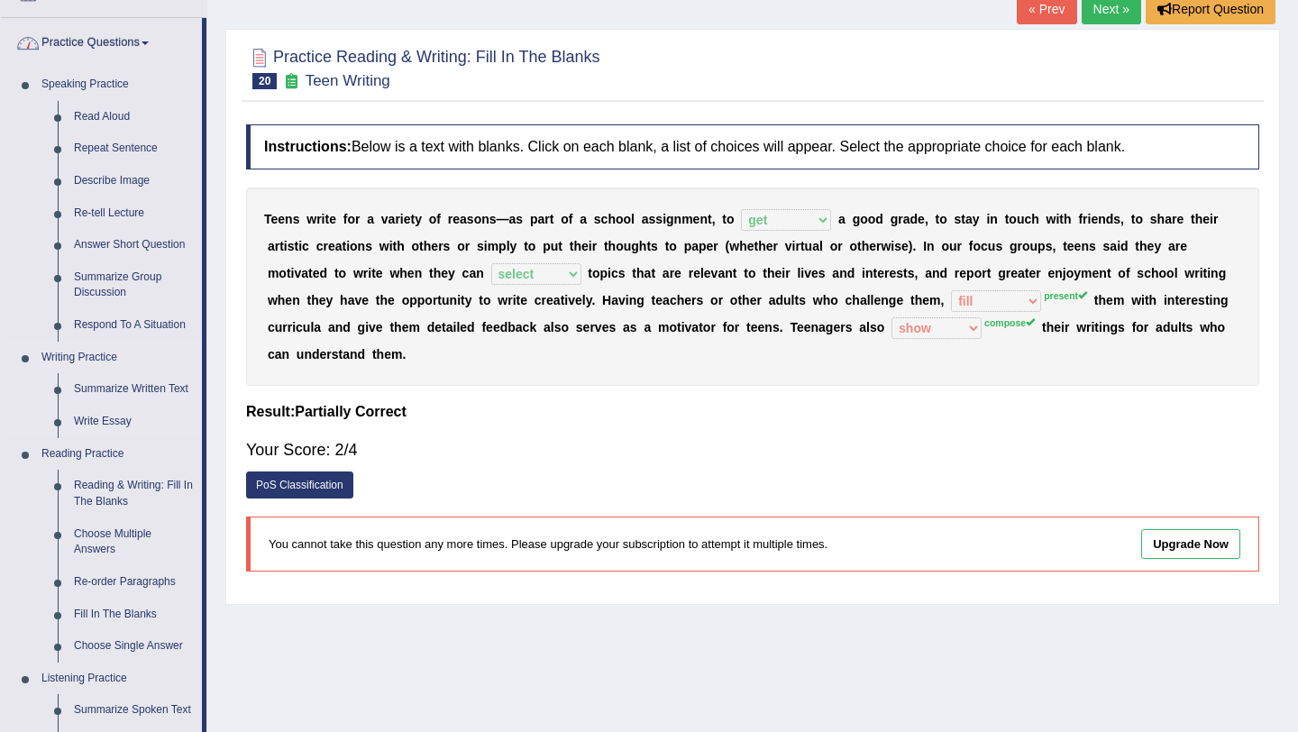
scroll to position [133, 0]
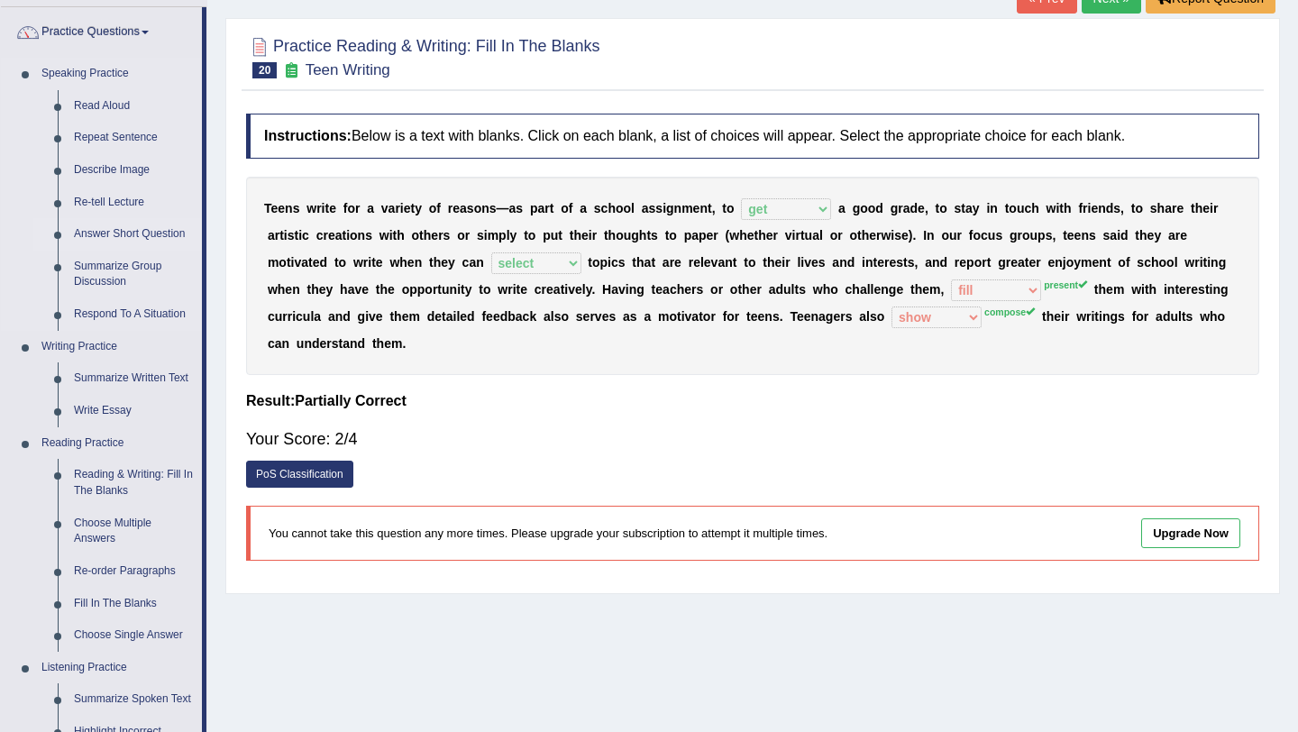
click at [137, 234] on link "Answer Short Question" at bounding box center [134, 234] width 136 height 32
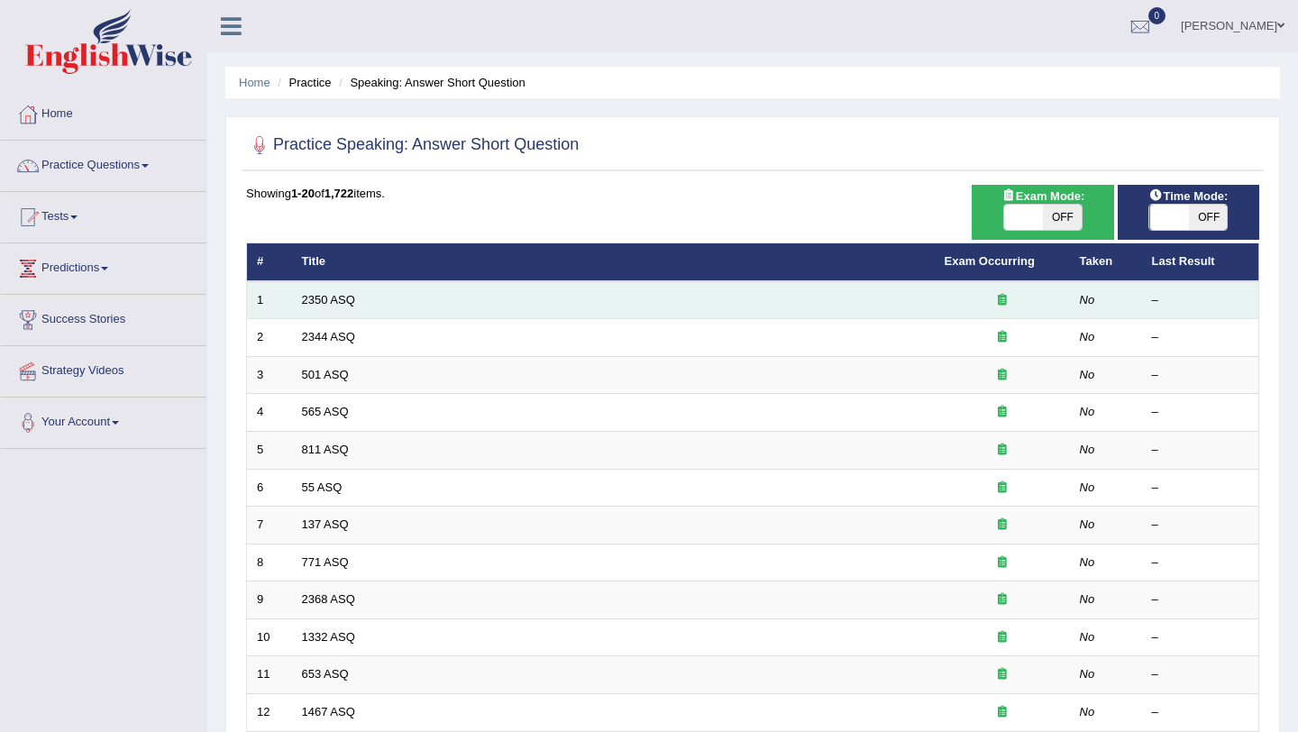
click at [378, 304] on td "2350 ASQ" at bounding box center [613, 300] width 643 height 38
click at [343, 306] on link "2350 ASQ" at bounding box center [328, 300] width 53 height 14
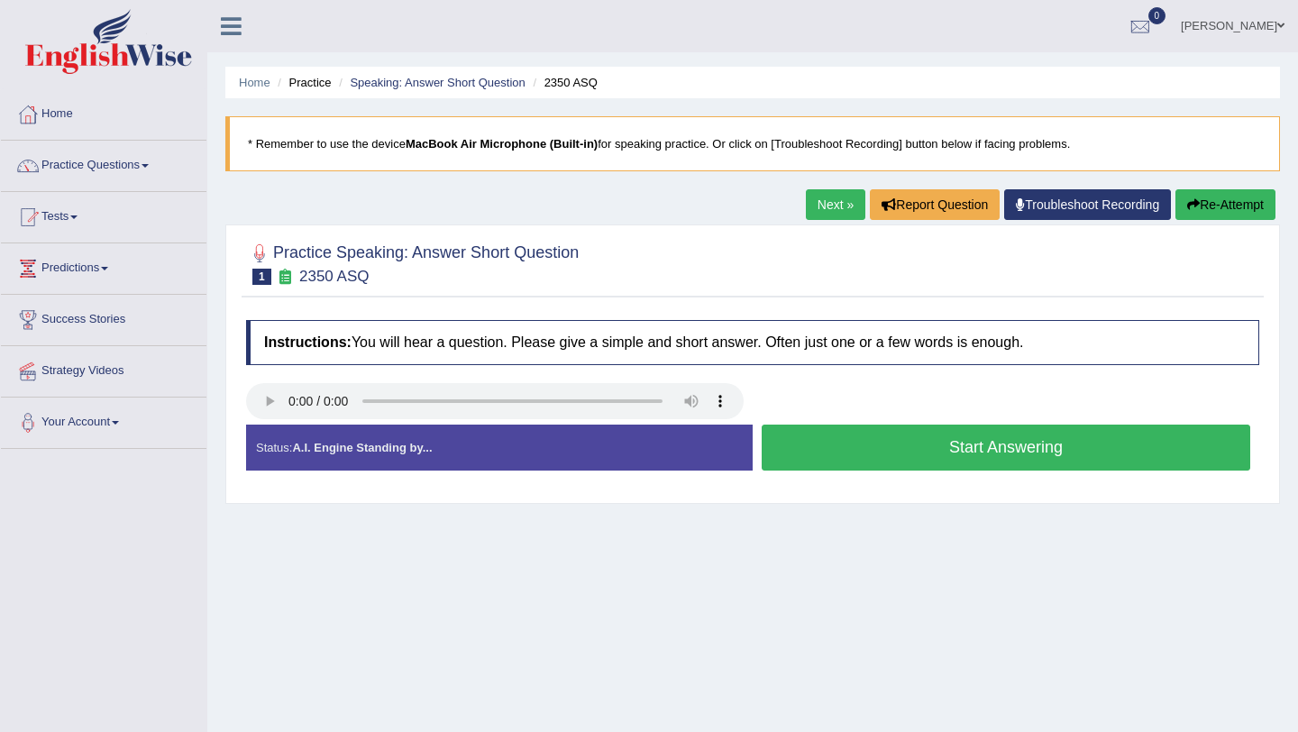
click at [845, 453] on button "Start Answering" at bounding box center [1006, 448] width 489 height 46
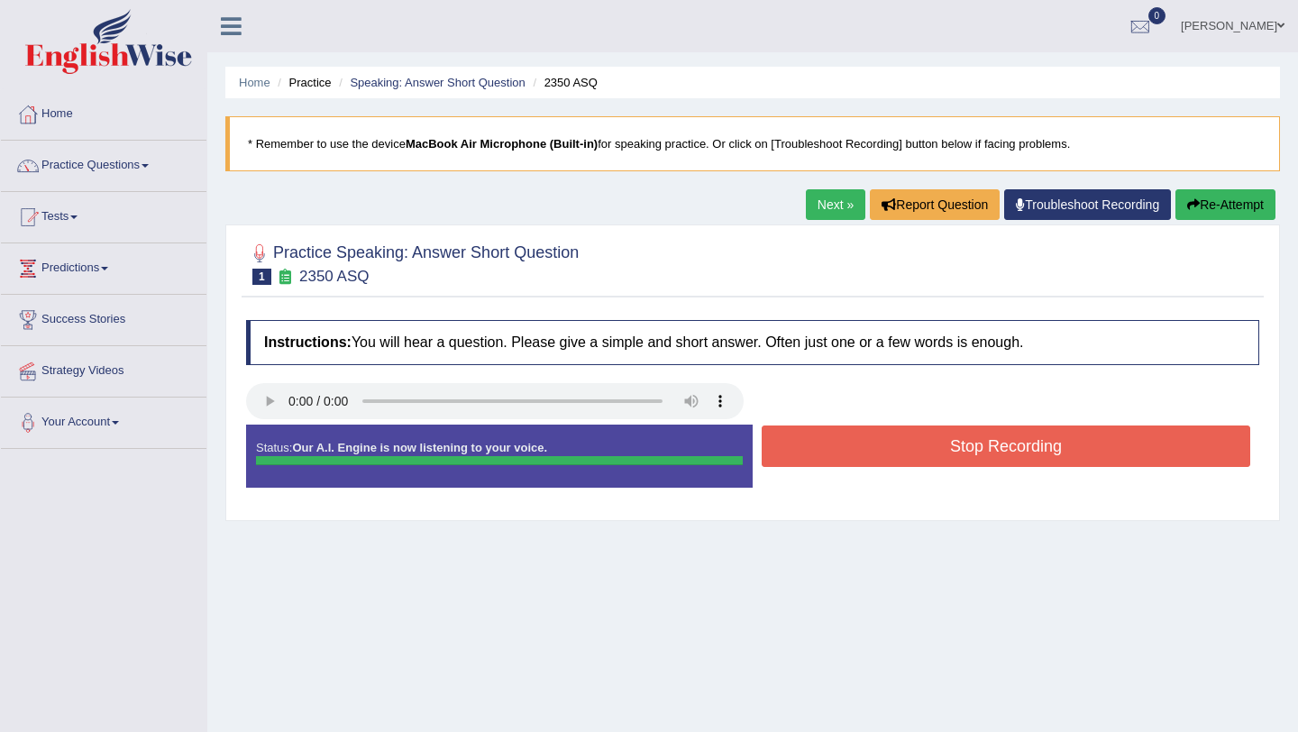
click at [780, 448] on button "Stop Recording" at bounding box center [1006, 445] width 489 height 41
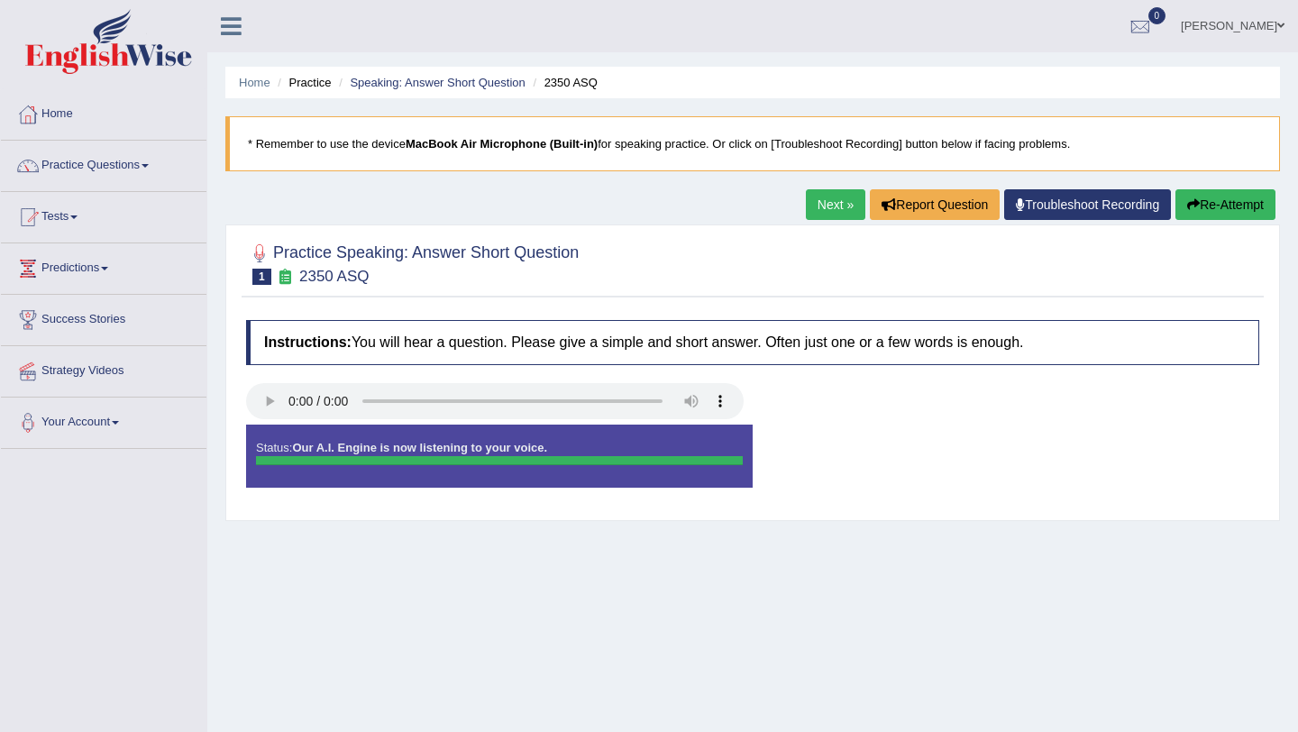
click at [875, 449] on div "Status: Our A.I. Engine is now listening to your voice. Start Answering Stop Re…" at bounding box center [752, 465] width 1013 height 81
click at [828, 204] on link "Next »" at bounding box center [835, 204] width 59 height 31
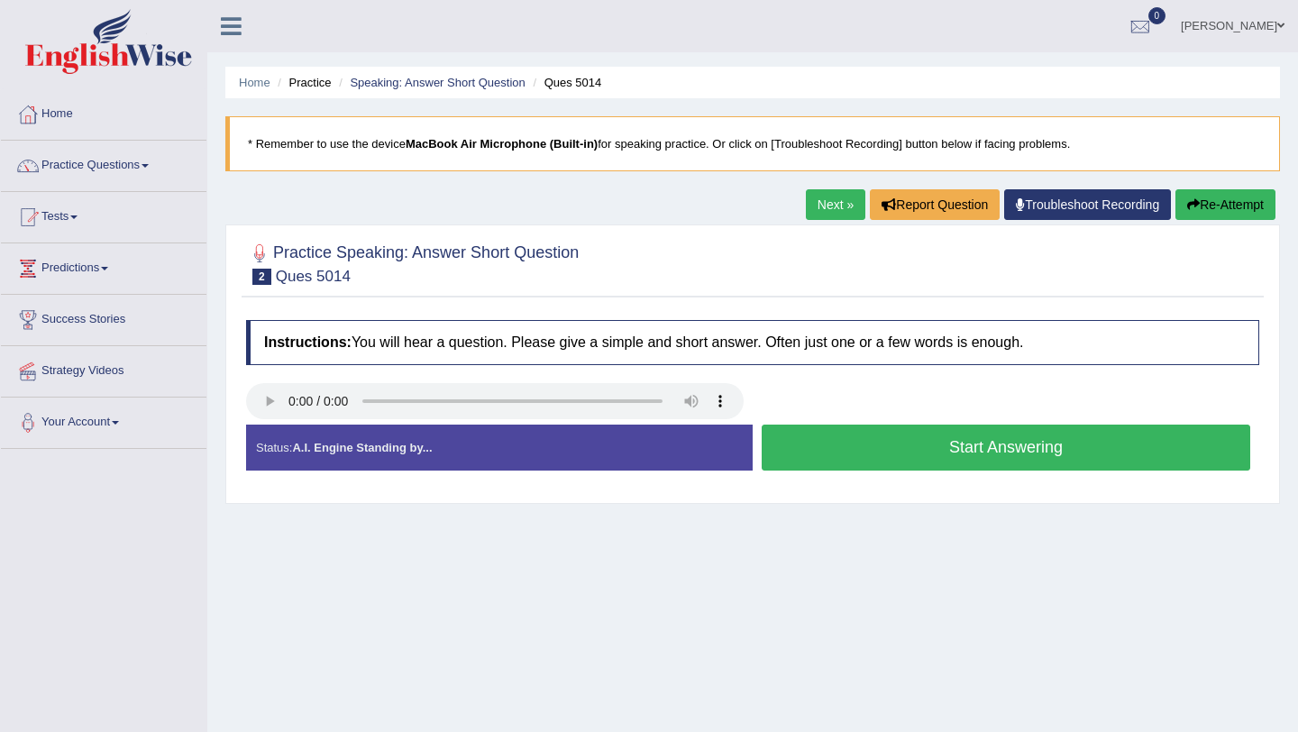
click at [830, 440] on button "Start Answering" at bounding box center [1006, 448] width 489 height 46
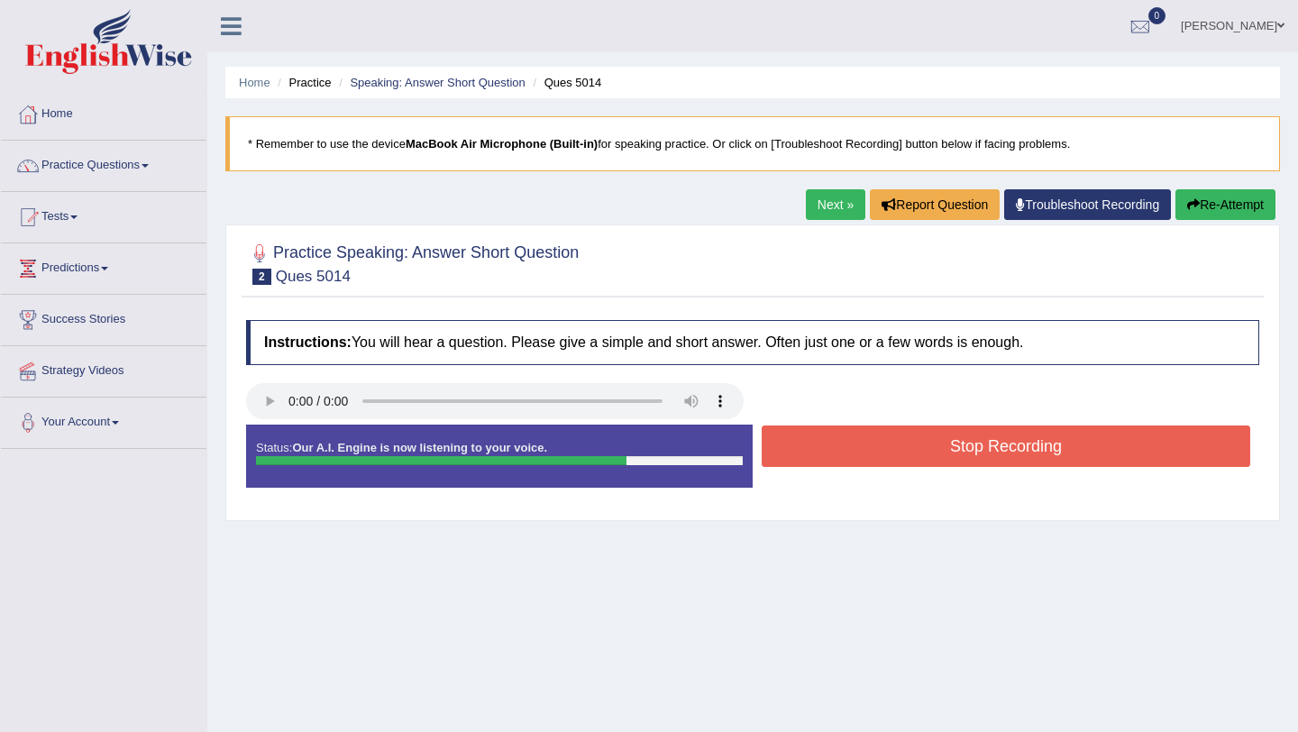
click at [794, 438] on button "Stop Recording" at bounding box center [1006, 445] width 489 height 41
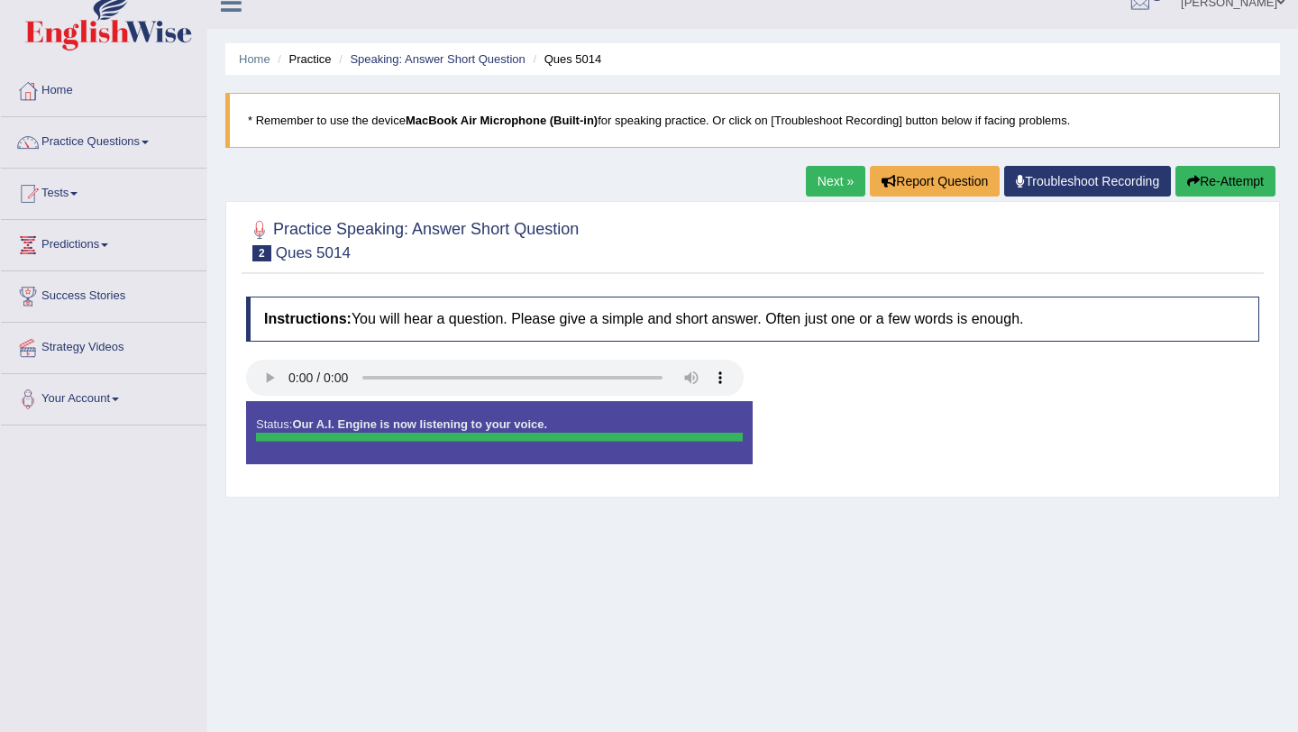
scroll to position [37, 0]
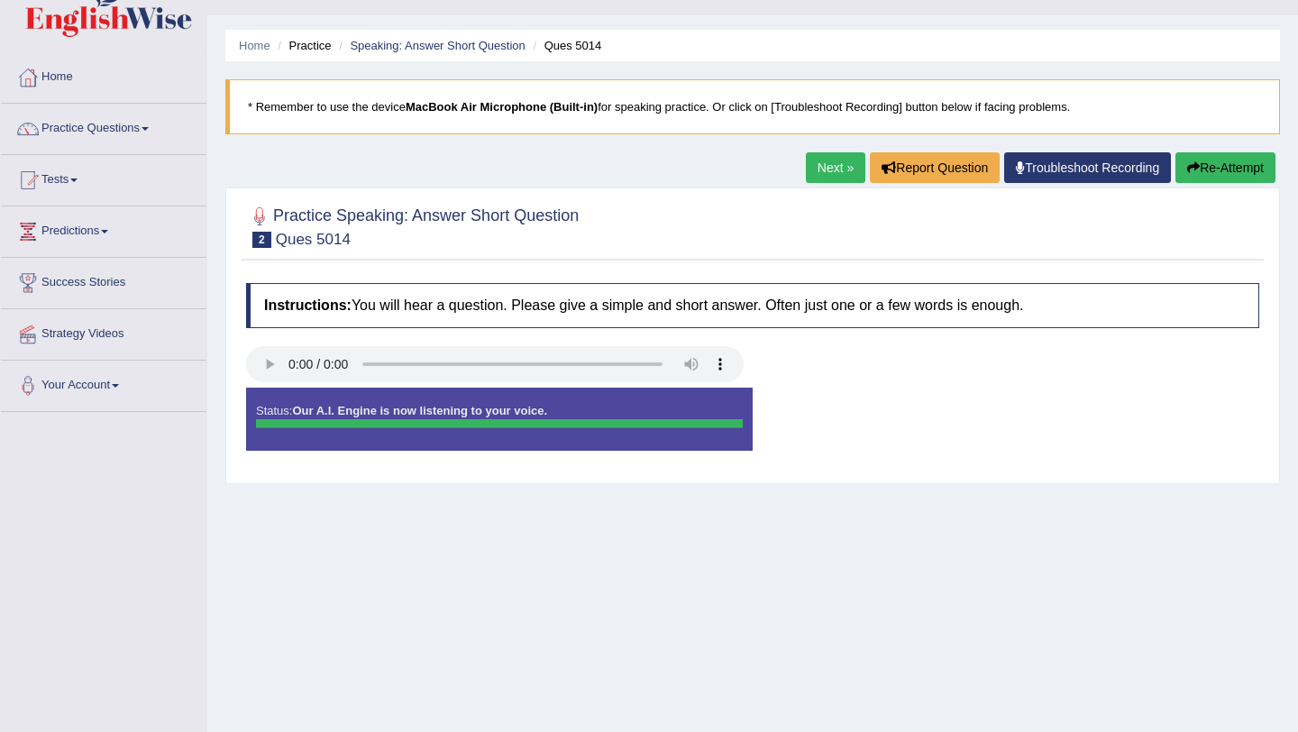
click at [828, 162] on link "Next »" at bounding box center [835, 167] width 59 height 31
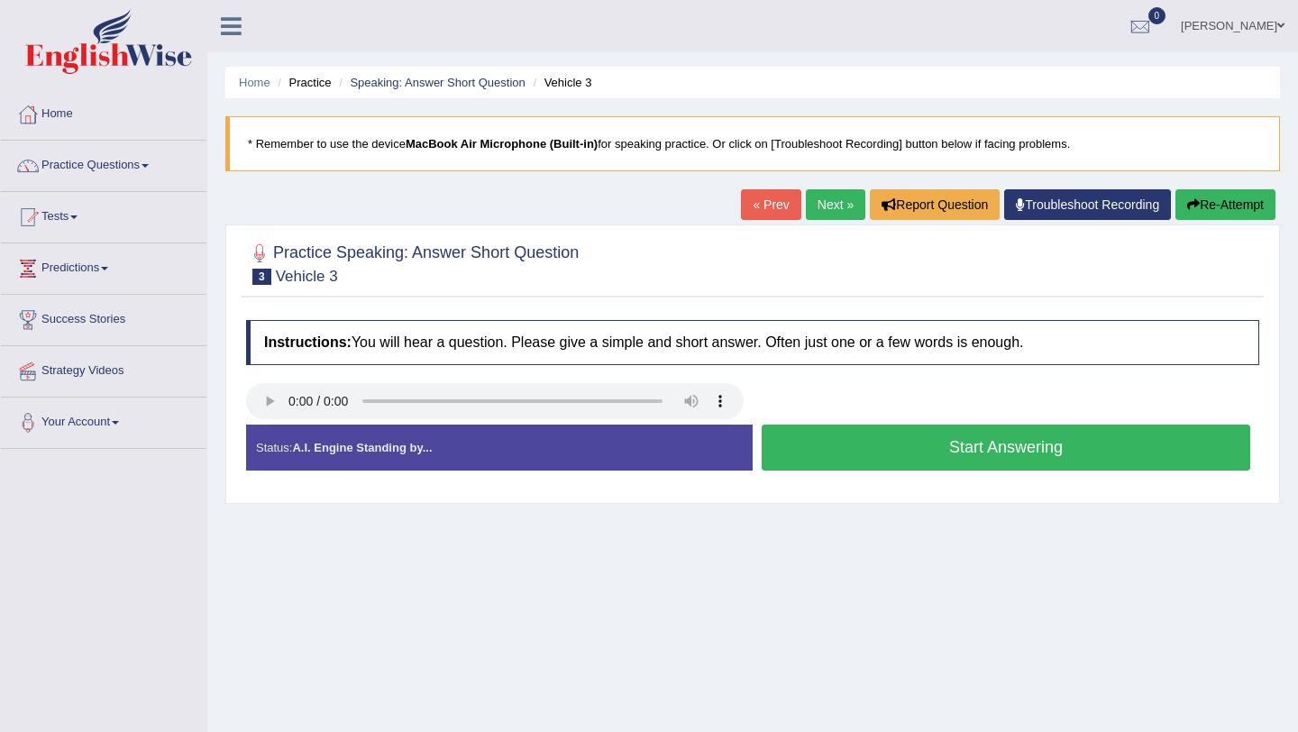
click at [893, 458] on button "Start Answering" at bounding box center [1006, 448] width 489 height 46
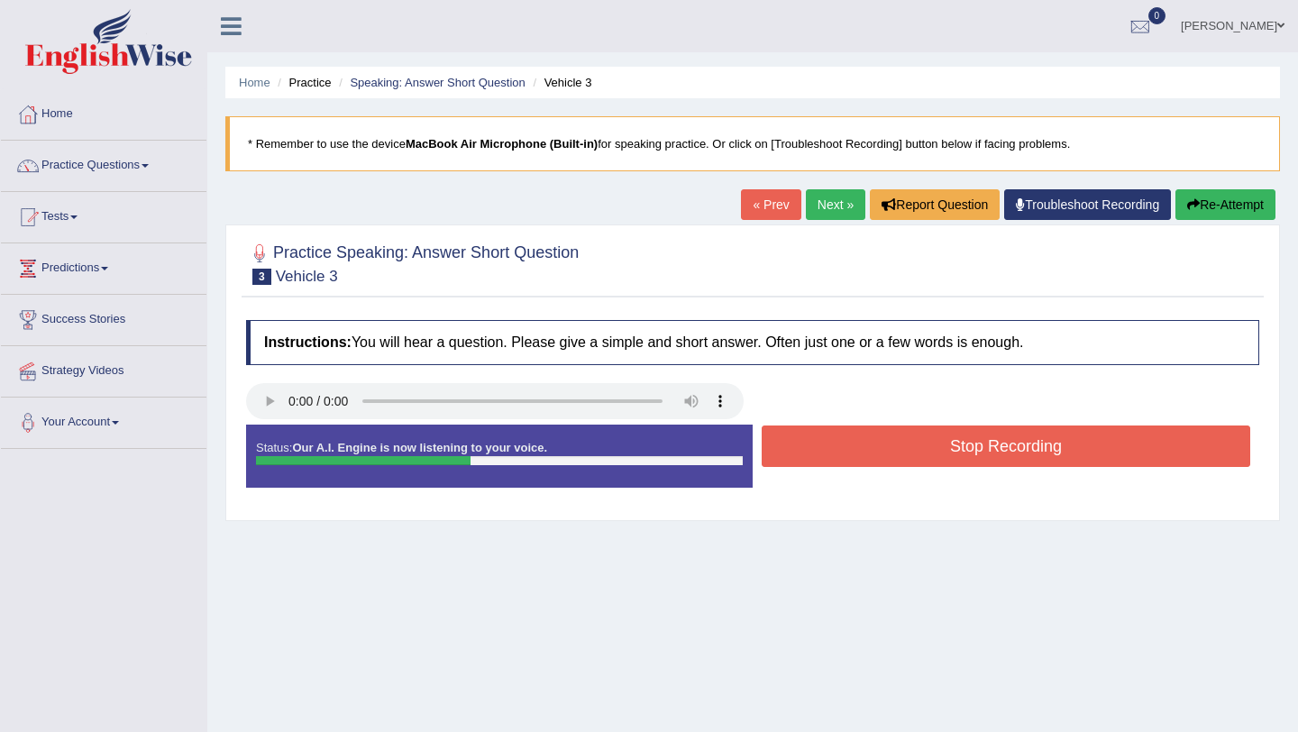
click at [831, 439] on button "Stop Recording" at bounding box center [1006, 445] width 489 height 41
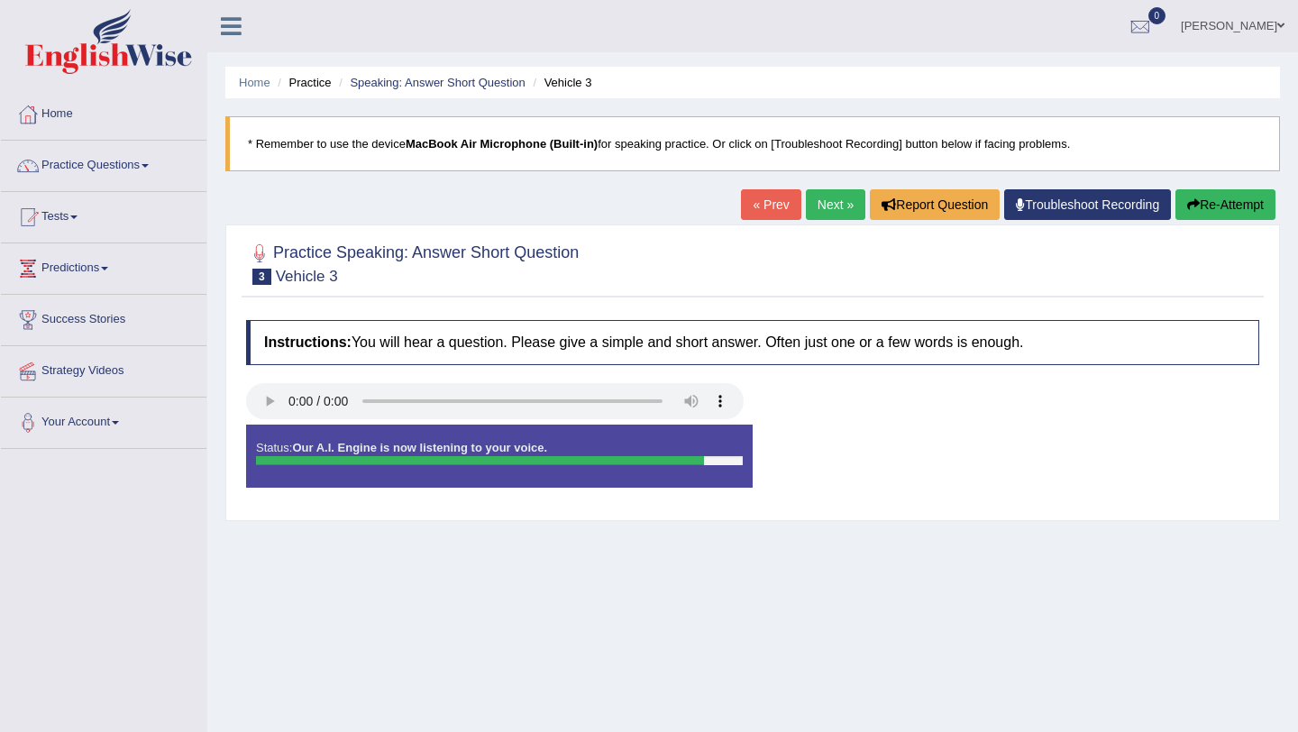
click at [828, 203] on link "Next »" at bounding box center [835, 204] width 59 height 31
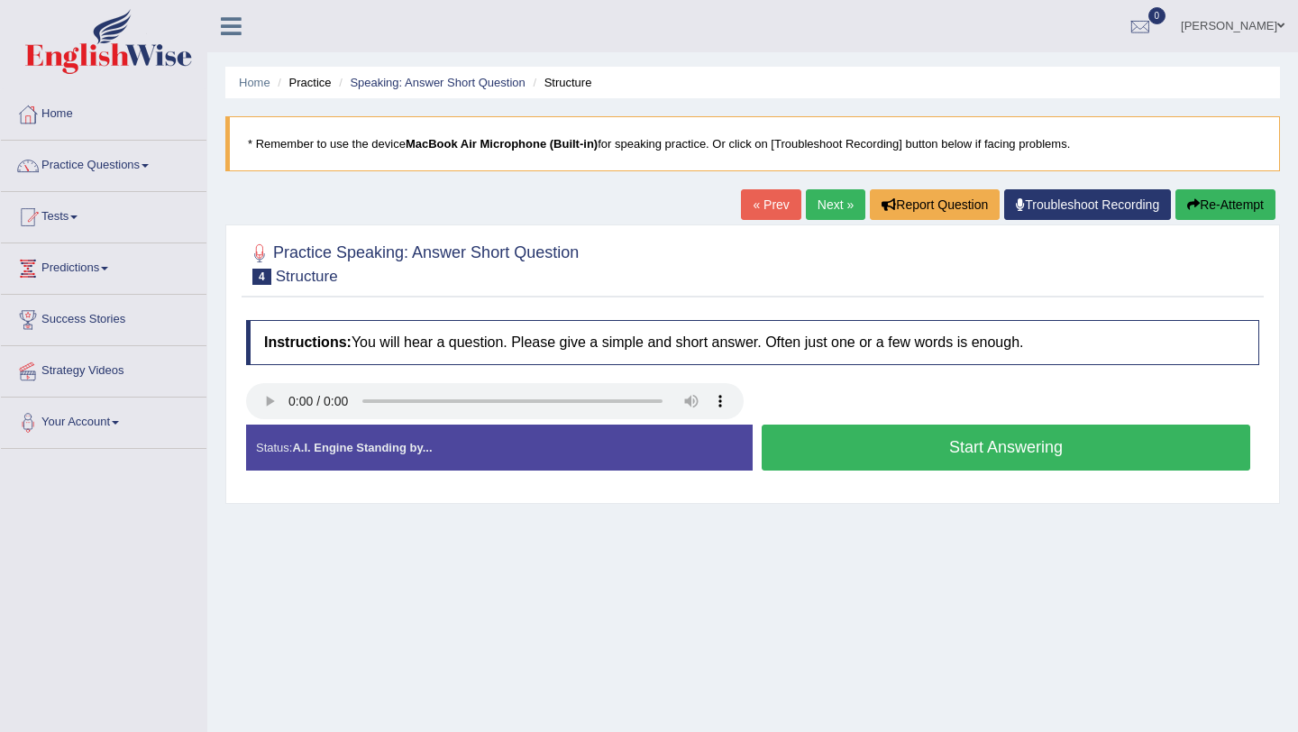
click at [846, 444] on button "Start Answering" at bounding box center [1006, 448] width 489 height 46
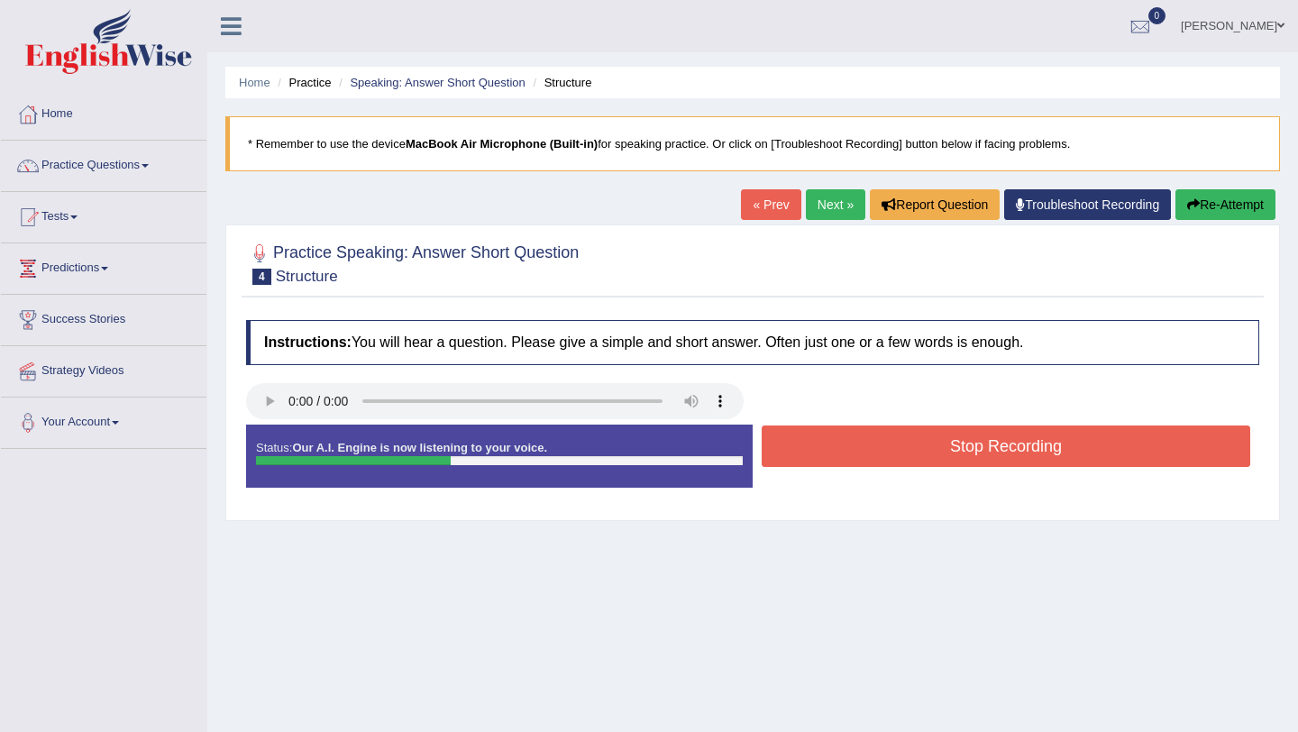
click at [862, 459] on button "Stop Recording" at bounding box center [1006, 445] width 489 height 41
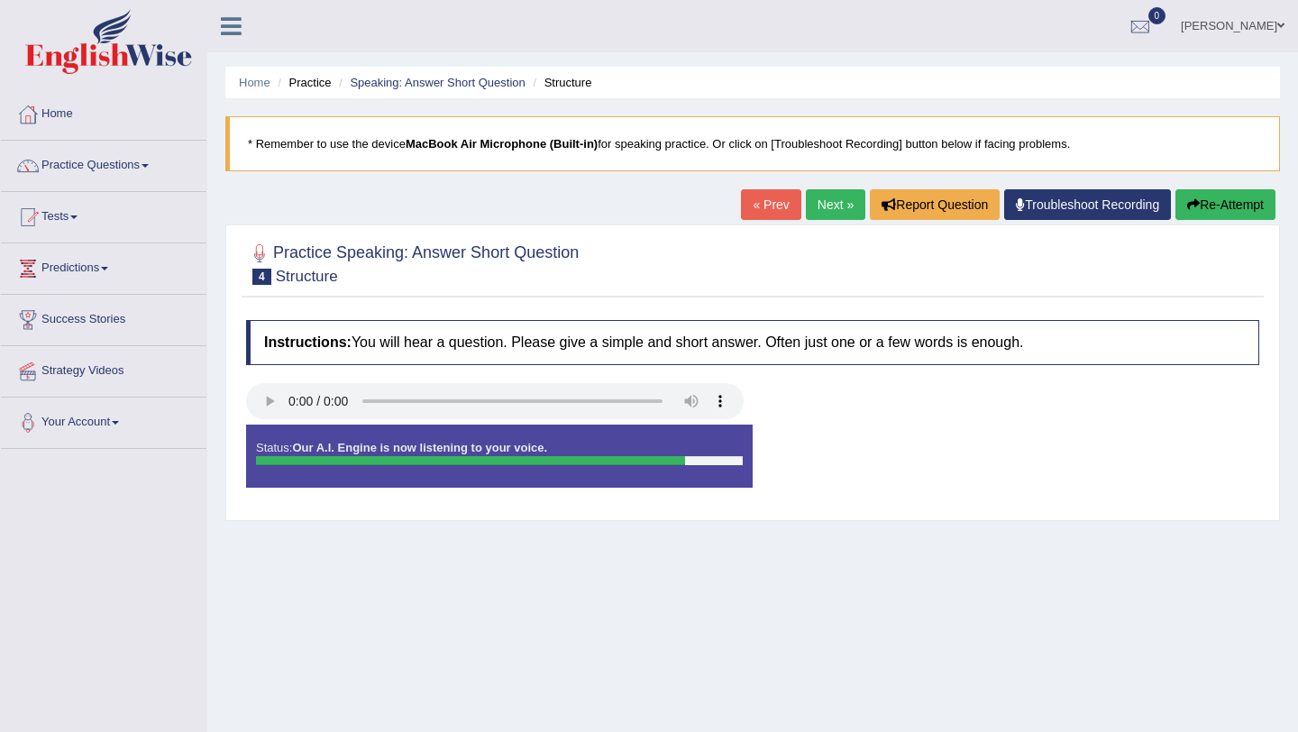
click at [820, 211] on link "Next »" at bounding box center [835, 204] width 59 height 31
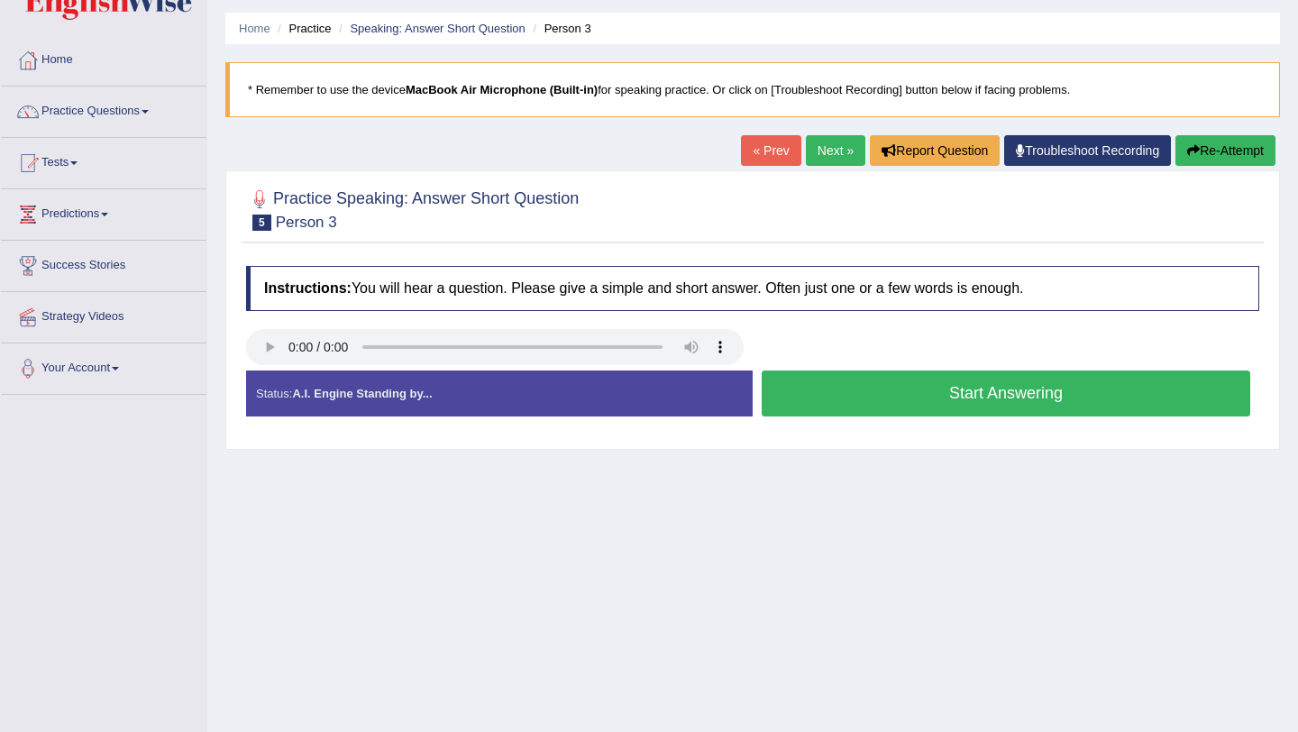
scroll to position [56, 0]
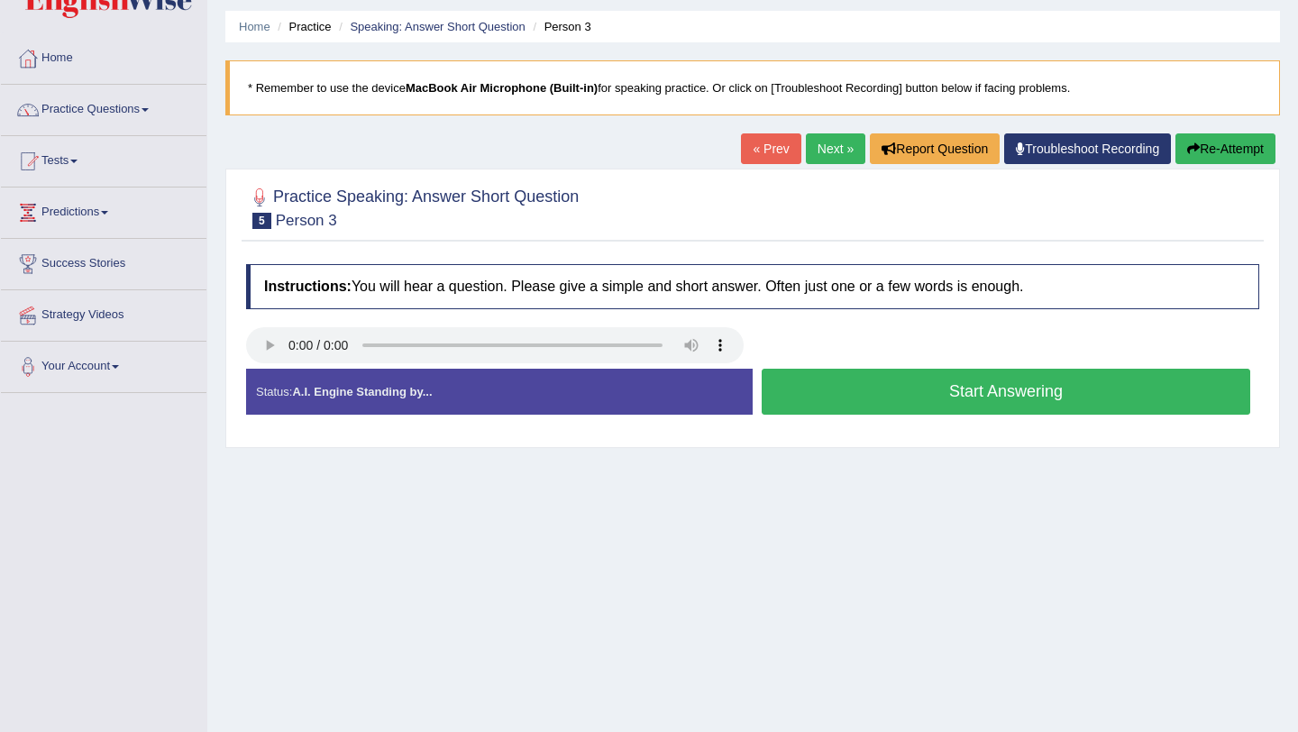
click at [833, 404] on button "Start Answering" at bounding box center [1006, 392] width 489 height 46
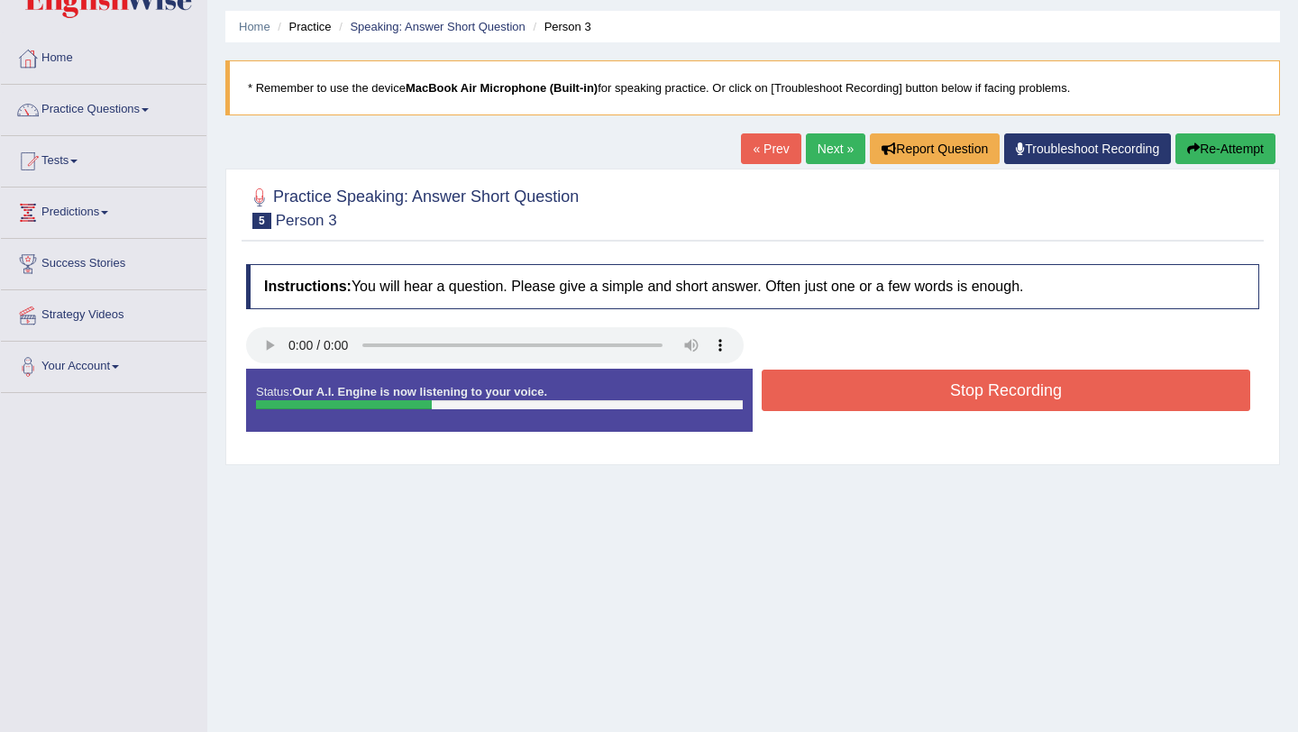
click at [854, 406] on button "Stop Recording" at bounding box center [1006, 390] width 489 height 41
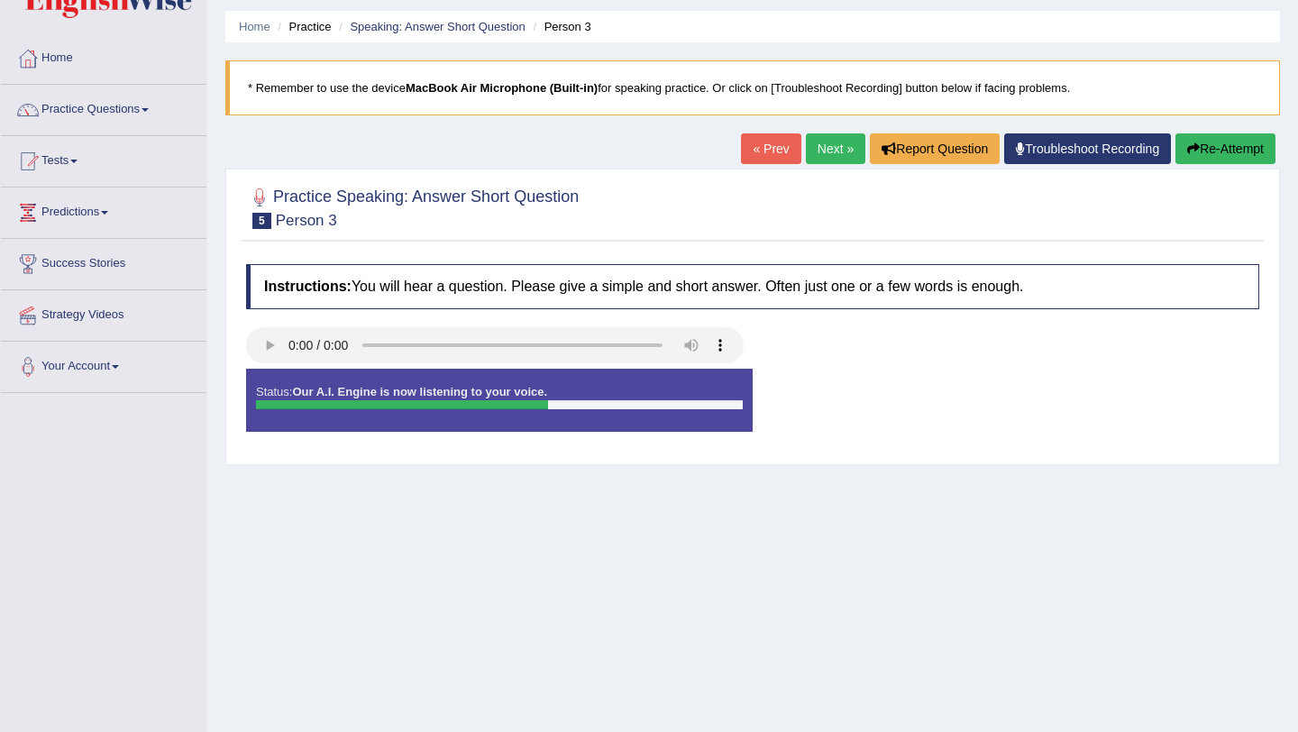
click at [817, 154] on link "Next »" at bounding box center [835, 148] width 59 height 31
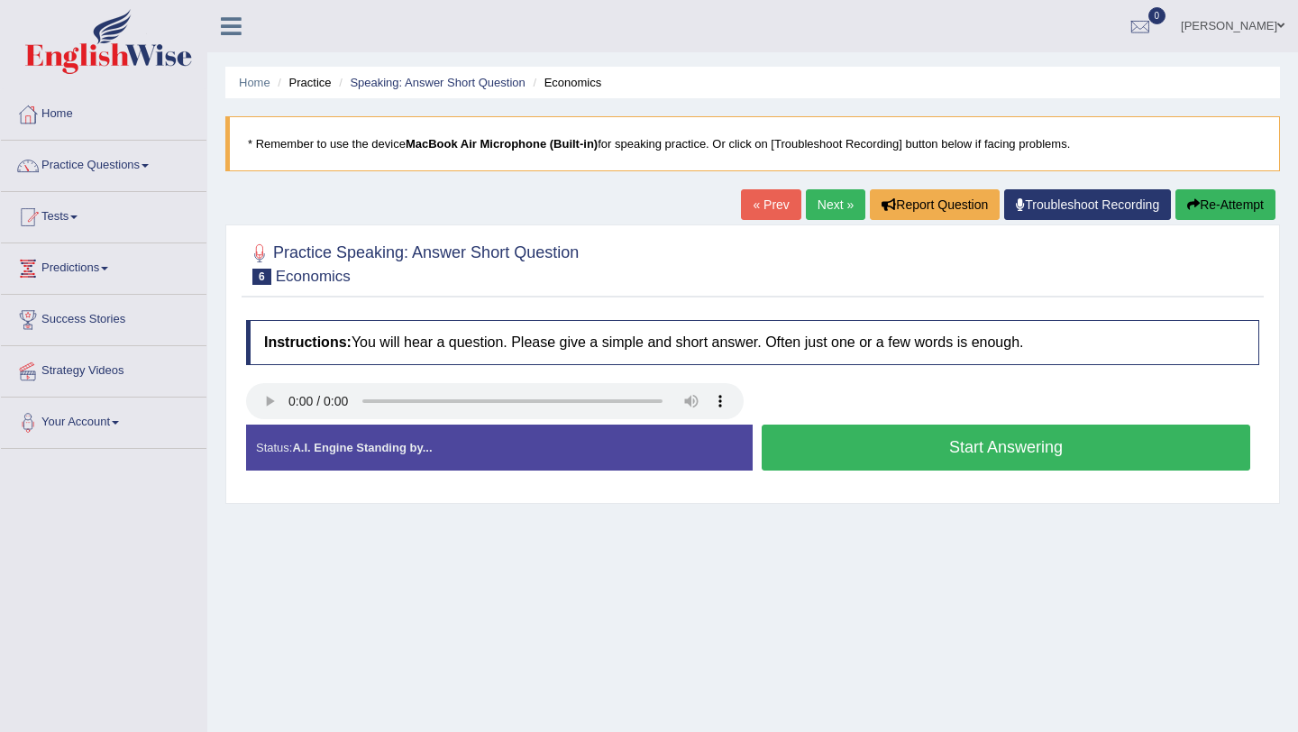
click at [822, 202] on link "Next »" at bounding box center [835, 204] width 59 height 31
click at [141, 173] on link "Practice Questions" at bounding box center [104, 163] width 206 height 45
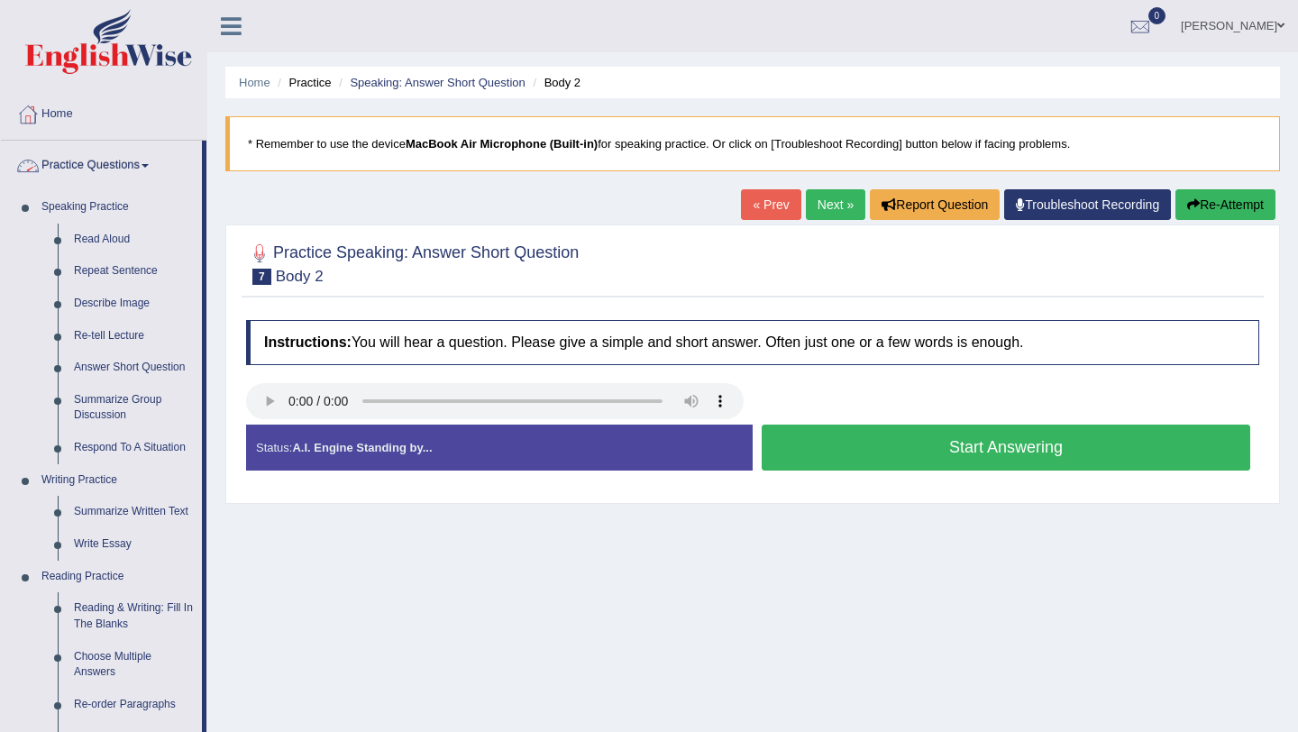
click at [141, 171] on link "Practice Questions" at bounding box center [101, 163] width 201 height 45
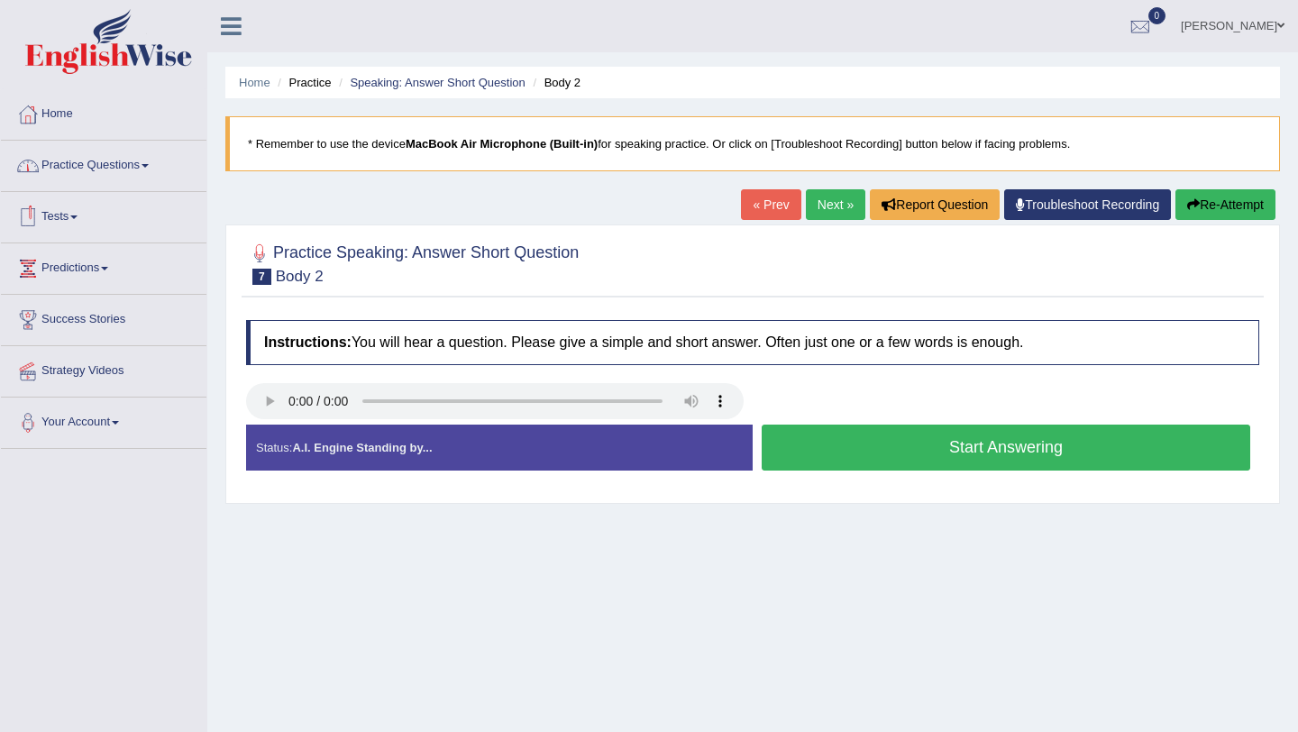
click at [141, 175] on link "Practice Questions" at bounding box center [104, 163] width 206 height 45
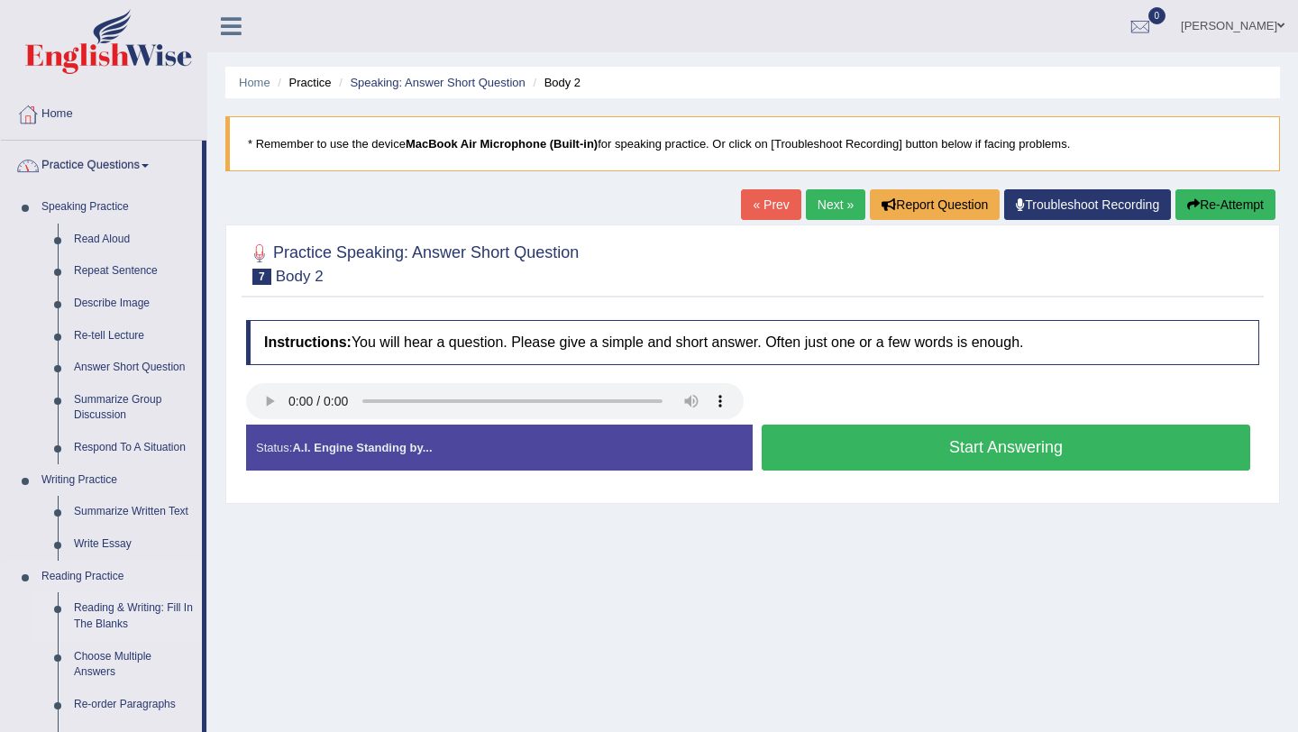
click at [126, 611] on link "Reading & Writing: Fill In The Blanks" at bounding box center [134, 616] width 136 height 48
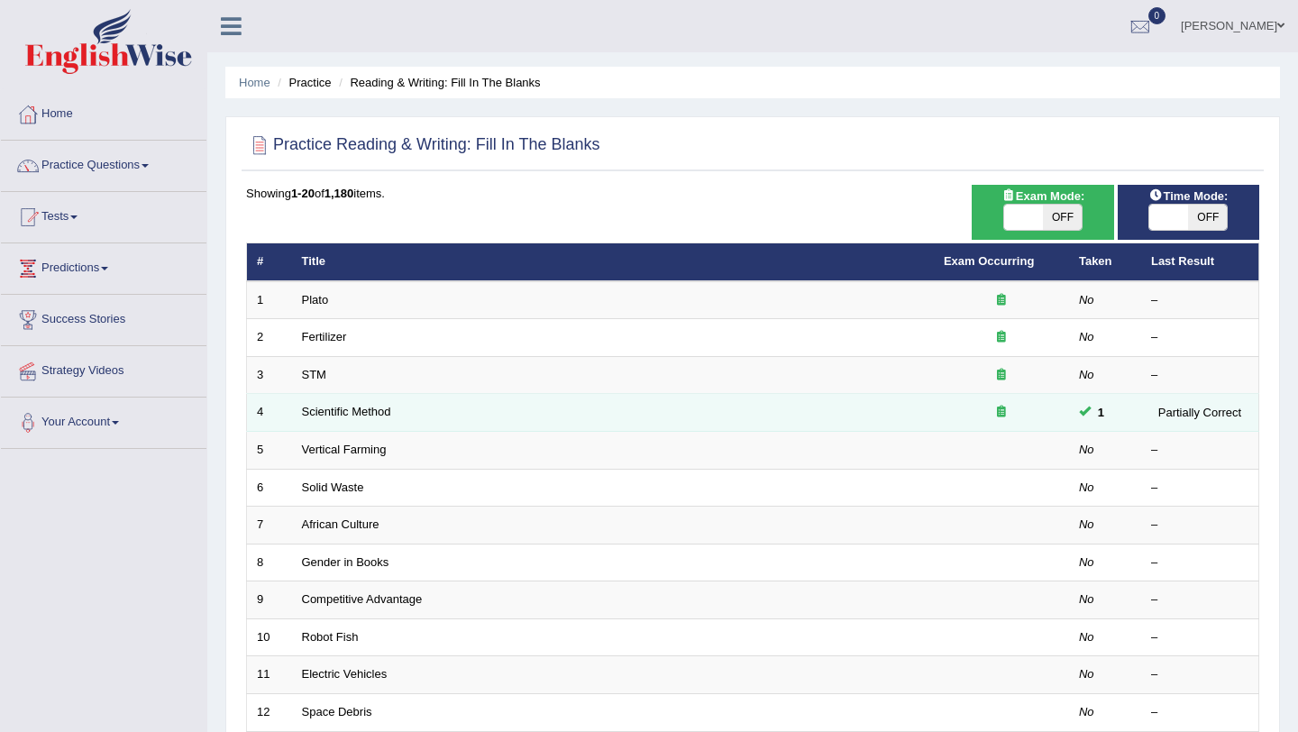
scroll to position [30, 0]
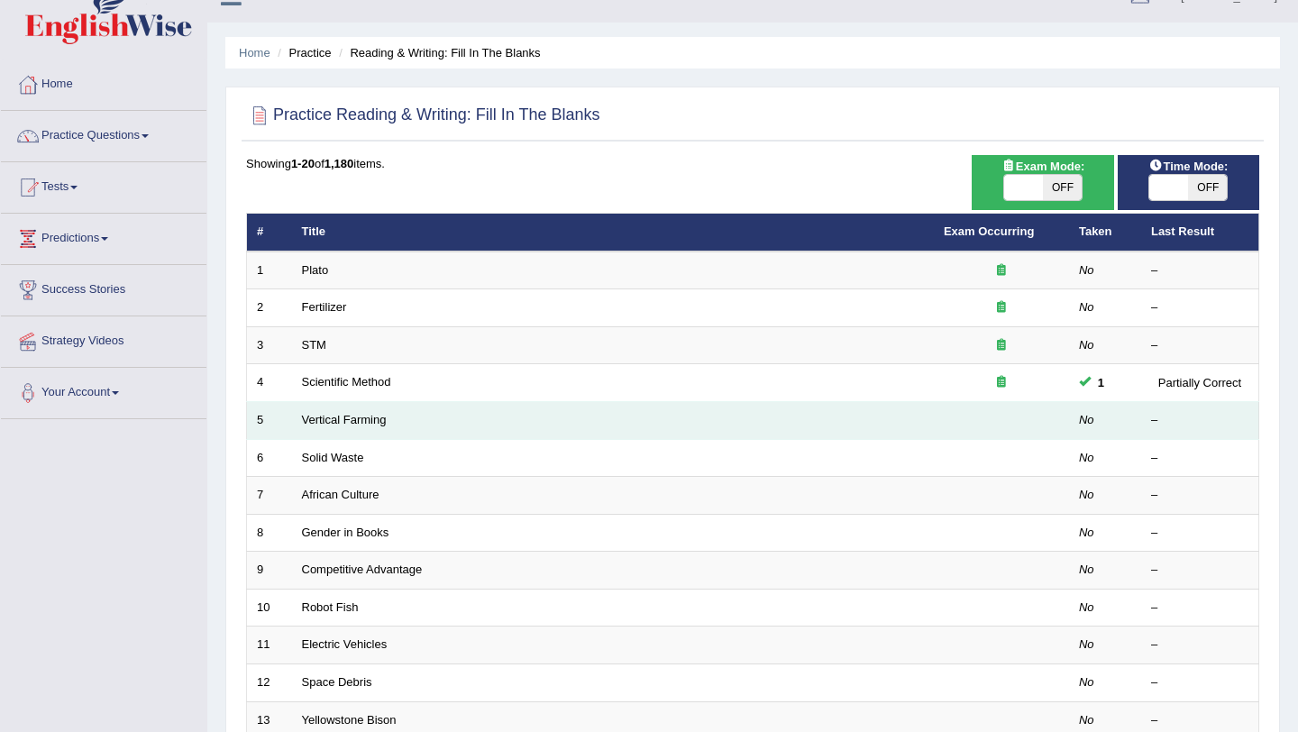
click at [567, 420] on td "Vertical Farming" at bounding box center [613, 421] width 642 height 38
click at [318, 428] on td "Vertical Farming" at bounding box center [613, 421] width 642 height 38
click at [326, 422] on link "Vertical Farming" at bounding box center [344, 420] width 85 height 14
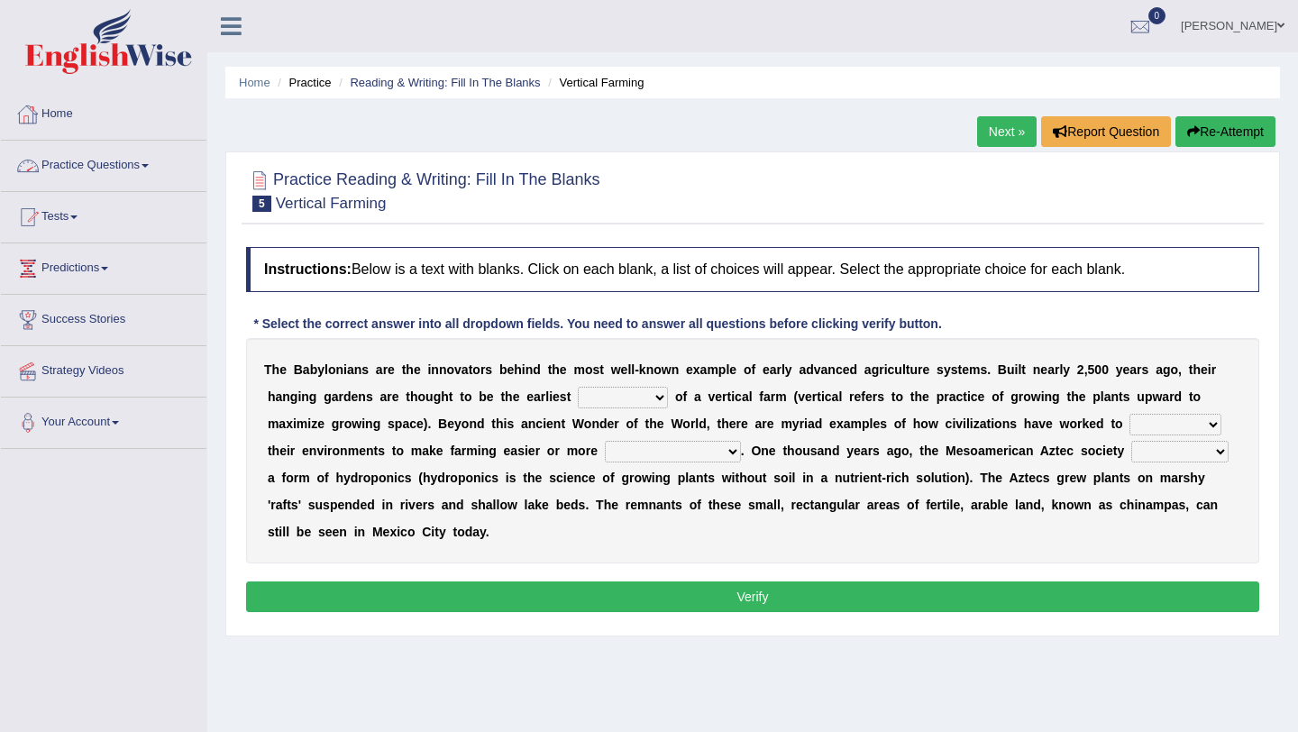
click at [162, 164] on link "Practice Questions" at bounding box center [104, 163] width 206 height 45
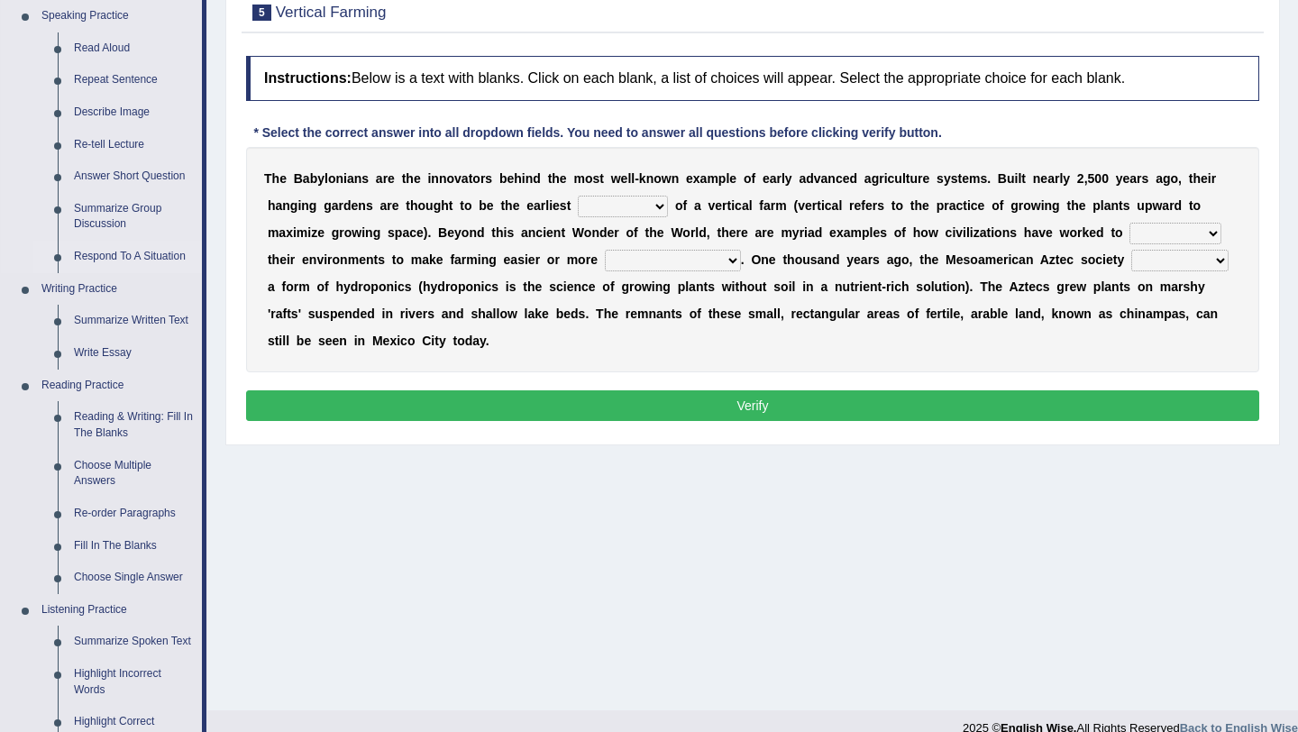
scroll to position [194, 0]
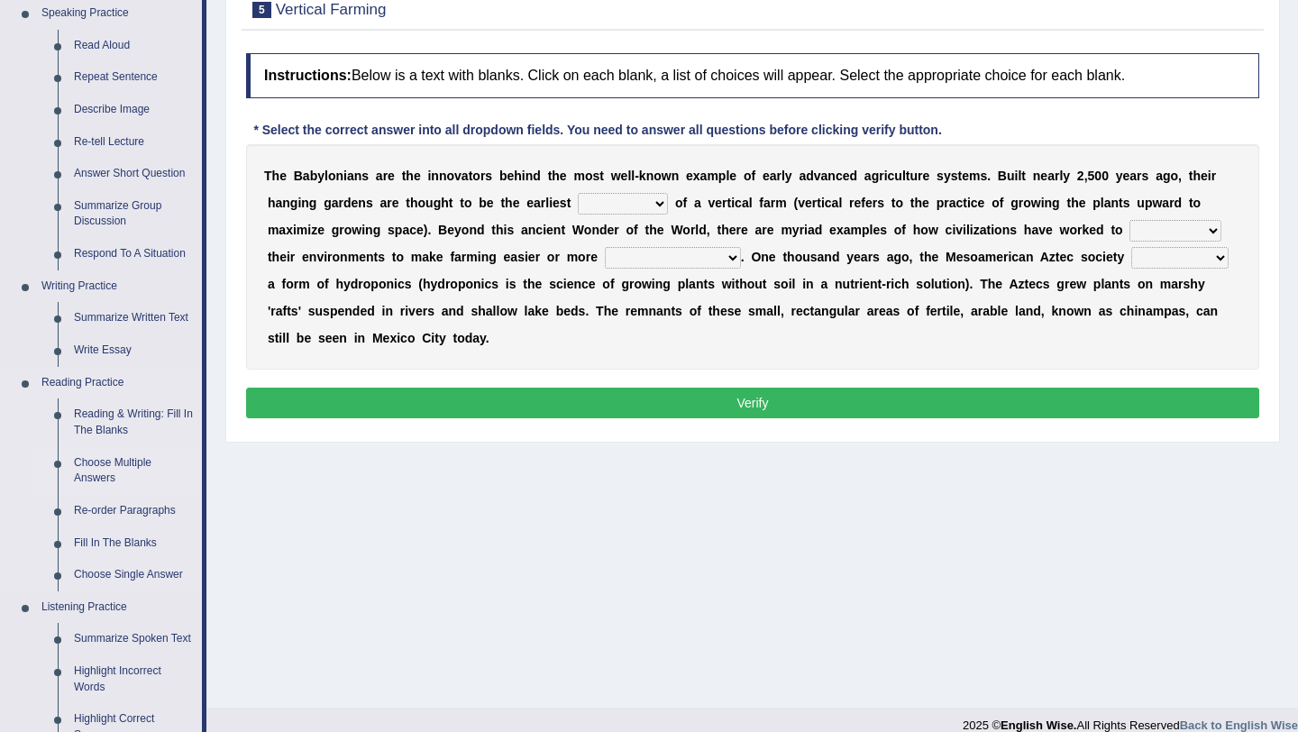
click at [127, 483] on link "Choose Multiple Answers" at bounding box center [134, 471] width 136 height 48
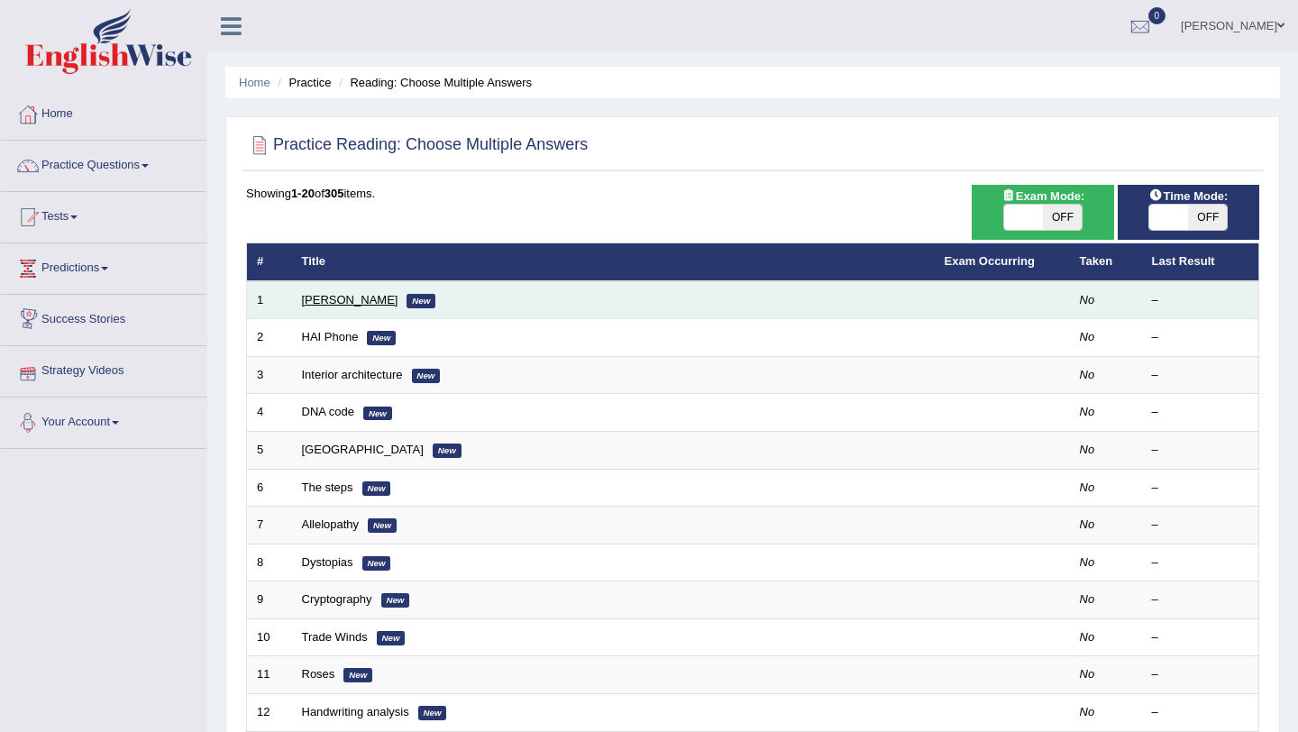
click at [365, 303] on link "[PERSON_NAME]" at bounding box center [350, 300] width 96 height 14
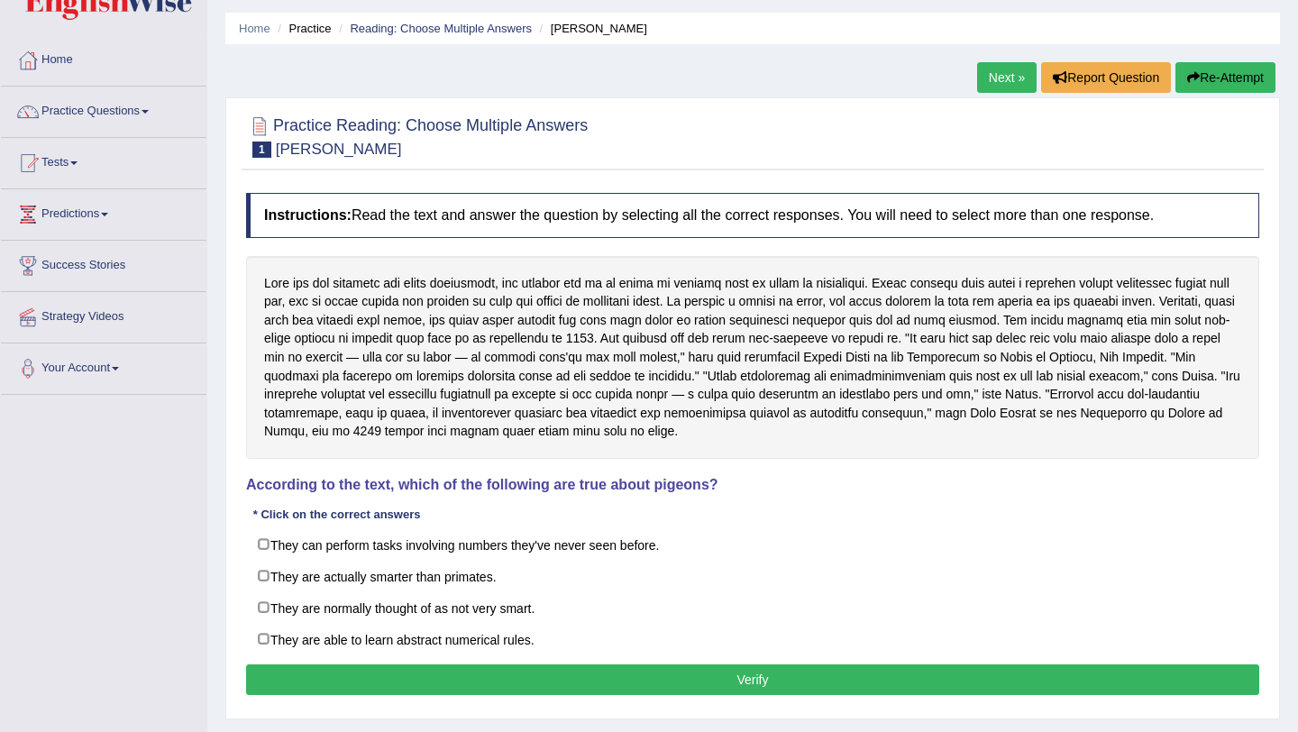
scroll to position [61, 0]
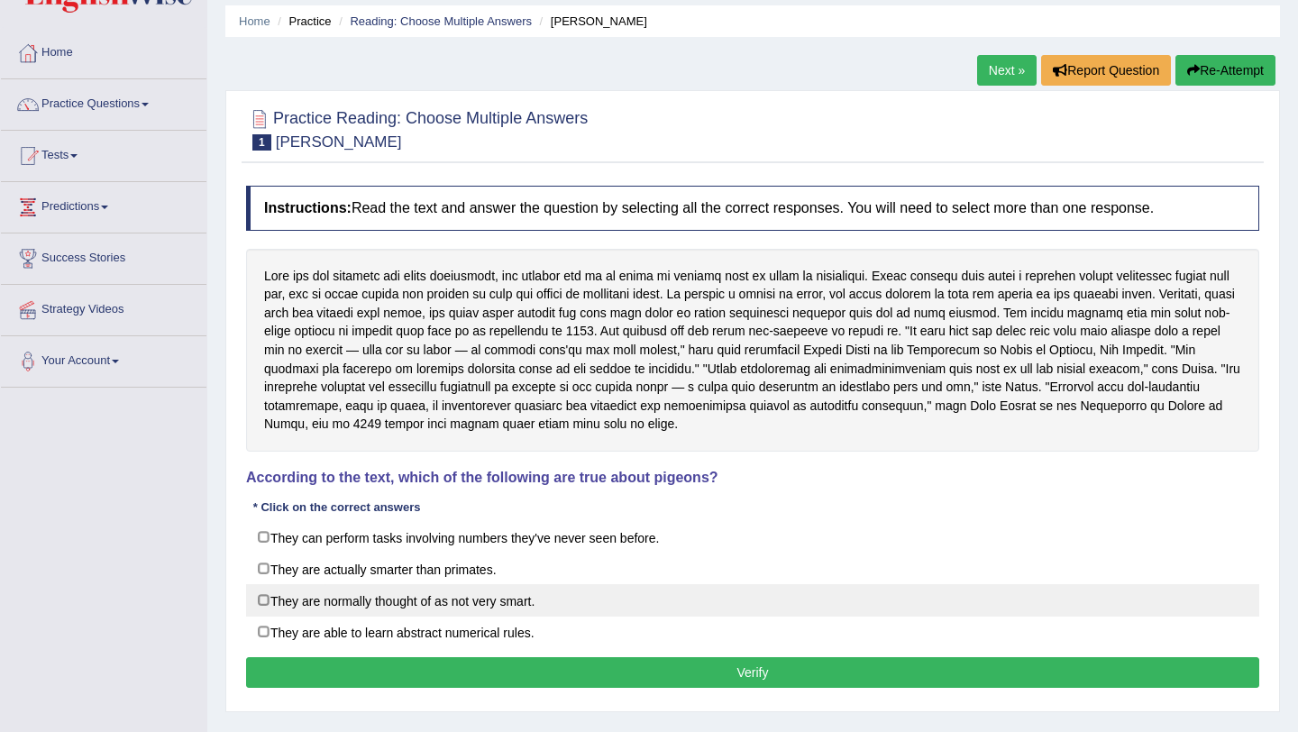
click at [270, 601] on label "They are normally thought of as not very smart." at bounding box center [752, 600] width 1013 height 32
checkbox input "true"
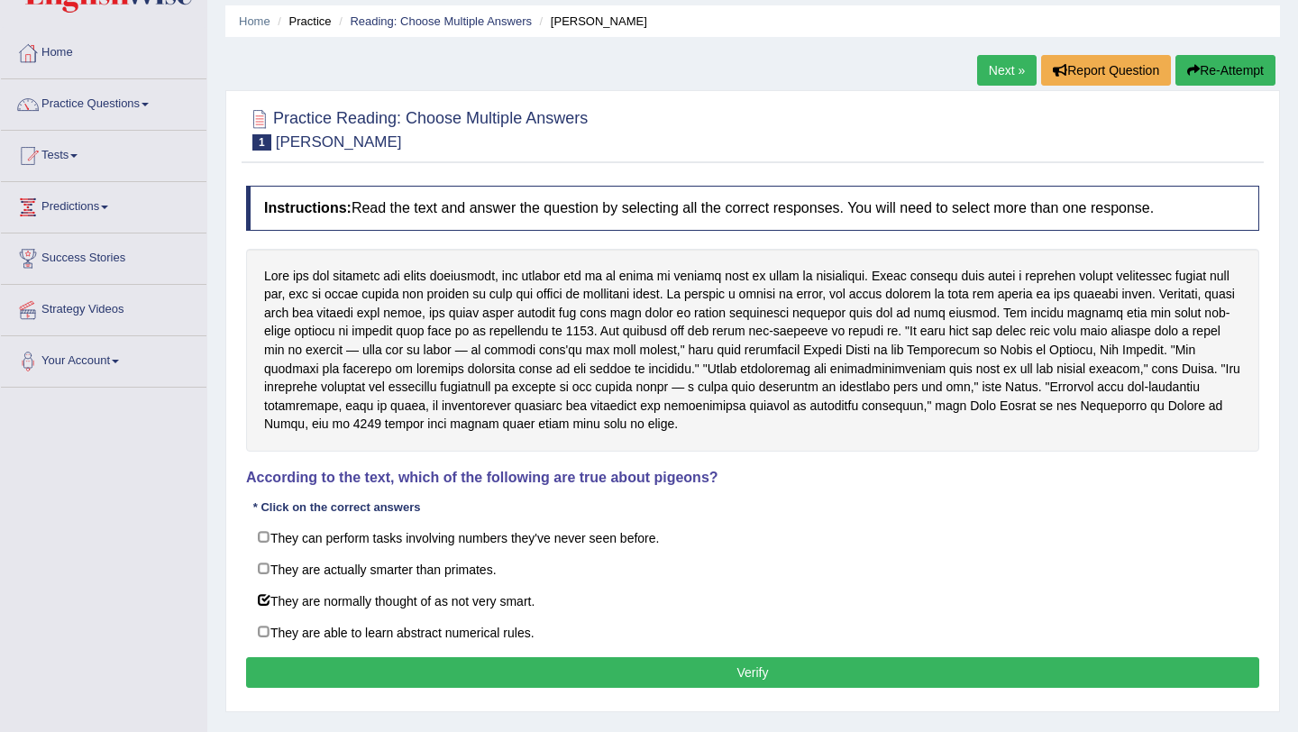
click at [327, 667] on button "Verify" at bounding box center [752, 672] width 1013 height 31
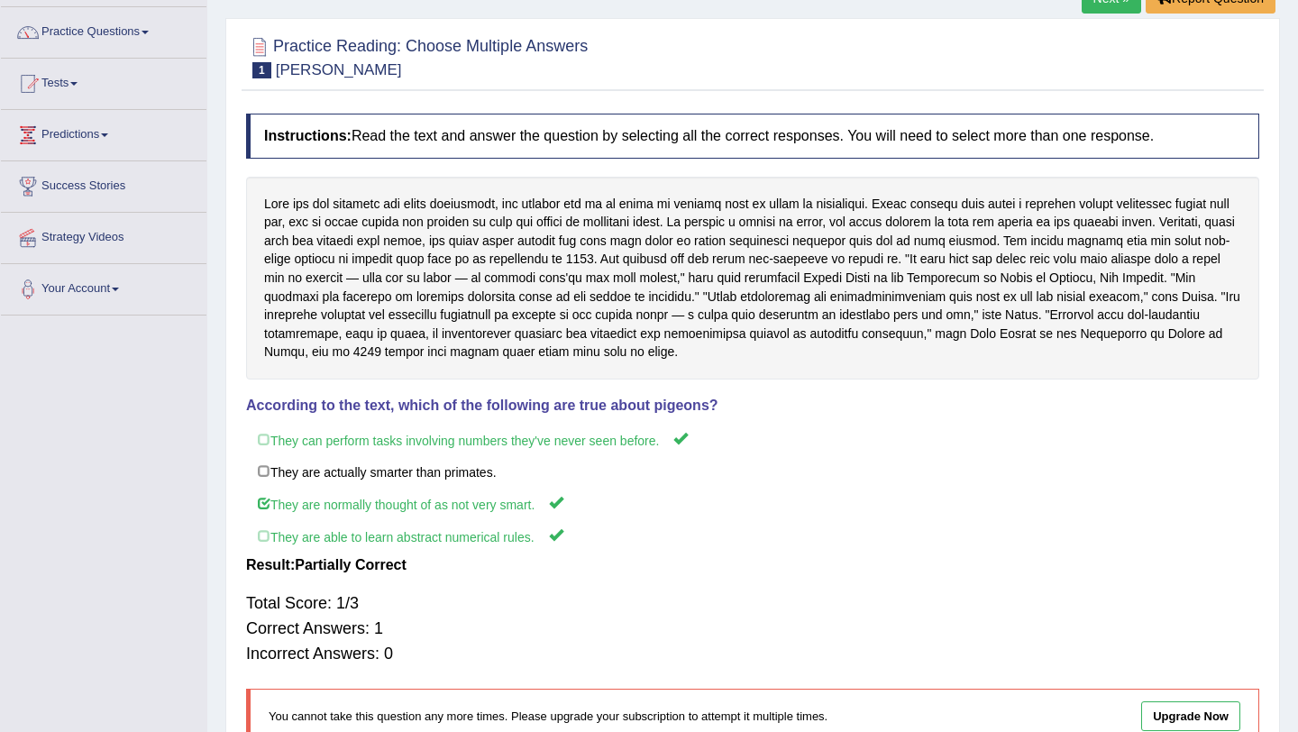
scroll to position [137, 0]
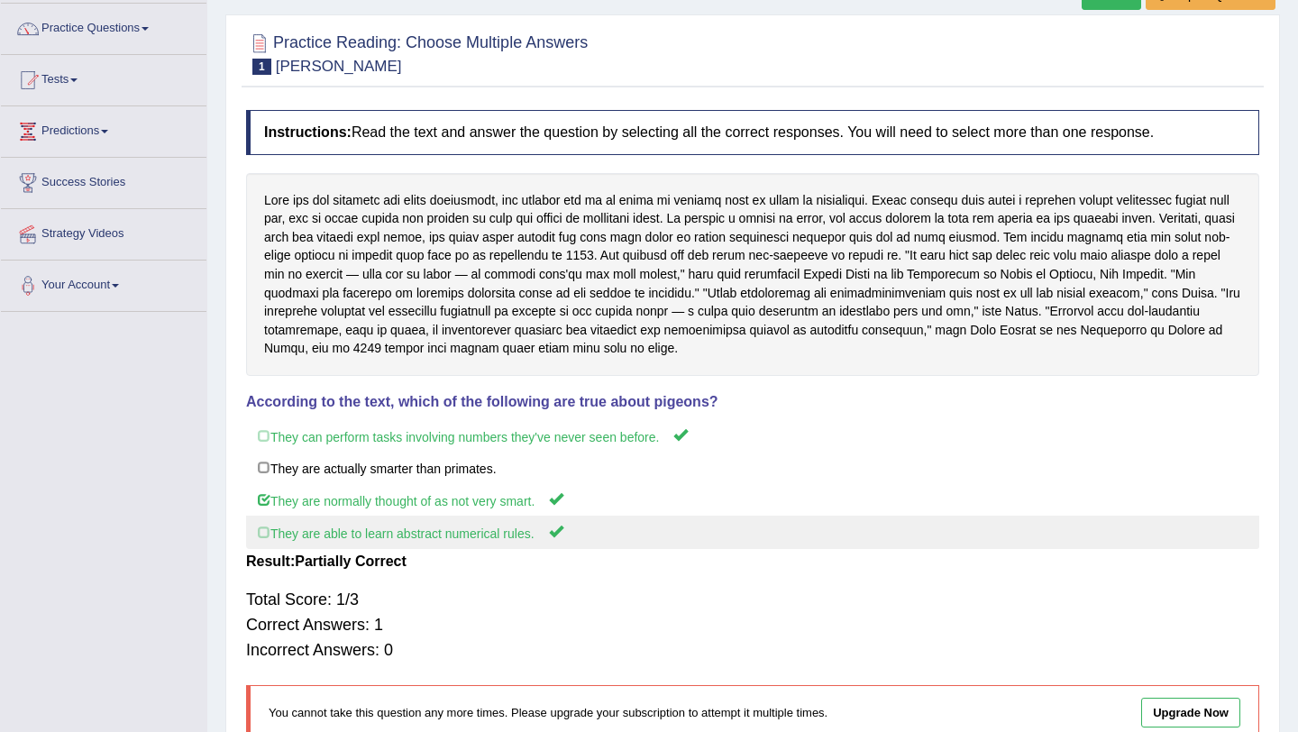
click at [260, 536] on label "They are able to learn abstract numerical rules." at bounding box center [752, 532] width 1013 height 33
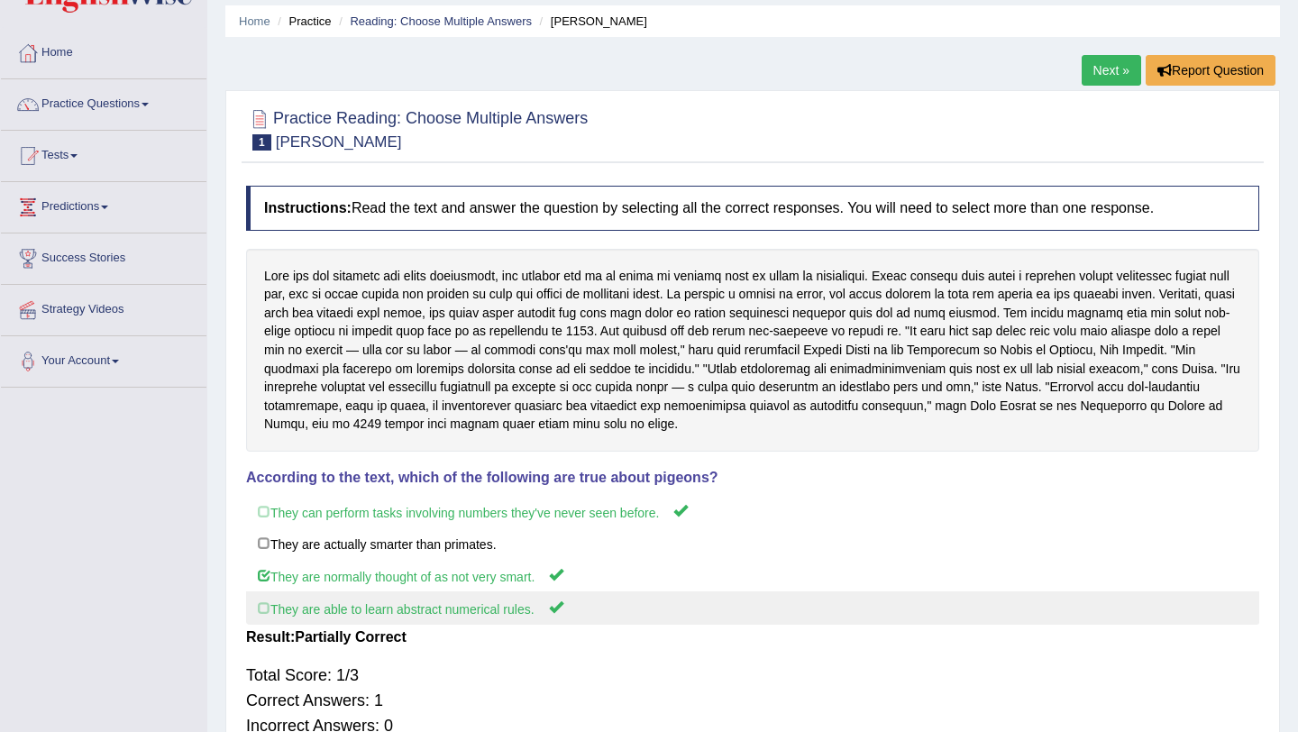
scroll to position [0, 0]
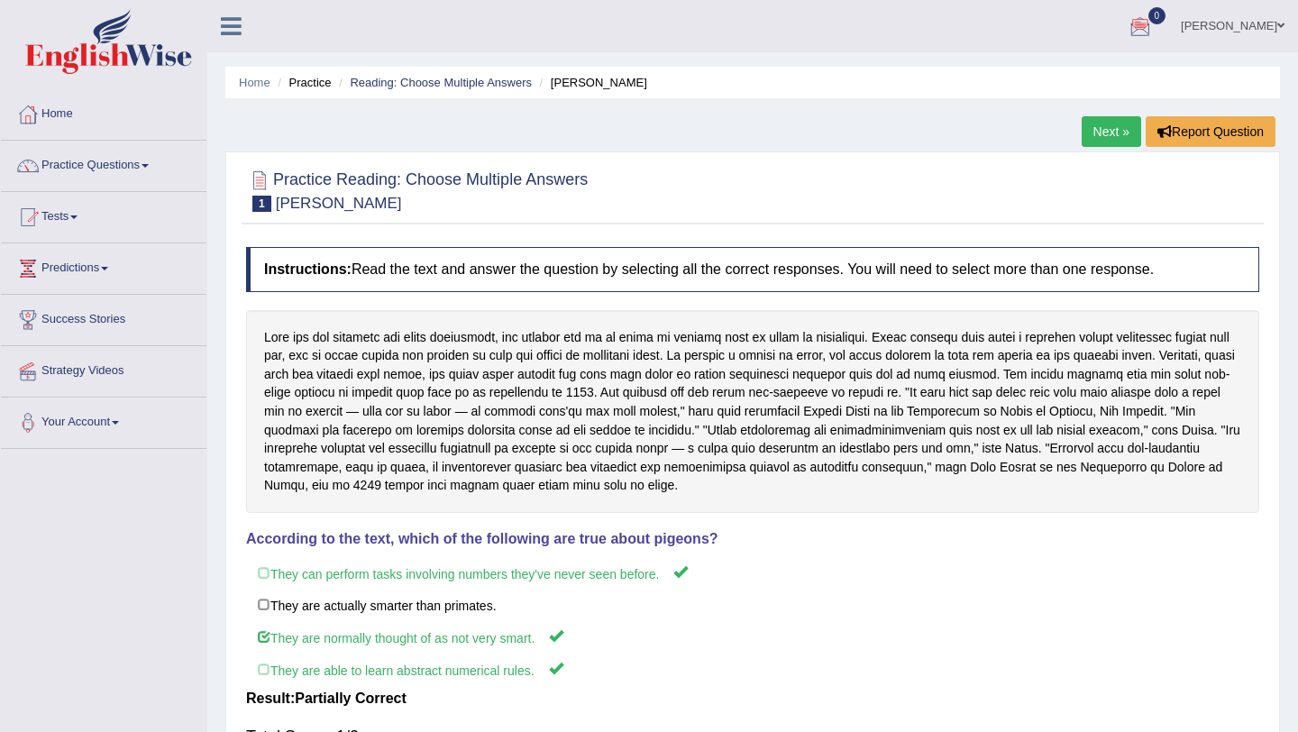
click at [1118, 126] on link "Next »" at bounding box center [1111, 131] width 59 height 31
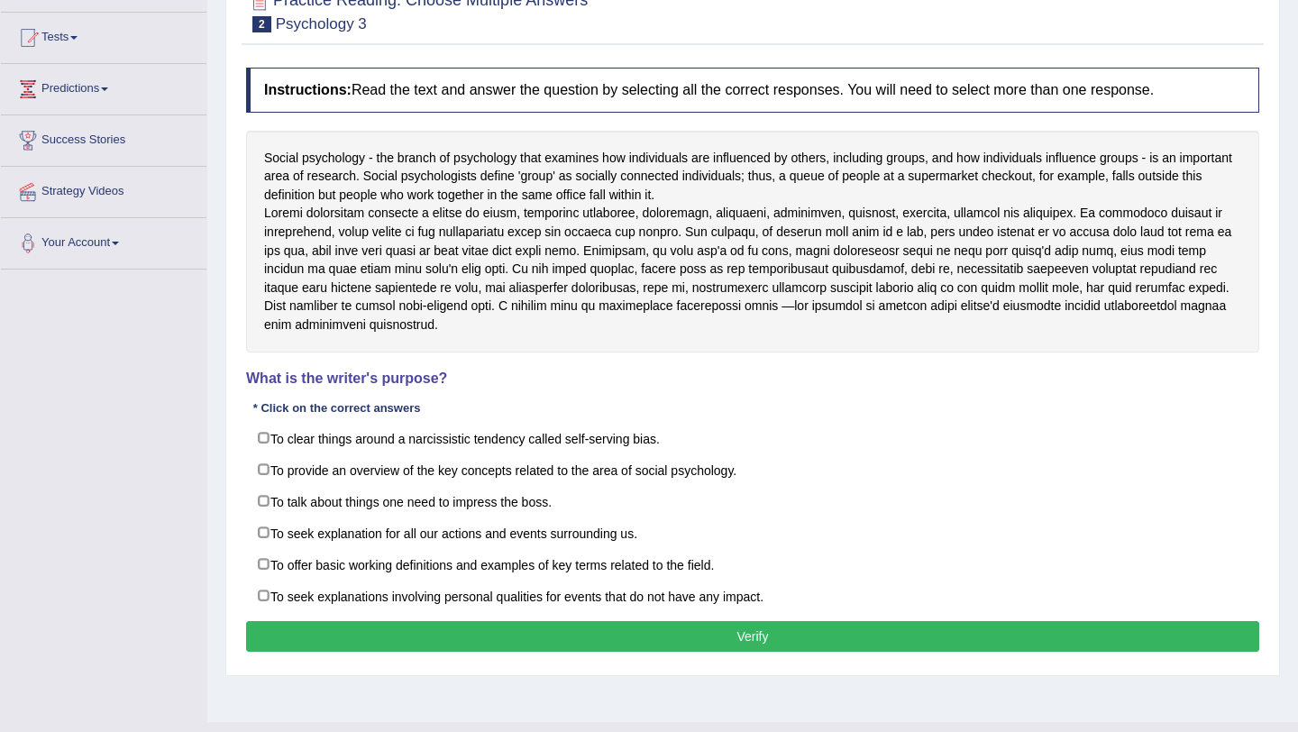
scroll to position [183, 0]
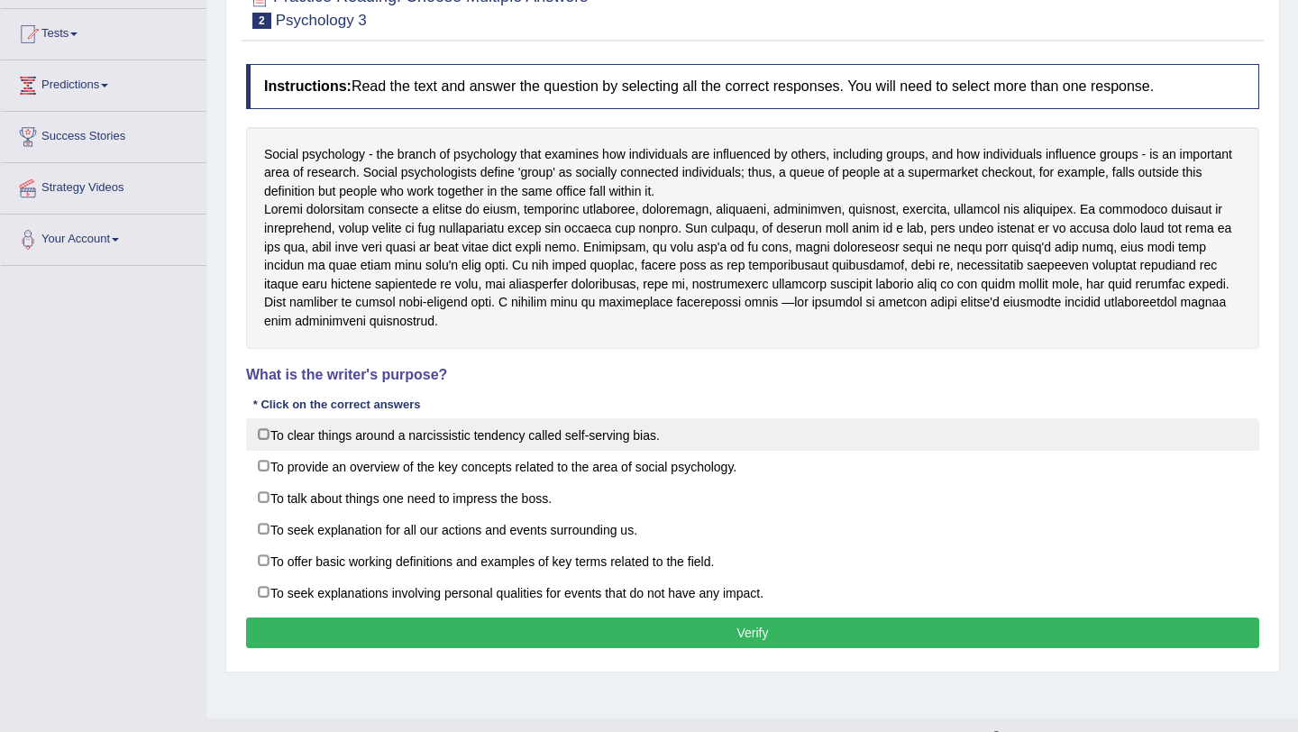
click at [279, 439] on label "To clear things around a narcissistic tendency called self-serving bias." at bounding box center [752, 434] width 1013 height 32
checkbox input "true"
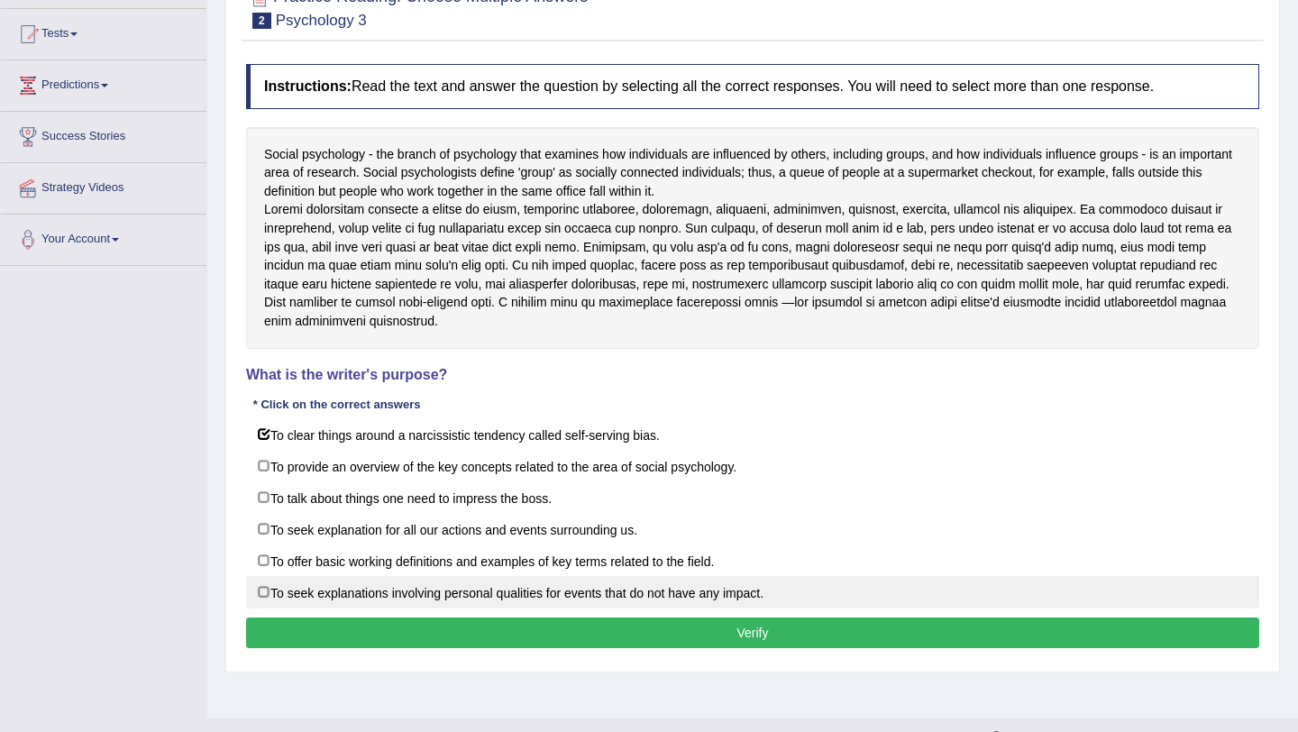
click at [289, 585] on label "To seek explanations involving personal qualities for events that do not have a…" at bounding box center [752, 592] width 1013 height 32
checkbox input "true"
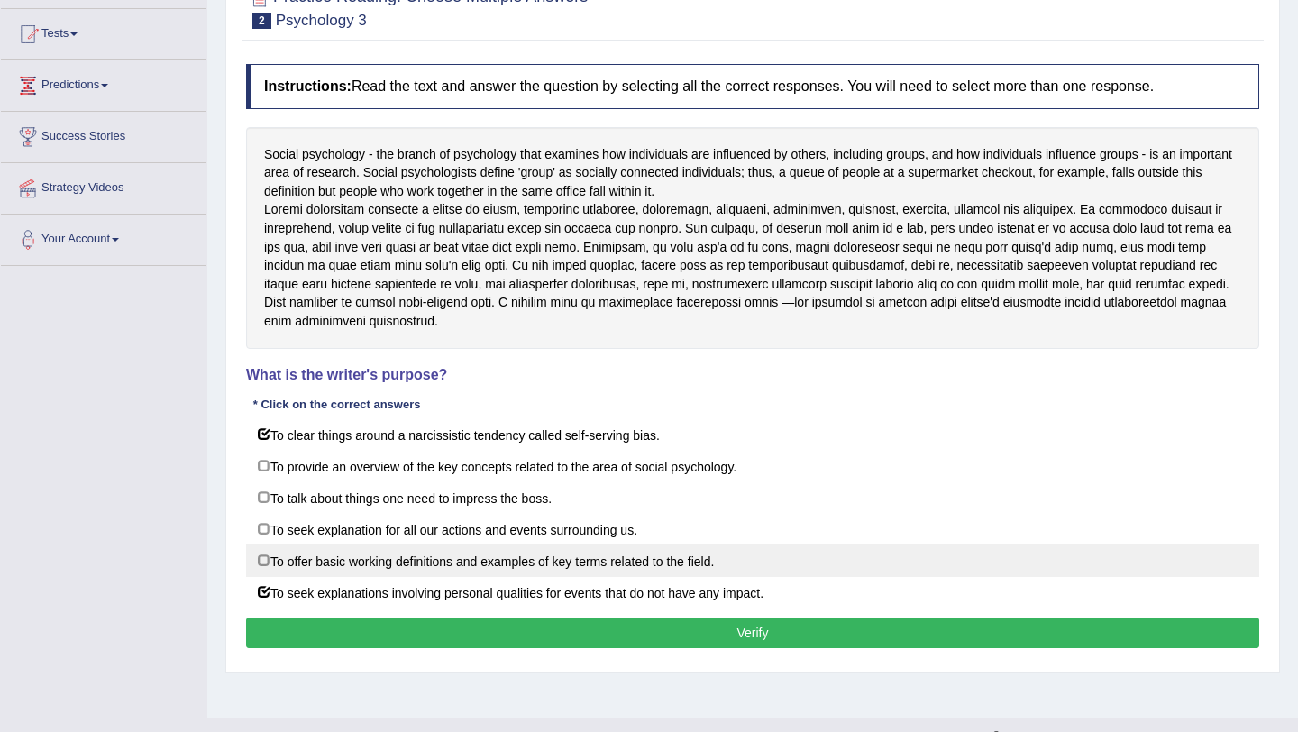
click at [290, 567] on label "To offer basic working definitions and examples of key terms related to the fie…" at bounding box center [752, 560] width 1013 height 32
checkbox input "true"
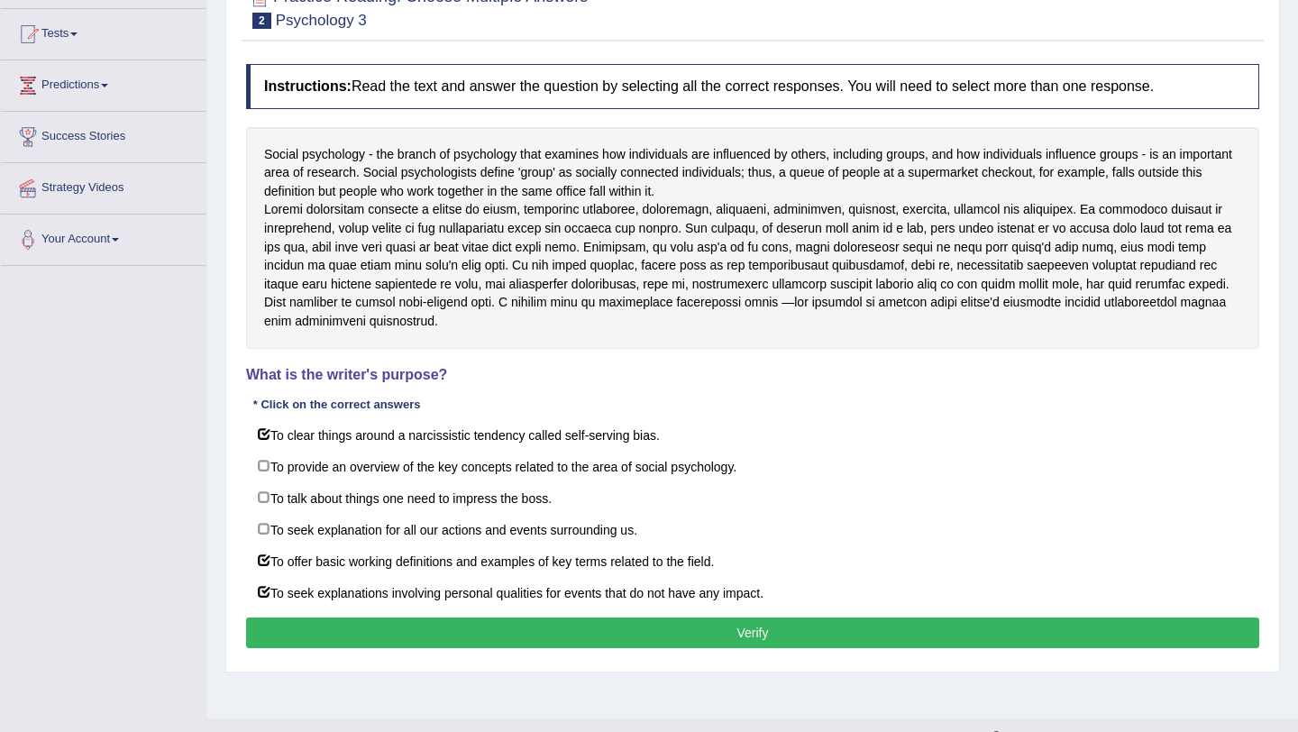
click at [325, 623] on button "Verify" at bounding box center [752, 632] width 1013 height 31
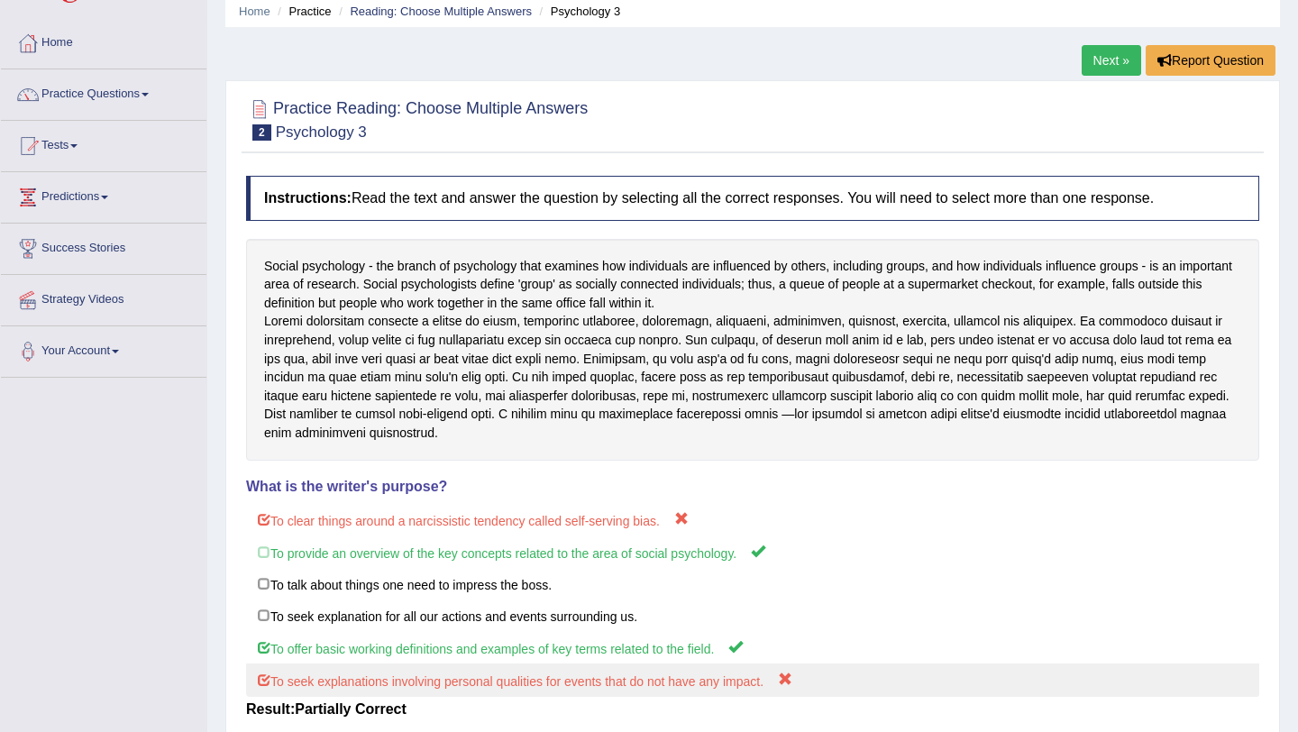
scroll to position [0, 0]
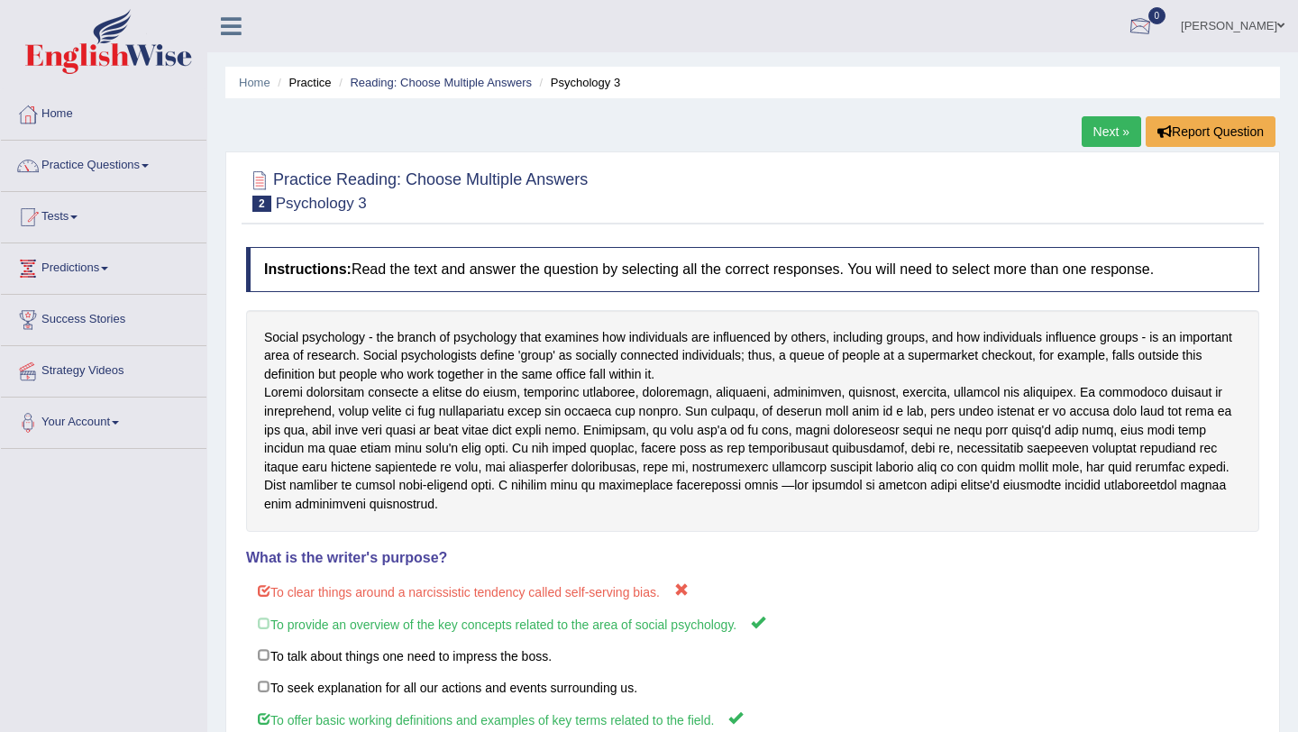
click at [1109, 130] on link "Next »" at bounding box center [1111, 131] width 59 height 31
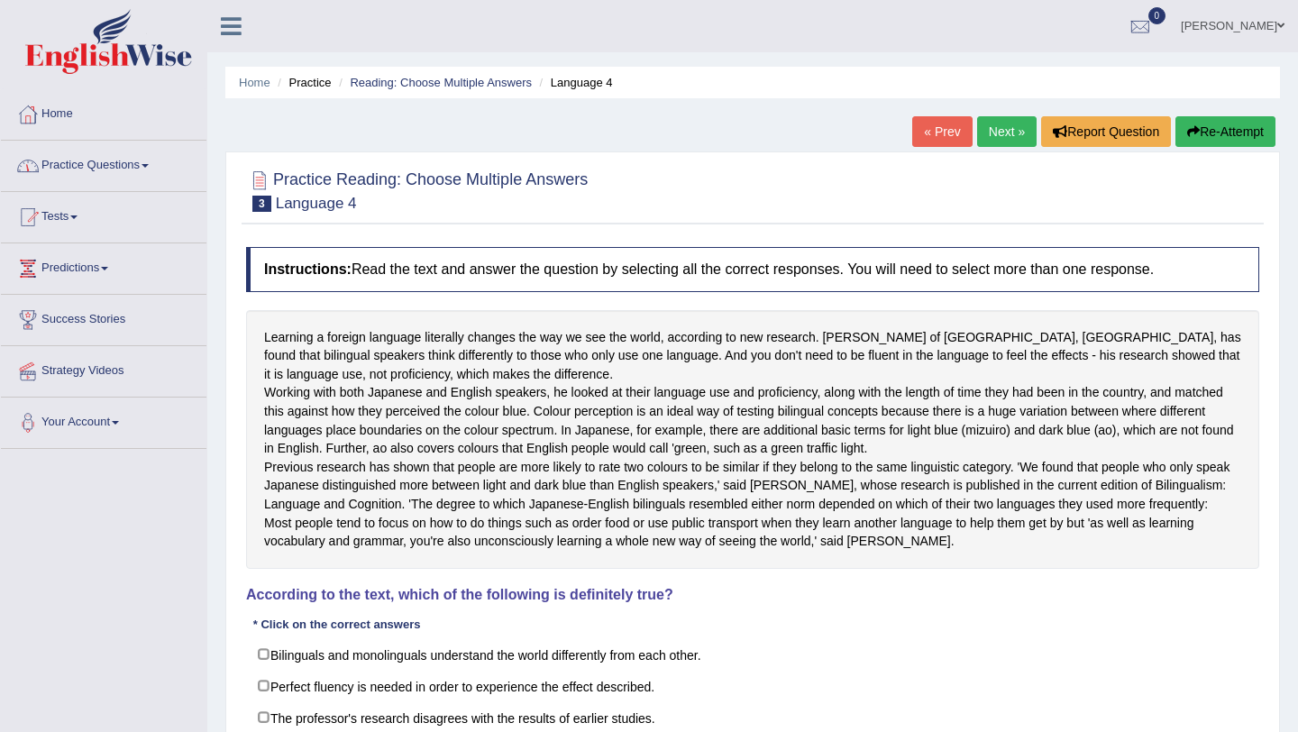
click at [146, 163] on link "Practice Questions" at bounding box center [104, 163] width 206 height 45
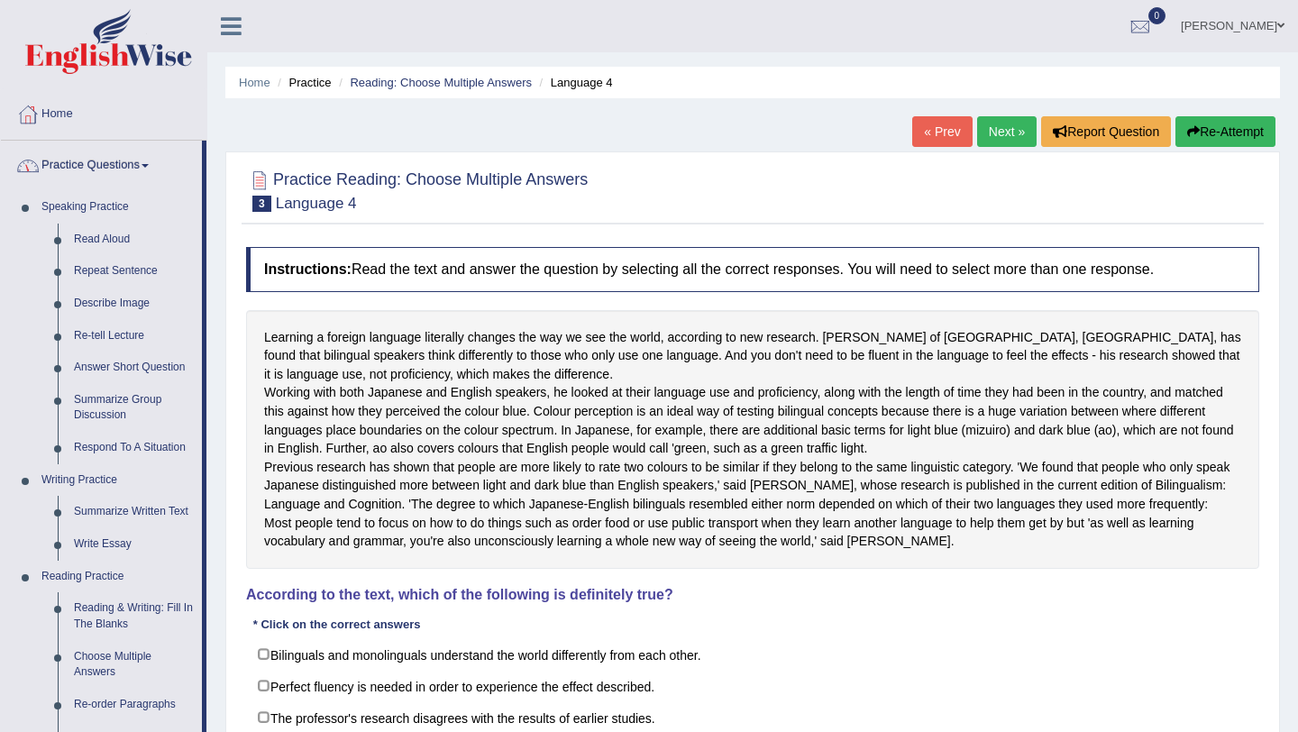
scroll to position [35, 0]
